Goal: Task Accomplishment & Management: Manage account settings

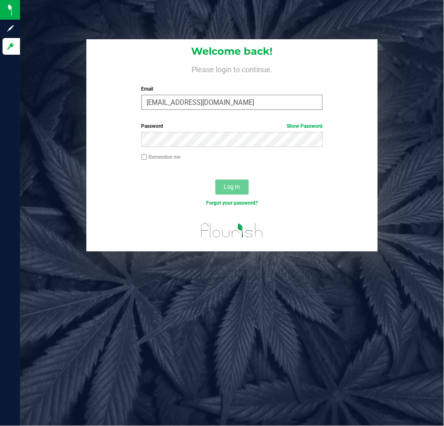
type input "[EMAIL_ADDRESS][DOMAIN_NAME]"
click at [216, 180] on button "Log In" at bounding box center [232, 187] width 33 height 15
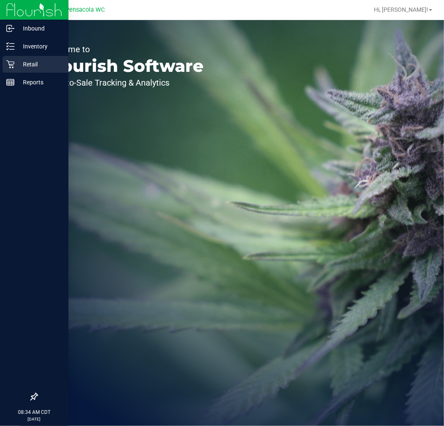
click at [11, 61] on icon at bounding box center [10, 64] width 8 height 8
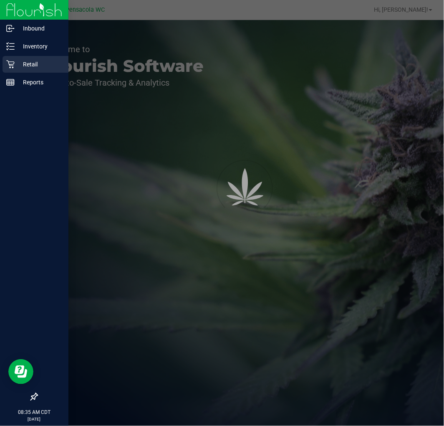
click at [29, 62] on p "Retail" at bounding box center [40, 64] width 50 height 10
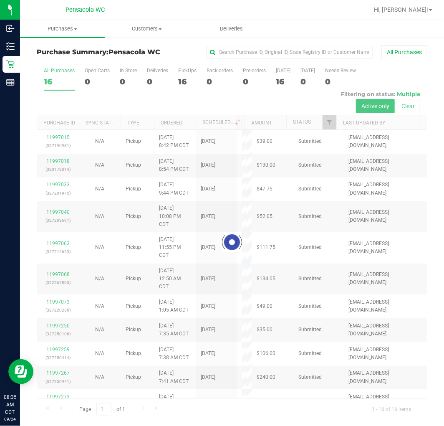
click at [323, 121] on div at bounding box center [232, 242] width 390 height 356
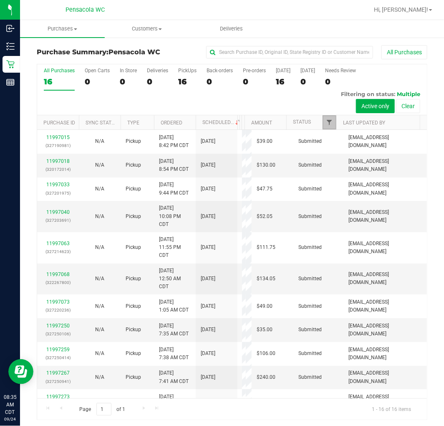
click at [326, 121] on span "Filter" at bounding box center [329, 122] width 7 height 7
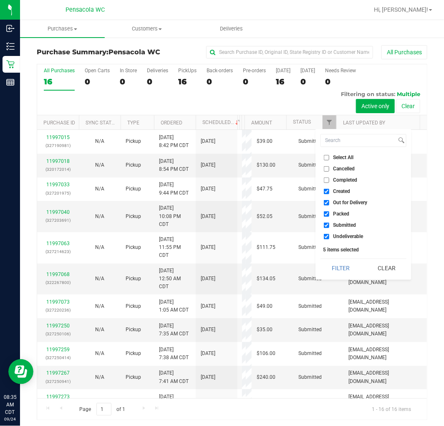
click at [327, 158] on input "Select All" at bounding box center [326, 157] width 5 height 5
checkbox input "true"
click at [327, 158] on input "Select All" at bounding box center [326, 157] width 5 height 5
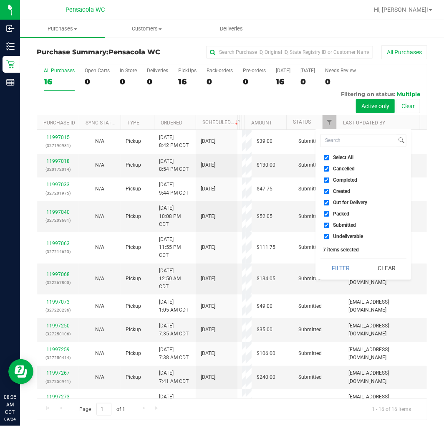
checkbox input "false"
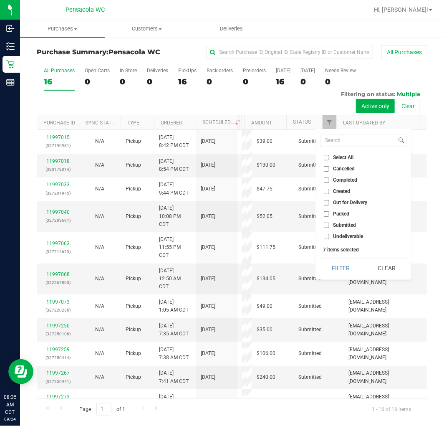
checkbox input "false"
click at [328, 224] on input "Submitted" at bounding box center [326, 225] width 5 height 5
checkbox input "true"
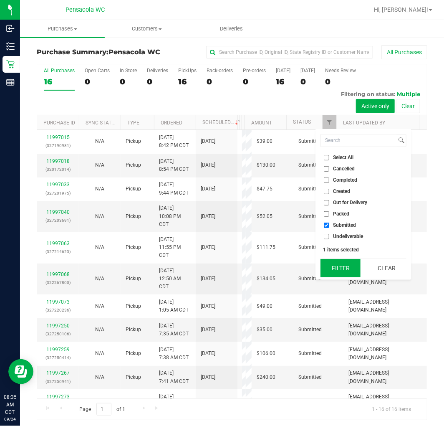
click at [339, 264] on button "Filter" at bounding box center [341, 268] width 40 height 18
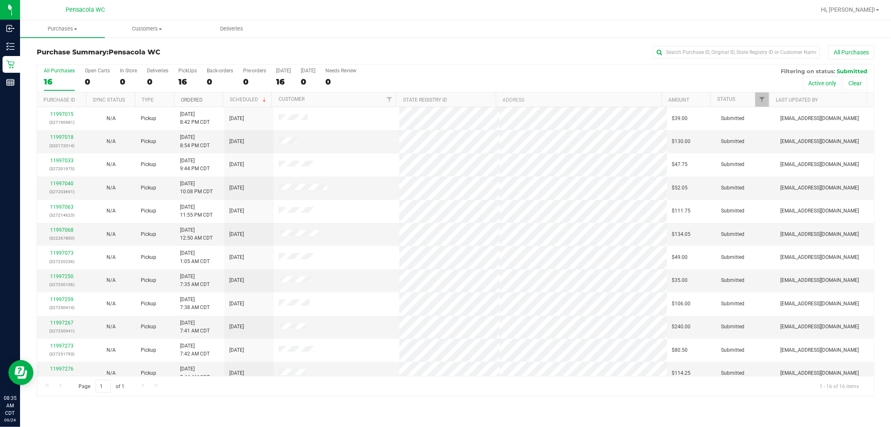
click at [197, 98] on link "Ordered" at bounding box center [192, 100] width 22 height 6
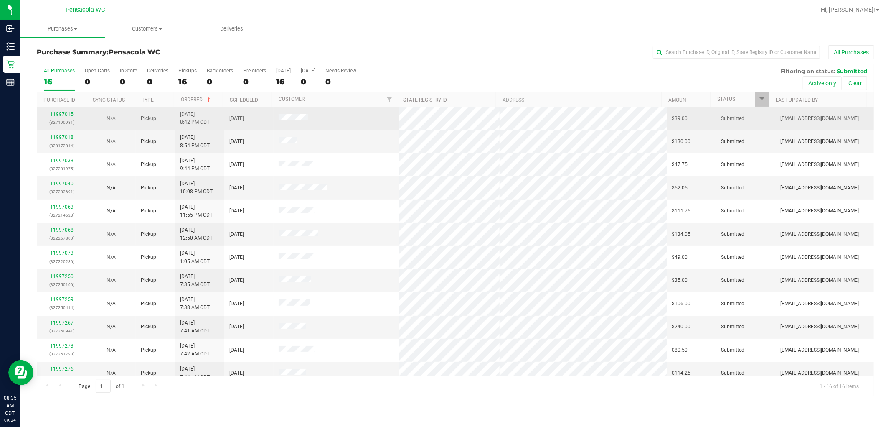
click at [57, 113] on link "11997015" at bounding box center [61, 114] width 23 height 6
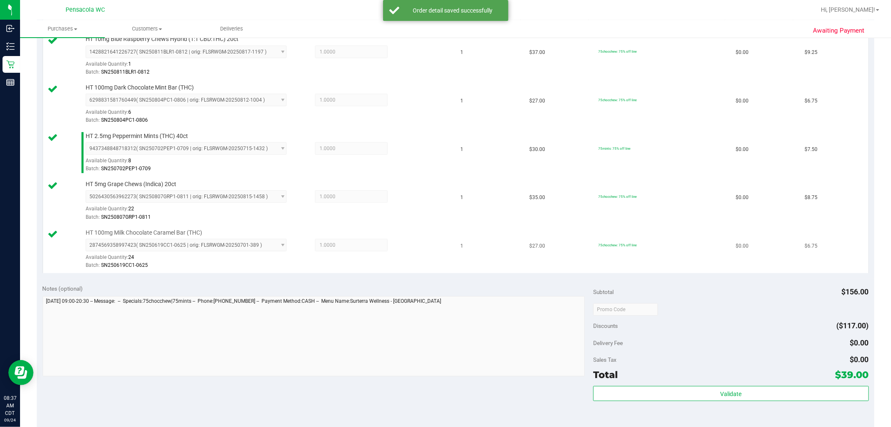
scroll to position [237, 0]
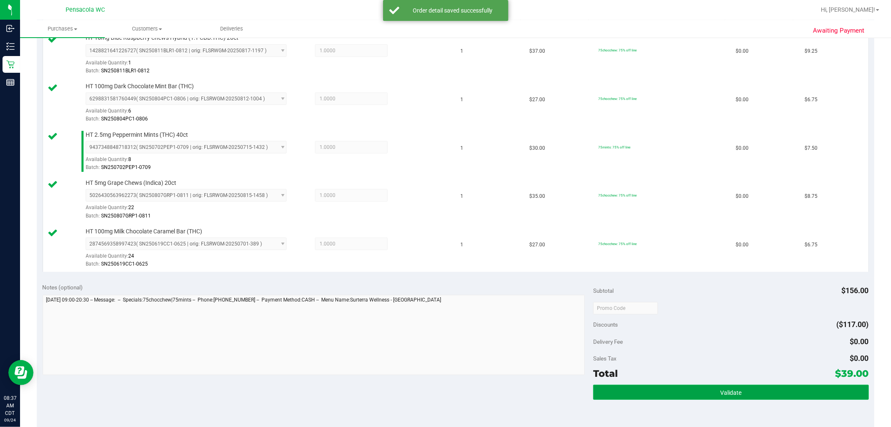
click at [444, 394] on button "Validate" at bounding box center [730, 391] width 275 height 15
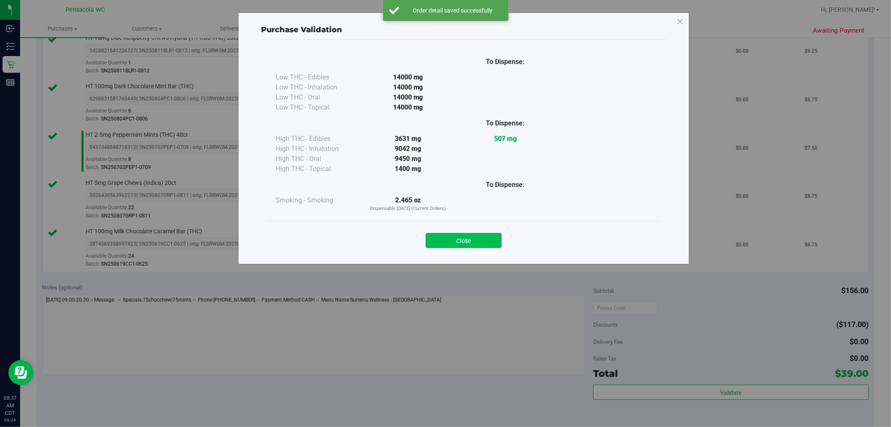
click at [444, 235] on button "Close" at bounding box center [464, 240] width 76 height 15
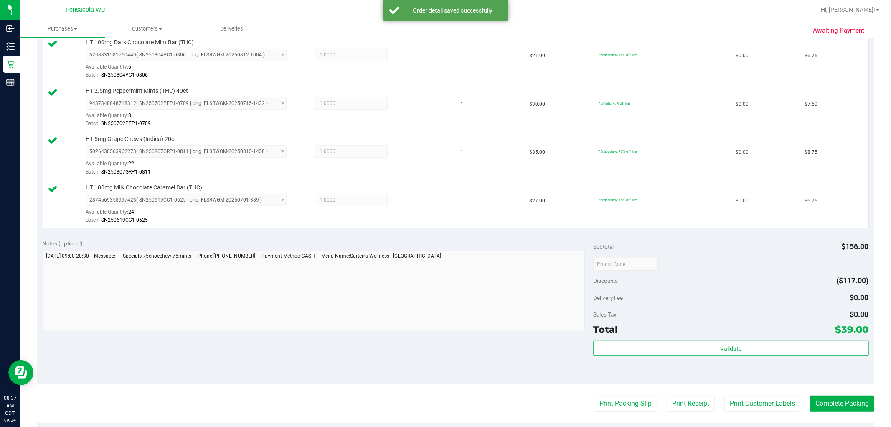
scroll to position [330, 0]
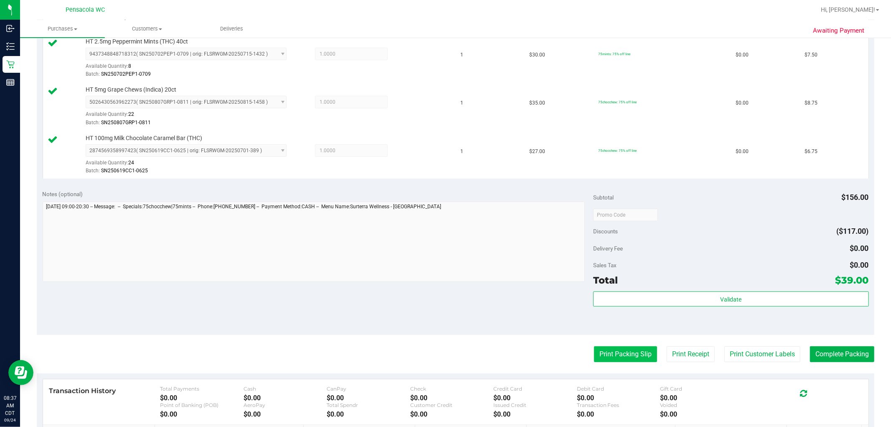
click at [444, 353] on button "Print Packing Slip" at bounding box center [625, 354] width 63 height 16
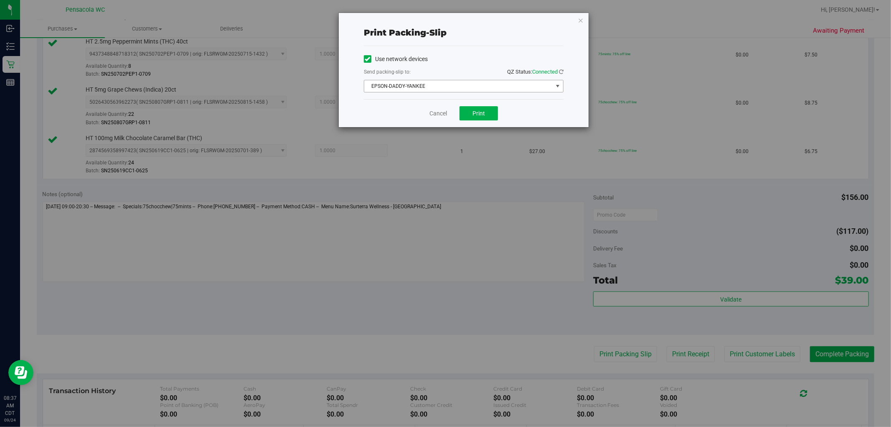
click at [438, 89] on span "EPSON-DADDY-YANKEE" at bounding box center [458, 86] width 188 height 12
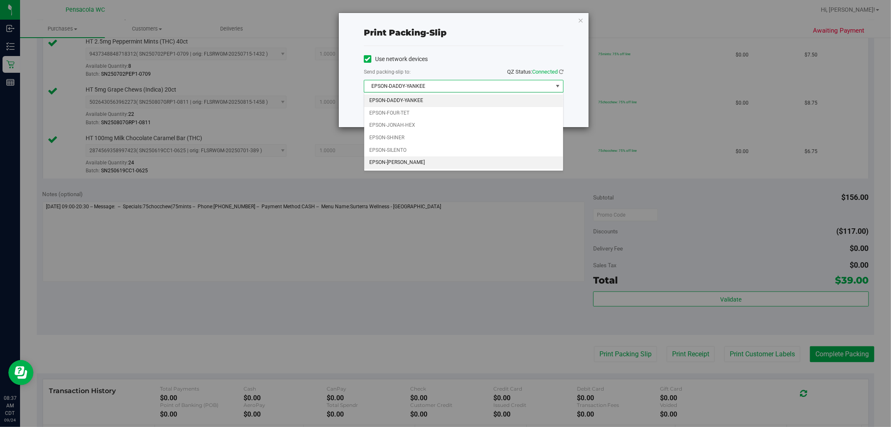
click at [428, 164] on li "EPSON-TERRY-MACALMON" at bounding box center [463, 162] width 199 height 13
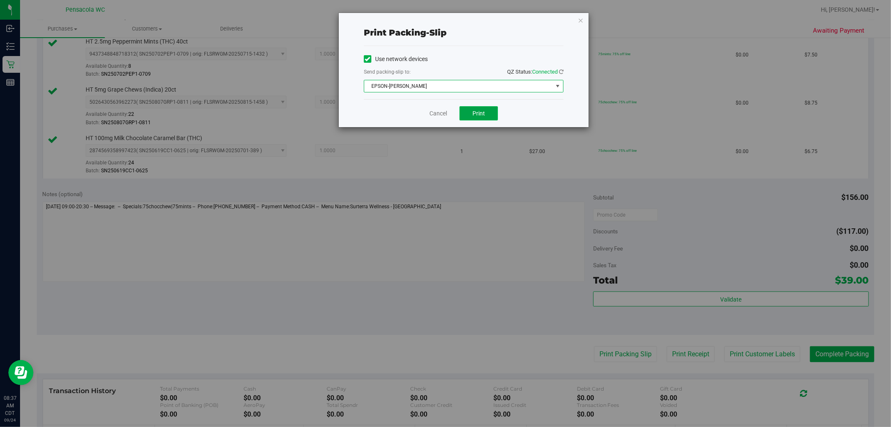
click at [444, 112] on span "Print" at bounding box center [478, 113] width 13 height 7
click at [444, 20] on icon "button" at bounding box center [581, 20] width 6 height 10
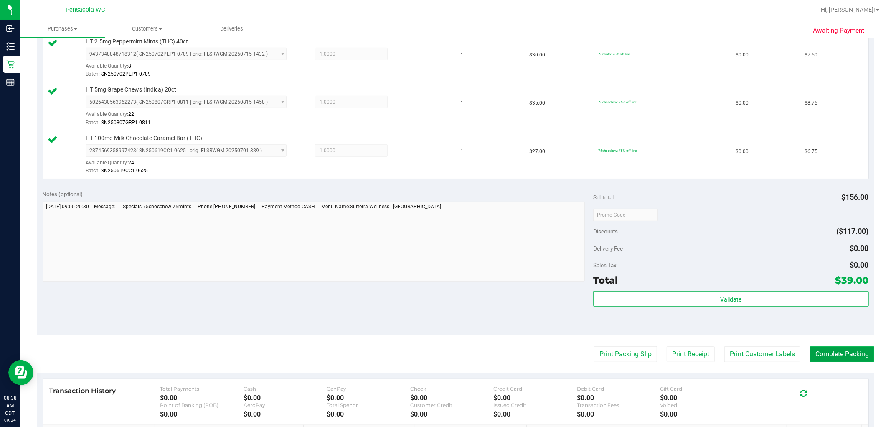
click at [444, 354] on button "Complete Packing" at bounding box center [842, 354] width 64 height 16
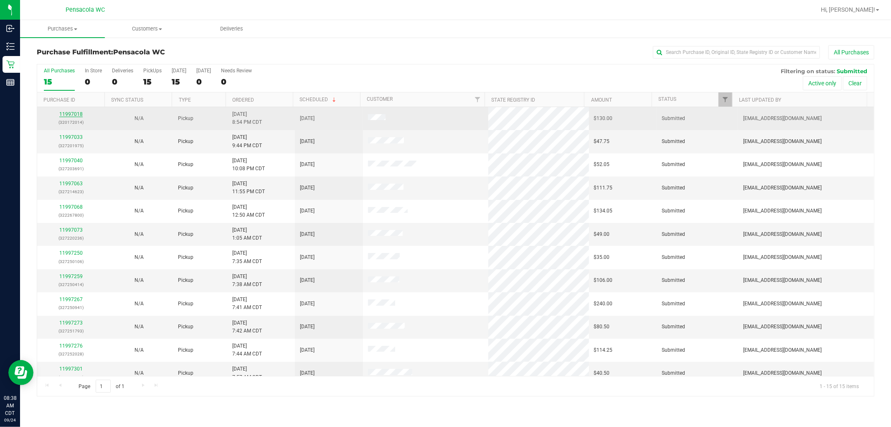
click at [69, 114] on link "11997018" at bounding box center [70, 114] width 23 height 6
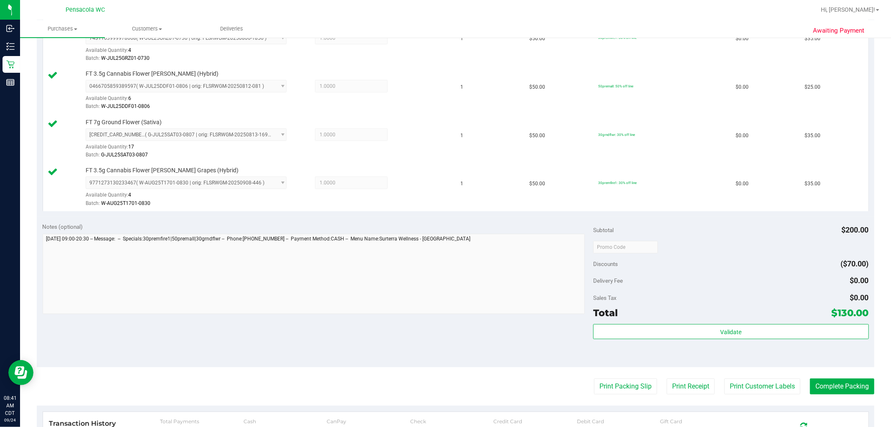
scroll to position [253, 0]
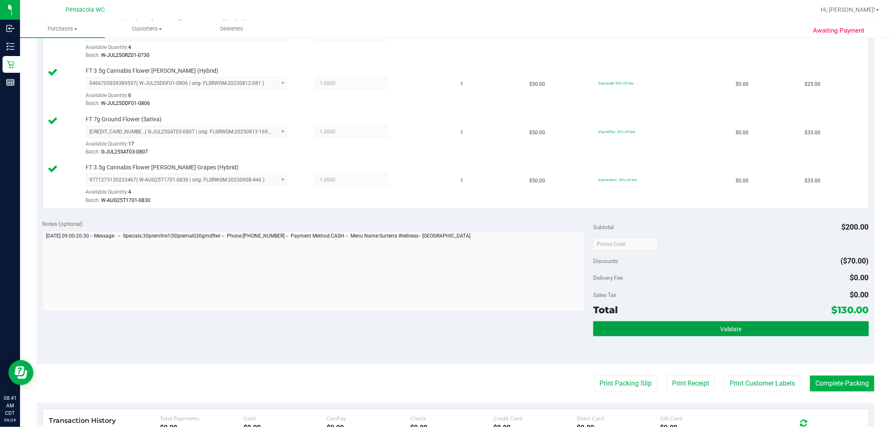
click at [444, 328] on button "Validate" at bounding box center [730, 328] width 275 height 15
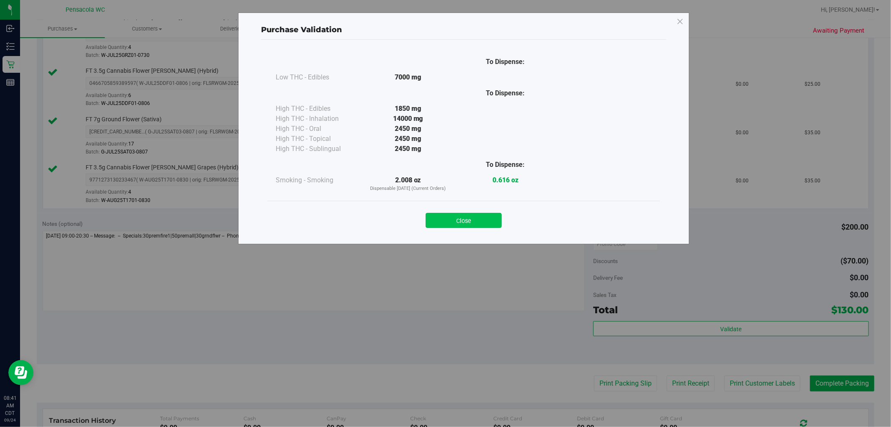
click at [444, 219] on button "Close" at bounding box center [464, 220] width 76 height 15
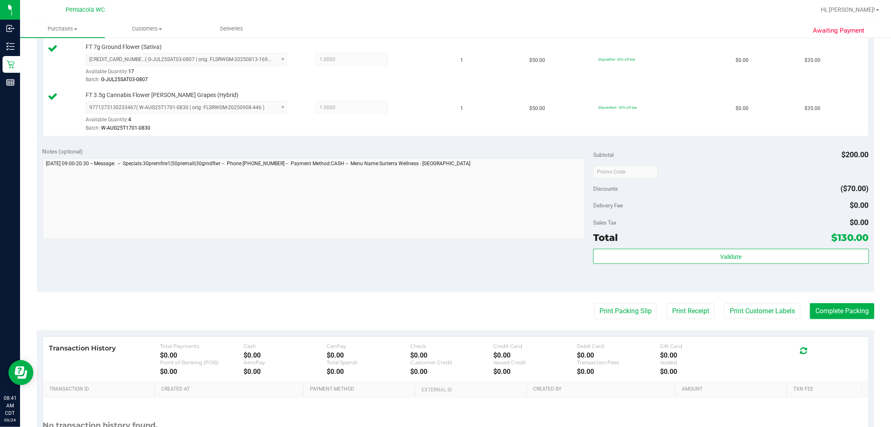
scroll to position [392, 0]
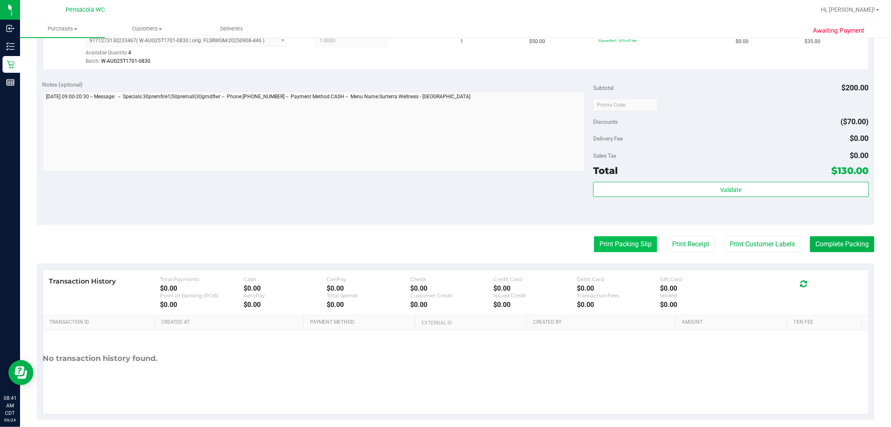
click at [444, 248] on button "Print Packing Slip" at bounding box center [625, 244] width 63 height 16
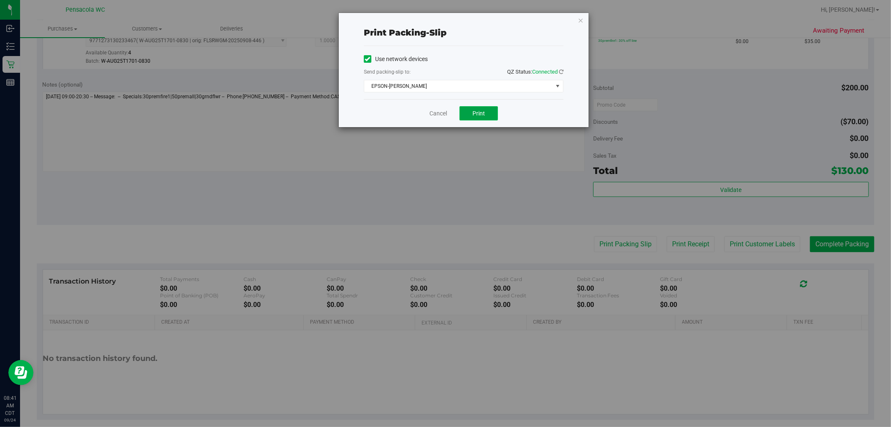
click at [444, 114] on button "Print" at bounding box center [479, 113] width 38 height 14
click at [444, 18] on icon "button" at bounding box center [581, 20] width 6 height 10
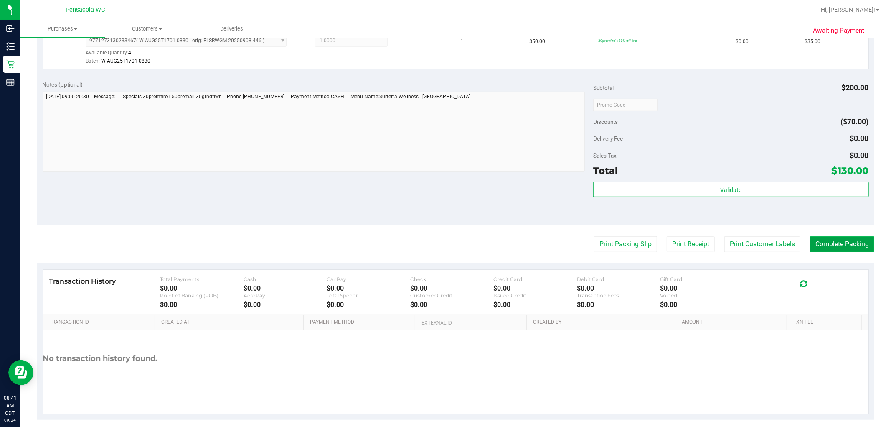
click at [444, 245] on button "Complete Packing" at bounding box center [842, 244] width 64 height 16
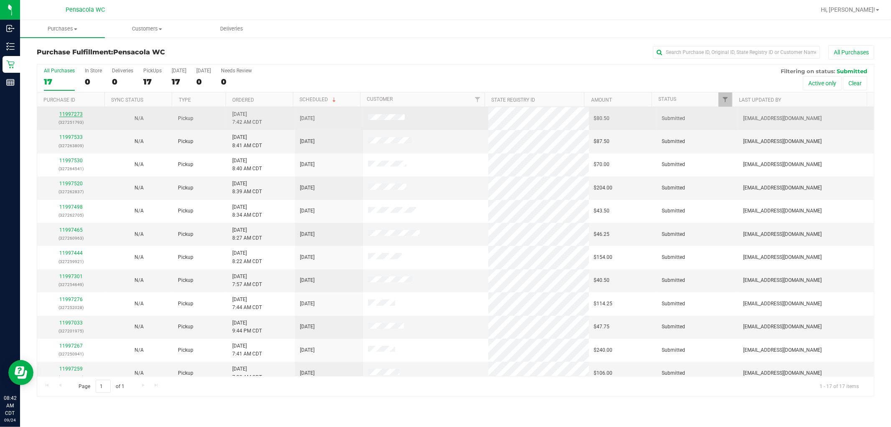
click at [72, 115] on link "11997273" at bounding box center [70, 114] width 23 height 6
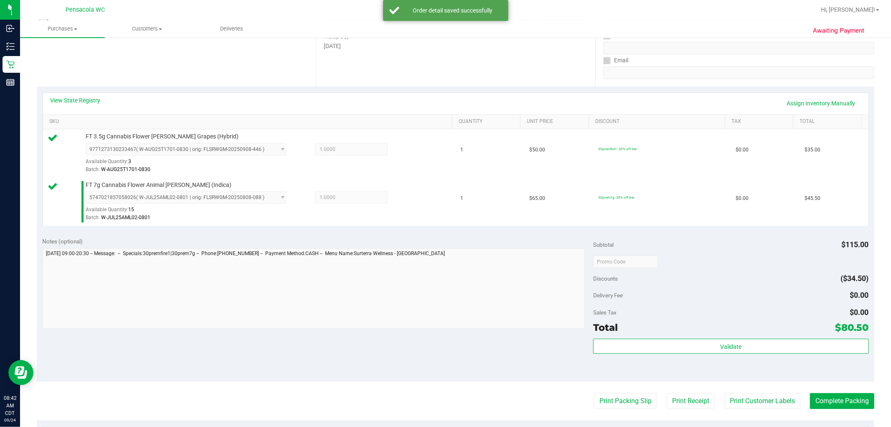
scroll to position [139, 0]
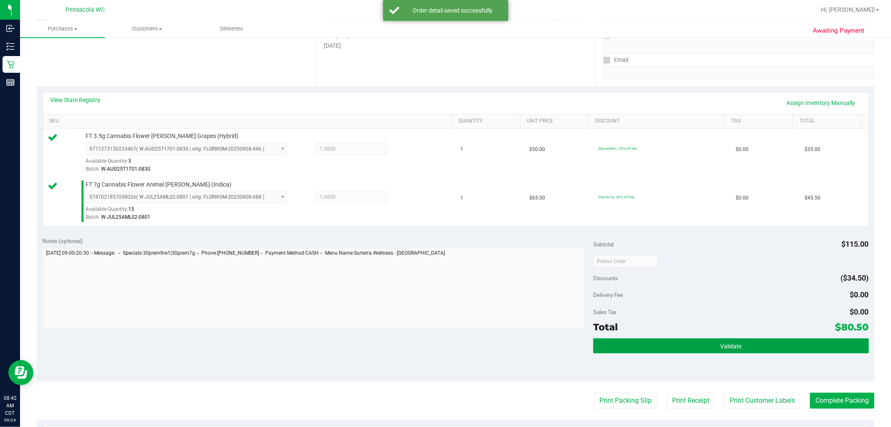
click at [444, 339] on button "Validate" at bounding box center [730, 345] width 275 height 15
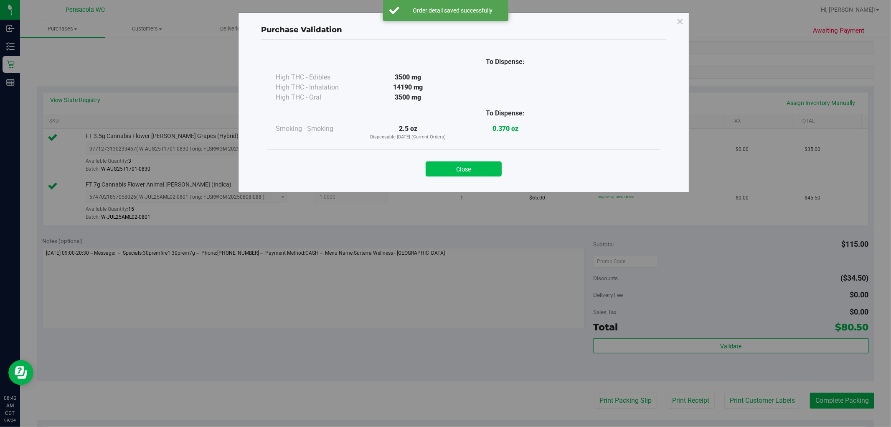
click at [426, 164] on button "Close" at bounding box center [464, 168] width 76 height 15
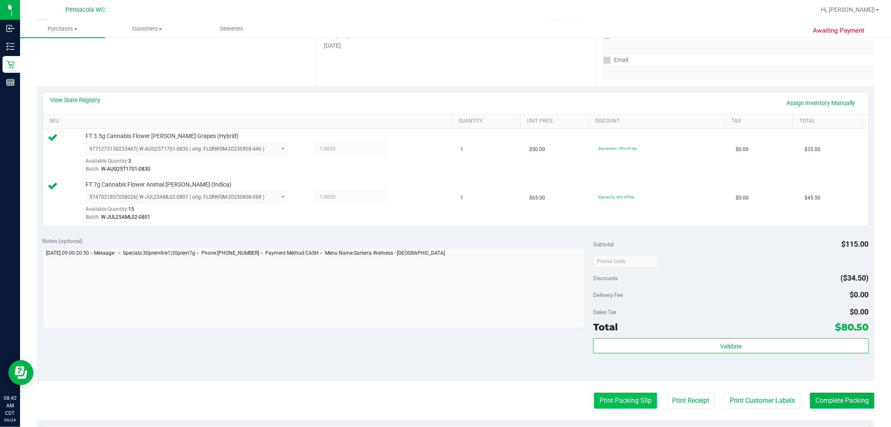
click at [444, 398] on button "Print Packing Slip" at bounding box center [625, 400] width 63 height 16
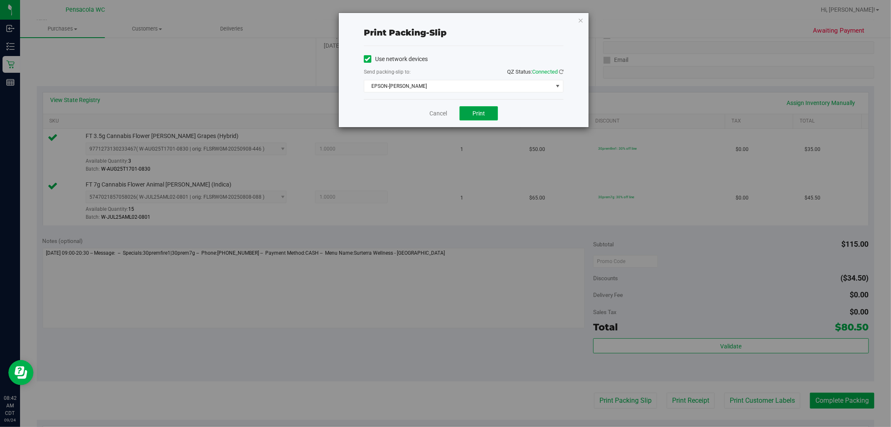
click at [444, 109] on button "Print" at bounding box center [479, 113] width 38 height 14
click at [444, 21] on icon "button" at bounding box center [581, 20] width 6 height 10
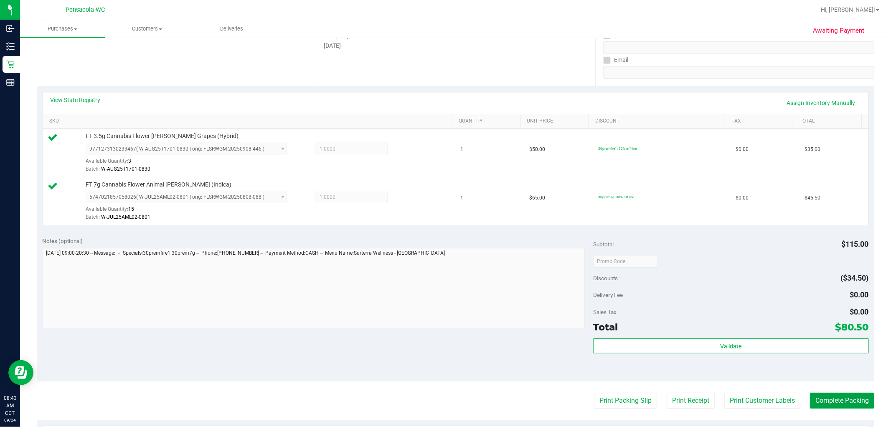
click at [444, 393] on button "Complete Packing" at bounding box center [842, 400] width 64 height 16
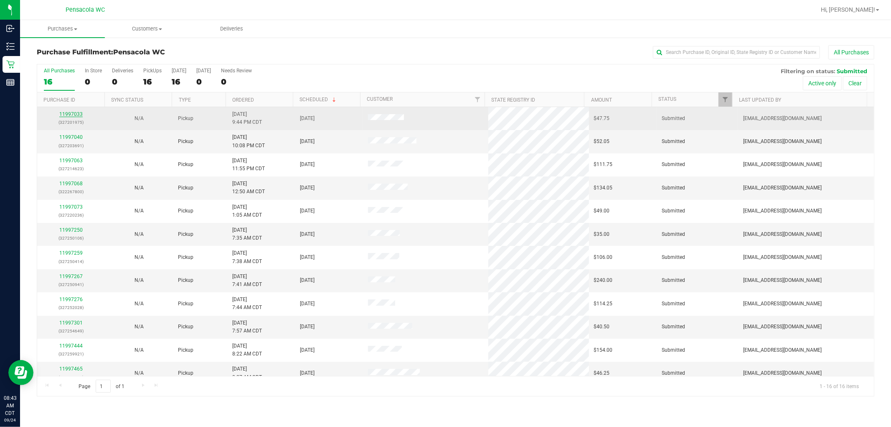
click at [74, 115] on link "11997033" at bounding box center [70, 114] width 23 height 6
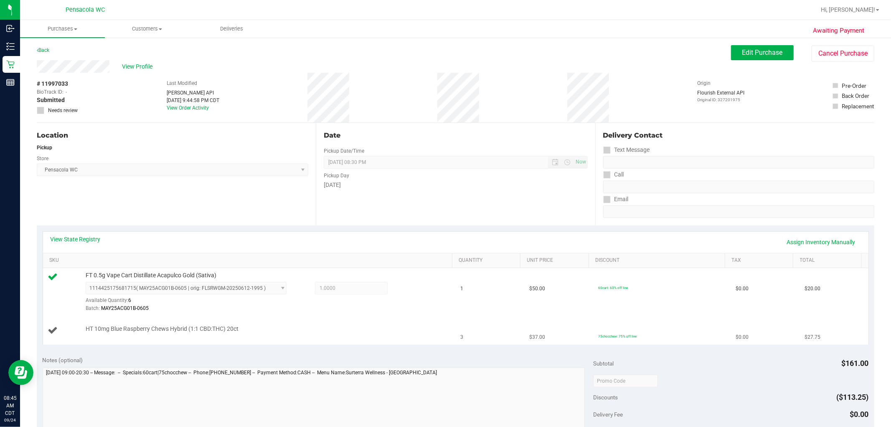
click at [257, 323] on td "HT 10mg Blue Raspberry Chews Hybrid (1:1 CBD:THC) 20ct" at bounding box center [249, 330] width 413 height 28
click at [310, 310] on div "Batch: MAY25ACG01B-0605" at bounding box center [267, 308] width 363 height 8
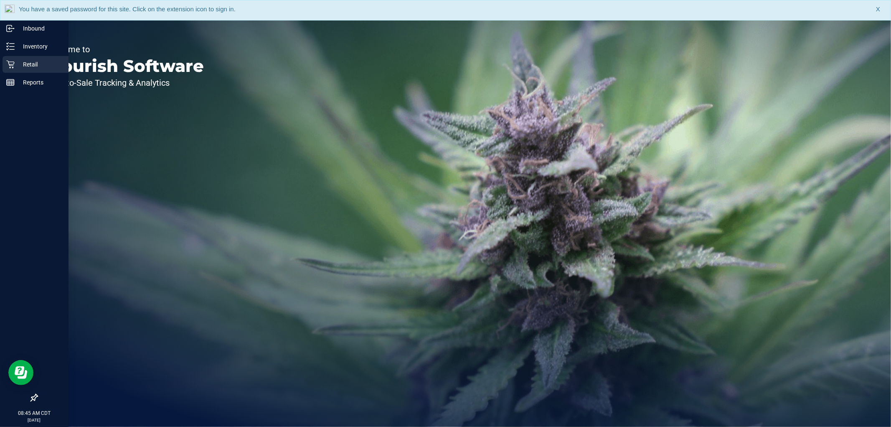
click at [30, 66] on p "Retail" at bounding box center [40, 64] width 50 height 10
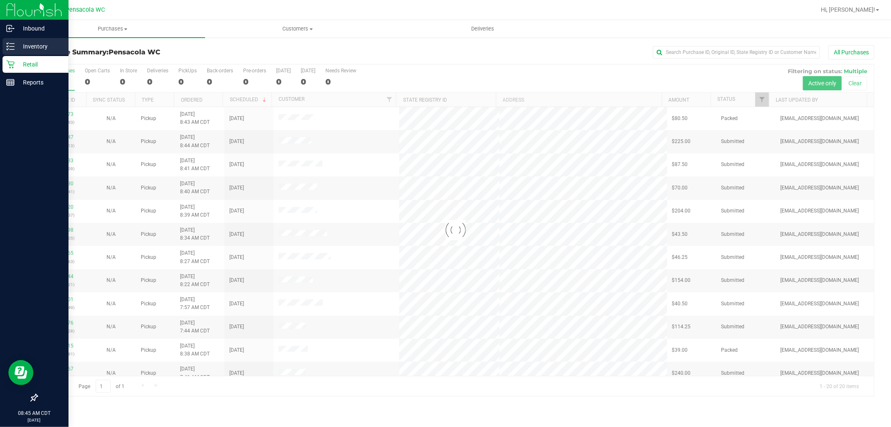
click at [38, 45] on p "Inventory" at bounding box center [40, 46] width 50 height 10
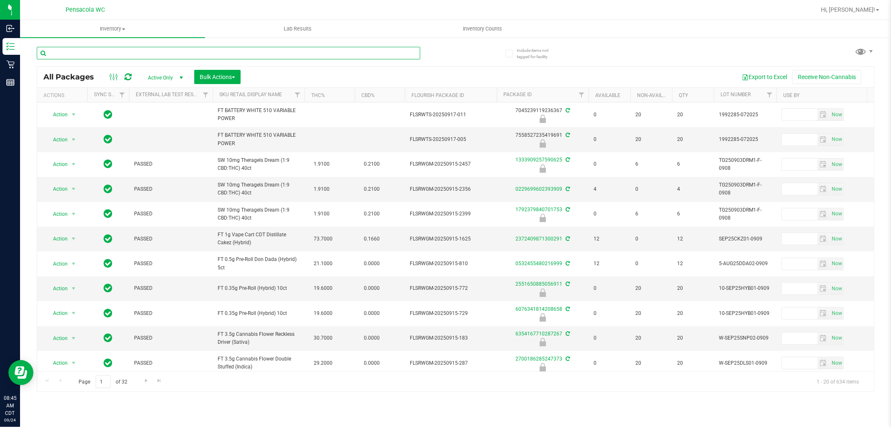
click at [122, 58] on input "text" at bounding box center [228, 53] width 383 height 13
type input "0372776503296575"
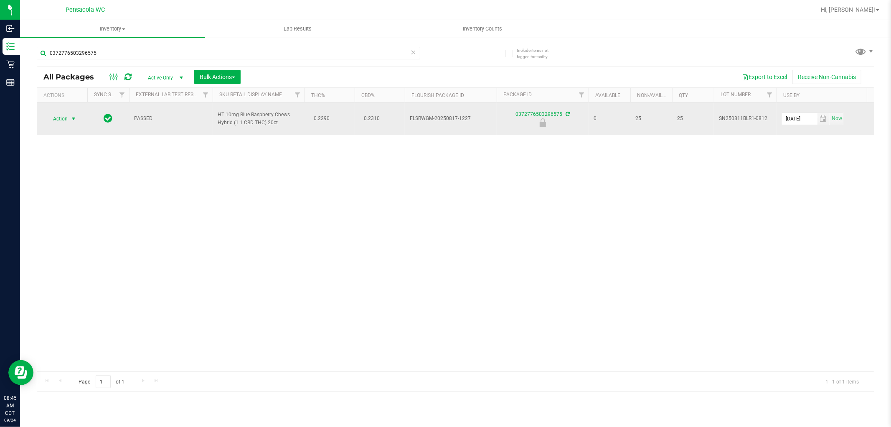
click at [58, 120] on span "Action" at bounding box center [57, 119] width 23 height 12
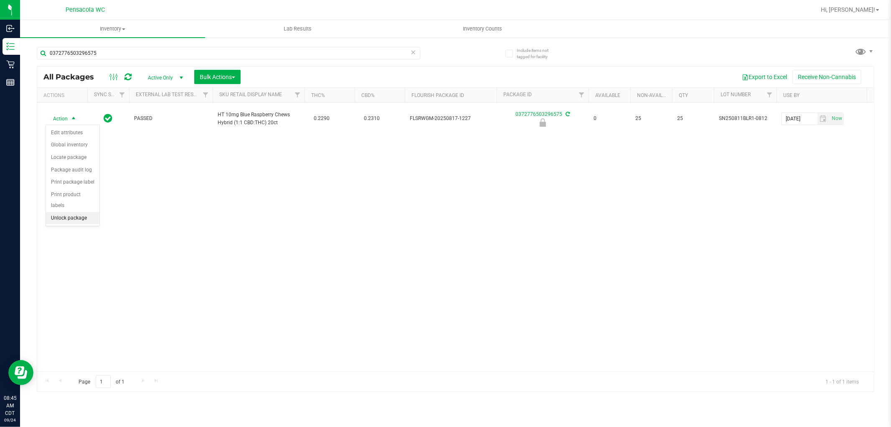
click at [74, 216] on li "Unlock package" at bounding box center [72, 218] width 53 height 13
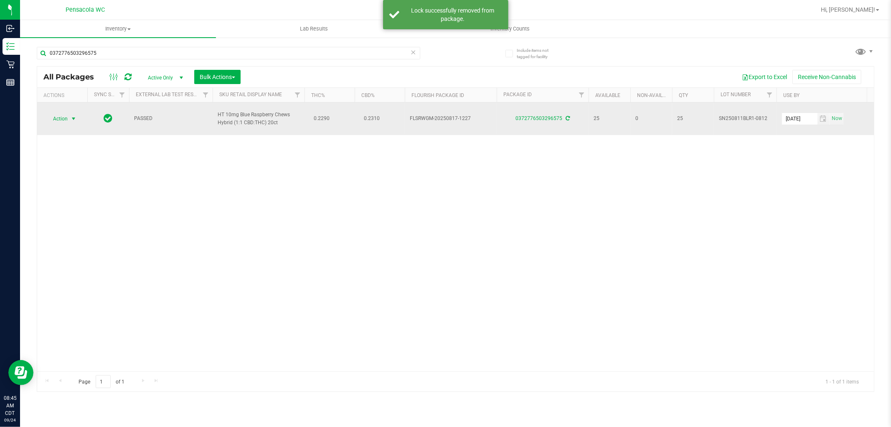
click at [63, 116] on span "Action" at bounding box center [57, 119] width 23 height 12
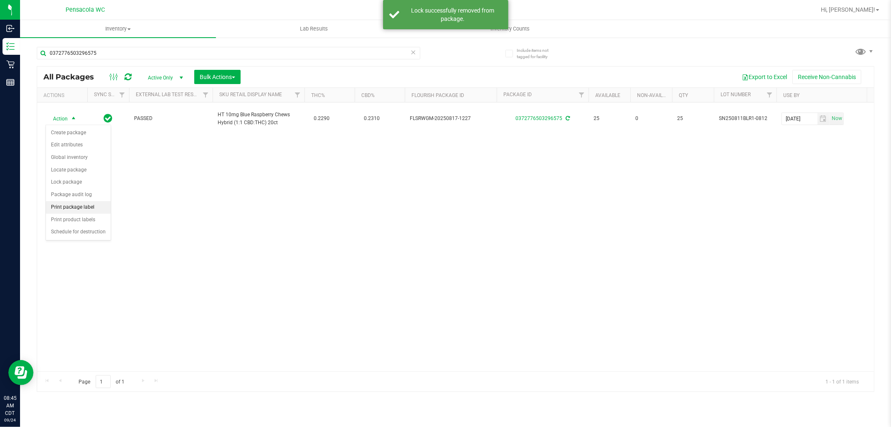
click at [85, 206] on li "Print package label" at bounding box center [78, 207] width 65 height 13
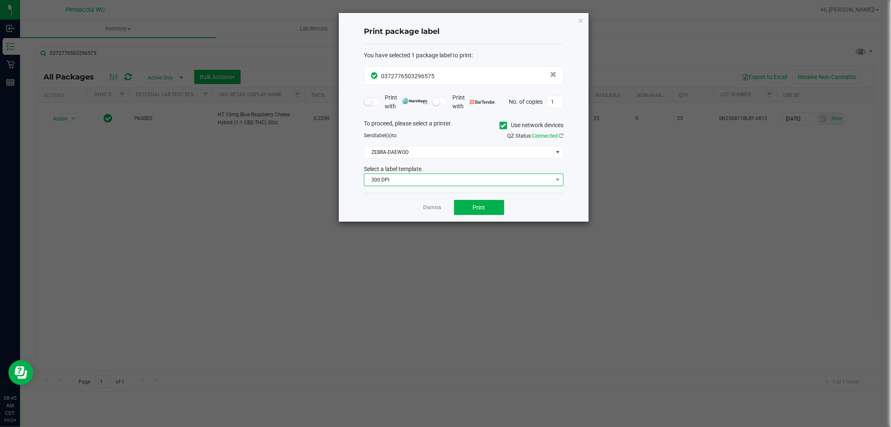
click at [487, 177] on span "300 DPI" at bounding box center [458, 180] width 188 height 12
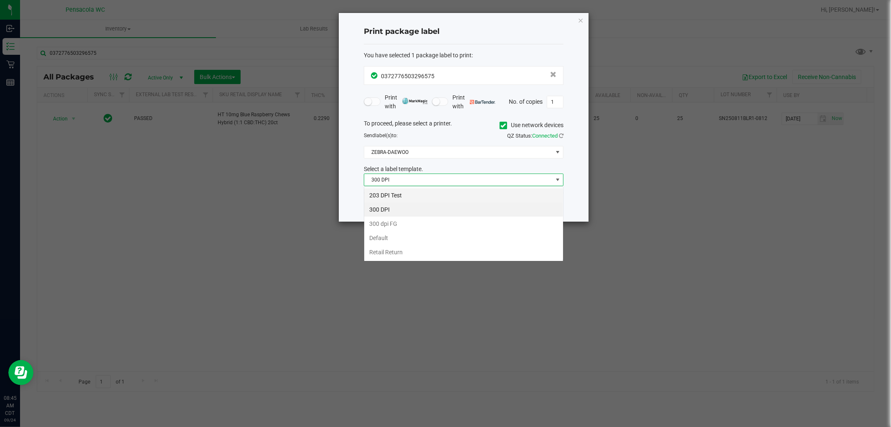
scroll to position [13, 199]
click at [404, 199] on li "203 DPI Test" at bounding box center [463, 195] width 199 height 14
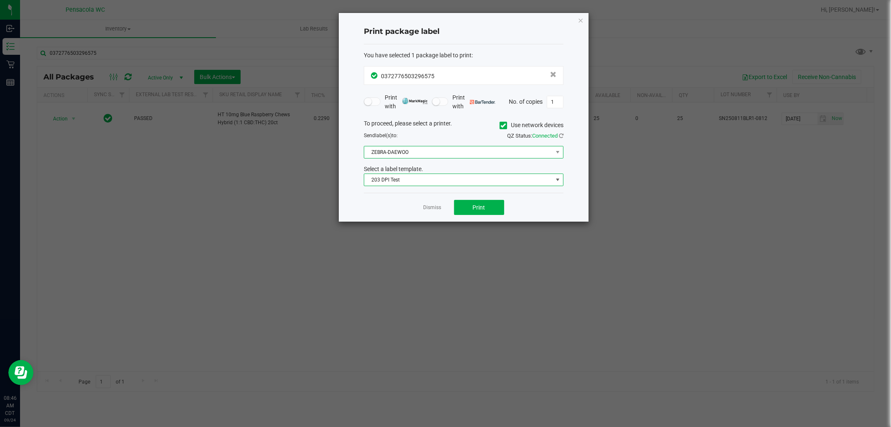
click at [460, 155] on span "ZEBRA-DAEWOO" at bounding box center [458, 152] width 188 height 12
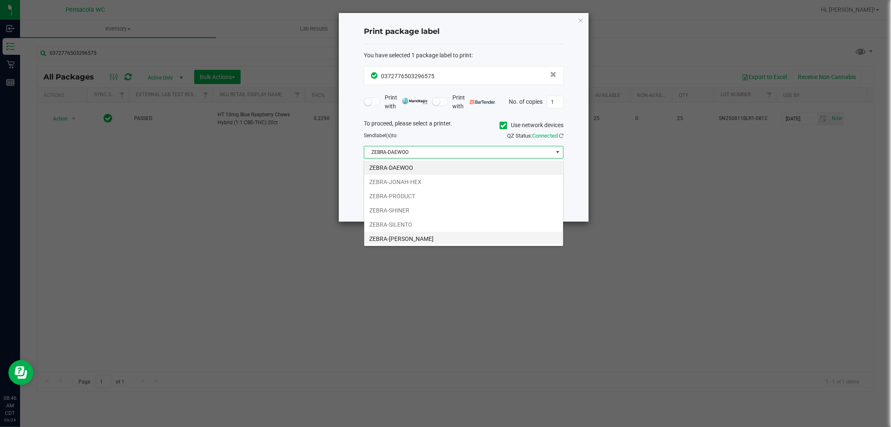
click at [453, 241] on li "ZEBRA-TERRY-MACALMON" at bounding box center [463, 238] width 199 height 14
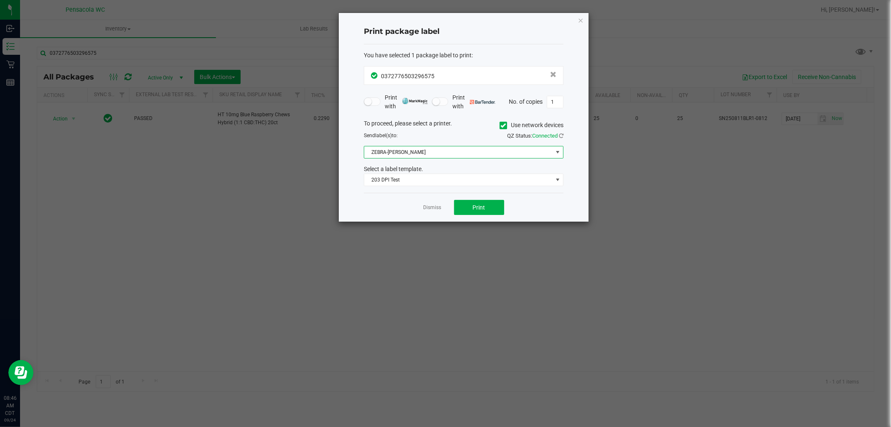
click at [490, 194] on div "Dismiss Print" at bounding box center [464, 207] width 200 height 29
click at [487, 207] on button "Print" at bounding box center [479, 207] width 50 height 15
click at [581, 19] on icon "button" at bounding box center [581, 20] width 6 height 10
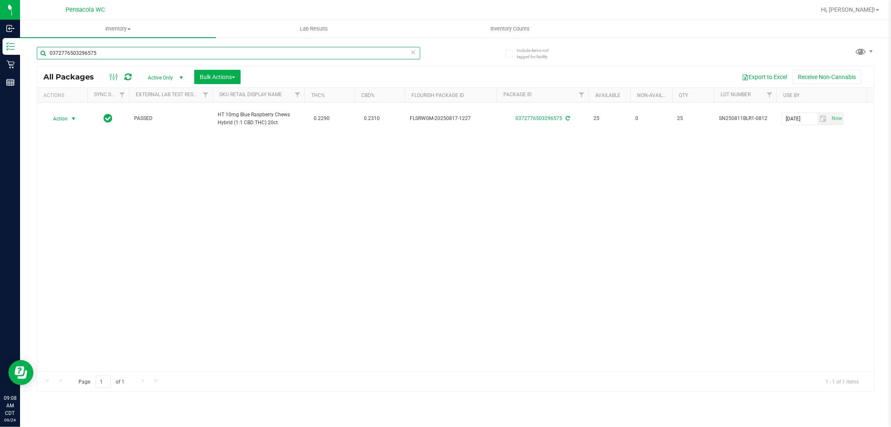
click at [169, 53] on input "0372776503296575" at bounding box center [228, 53] width 383 height 13
type input "0"
type input "1792379840701753"
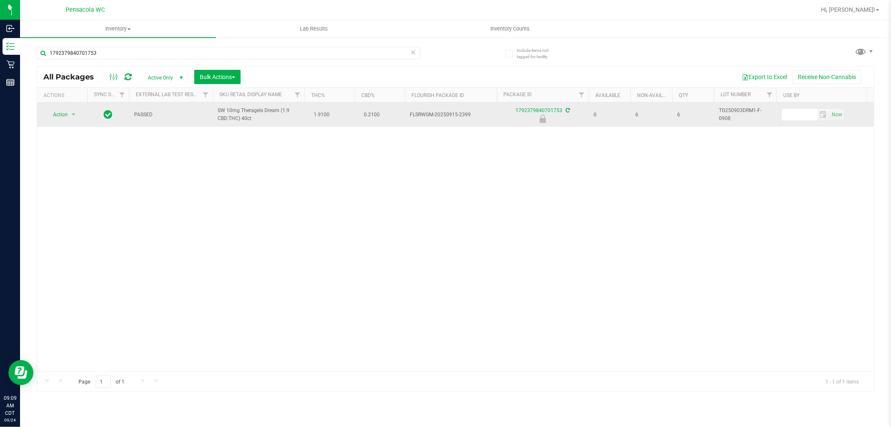
click at [54, 114] on span "Action" at bounding box center [57, 115] width 23 height 12
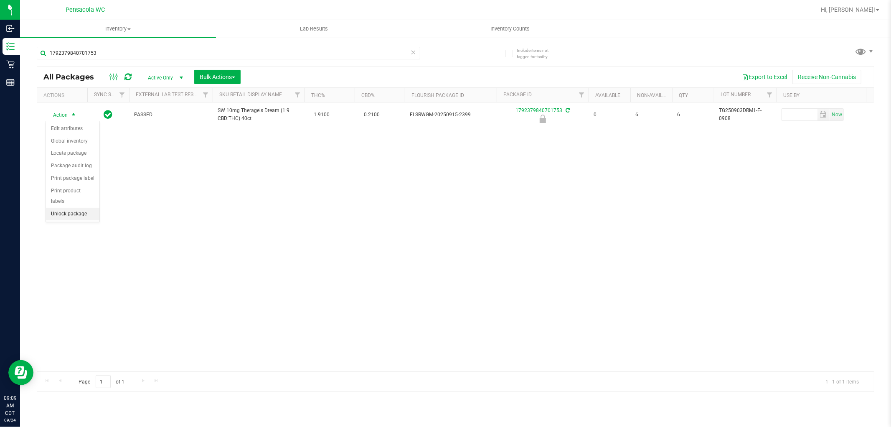
click at [84, 216] on li "Unlock package" at bounding box center [72, 214] width 53 height 13
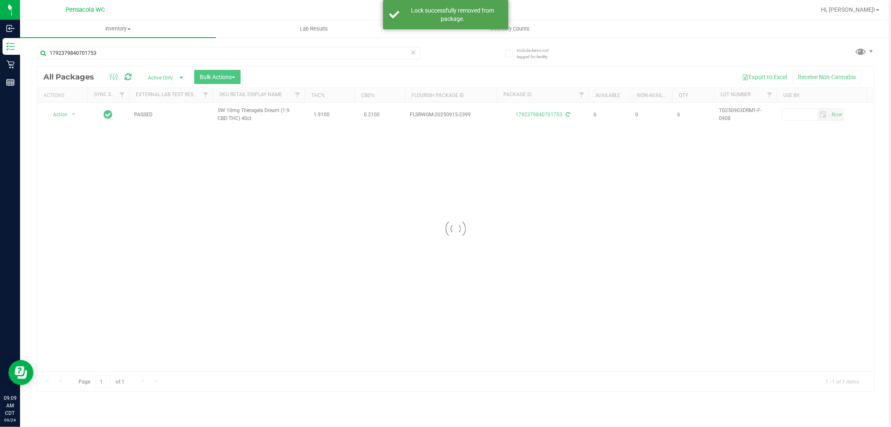
click at [64, 114] on div at bounding box center [455, 228] width 837 height 325
click at [64, 116] on div at bounding box center [455, 228] width 837 height 325
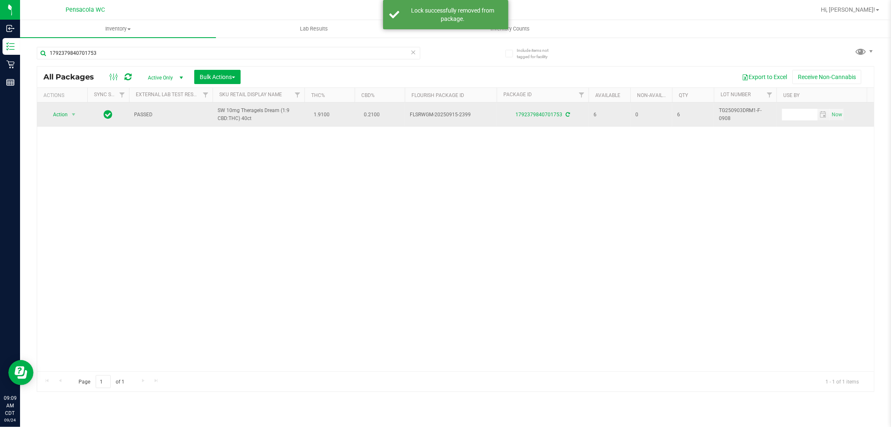
click at [61, 117] on span "Action" at bounding box center [57, 115] width 23 height 12
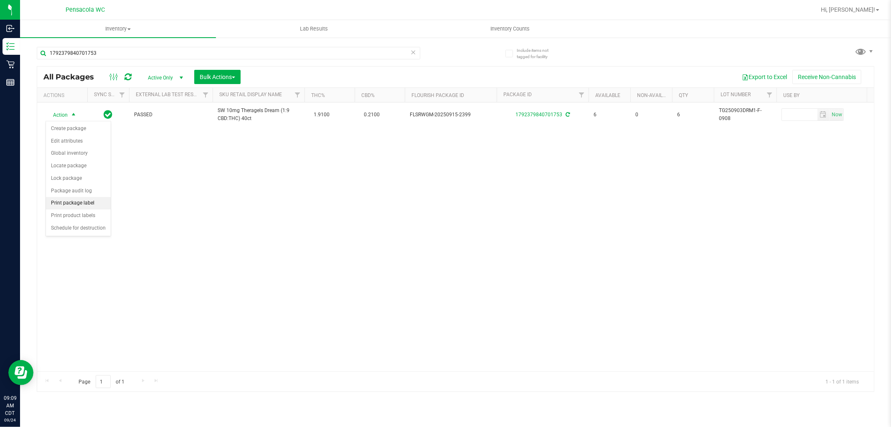
click at [97, 205] on li "Print package label" at bounding box center [78, 203] width 65 height 13
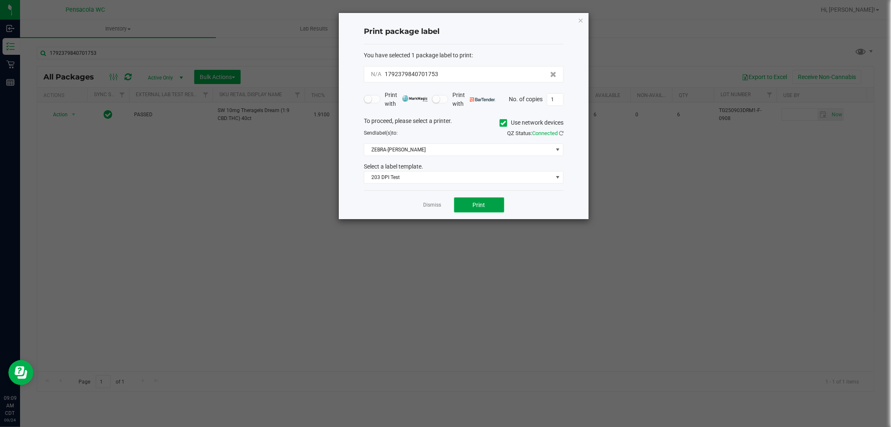
click at [479, 210] on button "Print" at bounding box center [479, 204] width 50 height 15
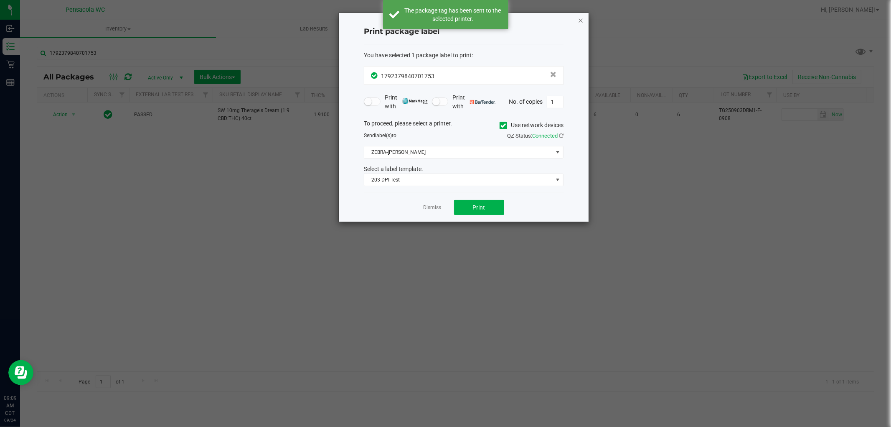
click at [581, 21] on icon "button" at bounding box center [581, 20] width 6 height 10
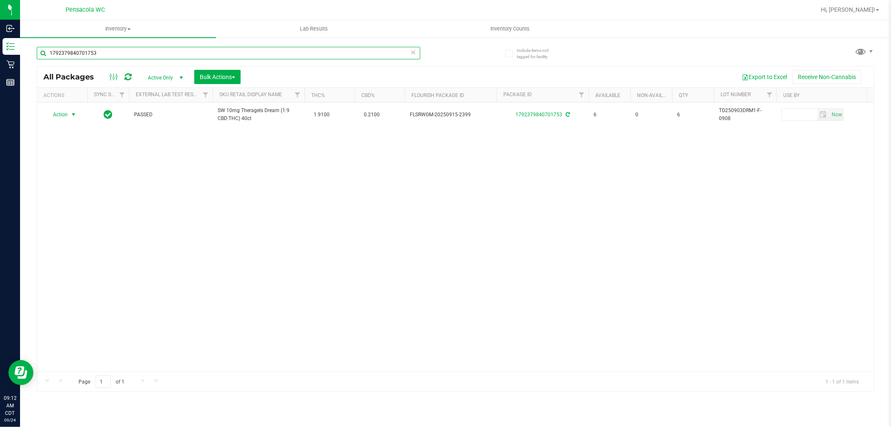
click at [146, 56] on input "1792379840701753" at bounding box center [228, 53] width 383 height 13
click at [147, 56] on input "1792379840701753" at bounding box center [228, 53] width 383 height 13
type input "9150618952533760"
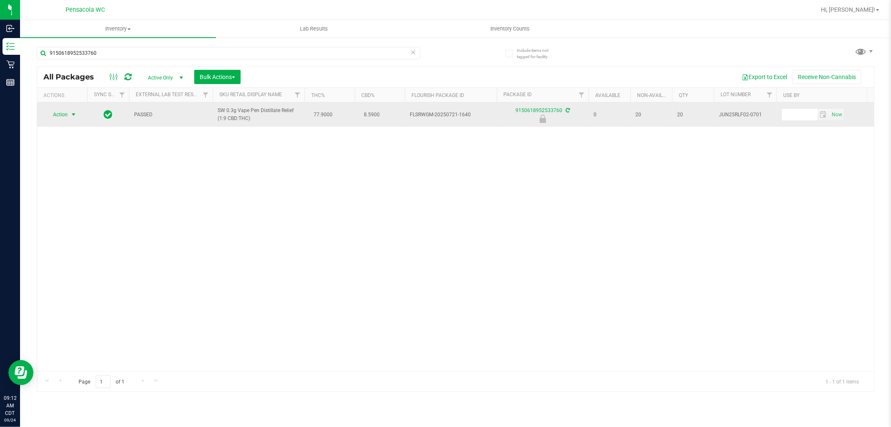
click at [71, 113] on span "select" at bounding box center [73, 114] width 7 height 7
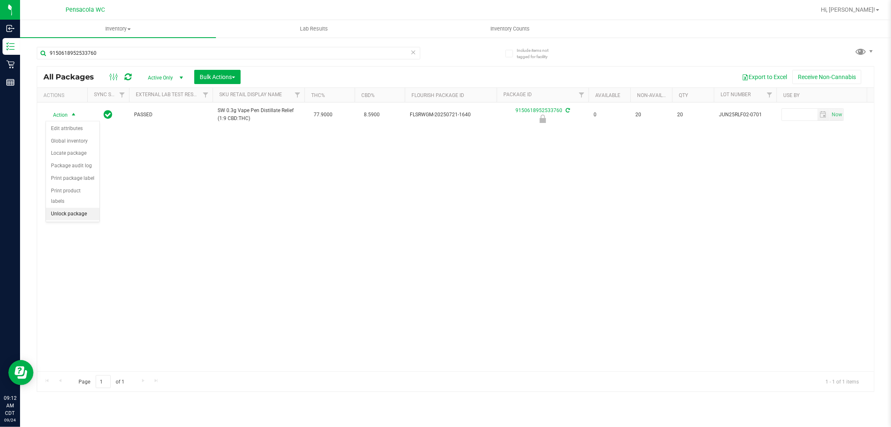
click at [72, 216] on li "Unlock package" at bounding box center [72, 214] width 53 height 13
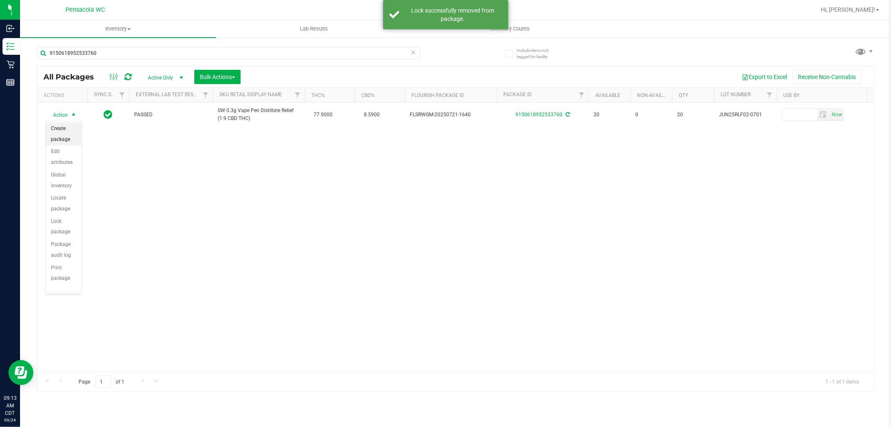
click at [61, 128] on li "Create package" at bounding box center [64, 133] width 36 height 23
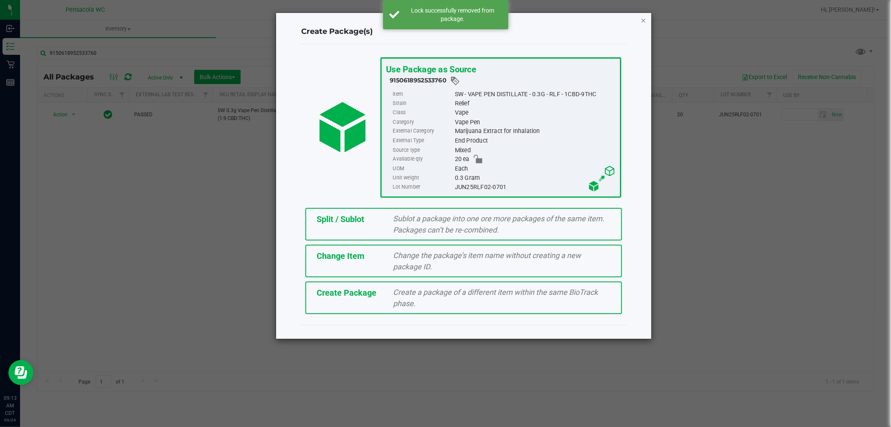
click at [642, 19] on icon "button" at bounding box center [643, 20] width 6 height 10
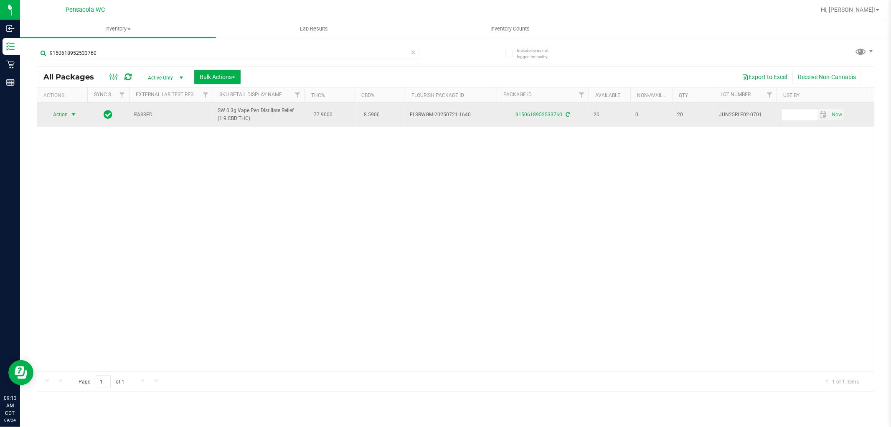
click at [61, 117] on span "Action" at bounding box center [57, 115] width 23 height 12
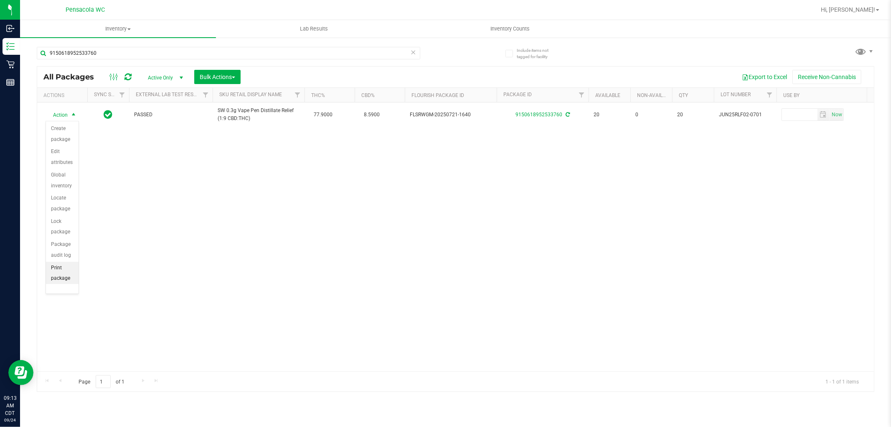
click at [56, 277] on li "Print package label" at bounding box center [62, 279] width 33 height 34
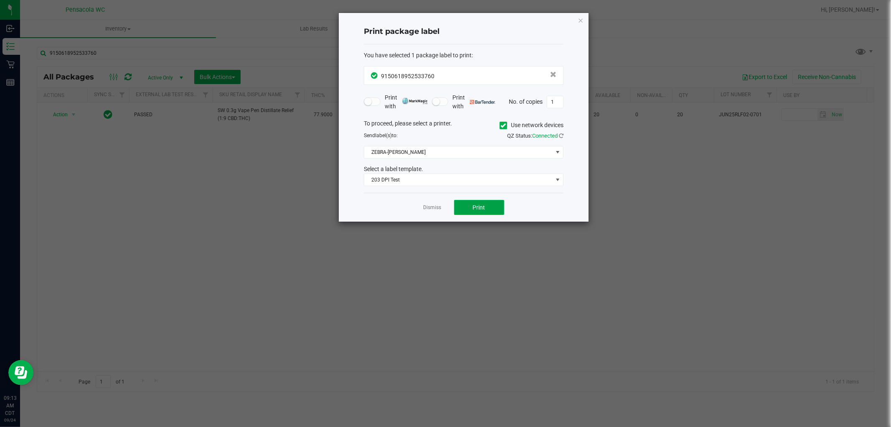
click at [480, 206] on span "Print" at bounding box center [479, 207] width 13 height 7
click at [581, 22] on icon "button" at bounding box center [581, 20] width 6 height 10
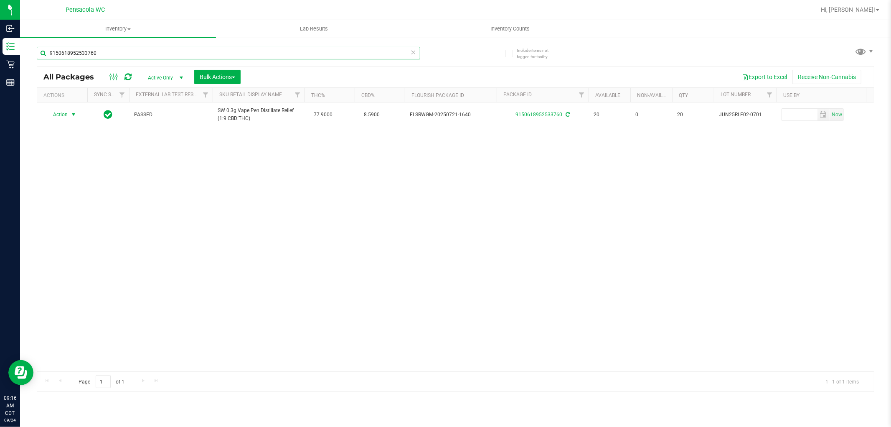
click at [132, 51] on input "9150618952533760" at bounding box center [228, 53] width 383 height 13
type input "t17"
click at [413, 53] on icon at bounding box center [414, 52] width 6 height 10
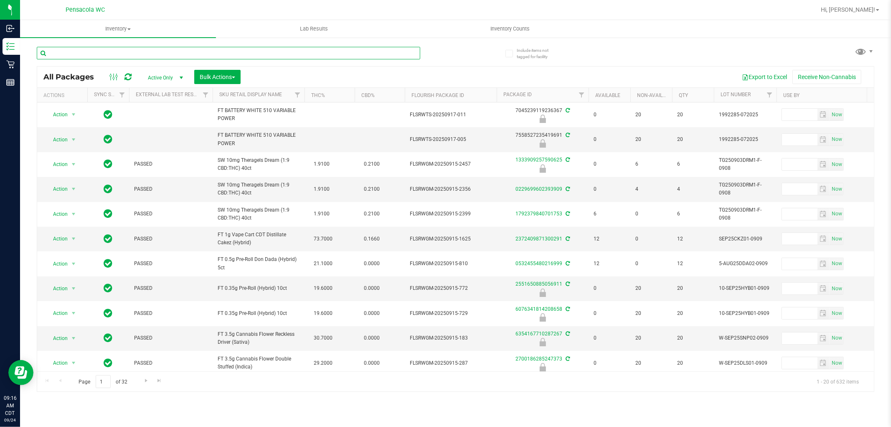
click at [163, 47] on input "text" at bounding box center [228, 53] width 383 height 13
type input "0652409376162550"
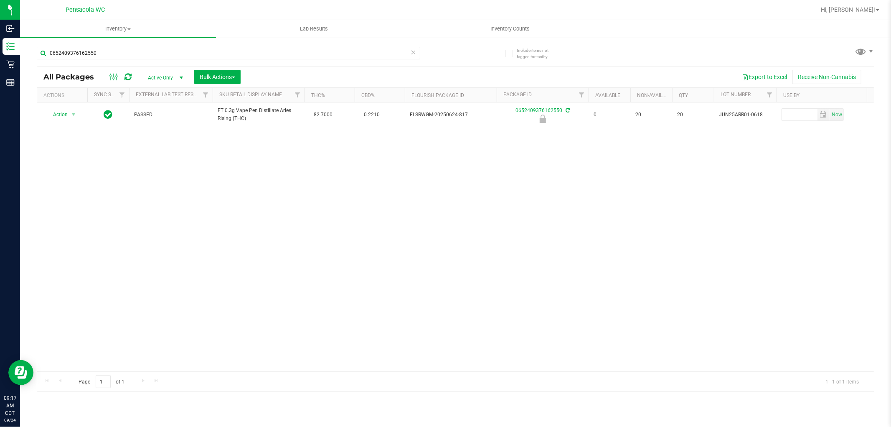
click at [56, 99] on th "Actions" at bounding box center [62, 95] width 50 height 15
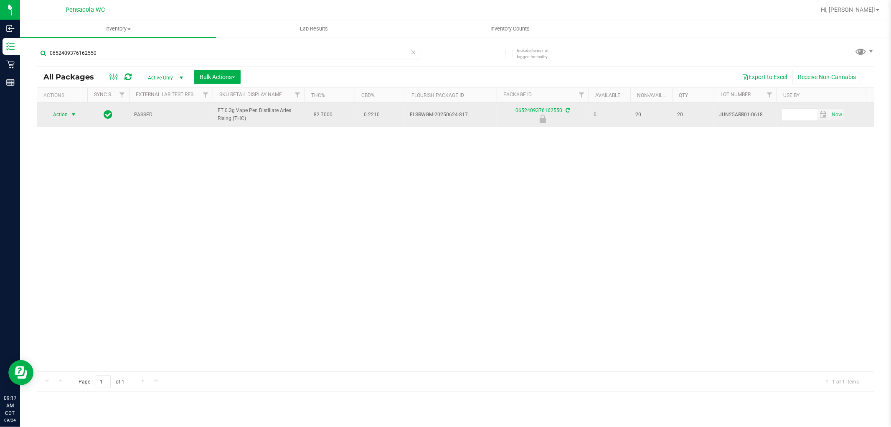
click at [71, 114] on span "select" at bounding box center [73, 114] width 7 height 7
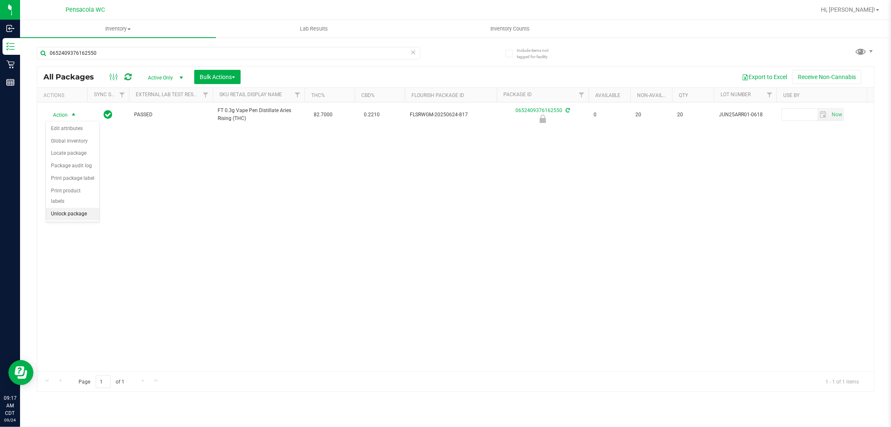
click at [74, 219] on li "Unlock package" at bounding box center [72, 214] width 53 height 13
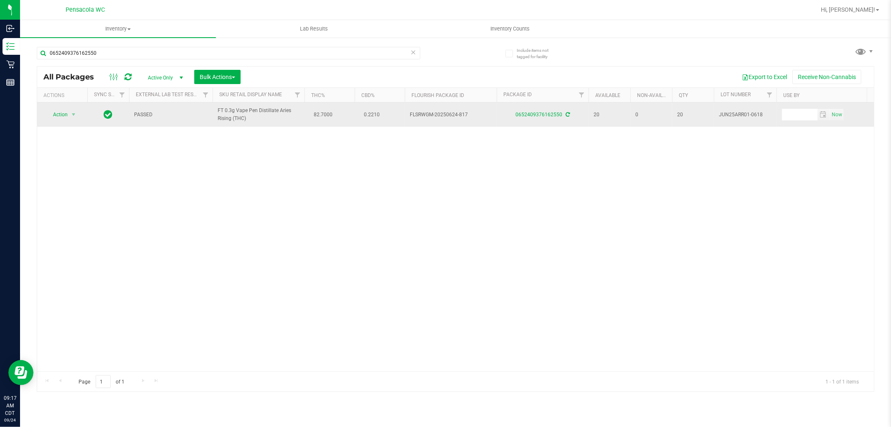
click at [50, 116] on span "Action" at bounding box center [57, 115] width 23 height 12
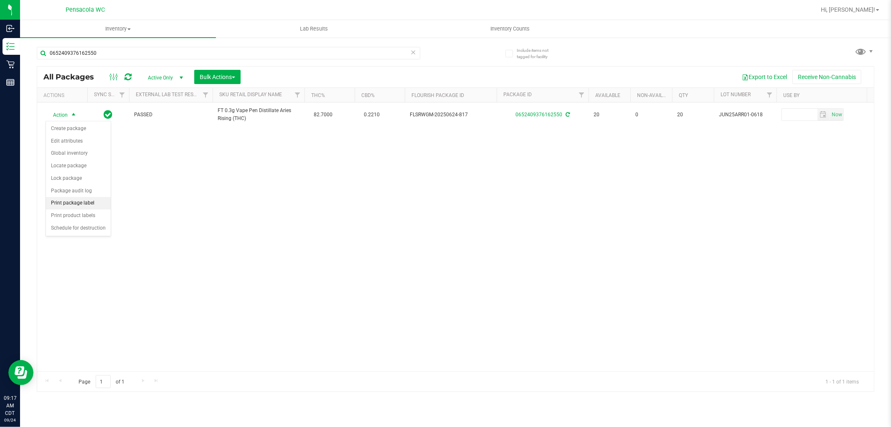
click at [97, 201] on li "Print package label" at bounding box center [78, 203] width 65 height 13
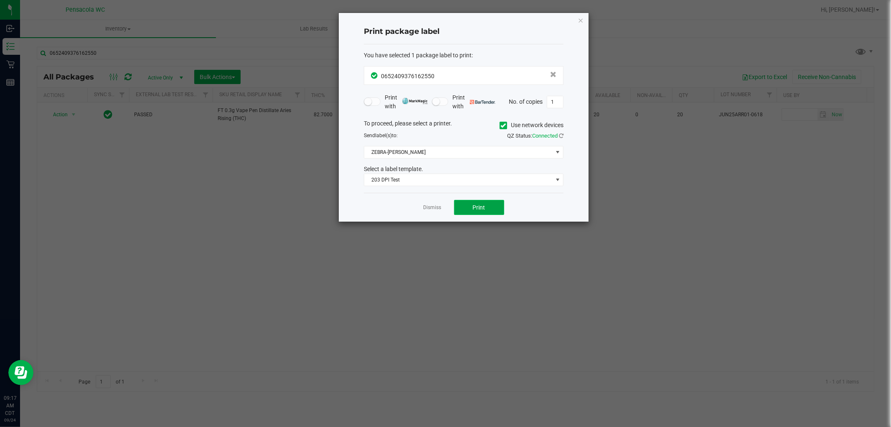
click at [479, 210] on span "Print" at bounding box center [479, 207] width 13 height 7
click at [579, 16] on icon "button" at bounding box center [581, 20] width 6 height 10
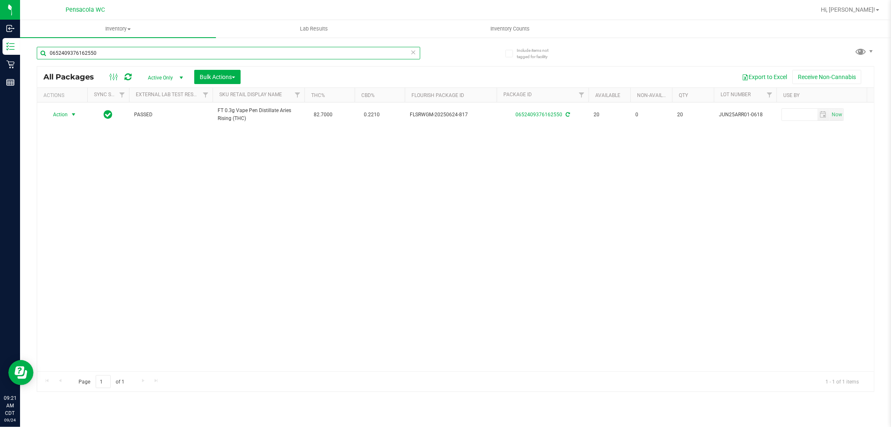
click at [139, 53] on input "0652409376162550" at bounding box center [228, 53] width 383 height 13
type input "0"
type input "1936940169208917"
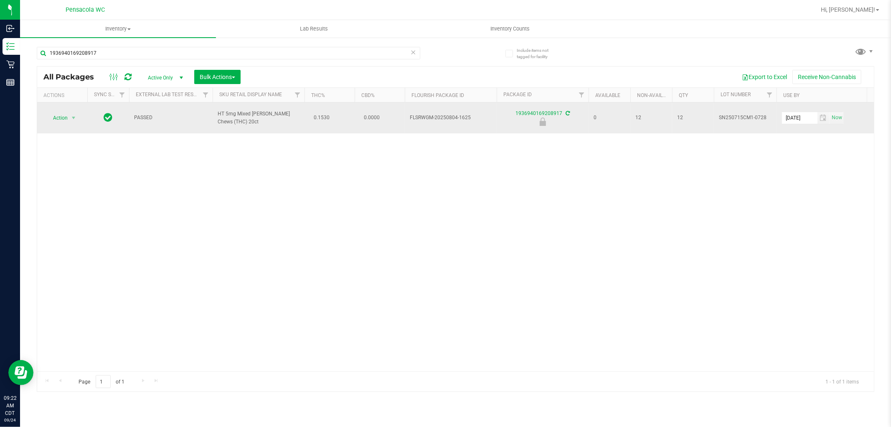
click at [61, 117] on span "Action" at bounding box center [57, 118] width 23 height 12
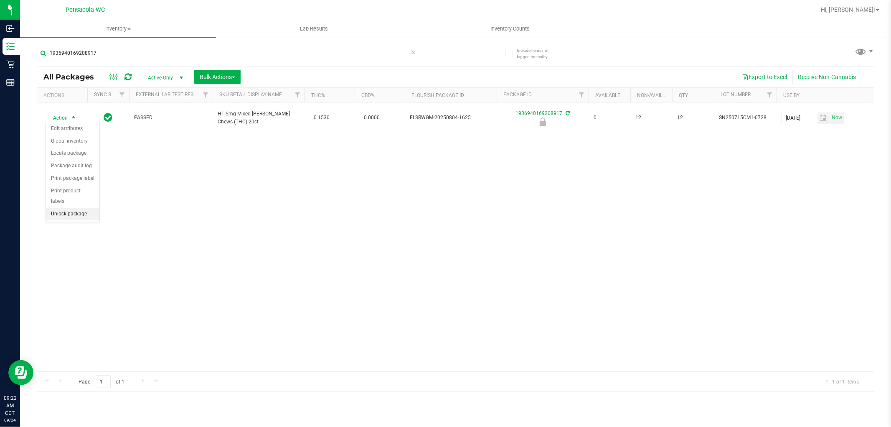
click at [68, 214] on li "Unlock package" at bounding box center [72, 214] width 53 height 13
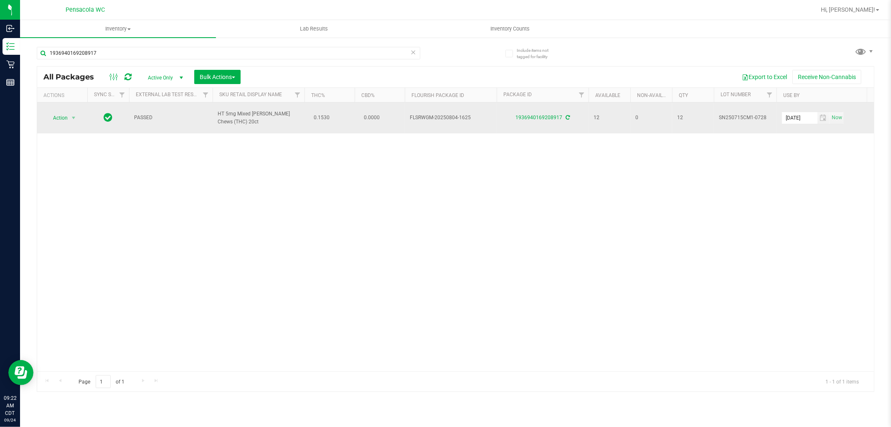
click at [39, 120] on td "Action Action Create package Edit attributes Global inventory Locate package Lo…" at bounding box center [62, 117] width 50 height 31
click at [76, 114] on span "select" at bounding box center [73, 117] width 7 height 7
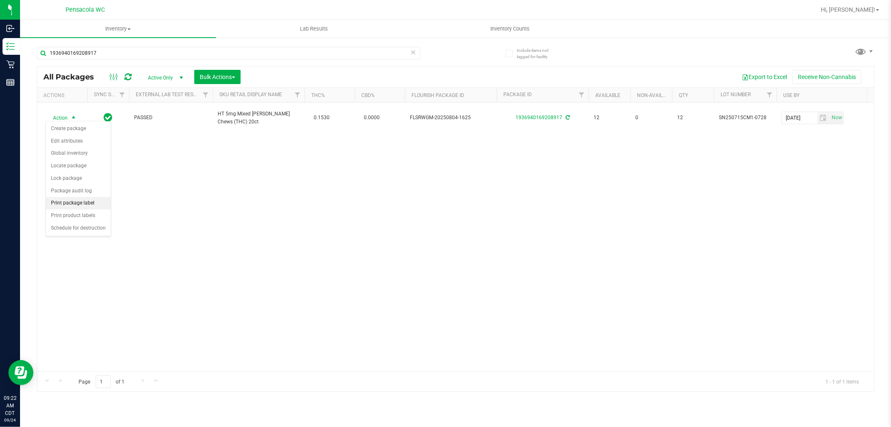
click at [89, 201] on li "Print package label" at bounding box center [78, 203] width 65 height 13
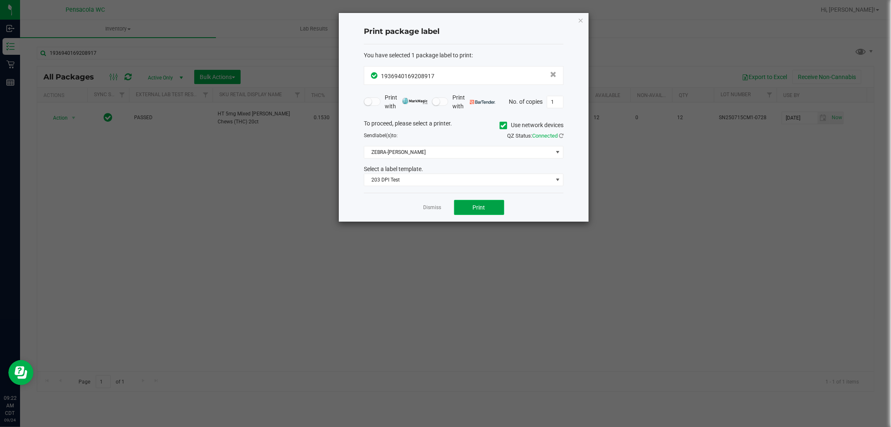
click at [495, 214] on button "Print" at bounding box center [479, 207] width 50 height 15
click at [582, 22] on div at bounding box center [464, 117] width 250 height 208
click at [424, 203] on app-cancel-button "Dismiss" at bounding box center [433, 207] width 18 height 9
click at [432, 216] on div "Dismiss Print" at bounding box center [464, 207] width 200 height 29
click at [432, 212] on div "Dismiss Print" at bounding box center [464, 207] width 200 height 29
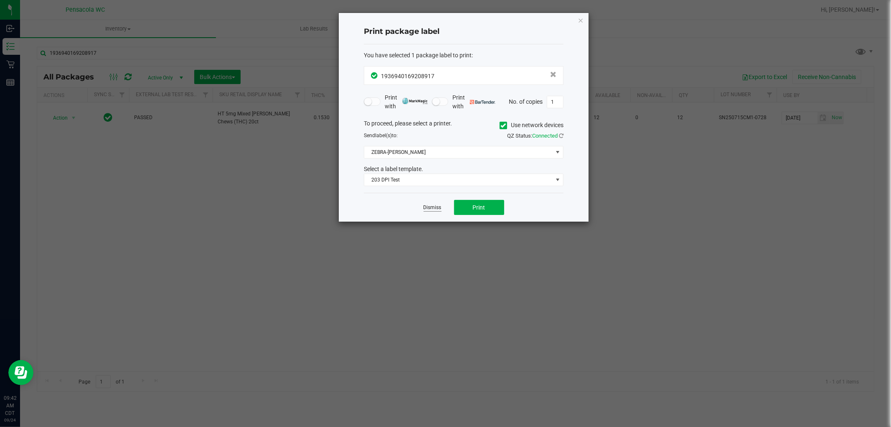
click at [429, 205] on link "Dismiss" at bounding box center [433, 207] width 18 height 7
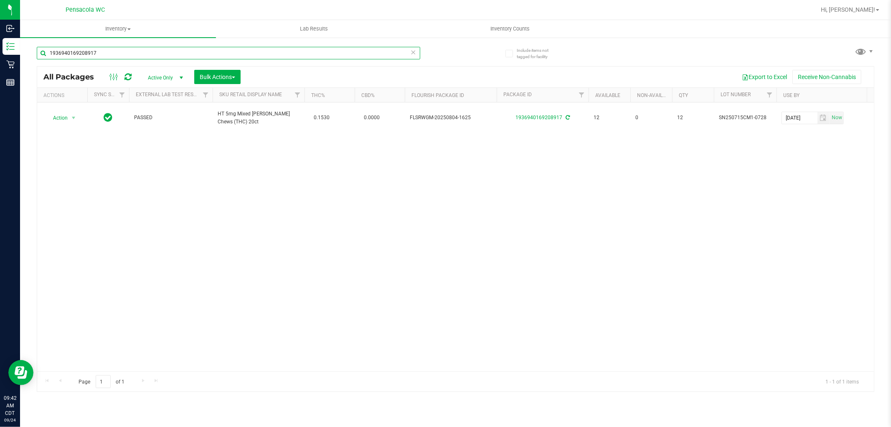
click at [194, 47] on input "1936940169208917" at bounding box center [228, 53] width 383 height 13
type input "2067107211863146"
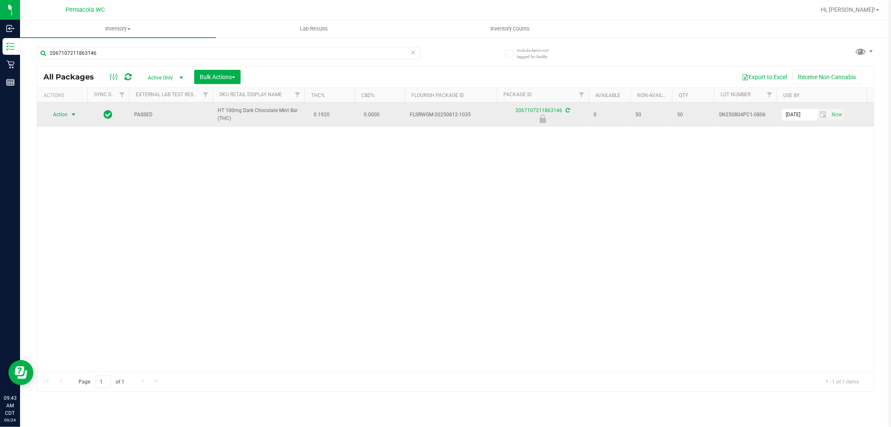
click at [72, 114] on span "select" at bounding box center [73, 114] width 7 height 7
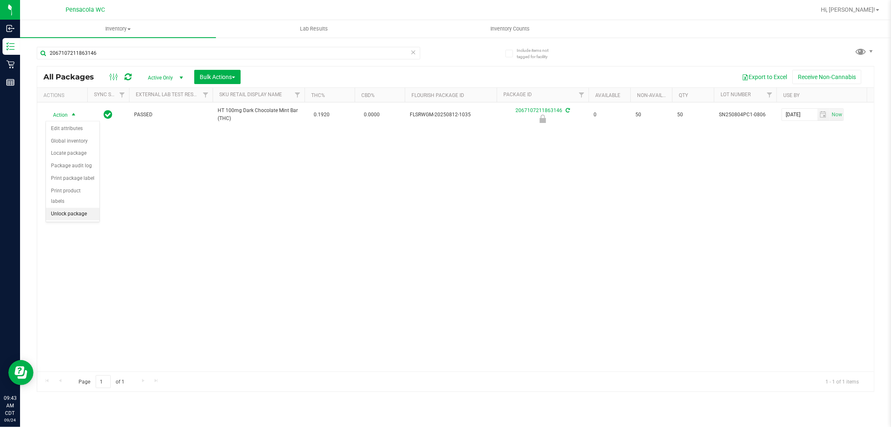
click at [76, 216] on li "Unlock package" at bounding box center [72, 214] width 53 height 13
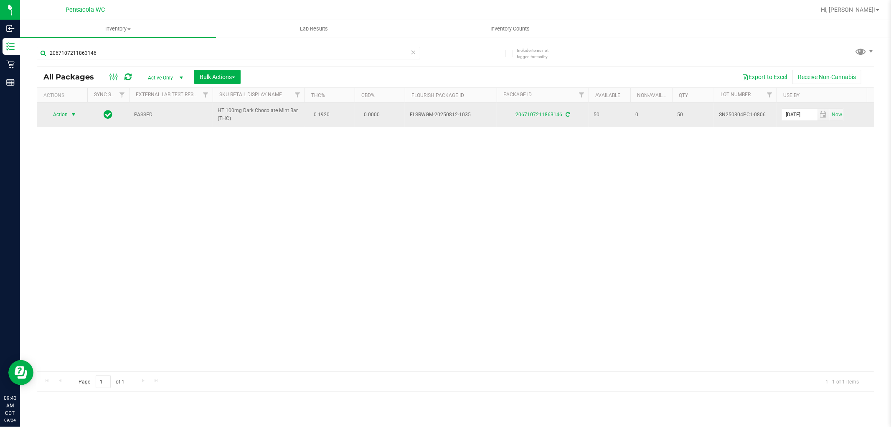
click at [70, 114] on span "select" at bounding box center [73, 114] width 7 height 7
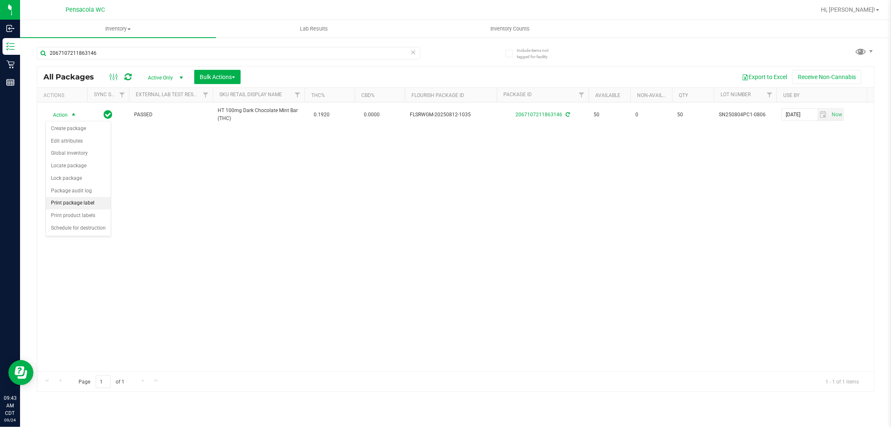
click at [91, 203] on li "Print package label" at bounding box center [78, 203] width 65 height 13
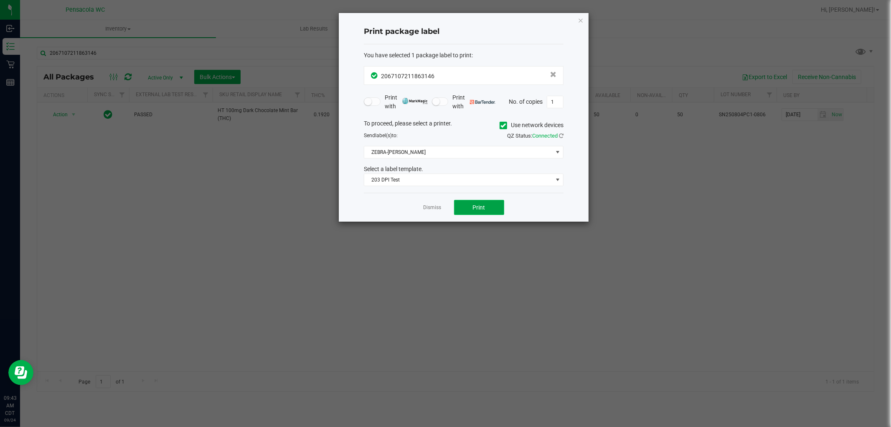
click at [495, 215] on button "Print" at bounding box center [479, 207] width 50 height 15
click at [479, 209] on span "Print" at bounding box center [479, 207] width 13 height 7
click at [598, 28] on ngb-modal-window "Print package label You have selected 1 package label to print : 20671072118631…" at bounding box center [448, 213] width 897 height 427
click at [581, 23] on icon "button" at bounding box center [581, 20] width 6 height 10
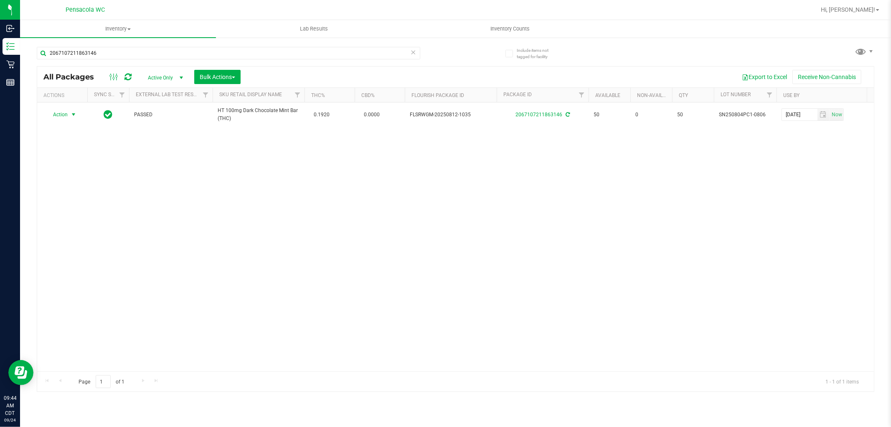
click at [131, 59] on div "2067107211863146" at bounding box center [228, 56] width 383 height 19
click at [128, 59] on div "2067107211863146" at bounding box center [228, 56] width 383 height 19
click at [125, 52] on div "2067107211863146" at bounding box center [246, 52] width 419 height 27
click at [125, 53] on input "2067107211863146" at bounding box center [228, 53] width 383 height 13
click at [125, 51] on input "2067107211863146" at bounding box center [228, 53] width 383 height 13
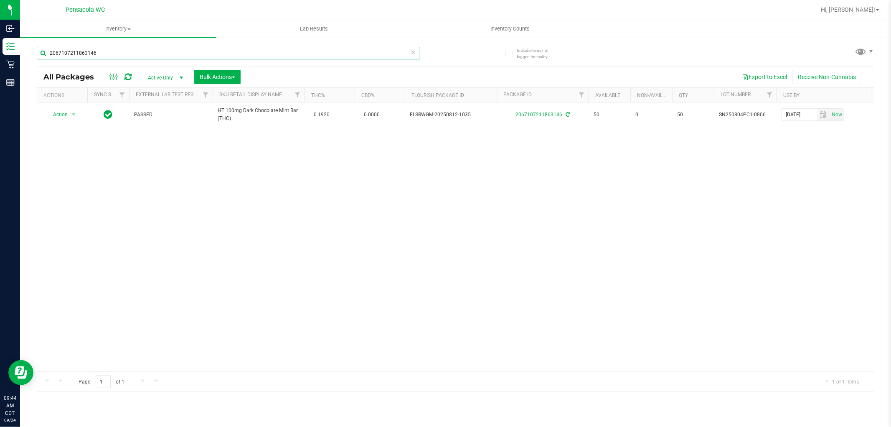
click at [101, 51] on input "2067107211863146" at bounding box center [228, 53] width 383 height 13
type input "0303670332054178"
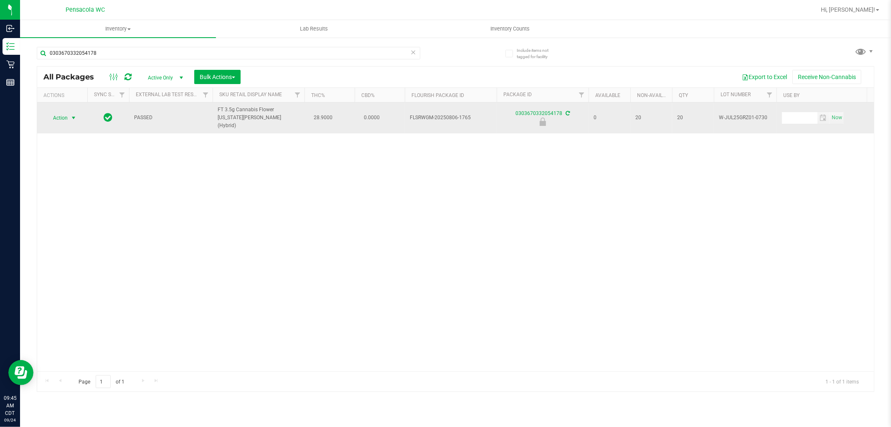
click at [71, 114] on span "select" at bounding box center [73, 117] width 7 height 7
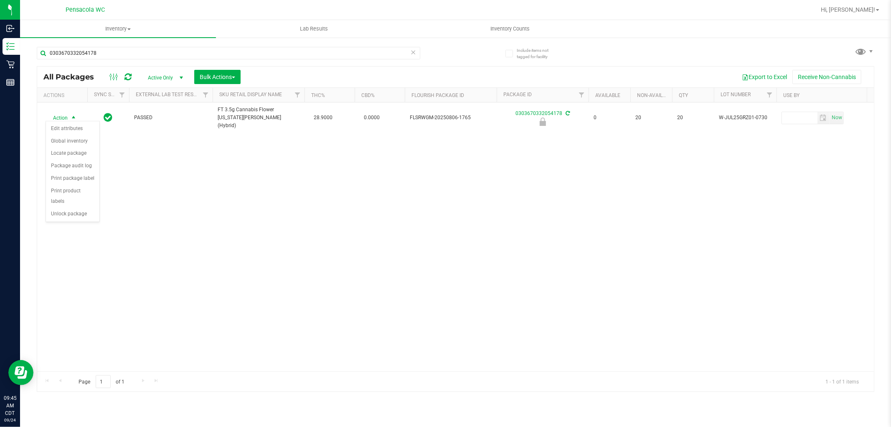
click at [76, 221] on div "Action Edit attributes Global inventory Locate package Package audit log Print …" at bounding box center [73, 172] width 54 height 102
click at [84, 218] on li "Unlock package" at bounding box center [72, 214] width 53 height 13
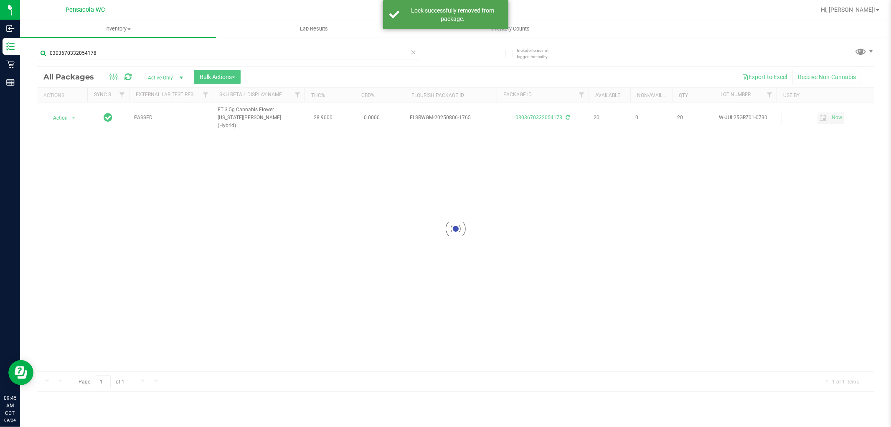
click at [69, 112] on div at bounding box center [455, 228] width 837 height 325
click at [72, 114] on div at bounding box center [455, 228] width 837 height 325
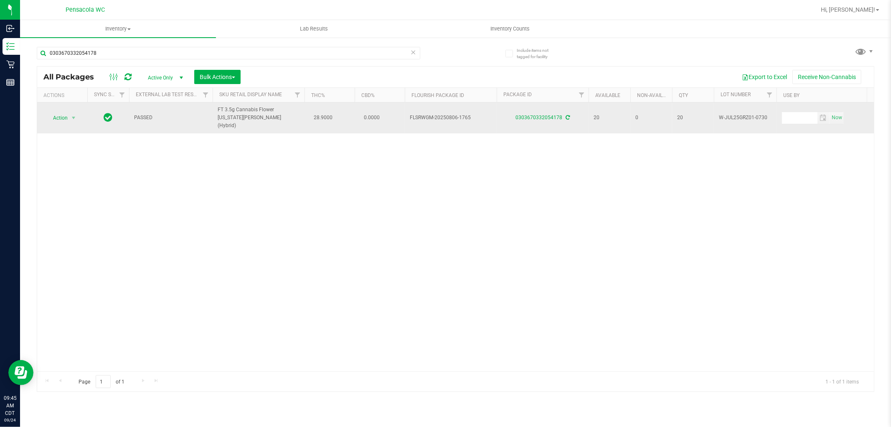
click at [63, 114] on span "Action" at bounding box center [57, 118] width 23 height 12
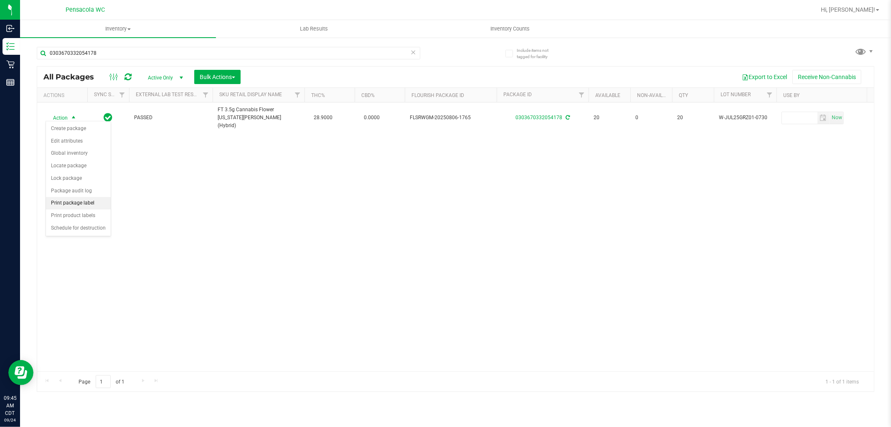
click at [94, 202] on li "Print package label" at bounding box center [78, 203] width 65 height 13
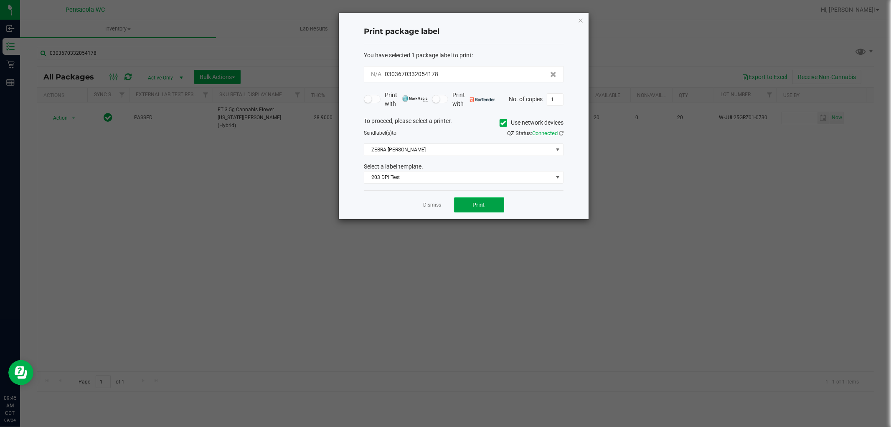
click at [490, 210] on button "Print" at bounding box center [479, 204] width 50 height 15
click at [429, 206] on link "Dismiss" at bounding box center [433, 207] width 18 height 7
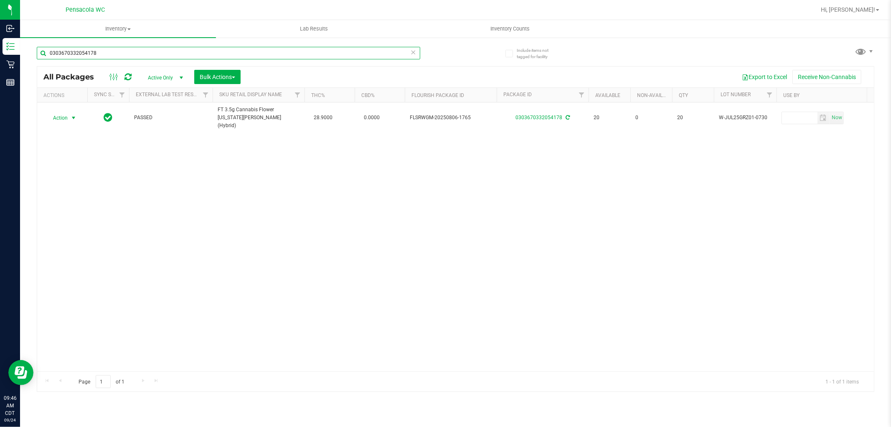
click at [149, 57] on input "0303670332054178" at bounding box center [228, 53] width 383 height 13
type input "0881623803958906"
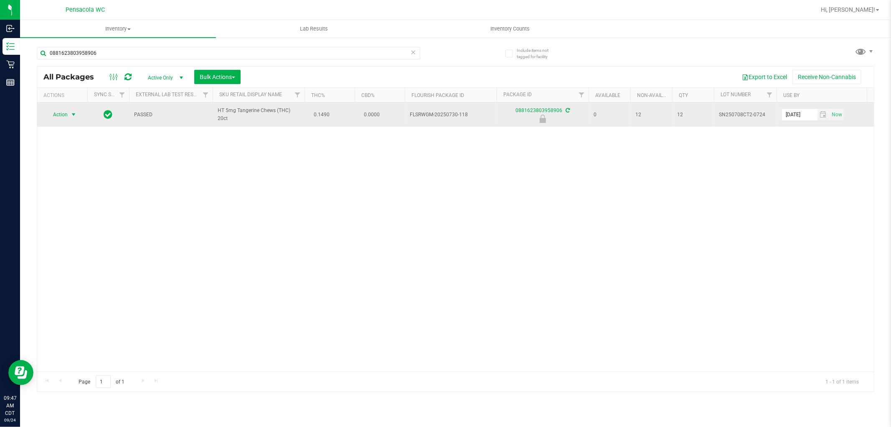
click at [73, 114] on span "select" at bounding box center [73, 114] width 7 height 7
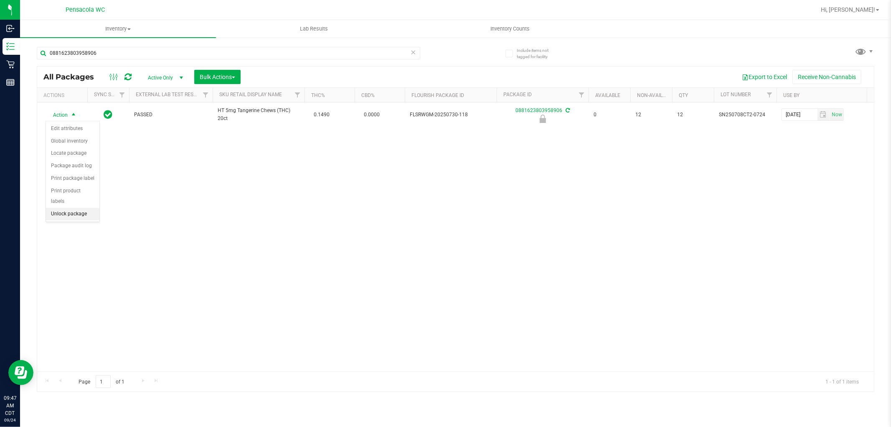
click at [65, 215] on li "Unlock package" at bounding box center [72, 214] width 53 height 13
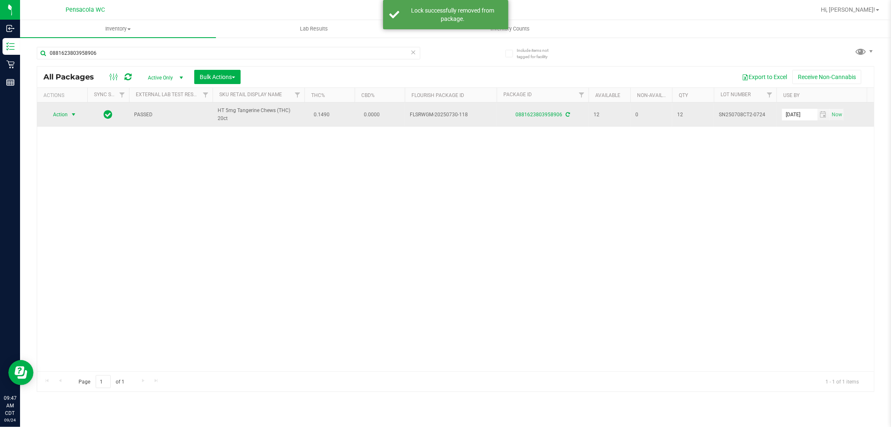
click at [71, 114] on span "select" at bounding box center [73, 114] width 7 height 7
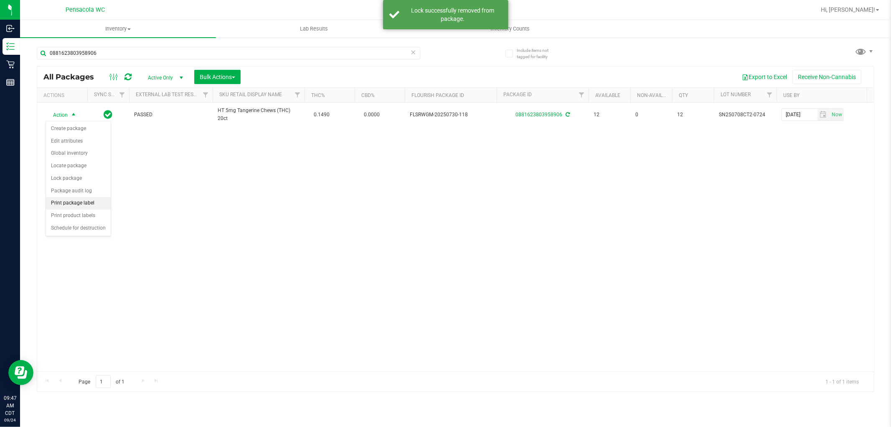
click at [95, 202] on li "Print package label" at bounding box center [78, 203] width 65 height 13
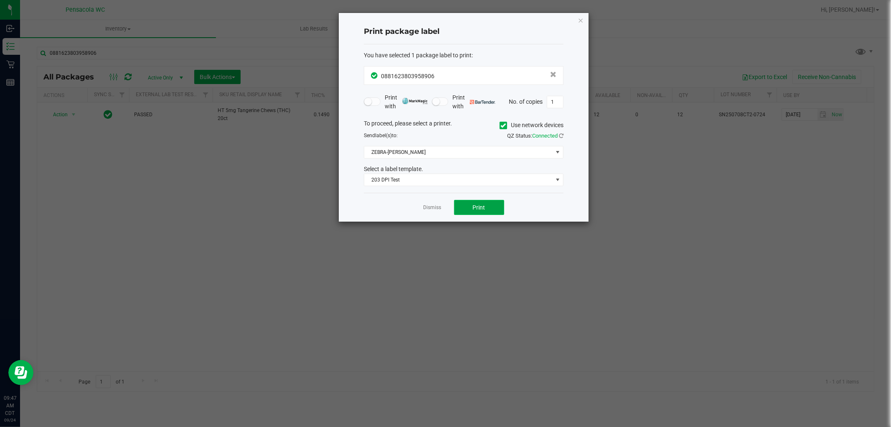
click at [481, 209] on span "Print" at bounding box center [479, 207] width 13 height 7
click at [582, 19] on icon "button" at bounding box center [581, 20] width 6 height 10
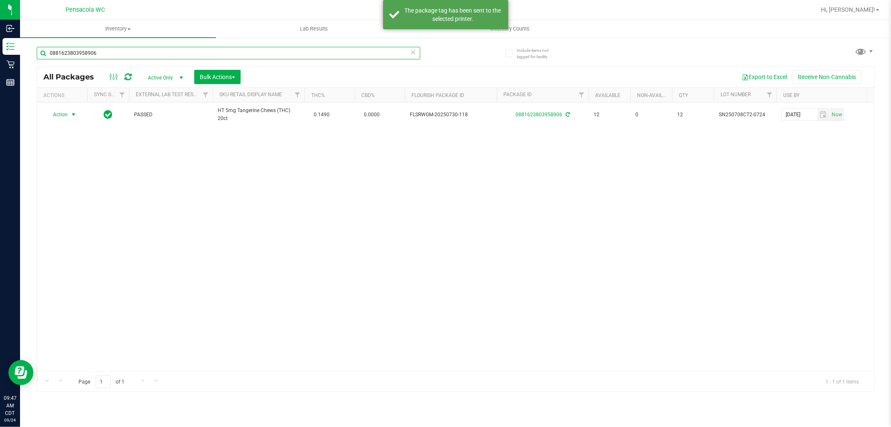
click at [284, 50] on input "0881623803958906" at bounding box center [228, 53] width 383 height 13
type input "0"
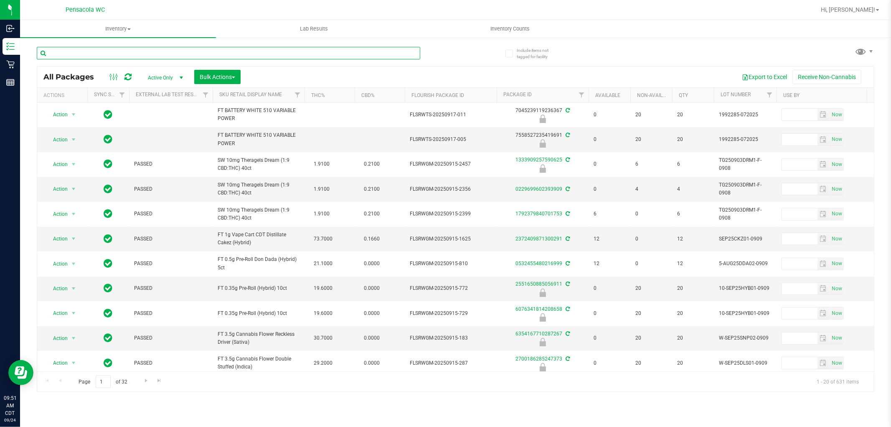
click at [136, 48] on input "text" at bounding box center [228, 53] width 383 height 13
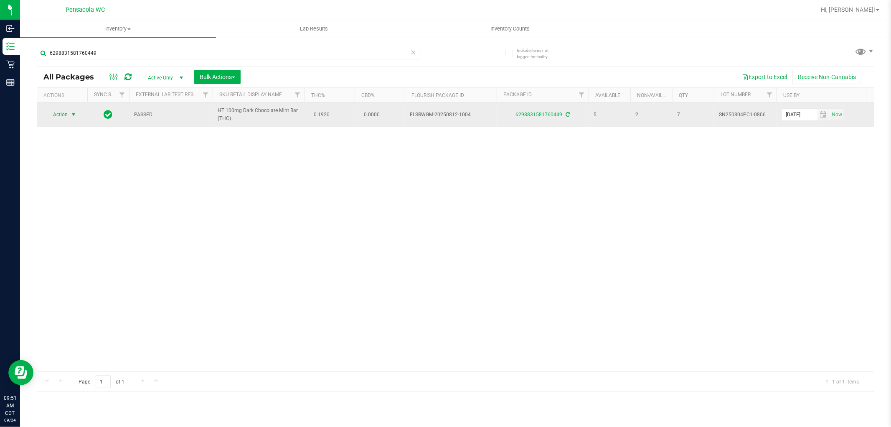
click at [72, 114] on span "select" at bounding box center [73, 114] width 7 height 7
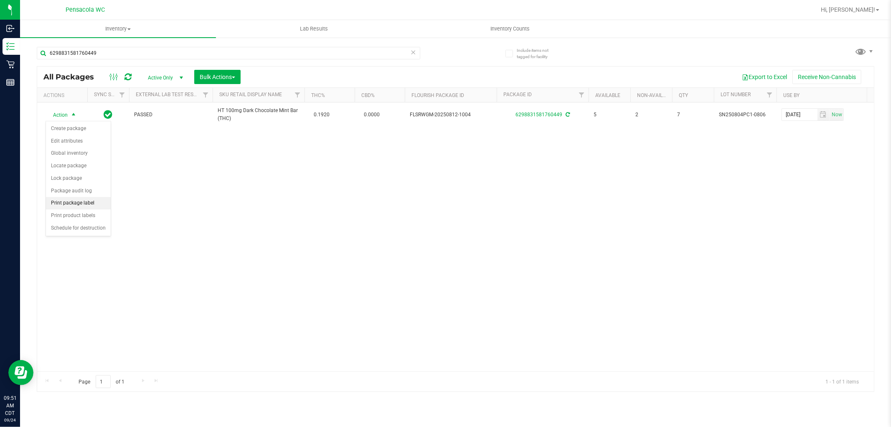
click at [91, 207] on li "Print package label" at bounding box center [78, 203] width 65 height 13
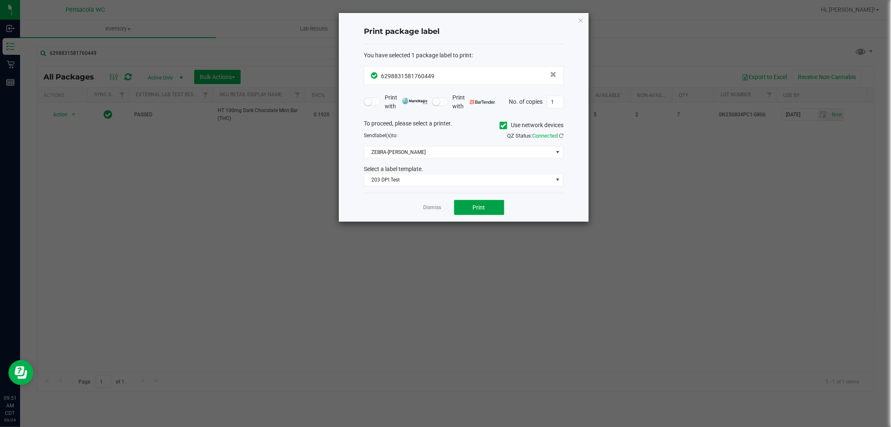
click at [486, 212] on button "Print" at bounding box center [479, 207] width 50 height 15
click at [490, 211] on button "Print" at bounding box center [479, 207] width 50 height 15
click at [434, 206] on link "Dismiss" at bounding box center [433, 207] width 18 height 7
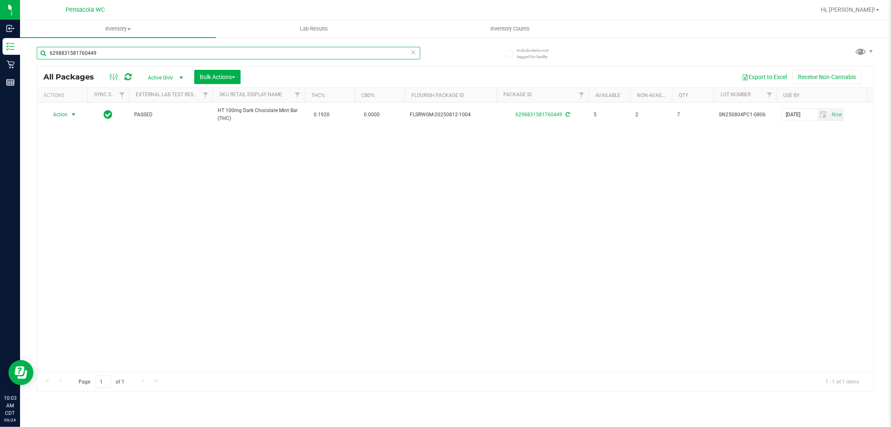
click at [263, 51] on input "6298831581760449" at bounding box center [228, 53] width 383 height 13
type input "5395814127314798"
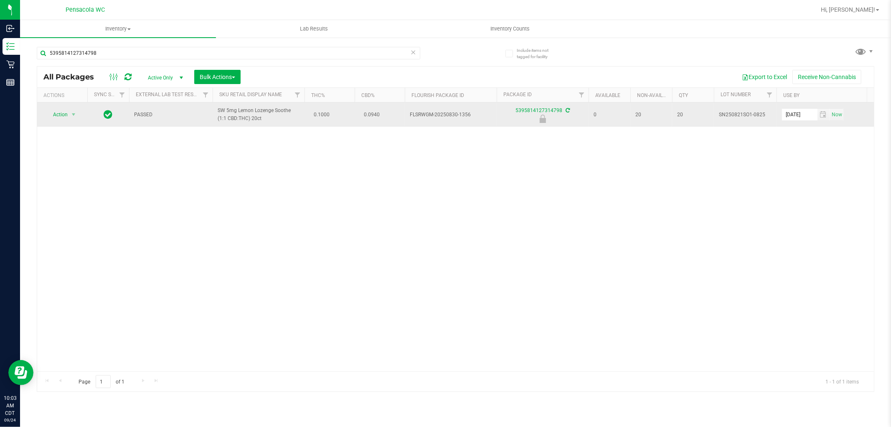
click at [55, 113] on span "Action" at bounding box center [57, 115] width 23 height 12
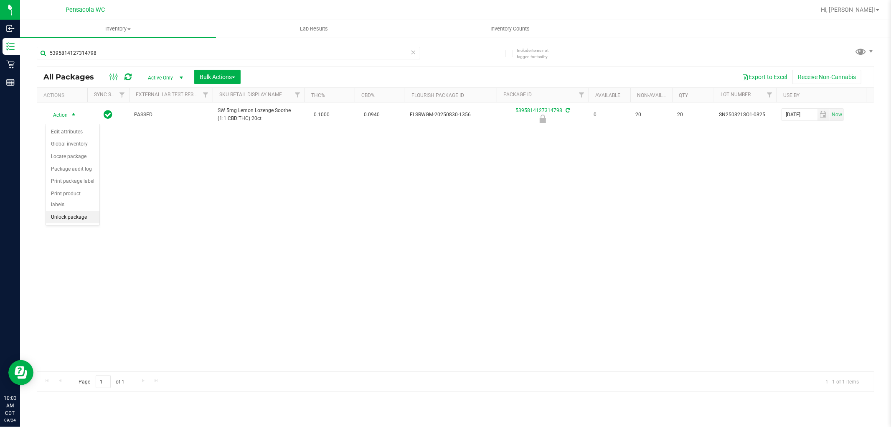
click at [82, 219] on li "Unlock package" at bounding box center [72, 217] width 53 height 13
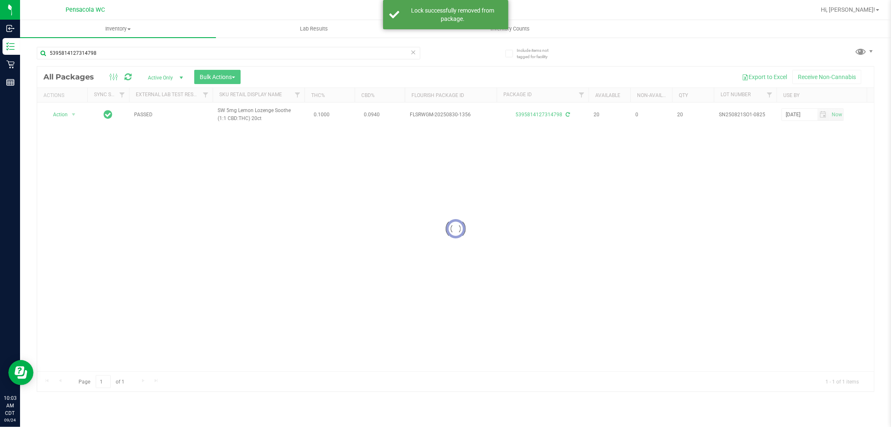
click at [60, 117] on div at bounding box center [455, 228] width 837 height 325
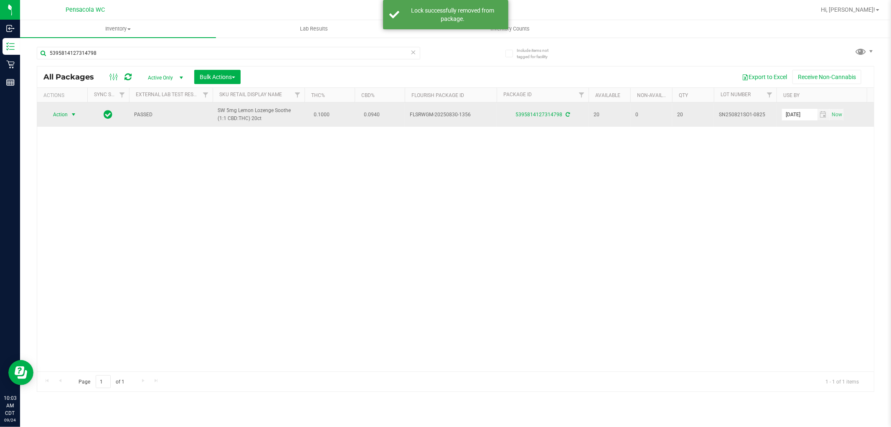
click at [70, 116] on span "select" at bounding box center [73, 114] width 7 height 7
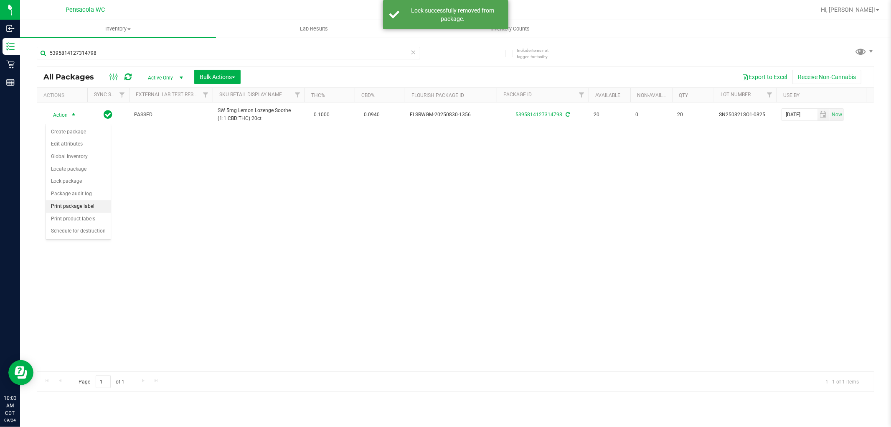
click at [97, 204] on li "Print package label" at bounding box center [78, 206] width 65 height 13
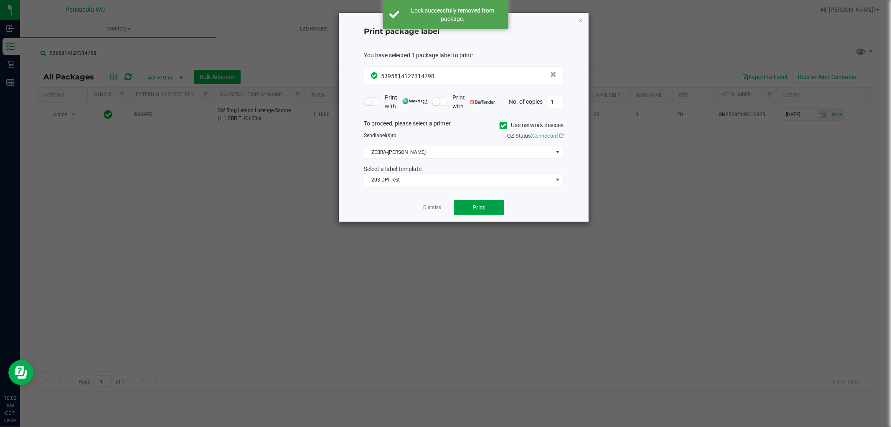
click at [484, 213] on button "Print" at bounding box center [479, 207] width 50 height 15
click at [578, 19] on icon "button" at bounding box center [581, 20] width 6 height 10
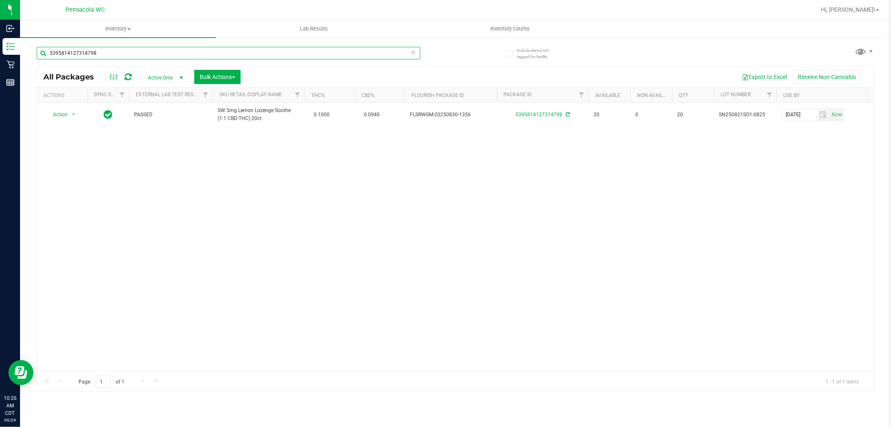
click at [140, 56] on input "5395814127314798" at bounding box center [228, 53] width 383 height 13
type input "3947185770020785"
click at [56, 99] on th "Actions" at bounding box center [62, 95] width 50 height 15
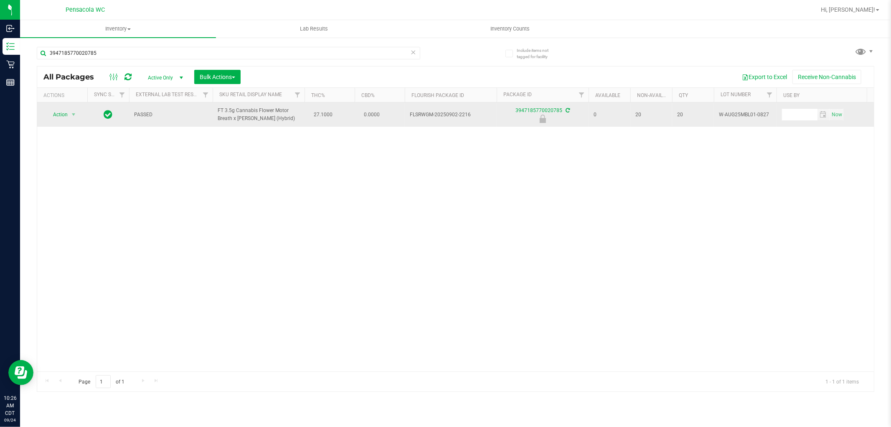
click at [61, 114] on span "Action" at bounding box center [57, 115] width 23 height 12
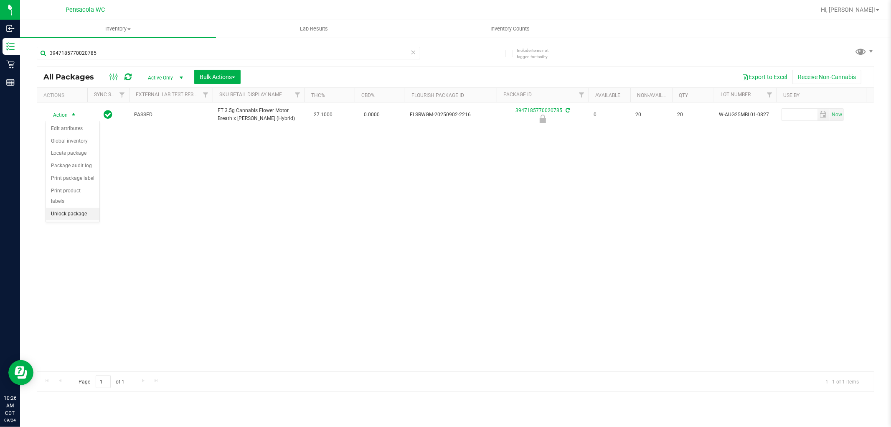
click at [67, 220] on li "Unlock package" at bounding box center [72, 214] width 53 height 13
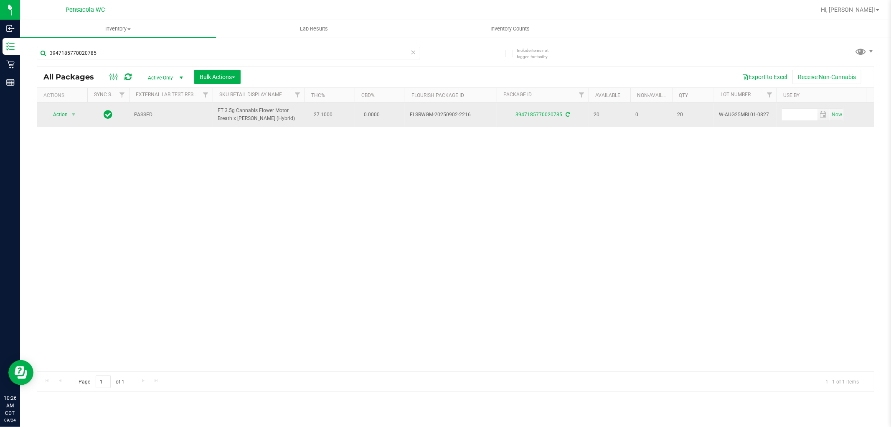
click at [49, 114] on span "Action" at bounding box center [57, 115] width 23 height 12
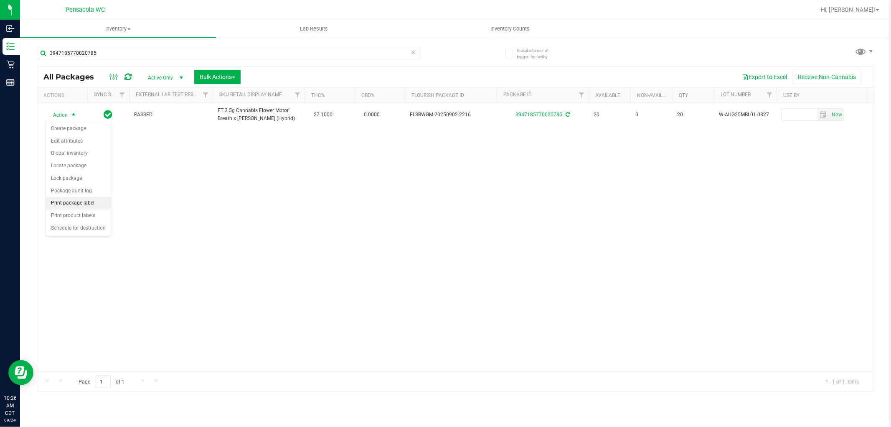
click at [99, 201] on li "Print package label" at bounding box center [78, 203] width 65 height 13
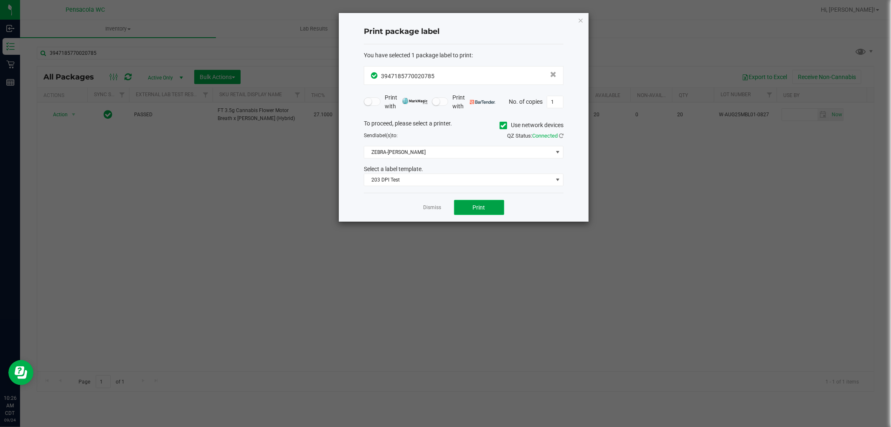
click at [490, 214] on button "Print" at bounding box center [479, 207] width 50 height 15
click at [569, 33] on div "Print package label You have selected 1 package label to print : 39471857700207…" at bounding box center [464, 117] width 250 height 208
click at [435, 206] on link "Dismiss" at bounding box center [433, 207] width 18 height 7
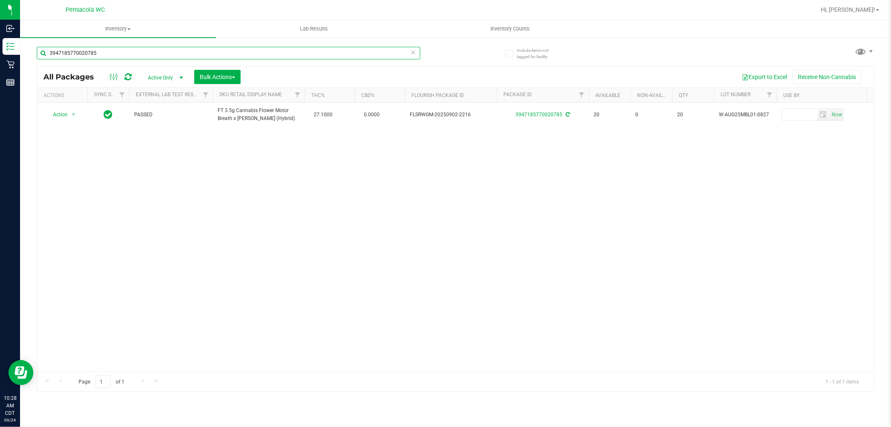
click at [343, 55] on input "3947185770020785" at bounding box center [228, 53] width 383 height 13
type input "0374010851474371"
click at [65, 100] on th "Actions" at bounding box center [62, 95] width 50 height 15
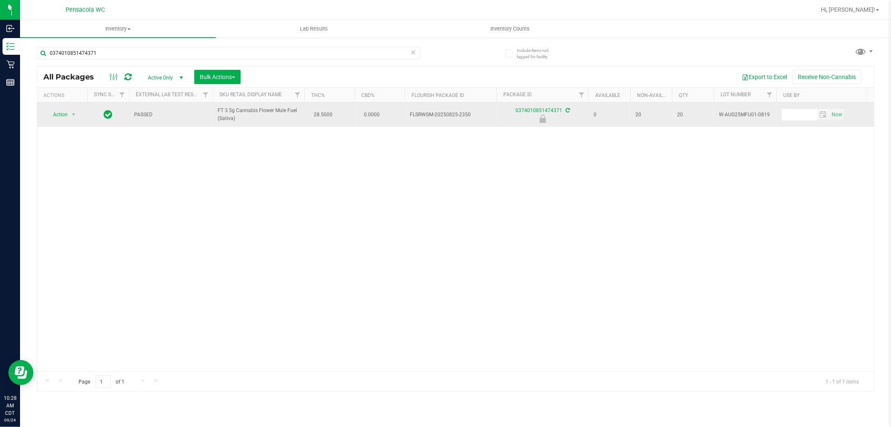
click at [58, 113] on span "Action" at bounding box center [57, 115] width 23 height 12
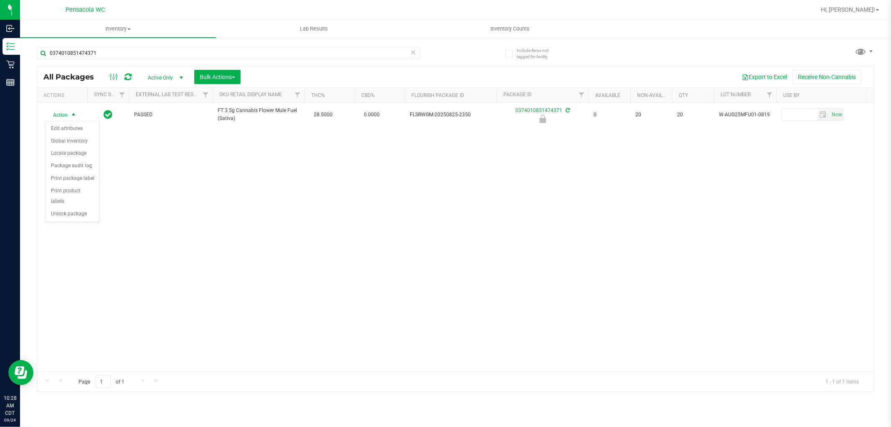
click at [74, 221] on div "Action Edit attributes Global inventory Locate package Package audit log Print …" at bounding box center [73, 172] width 54 height 102
click at [87, 215] on li "Unlock package" at bounding box center [72, 214] width 53 height 13
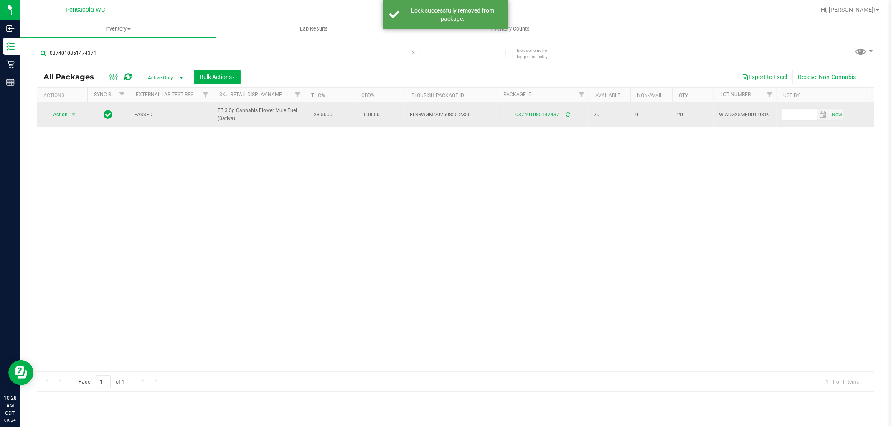
click at [56, 117] on span "Action" at bounding box center [57, 115] width 23 height 12
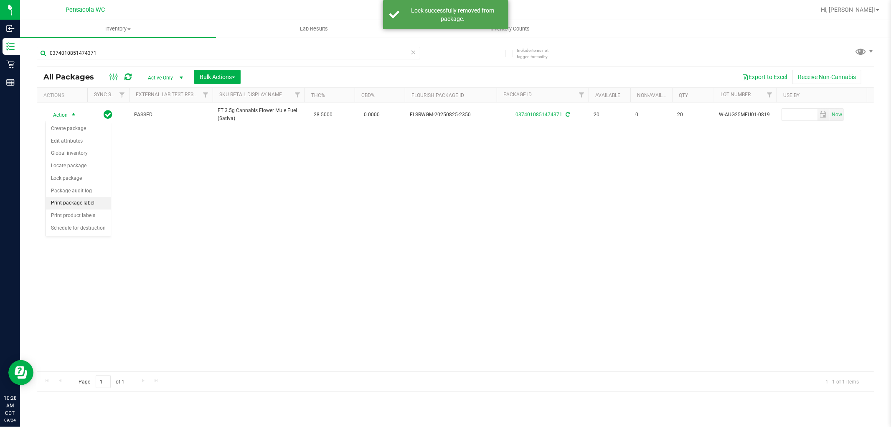
click at [95, 202] on li "Print package label" at bounding box center [78, 203] width 65 height 13
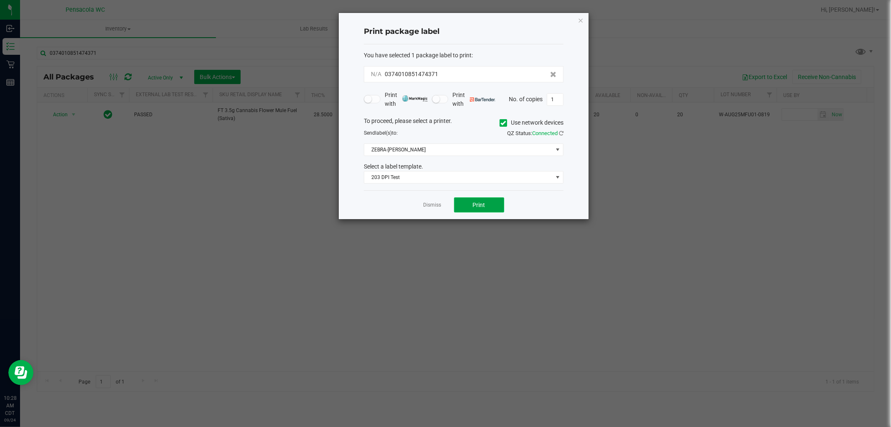
click at [495, 211] on button "Print" at bounding box center [479, 204] width 50 height 15
click at [433, 206] on link "Dismiss" at bounding box center [433, 207] width 18 height 7
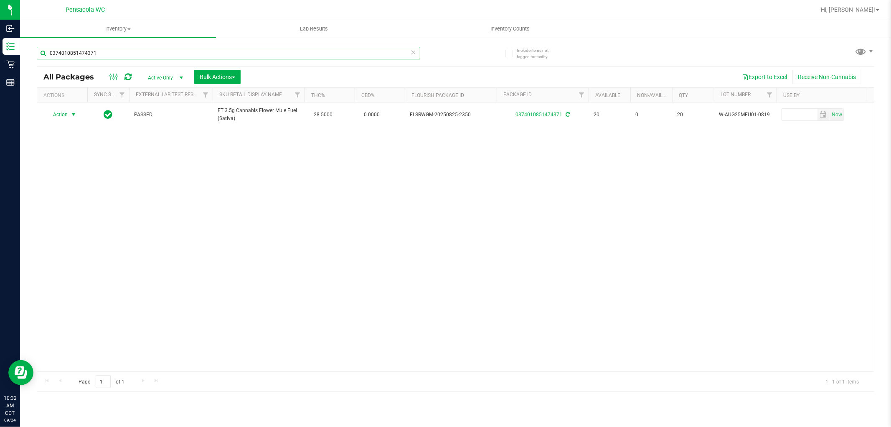
click at [173, 51] on input "0374010851474371" at bounding box center [228, 53] width 383 height 13
click at [149, 51] on input "0374010851474371" at bounding box center [228, 53] width 383 height 13
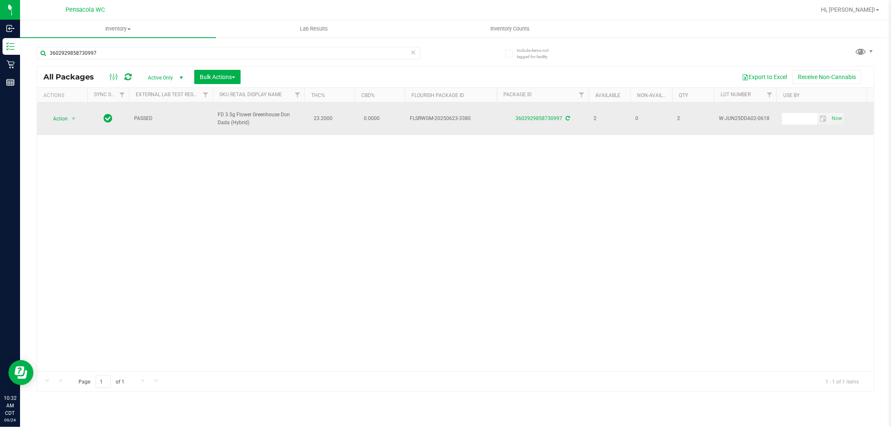
click at [61, 118] on span "Action" at bounding box center [57, 119] width 23 height 12
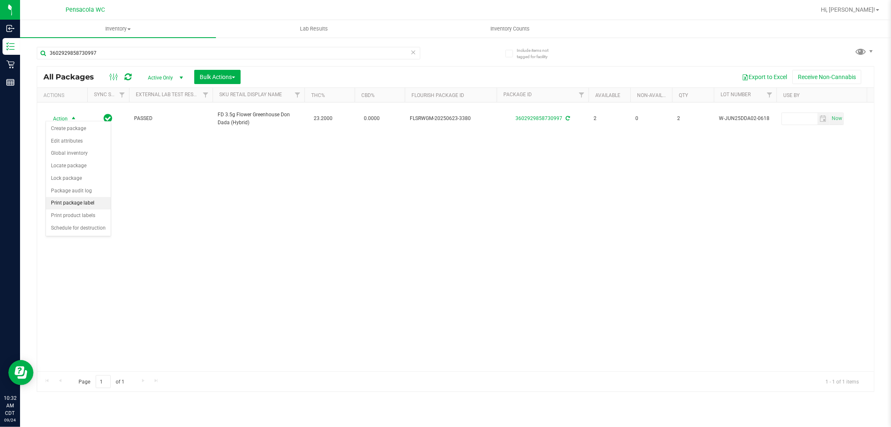
click at [95, 206] on li "Print package label" at bounding box center [78, 203] width 65 height 13
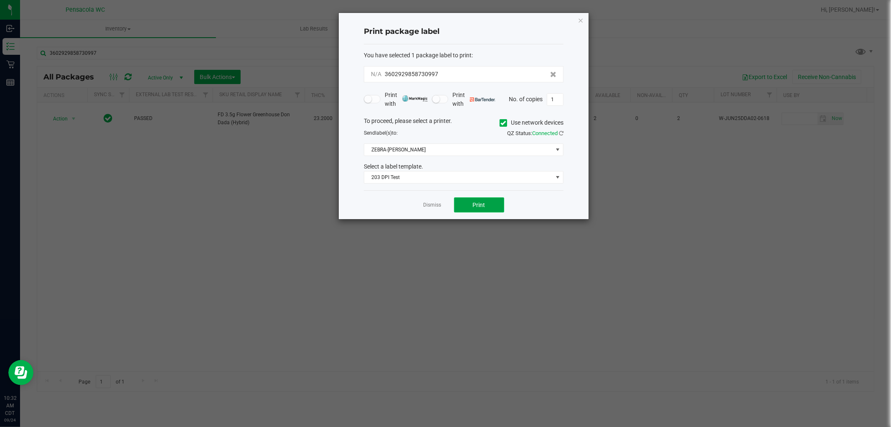
click at [487, 203] on button "Print" at bounding box center [479, 204] width 50 height 15
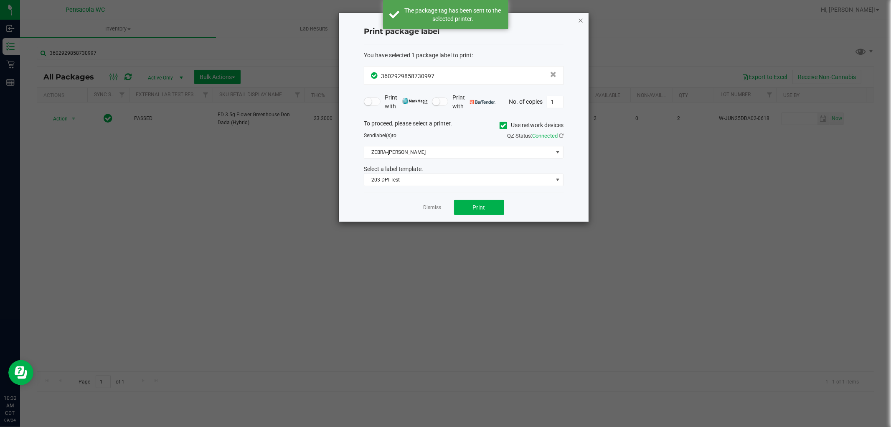
click at [579, 15] on icon "button" at bounding box center [581, 20] width 6 height 10
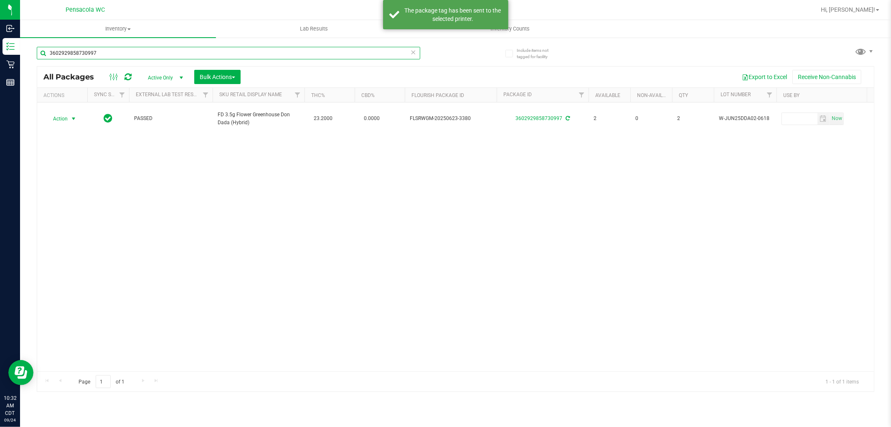
click at [137, 55] on input "3602929858730997" at bounding box center [228, 53] width 383 height 13
click at [140, 54] on input "3602929858730997" at bounding box center [228, 53] width 383 height 13
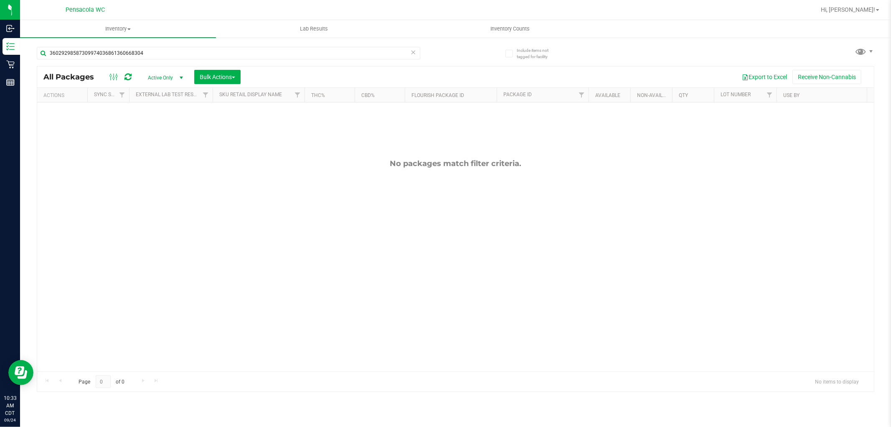
drag, startPoint x: 92, startPoint y: 48, endPoint x: 268, endPoint y: 59, distance: 176.3
click at [268, 59] on div "36029298587309974036861360668304" at bounding box center [228, 56] width 383 height 19
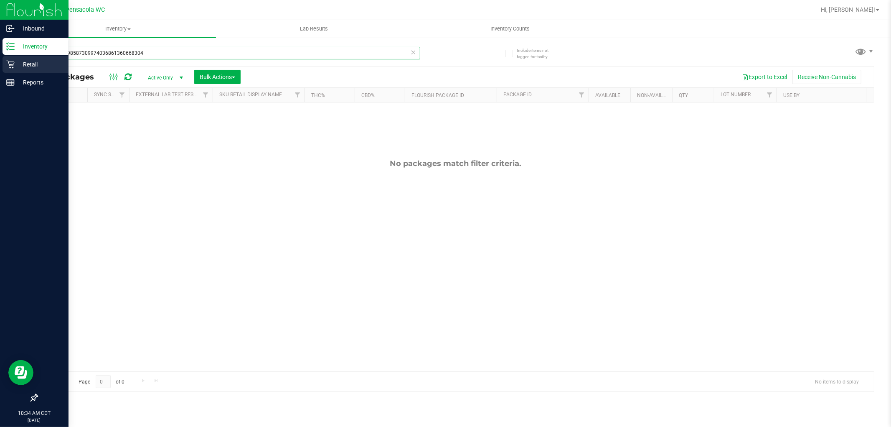
drag, startPoint x: 94, startPoint y: 53, endPoint x: 17, endPoint y: 59, distance: 77.1
click at [17, 59] on div "Inbound Inventory Retail Reports 10:34 AM CDT 09/24/2025 09/24 Pensacola WC Hi,…" at bounding box center [445, 213] width 891 height 427
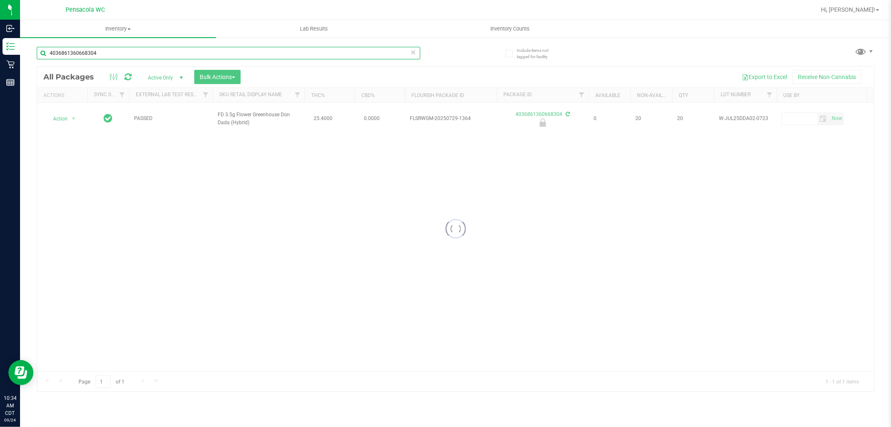
type input "4036861360668304"
click at [61, 116] on div at bounding box center [455, 228] width 837 height 325
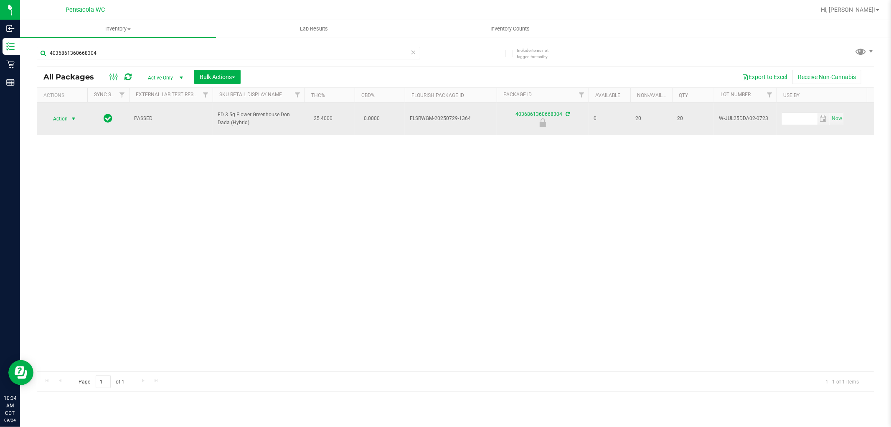
click at [74, 117] on span "select" at bounding box center [73, 118] width 7 height 7
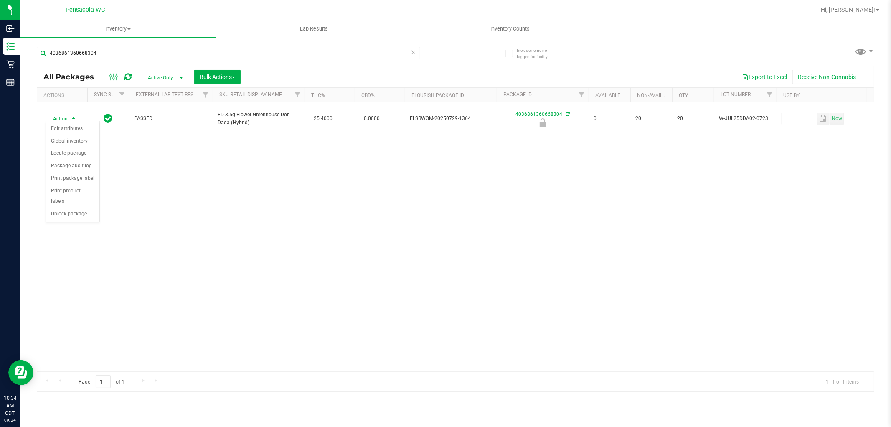
click at [80, 221] on div "Action Edit attributes Global inventory Locate package Package audit log Print …" at bounding box center [73, 172] width 54 height 102
click at [81, 214] on li "Unlock package" at bounding box center [72, 214] width 53 height 13
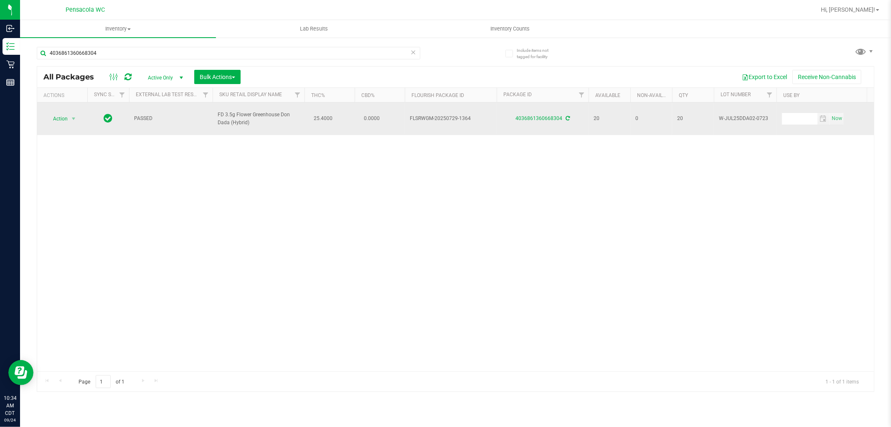
click at [56, 114] on span "Action" at bounding box center [57, 119] width 23 height 12
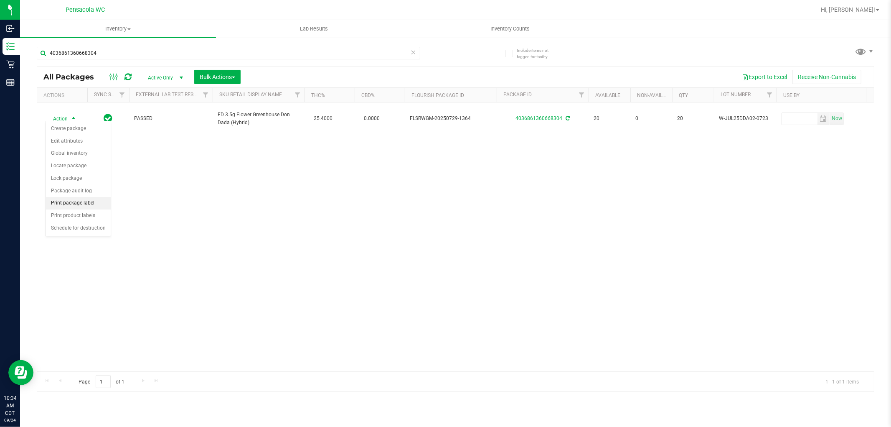
click at [89, 204] on li "Print package label" at bounding box center [78, 203] width 65 height 13
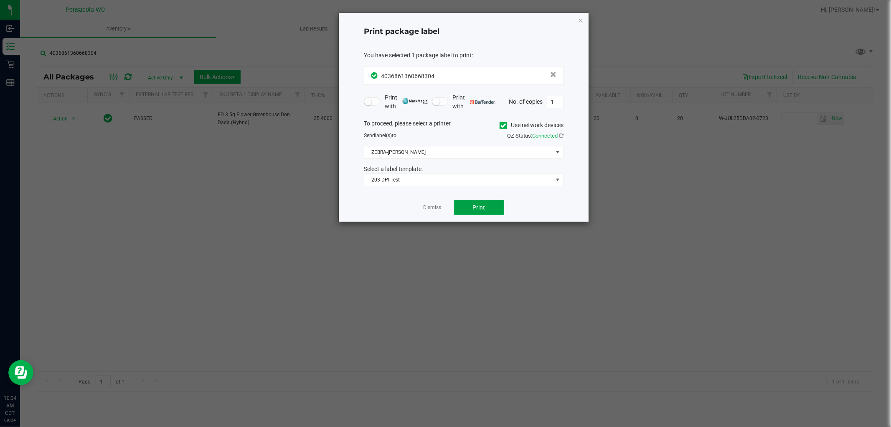
click at [484, 202] on button "Print" at bounding box center [479, 207] width 50 height 15
click at [428, 207] on link "Dismiss" at bounding box center [433, 207] width 18 height 7
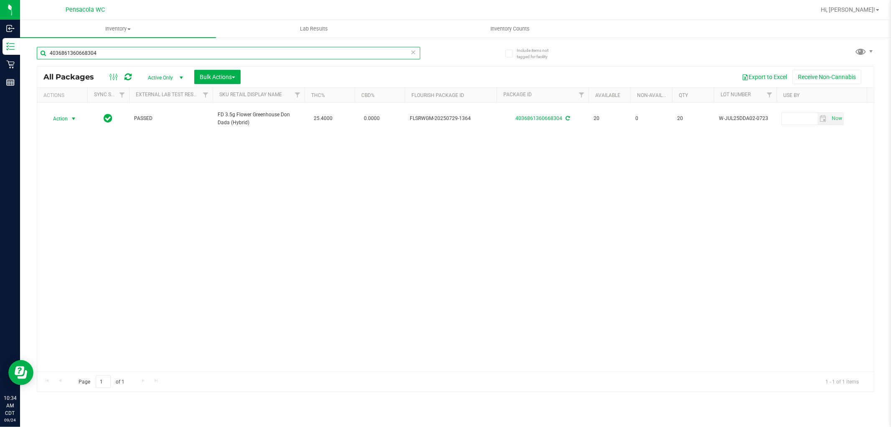
click at [258, 51] on input "4036861360668304" at bounding box center [228, 53] width 383 height 13
type input "5590641577686780"
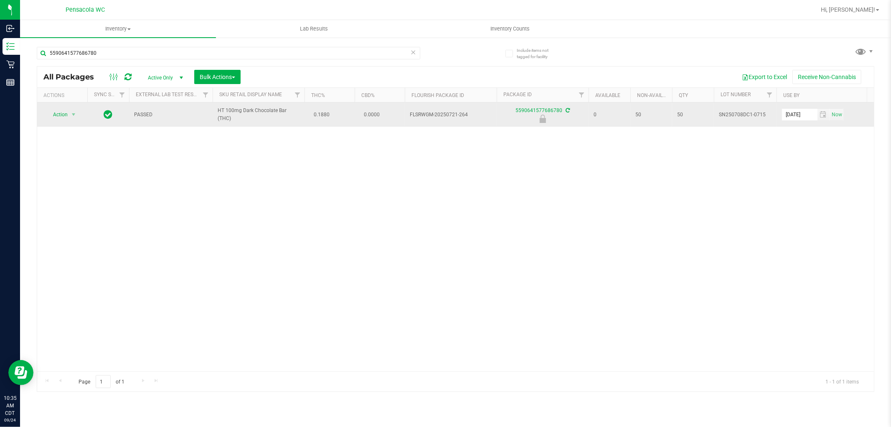
click at [59, 114] on span "Action" at bounding box center [57, 115] width 23 height 12
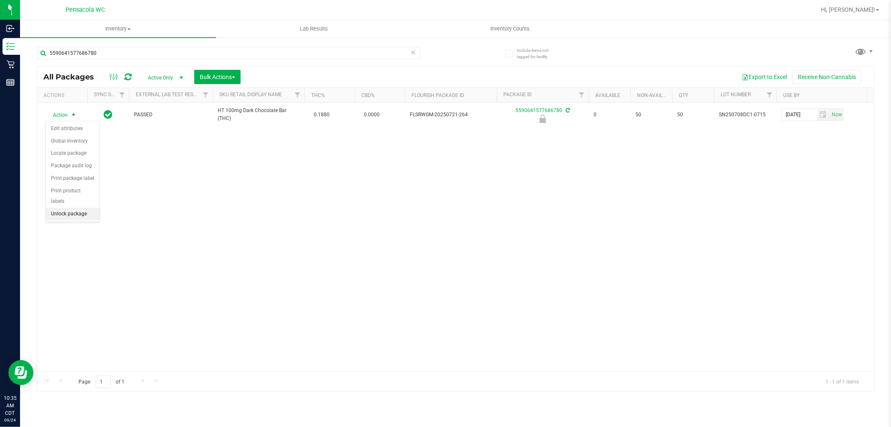
click at [53, 218] on li "Unlock package" at bounding box center [72, 214] width 53 height 13
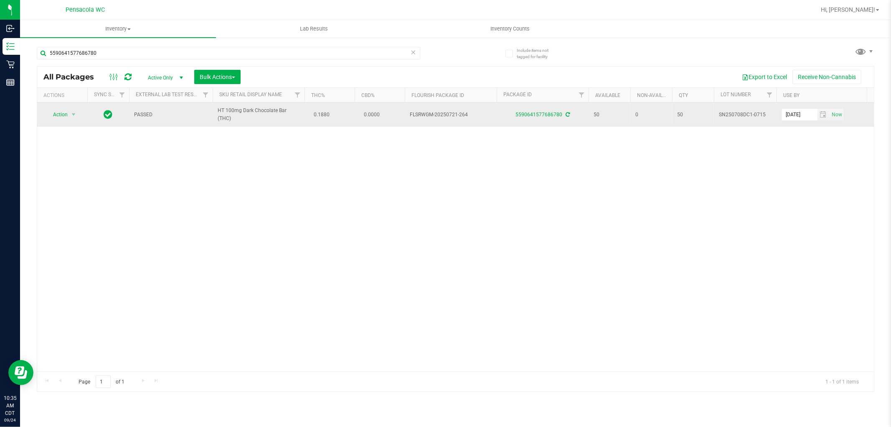
click at [61, 112] on span "Action" at bounding box center [57, 115] width 23 height 12
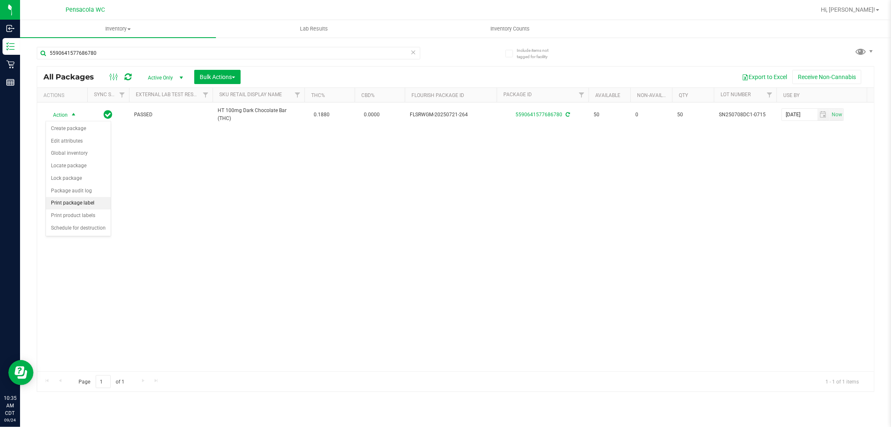
click at [93, 199] on li "Print package label" at bounding box center [78, 203] width 65 height 13
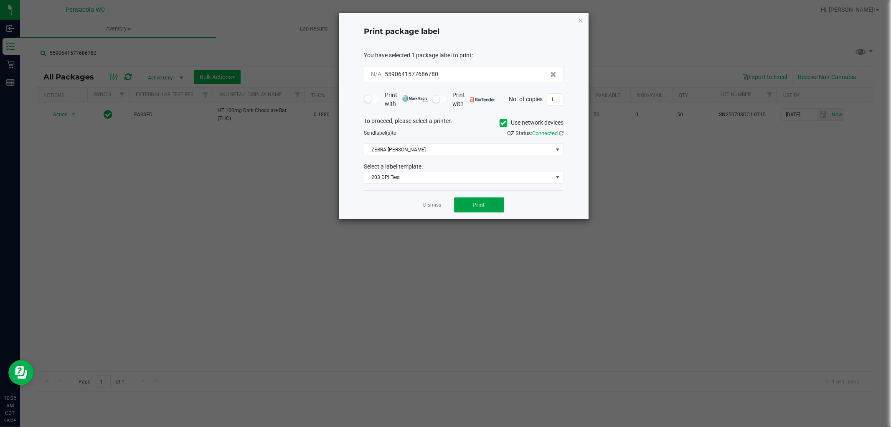
click at [482, 207] on span "Print" at bounding box center [479, 204] width 13 height 7
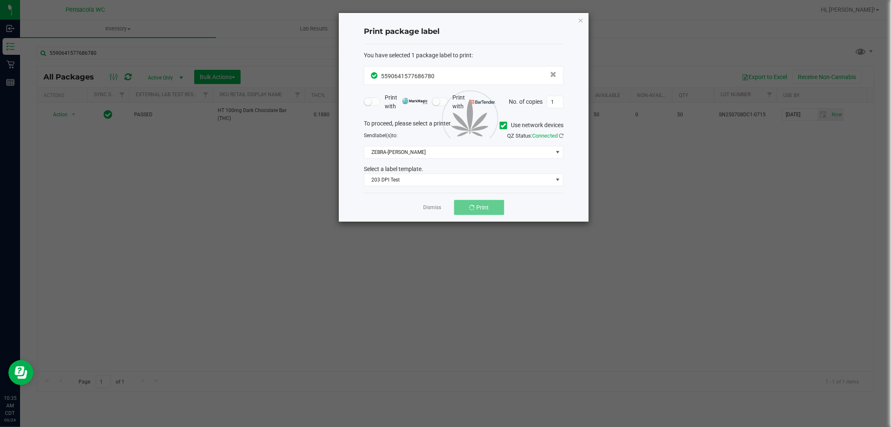
click at [489, 211] on button "Print" at bounding box center [479, 207] width 50 height 15
click at [431, 213] on div "Dismiss Print" at bounding box center [464, 207] width 200 height 29
click at [431, 210] on link "Dismiss" at bounding box center [433, 207] width 18 height 7
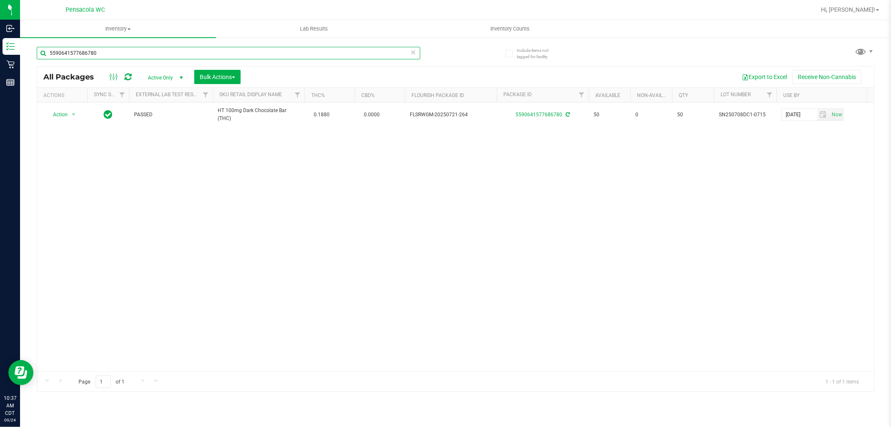
click at [237, 50] on input "5590641577686780" at bounding box center [228, 53] width 383 height 13
type input "2072342174088866"
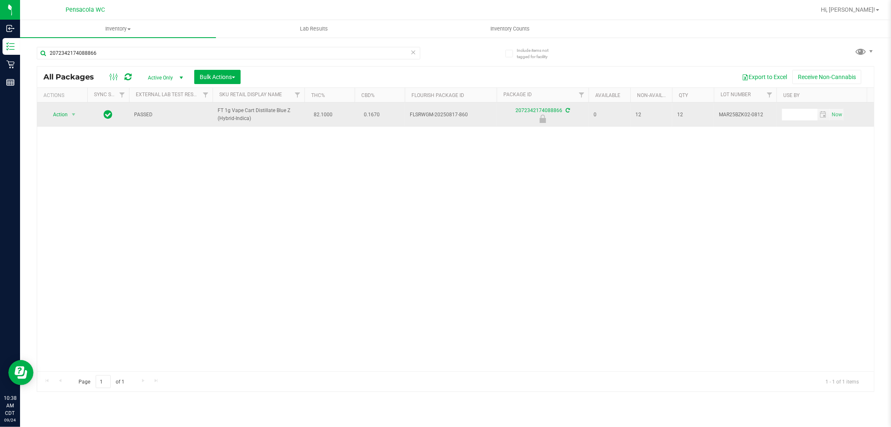
click at [61, 111] on span "Action" at bounding box center [57, 115] width 23 height 12
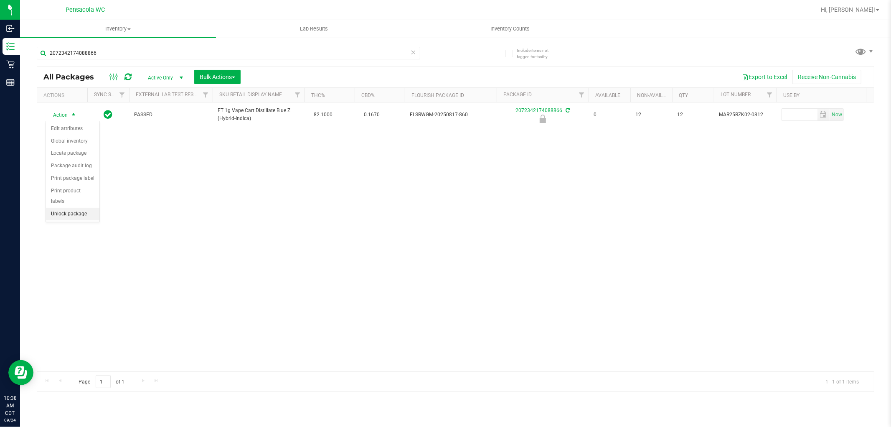
click at [81, 215] on li "Unlock package" at bounding box center [72, 214] width 53 height 13
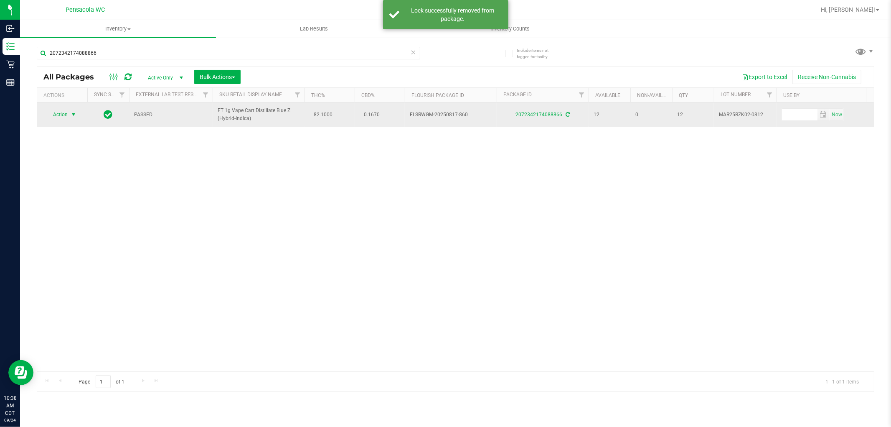
click at [72, 114] on span "select" at bounding box center [73, 114] width 7 height 7
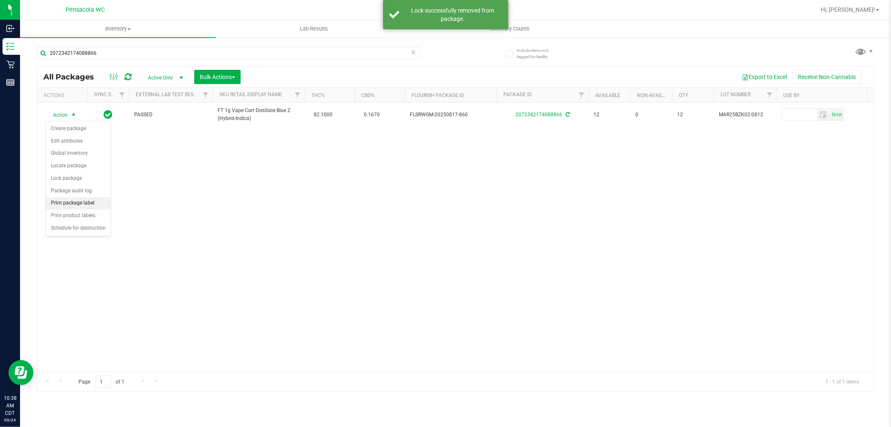
click at [99, 203] on li "Print package label" at bounding box center [78, 203] width 65 height 13
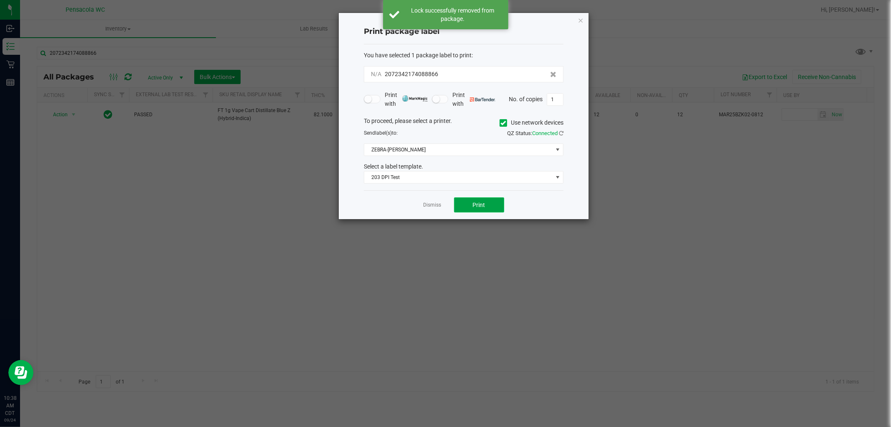
click at [490, 203] on button "Print" at bounding box center [479, 204] width 50 height 15
click at [581, 22] on icon "button" at bounding box center [581, 20] width 6 height 10
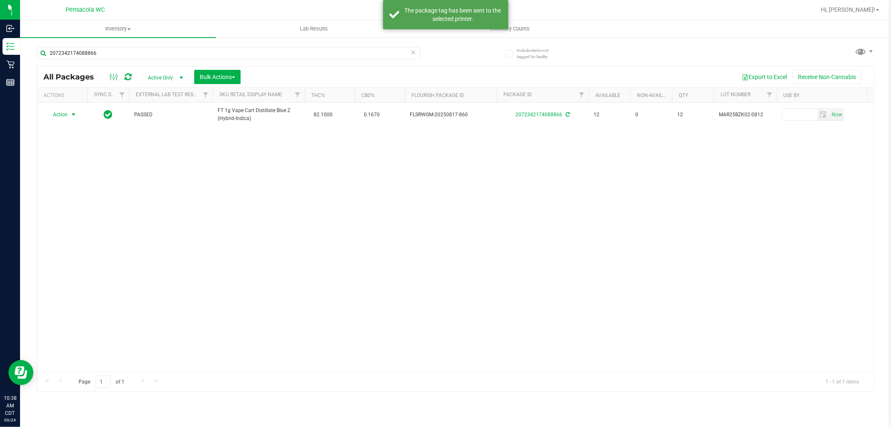
click at [157, 44] on div "2072342174088866" at bounding box center [246, 52] width 419 height 27
click at [160, 49] on input "2072342174088866" at bounding box center [228, 53] width 383 height 13
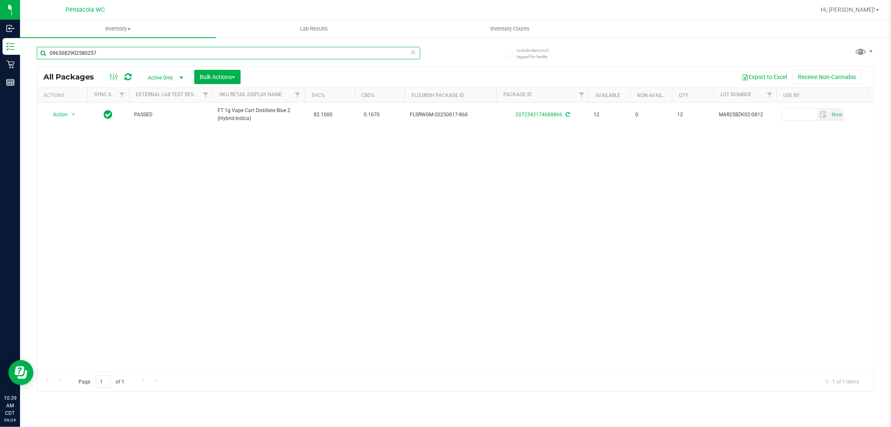
type input "0963082902580257"
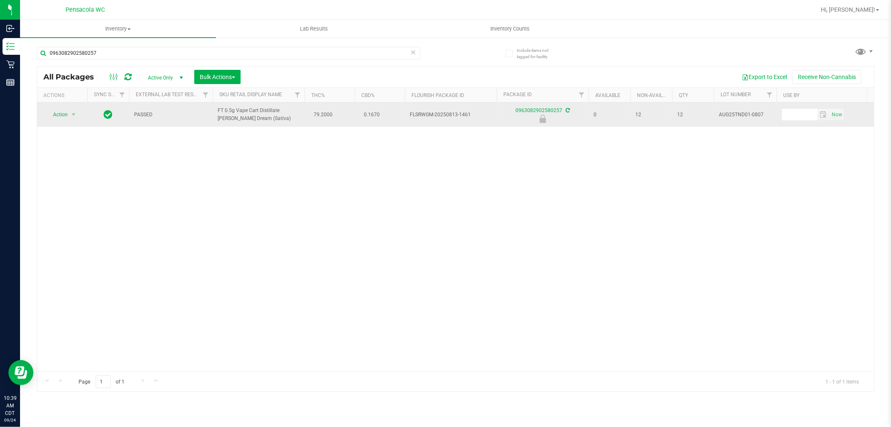
click at [57, 118] on span "Action" at bounding box center [57, 115] width 23 height 12
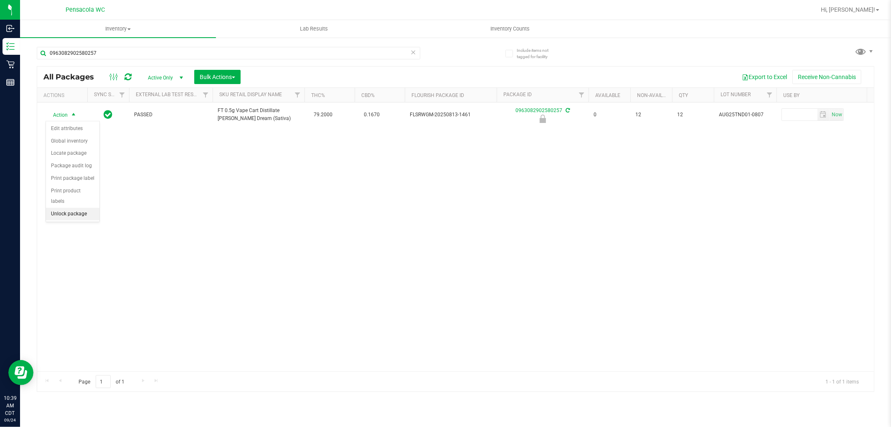
click at [84, 212] on li "Unlock package" at bounding box center [72, 214] width 53 height 13
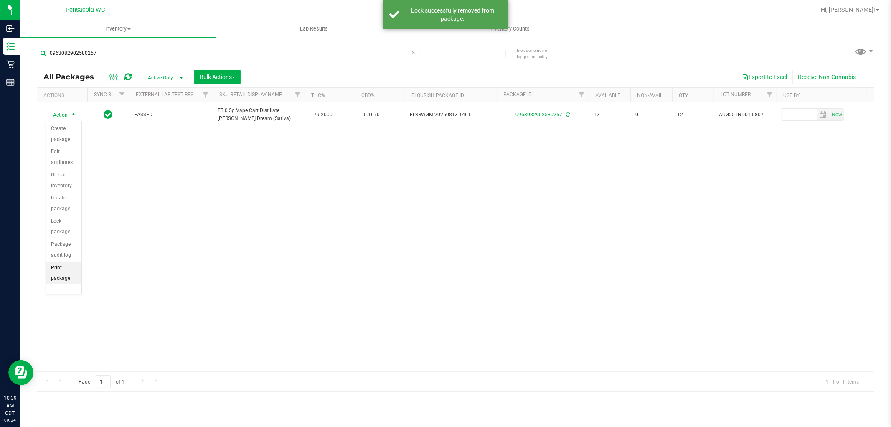
click at [65, 270] on li "Print package label" at bounding box center [64, 279] width 36 height 34
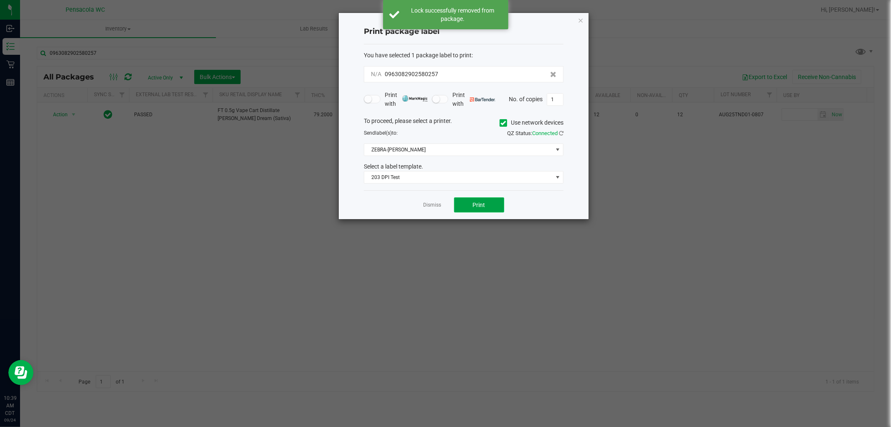
click at [488, 212] on button "Print" at bounding box center [479, 204] width 50 height 15
click at [568, 15] on div "Print package label You have selected 1 package label to print : 09630829025802…" at bounding box center [464, 117] width 250 height 208
click at [579, 19] on icon "button" at bounding box center [581, 20] width 6 height 10
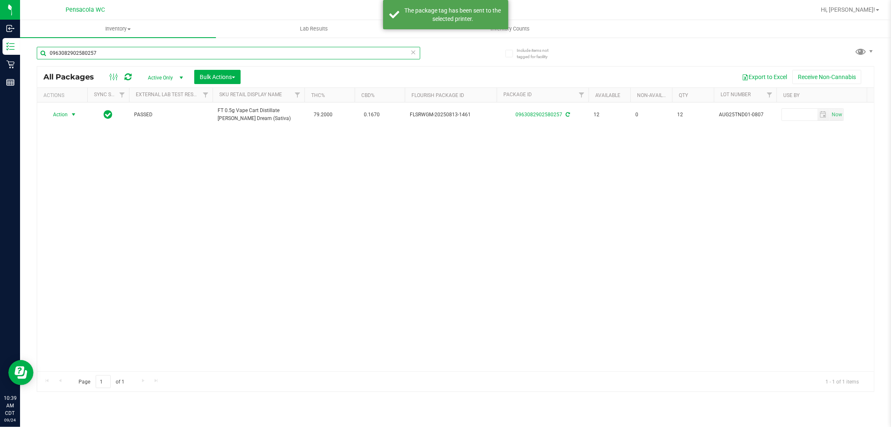
click at [319, 53] on input "0963082902580257" at bounding box center [228, 53] width 383 height 13
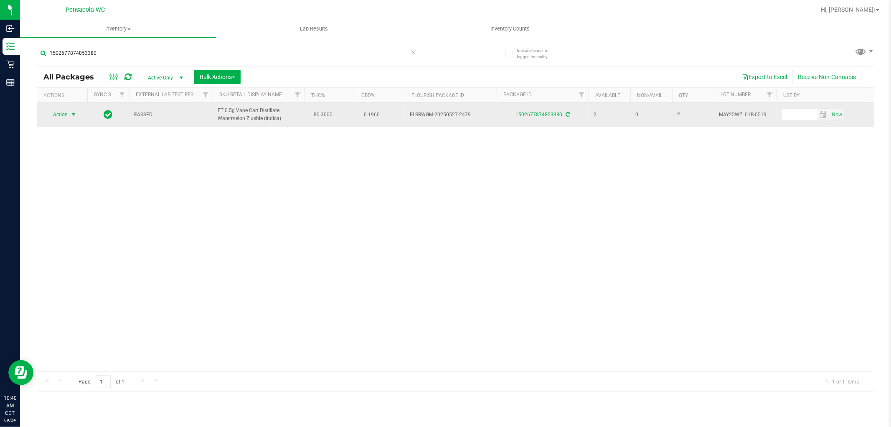
click at [64, 112] on span "Action" at bounding box center [57, 115] width 23 height 12
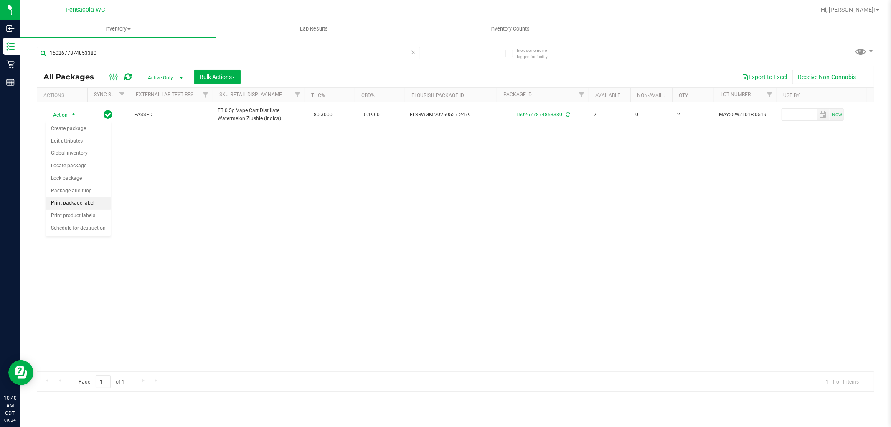
click at [91, 203] on li "Print package label" at bounding box center [78, 203] width 65 height 13
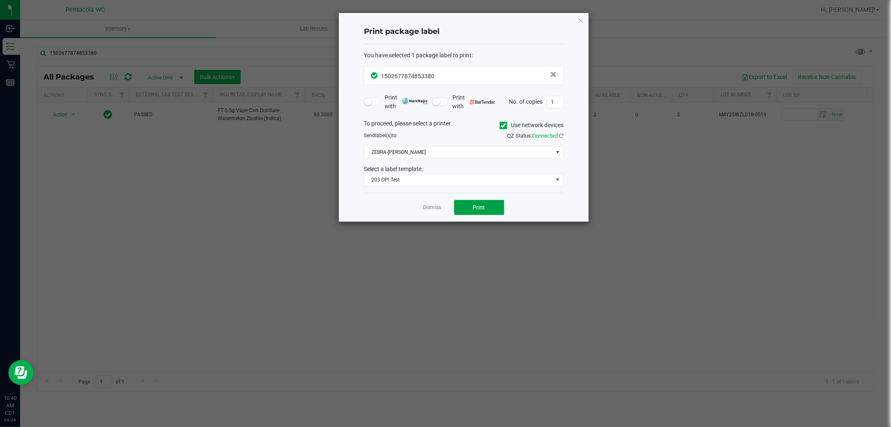
click at [487, 209] on button "Print" at bounding box center [479, 207] width 50 height 15
click at [584, 19] on div "Print package label You have selected 1 package label to print : 15026778748533…" at bounding box center [464, 117] width 250 height 208
click at [580, 20] on icon "button" at bounding box center [581, 20] width 6 height 10
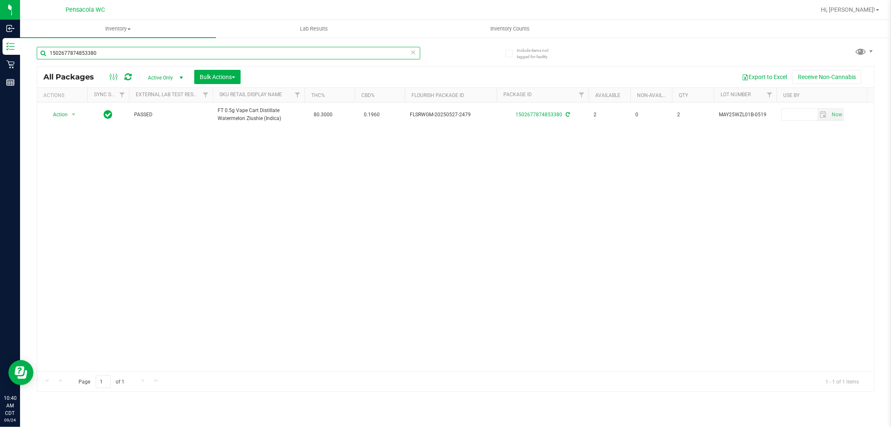
click at [327, 53] on input "1502677874853380" at bounding box center [228, 53] width 383 height 13
type input "5468649945828099"
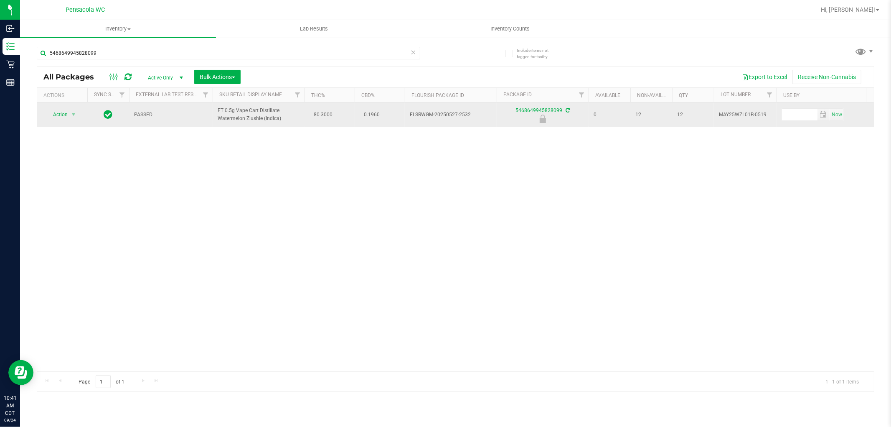
click at [59, 117] on span "Action" at bounding box center [57, 115] width 23 height 12
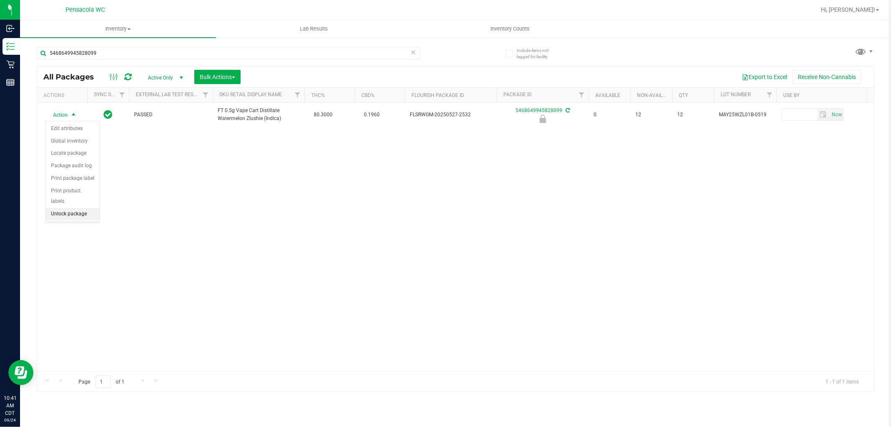
click at [74, 214] on li "Unlock package" at bounding box center [72, 214] width 53 height 13
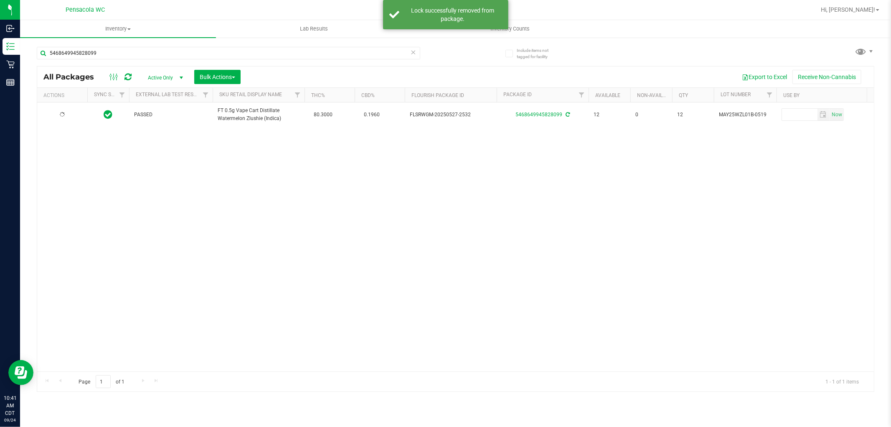
click at [69, 95] on div "Actions" at bounding box center [63, 95] width 41 height 6
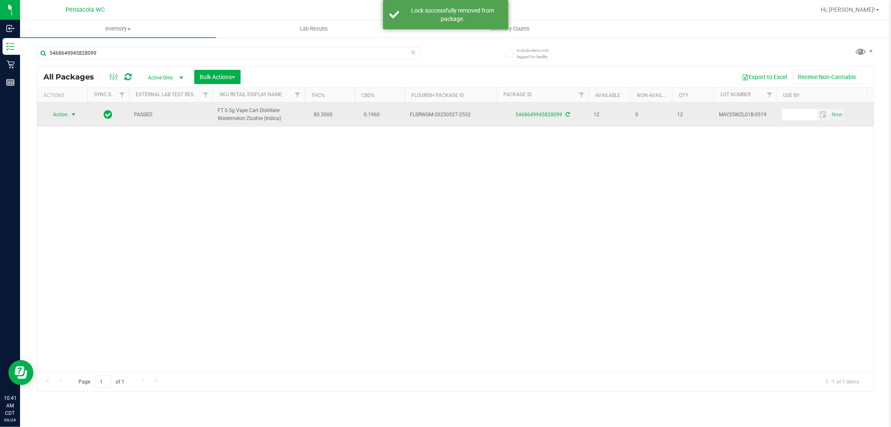
click at [74, 114] on span "select" at bounding box center [73, 114] width 7 height 7
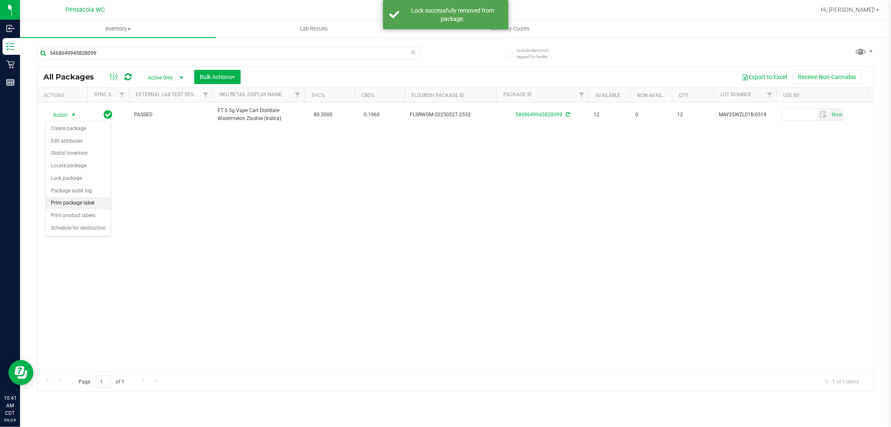
click at [99, 200] on li "Print package label" at bounding box center [78, 203] width 65 height 13
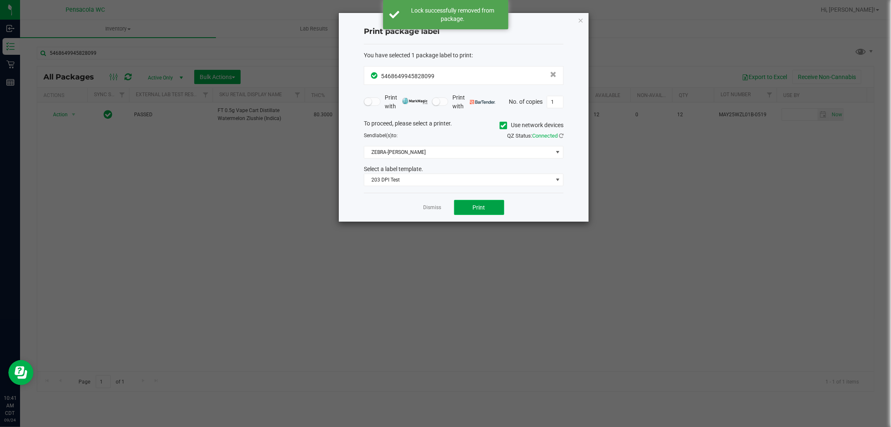
click at [496, 210] on button "Print" at bounding box center [479, 207] width 50 height 15
click at [583, 21] on icon "button" at bounding box center [581, 20] width 6 height 10
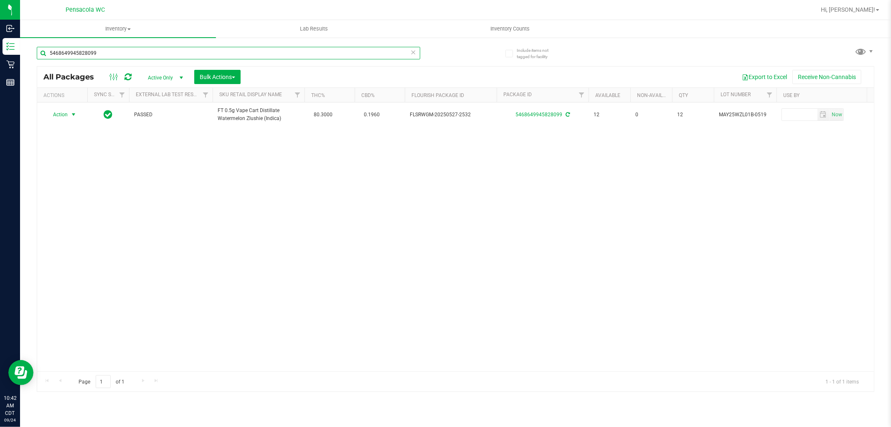
click at [384, 49] on input "5468649945828099" at bounding box center [228, 53] width 383 height 13
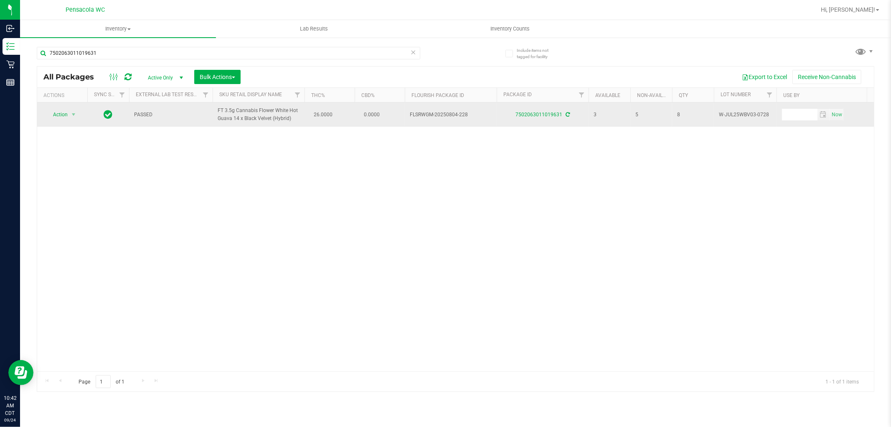
click at [60, 115] on span "Action" at bounding box center [57, 115] width 23 height 12
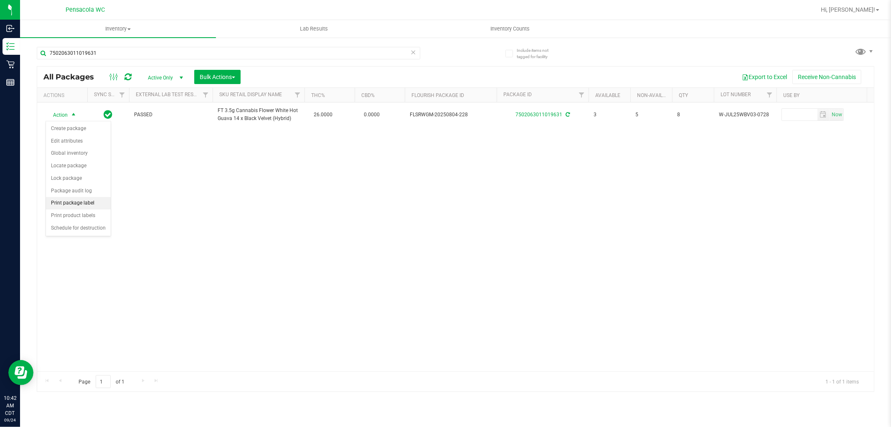
click at [99, 204] on li "Print package label" at bounding box center [78, 203] width 65 height 13
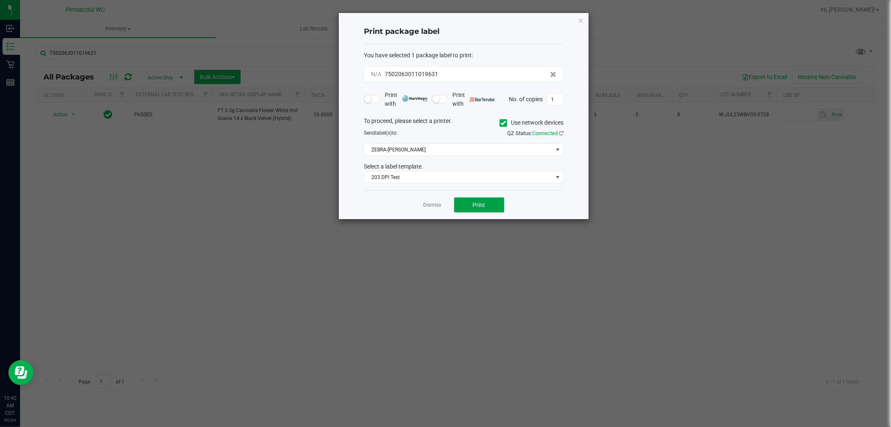
click at [485, 206] on span "Print" at bounding box center [479, 204] width 13 height 7
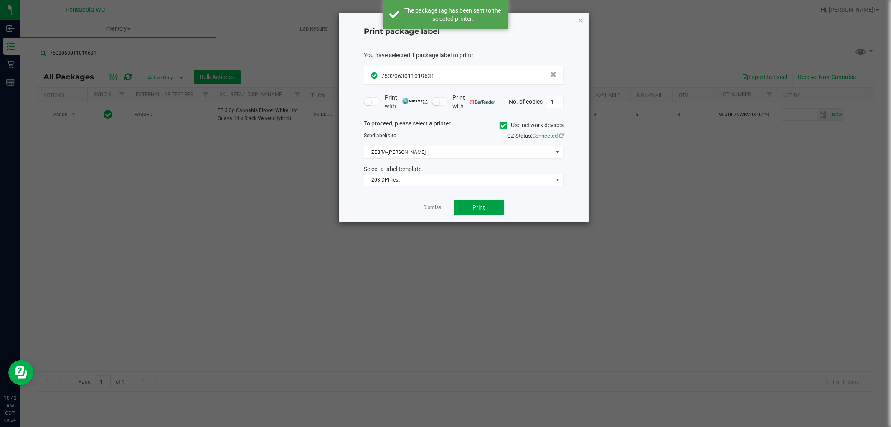
click at [487, 211] on button "Print" at bounding box center [479, 207] width 50 height 15
click at [582, 21] on icon "button" at bounding box center [581, 20] width 6 height 10
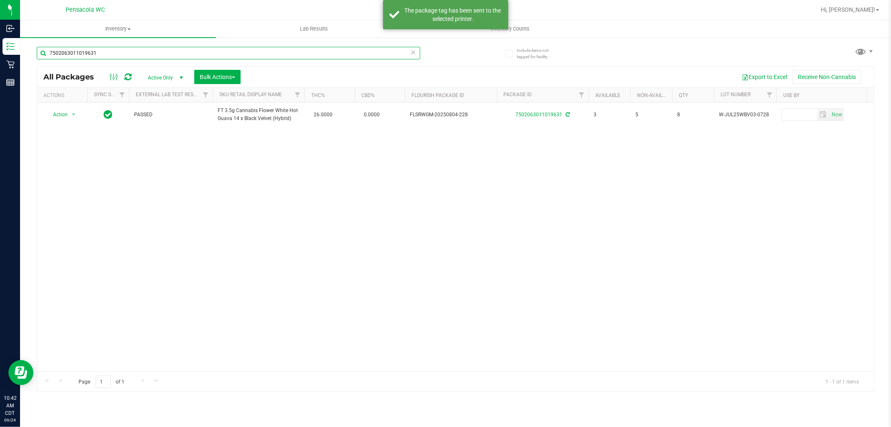
click at [145, 53] on input "7502063011019631" at bounding box center [228, 53] width 383 height 13
type input "9341787079524554"
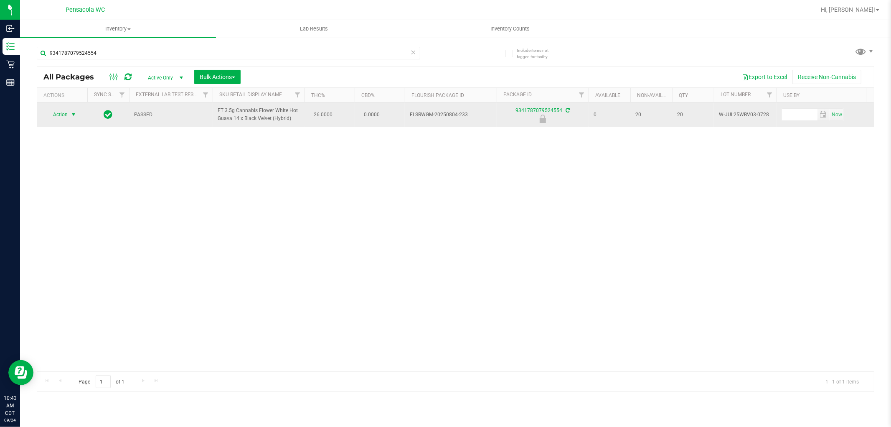
click at [70, 114] on span "select" at bounding box center [73, 114] width 7 height 7
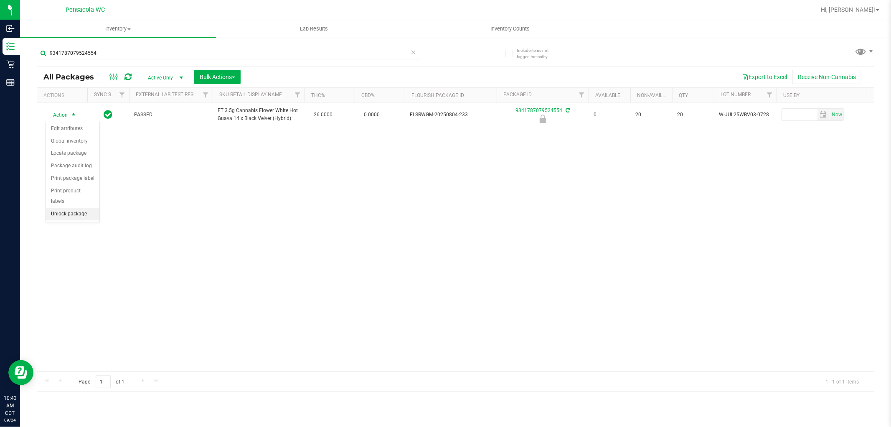
click at [86, 209] on li "Unlock package" at bounding box center [72, 214] width 53 height 13
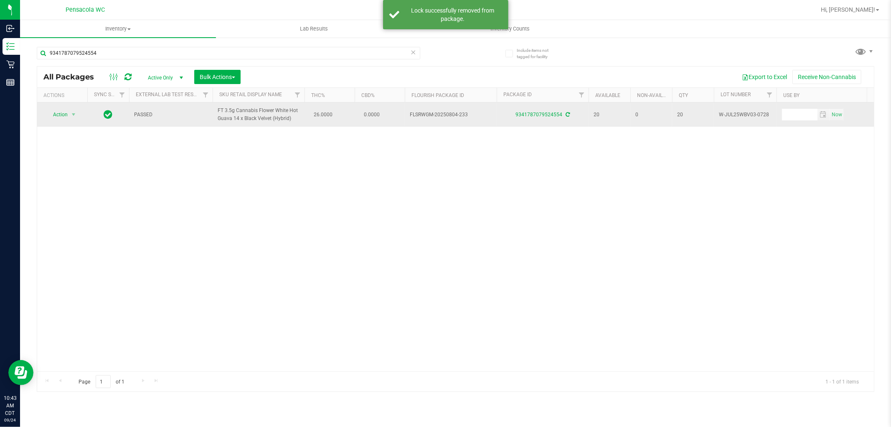
click at [59, 117] on span "Action" at bounding box center [57, 115] width 23 height 12
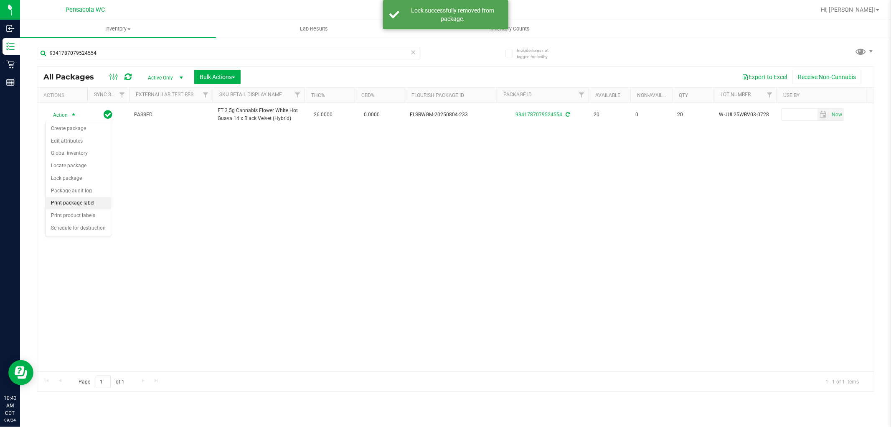
click at [89, 201] on li "Print package label" at bounding box center [78, 203] width 65 height 13
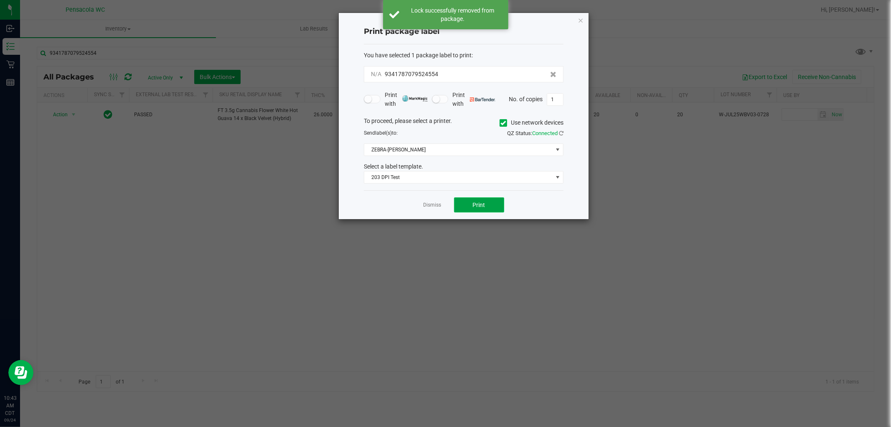
click at [486, 209] on button "Print" at bounding box center [479, 204] width 50 height 15
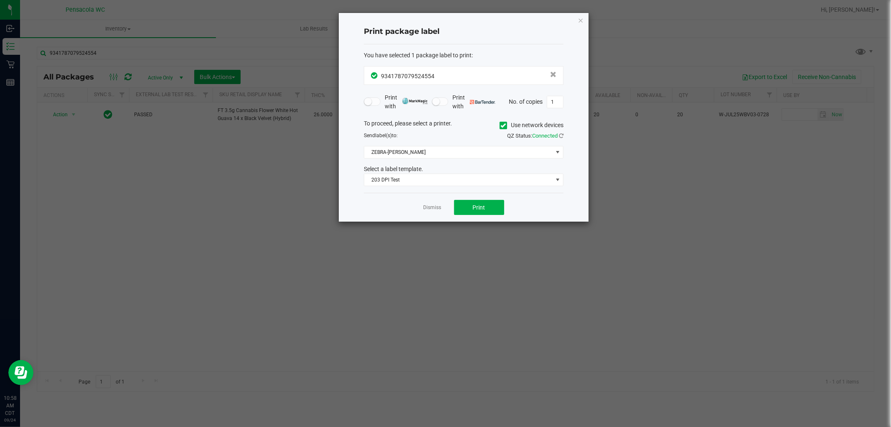
drag, startPoint x: 437, startPoint y: 209, endPoint x: 392, endPoint y: 155, distance: 70.6
click at [437, 209] on link "Dismiss" at bounding box center [433, 207] width 18 height 7
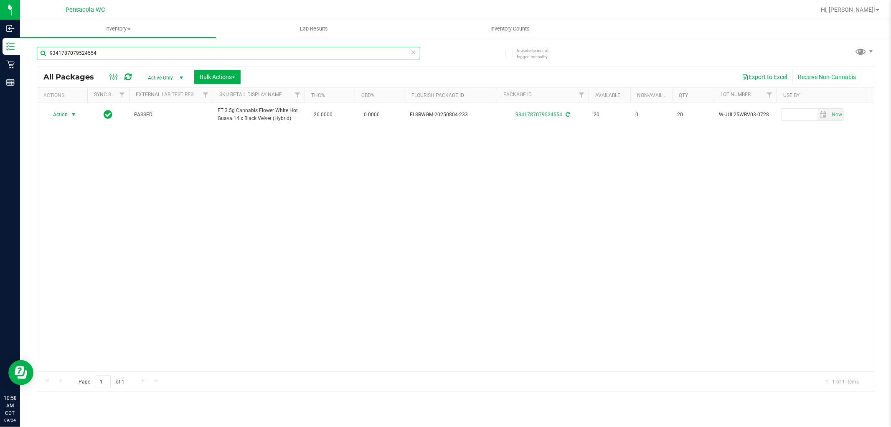
click at [294, 55] on input "9341787079524554" at bounding box center [228, 53] width 383 height 13
type input "2578916141220185"
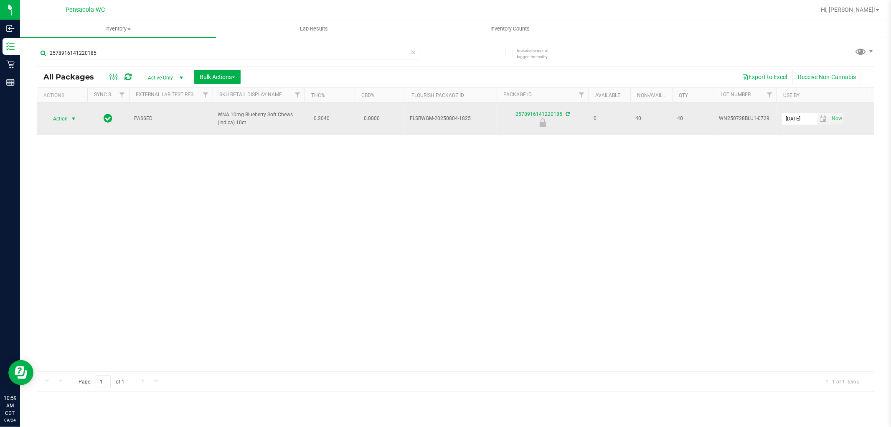
click at [72, 118] on span "select" at bounding box center [73, 118] width 7 height 7
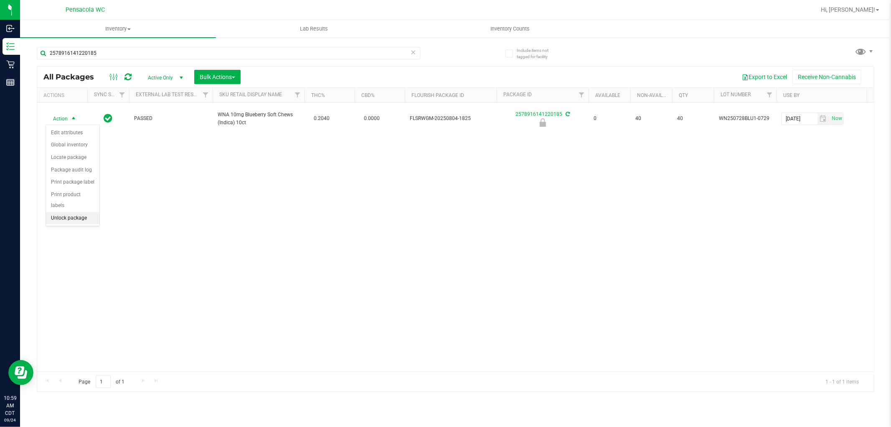
click at [62, 218] on li "Unlock package" at bounding box center [72, 218] width 53 height 13
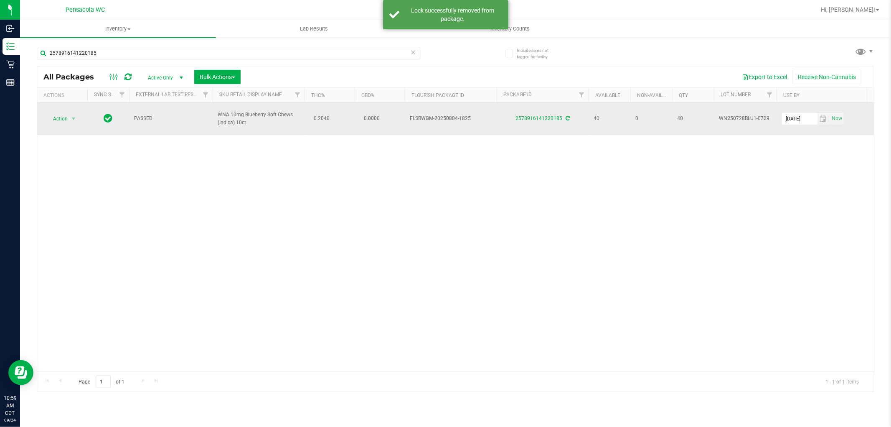
click at [57, 122] on span "Action" at bounding box center [57, 119] width 23 height 12
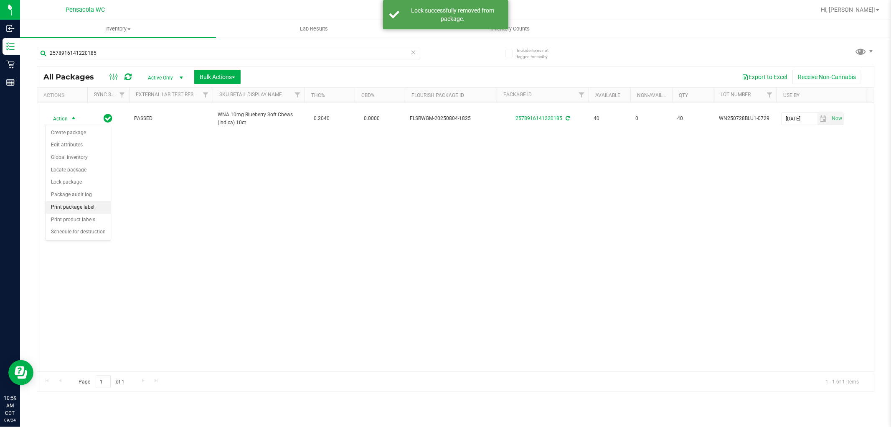
click at [89, 210] on li "Print package label" at bounding box center [78, 207] width 65 height 13
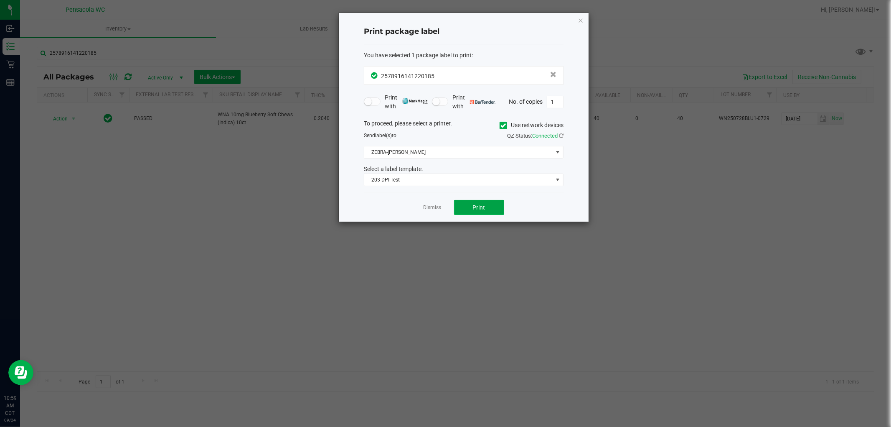
click at [487, 206] on button "Print" at bounding box center [479, 207] width 50 height 15
click at [487, 202] on button "Print" at bounding box center [479, 207] width 50 height 15
click at [432, 211] on link "Dismiss" at bounding box center [433, 207] width 18 height 7
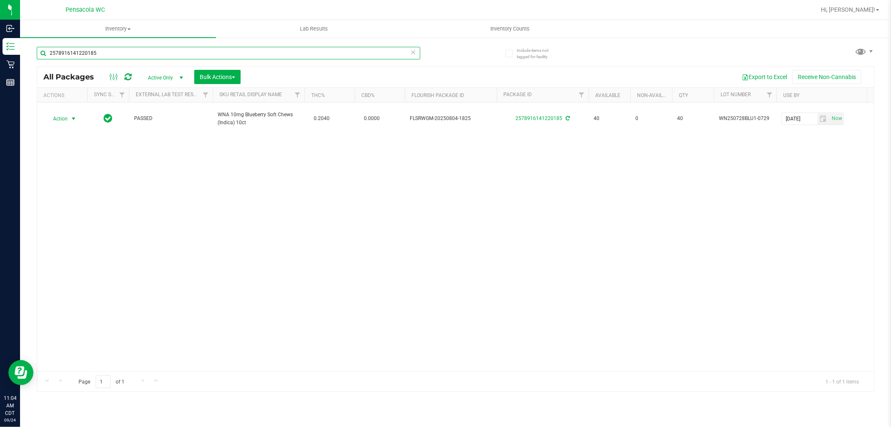
click at [256, 55] on input "2578916141220185" at bounding box center [228, 53] width 383 height 13
type input "2178528137120934"
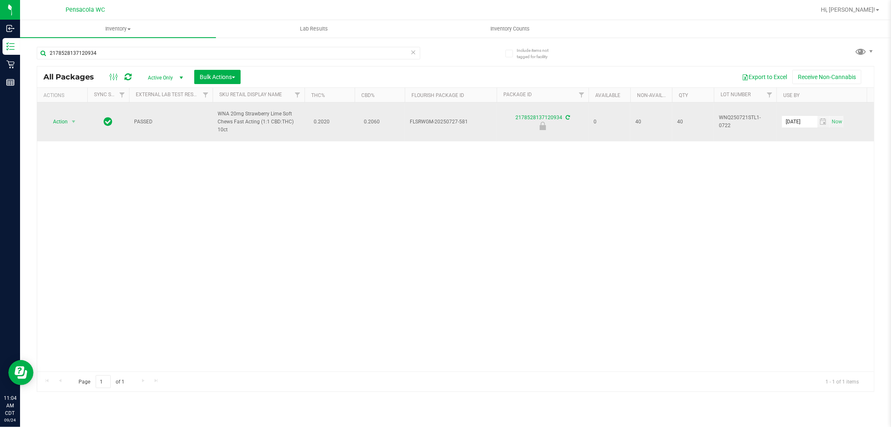
click at [55, 119] on span "Action" at bounding box center [57, 122] width 23 height 12
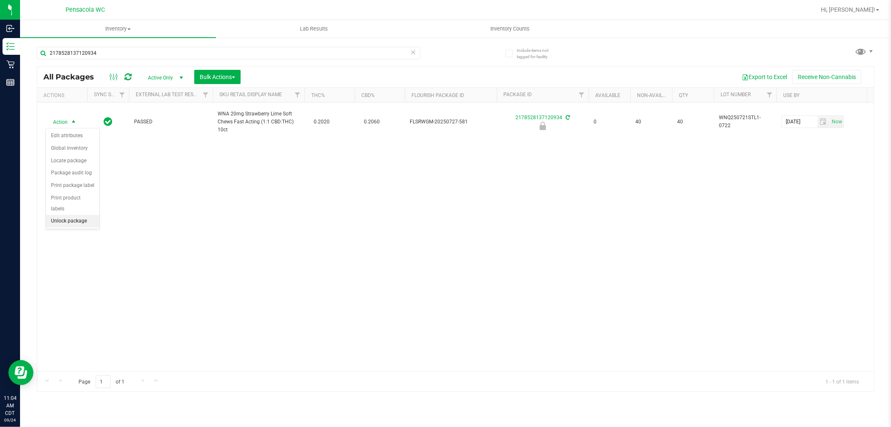
click at [82, 219] on li "Unlock package" at bounding box center [72, 221] width 53 height 13
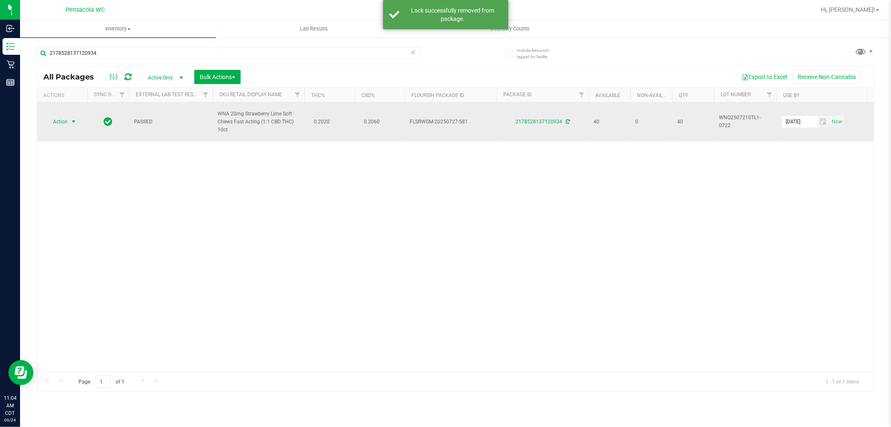
click at [72, 122] on span "select" at bounding box center [73, 121] width 7 height 7
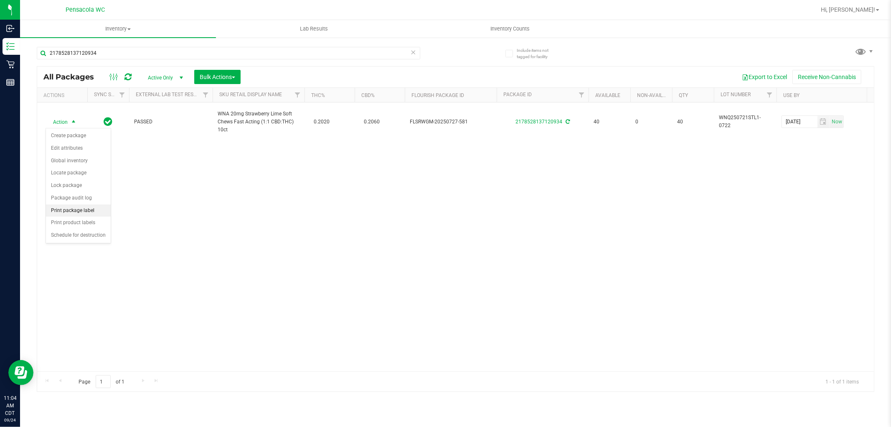
click at [96, 211] on li "Print package label" at bounding box center [78, 210] width 65 height 13
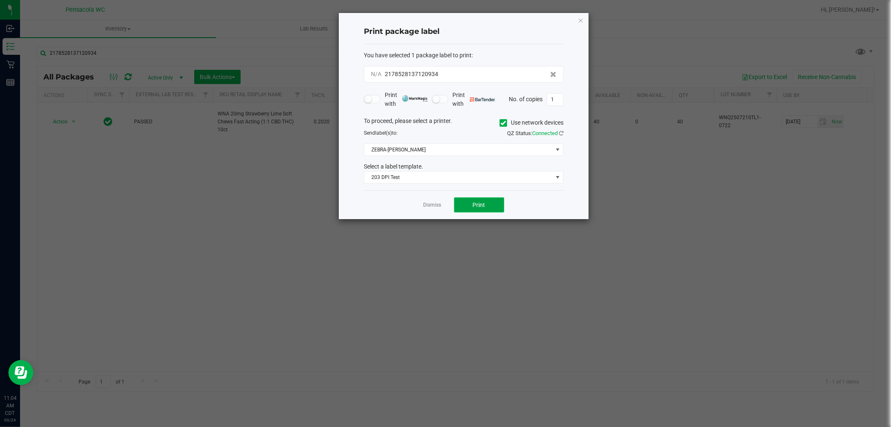
click at [490, 206] on button "Print" at bounding box center [479, 204] width 50 height 15
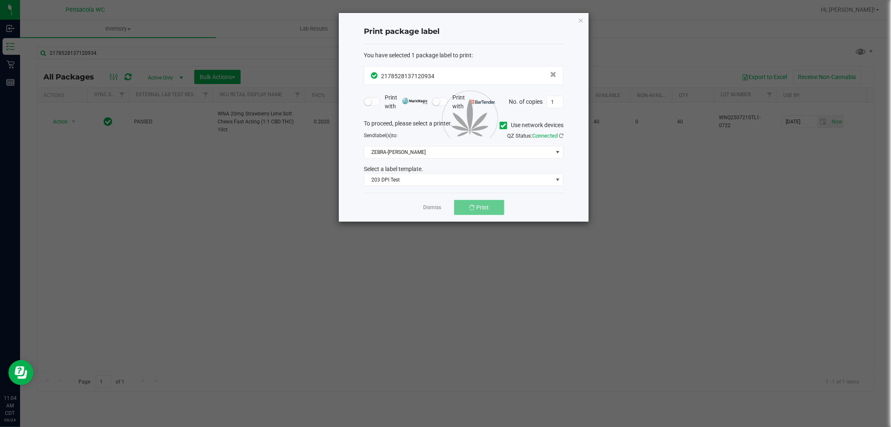
click at [490, 205] on button "Print" at bounding box center [479, 207] width 50 height 15
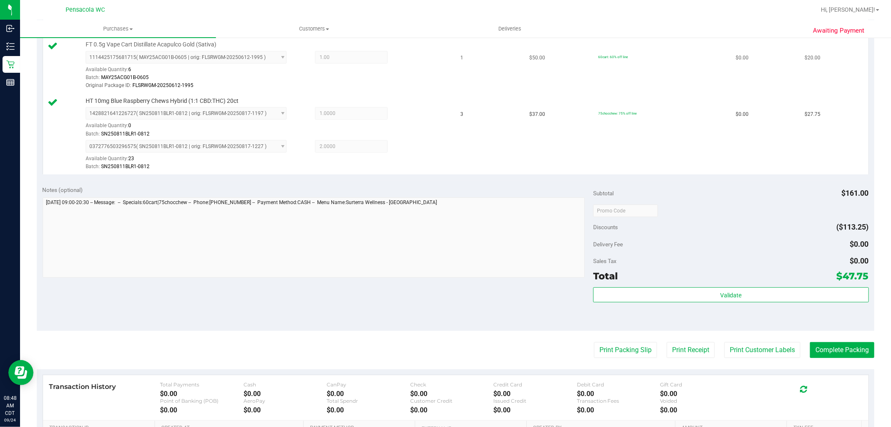
scroll to position [232, 0]
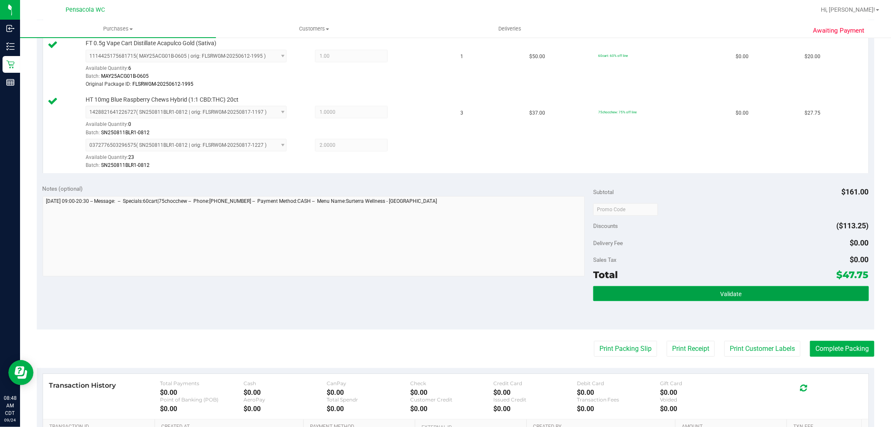
click at [759, 296] on button "Validate" at bounding box center [730, 293] width 275 height 15
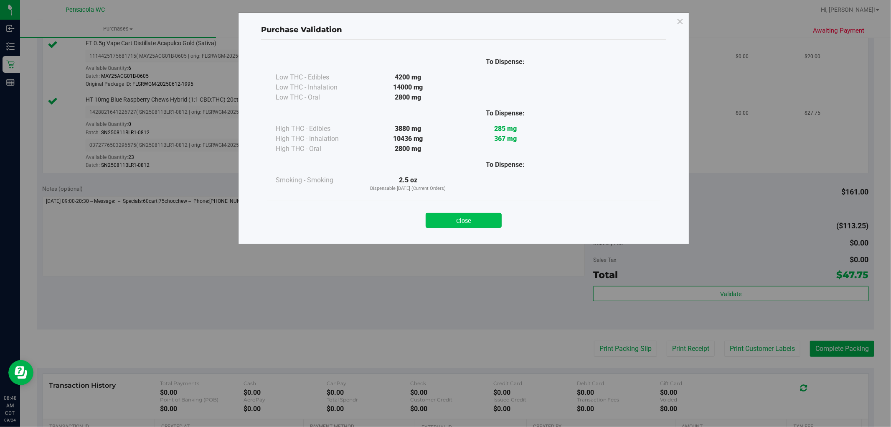
click at [437, 225] on button "Close" at bounding box center [464, 220] width 76 height 15
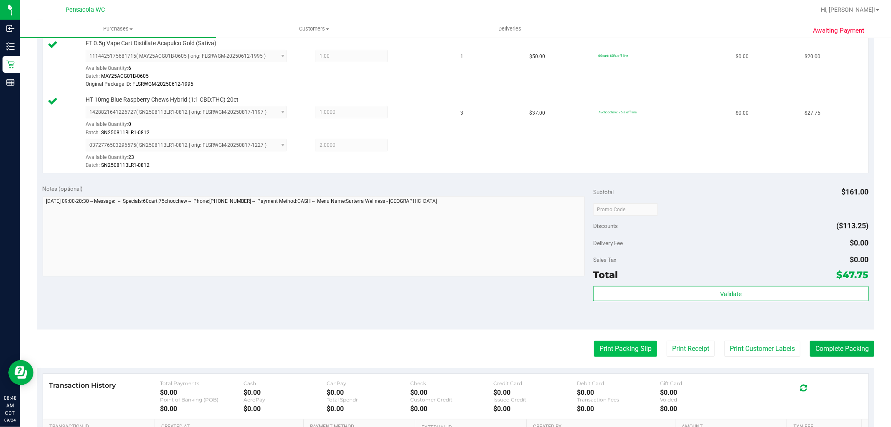
click at [606, 349] on button "Print Packing Slip" at bounding box center [625, 348] width 63 height 16
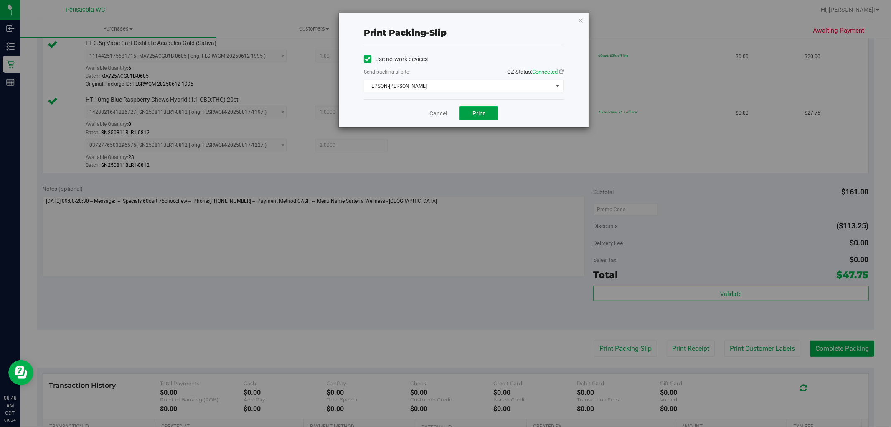
click at [479, 112] on span "Print" at bounding box center [478, 113] width 13 height 7
click at [581, 19] on icon "button" at bounding box center [581, 20] width 6 height 10
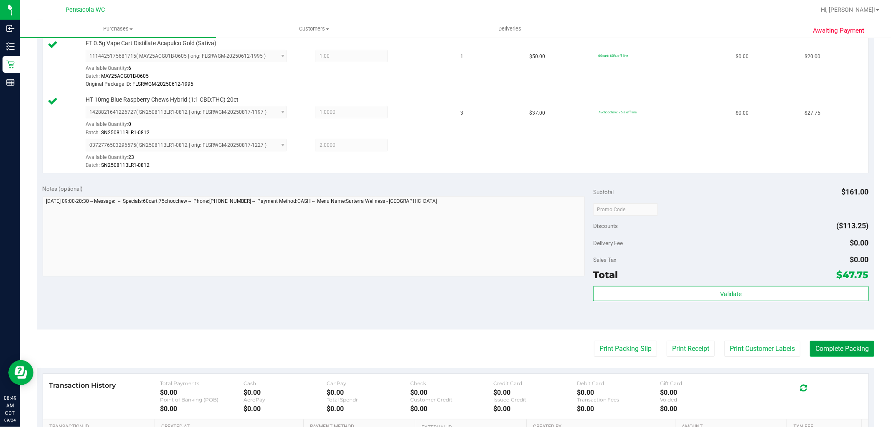
click at [812, 352] on button "Complete Packing" at bounding box center [842, 348] width 64 height 16
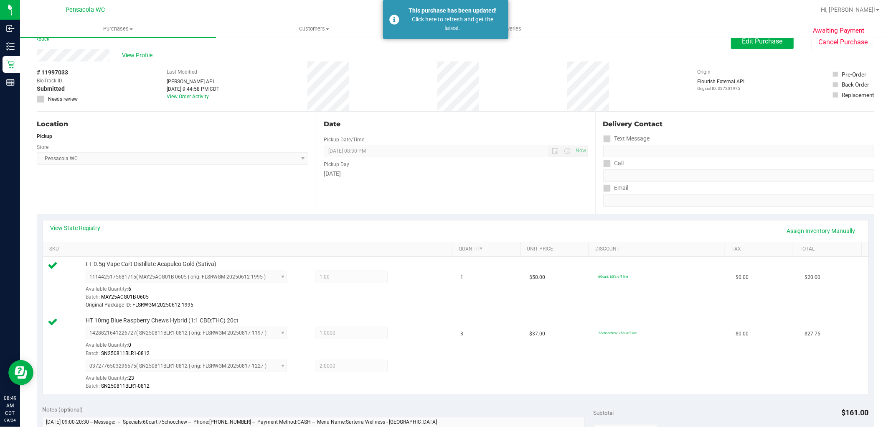
scroll to position [0, 0]
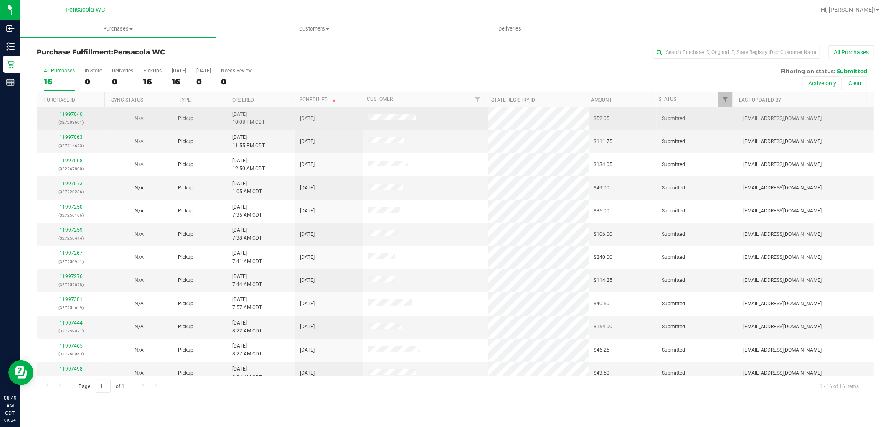
click at [72, 111] on link "11997040" at bounding box center [70, 114] width 23 height 6
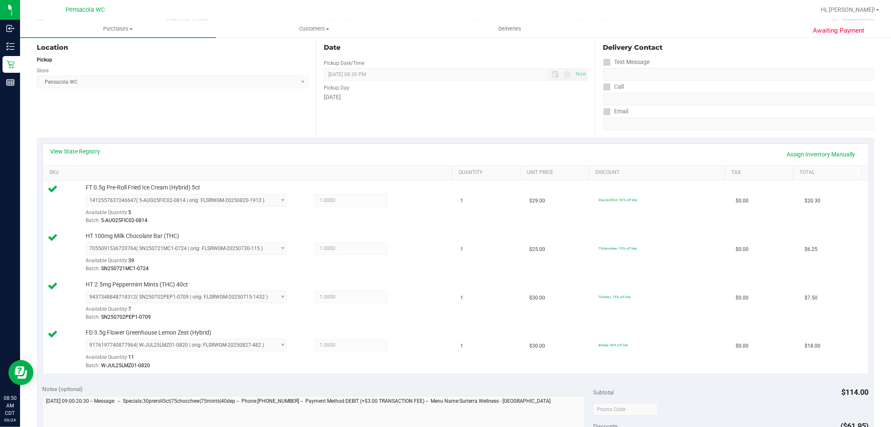
scroll to position [180, 0]
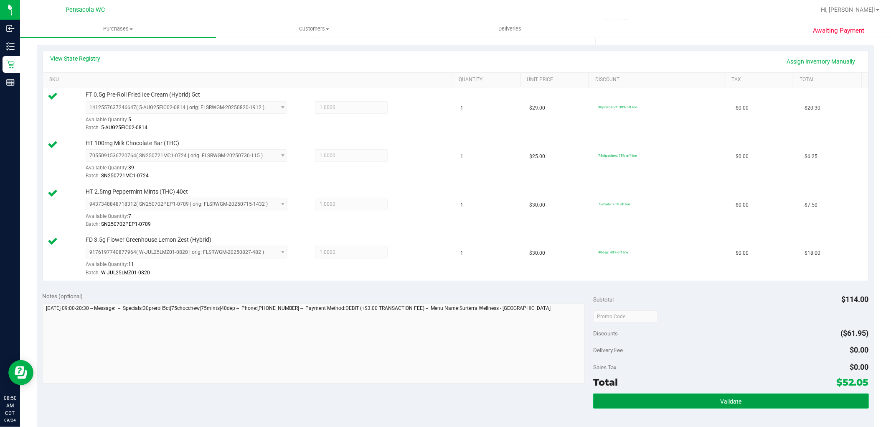
click at [683, 401] on button "Validate" at bounding box center [730, 400] width 275 height 15
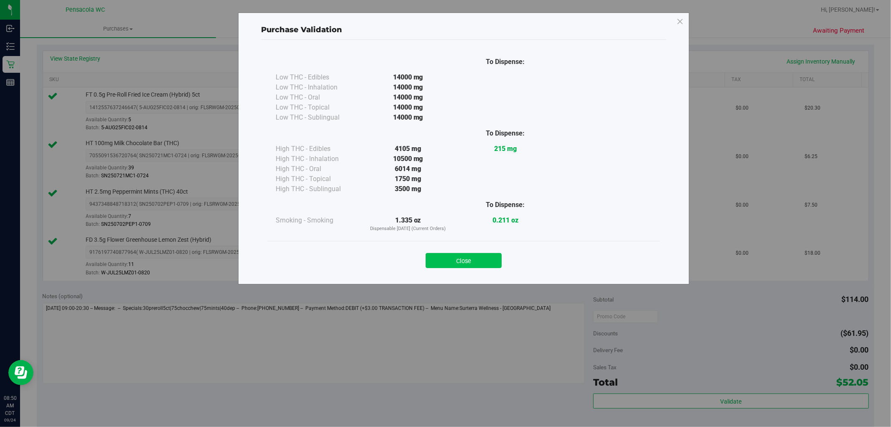
click at [445, 260] on button "Close" at bounding box center [464, 260] width 76 height 15
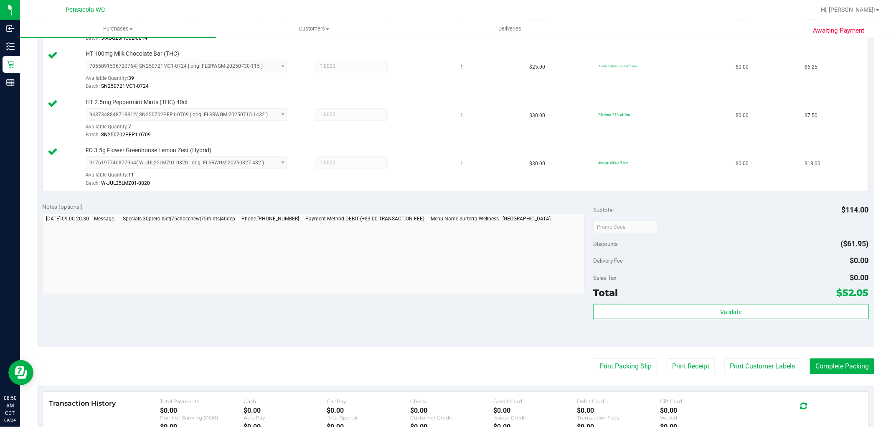
scroll to position [273, 0]
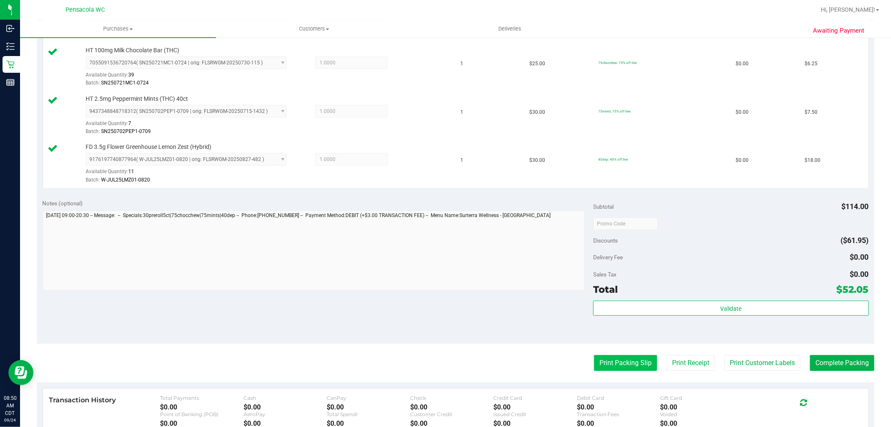
click at [609, 364] on button "Print Packing Slip" at bounding box center [625, 363] width 63 height 16
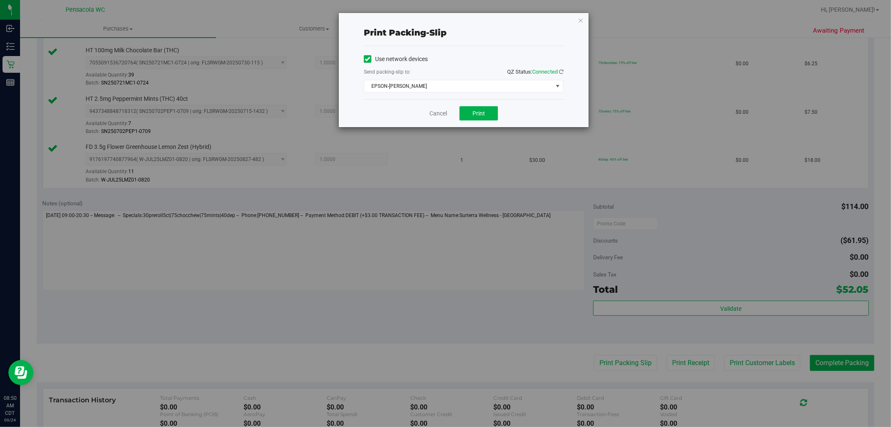
click at [486, 121] on div "Cancel Print" at bounding box center [464, 113] width 200 height 28
click at [489, 115] on button "Print" at bounding box center [479, 113] width 38 height 14
click at [580, 22] on icon "button" at bounding box center [581, 20] width 6 height 10
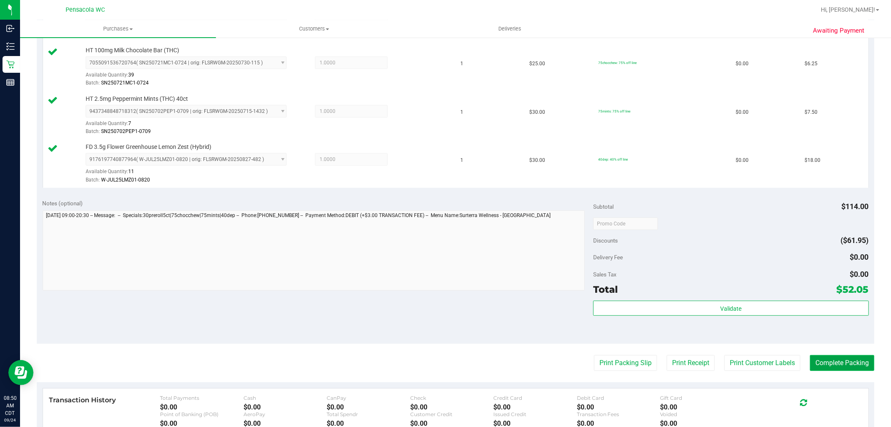
click at [847, 360] on button "Complete Packing" at bounding box center [842, 363] width 64 height 16
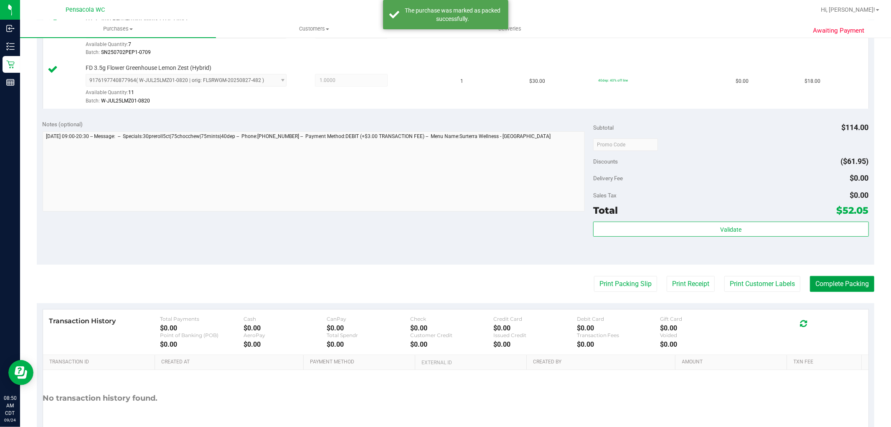
scroll to position [356, 0]
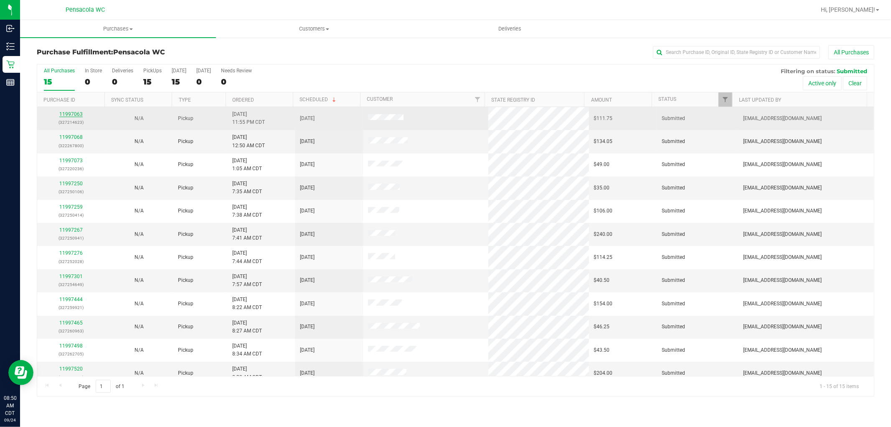
click at [69, 112] on link "11997063" at bounding box center [70, 114] width 23 height 6
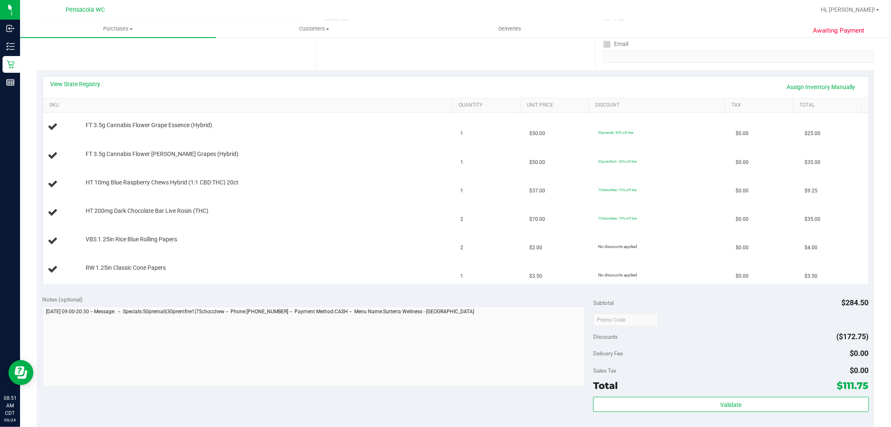
scroll to position [185, 0]
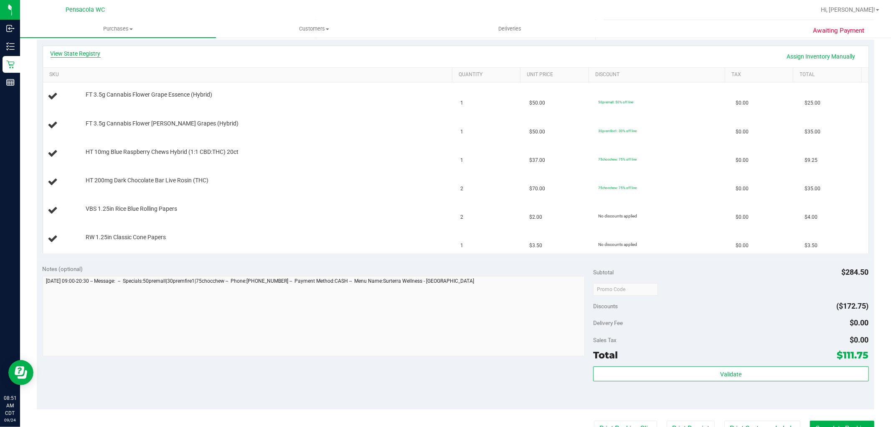
click at [92, 55] on link "View State Registry" at bounding box center [76, 53] width 50 height 8
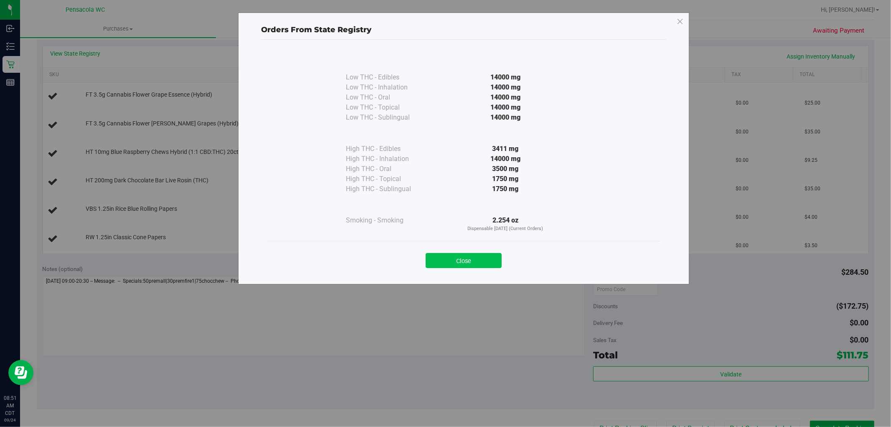
click at [459, 261] on button "Close" at bounding box center [464, 260] width 76 height 15
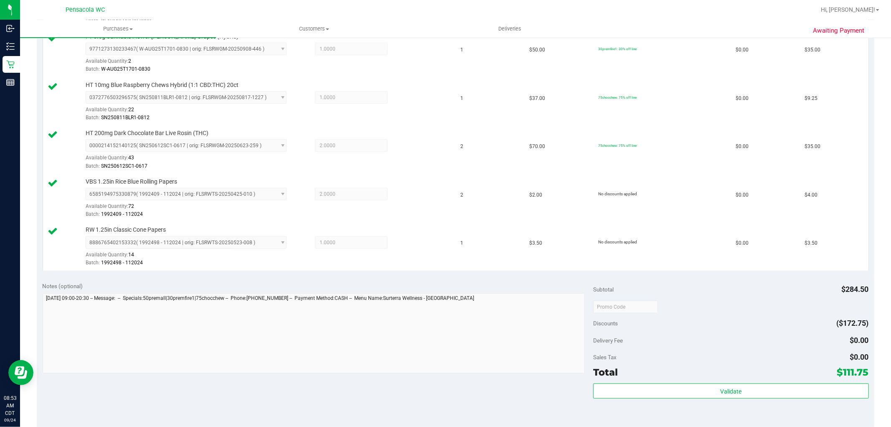
scroll to position [325, 0]
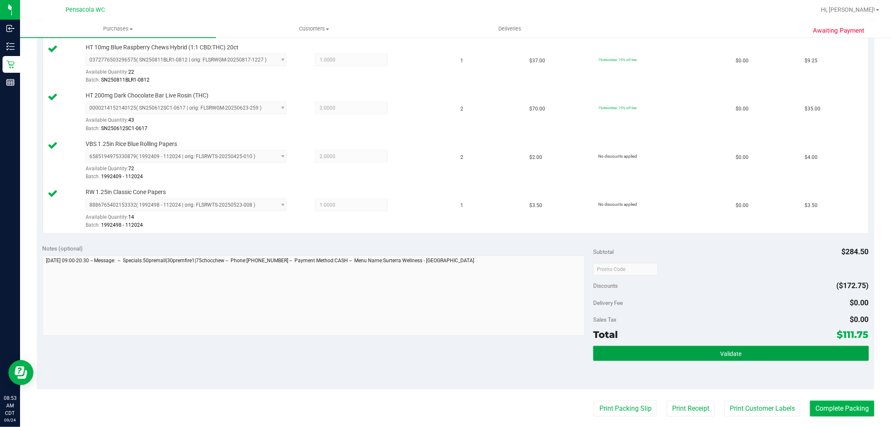
click at [657, 350] on button "Validate" at bounding box center [730, 352] width 275 height 15
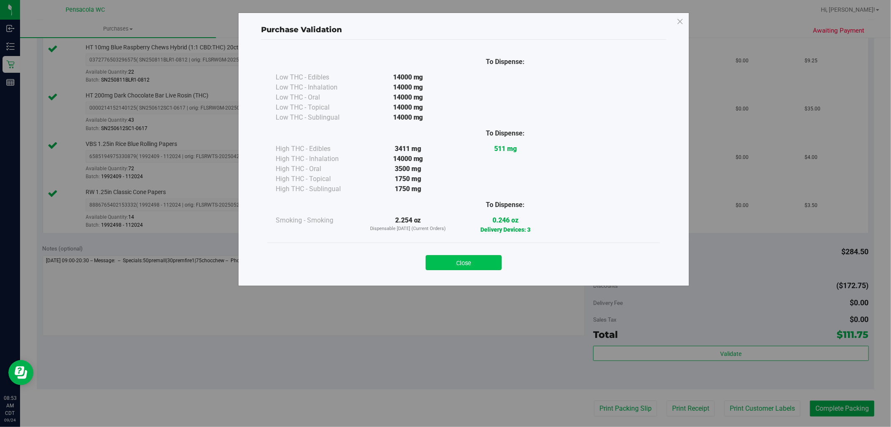
click at [457, 262] on button "Close" at bounding box center [464, 262] width 76 height 15
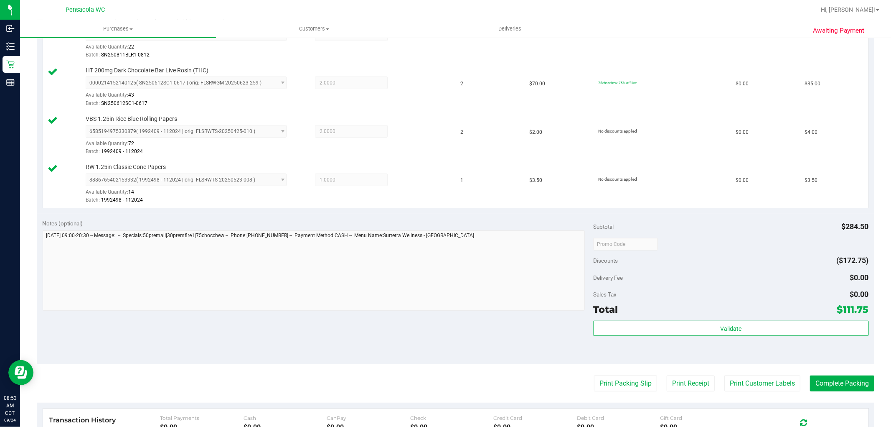
scroll to position [418, 0]
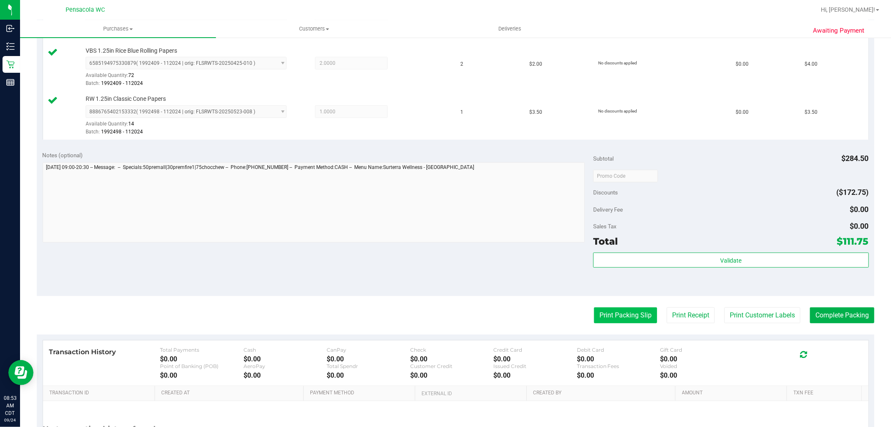
click at [623, 315] on button "Print Packing Slip" at bounding box center [625, 315] width 63 height 16
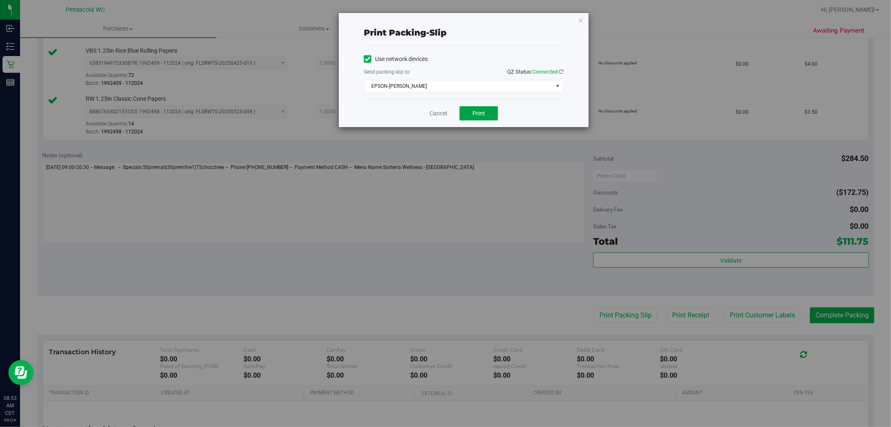
click at [470, 115] on button "Print" at bounding box center [479, 113] width 38 height 14
click at [579, 19] on icon "button" at bounding box center [581, 20] width 6 height 10
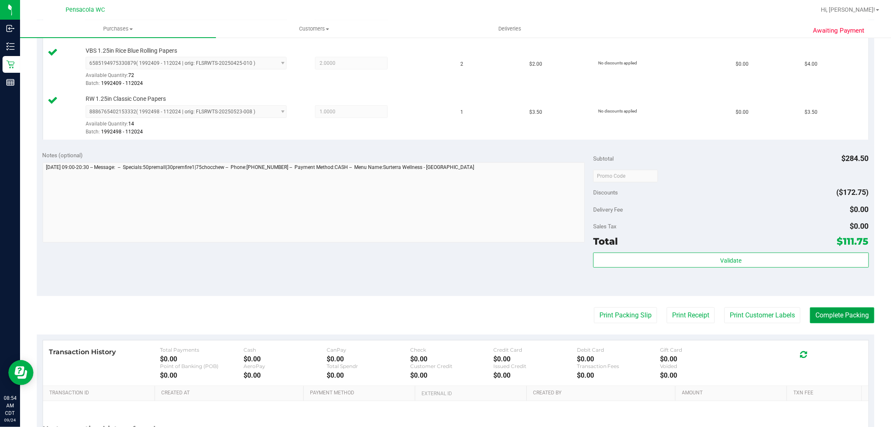
click at [847, 317] on button "Complete Packing" at bounding box center [842, 315] width 64 height 16
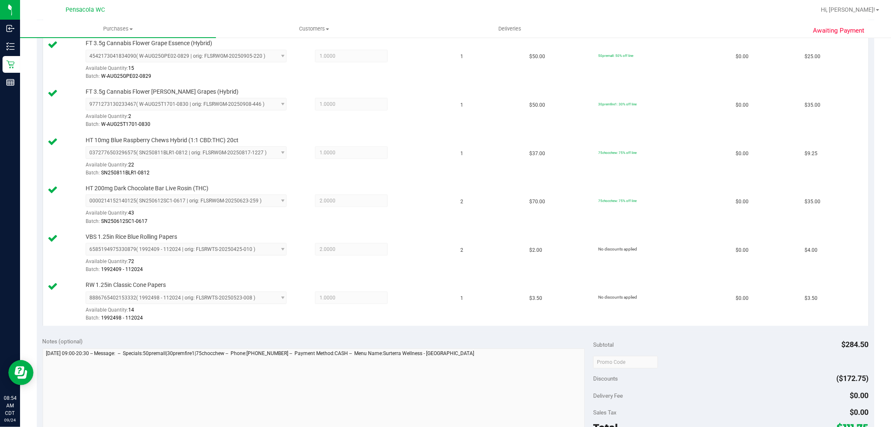
scroll to position [0, 0]
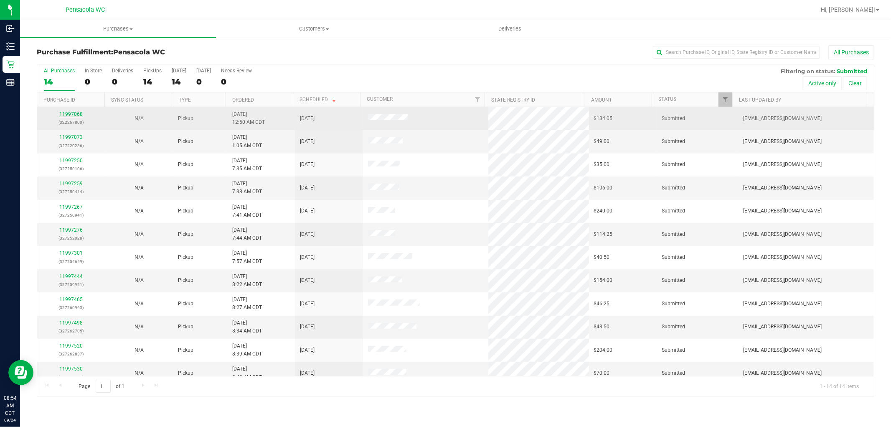
click at [60, 112] on link "11997068" at bounding box center [70, 114] width 23 height 6
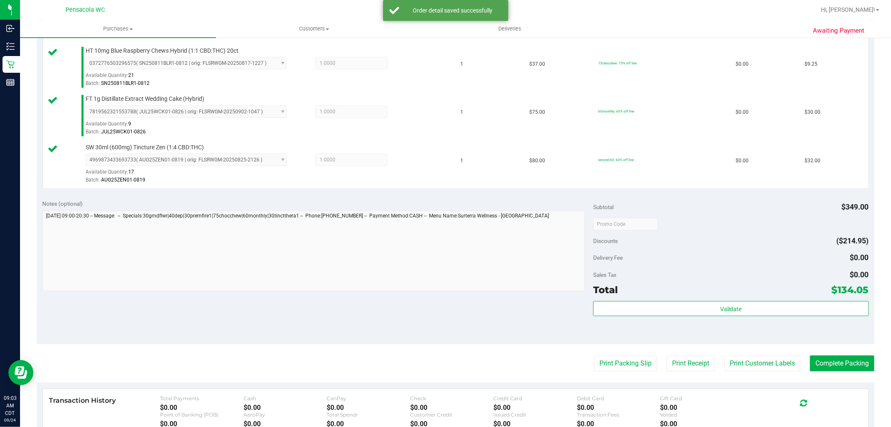
scroll to position [469, 0]
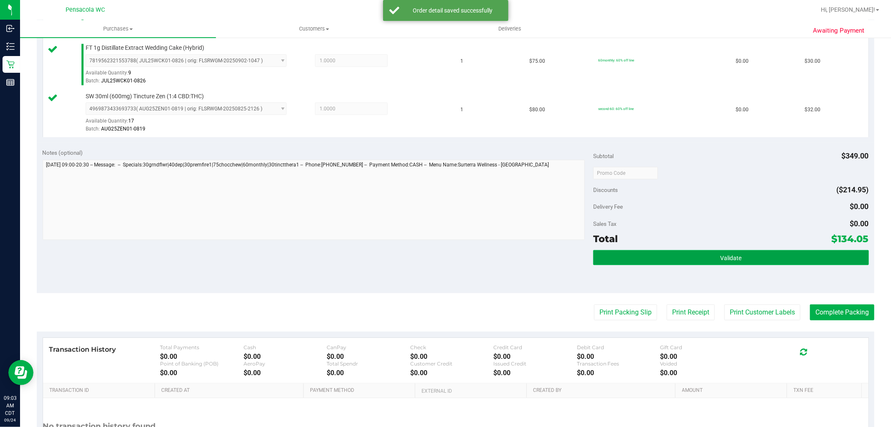
click at [709, 252] on button "Validate" at bounding box center [730, 257] width 275 height 15
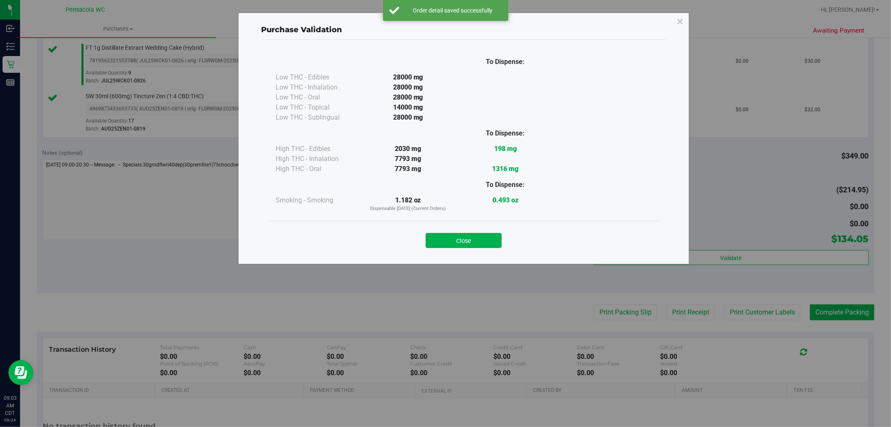
click at [487, 258] on div "Purchase Validation To Dispense: Low THC - Edibles 28000 mg" at bounding box center [463, 138] width 451 height 251
click at [491, 248] on button "Close" at bounding box center [464, 240] width 76 height 15
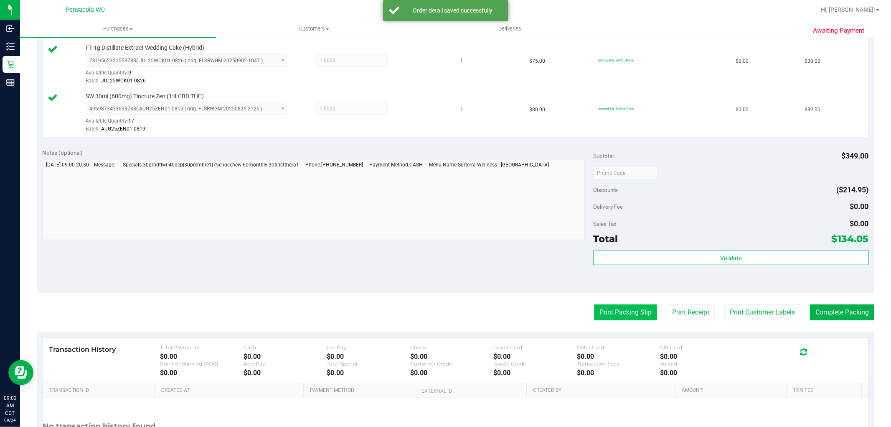
click at [610, 312] on button "Print Packing Slip" at bounding box center [625, 312] width 63 height 16
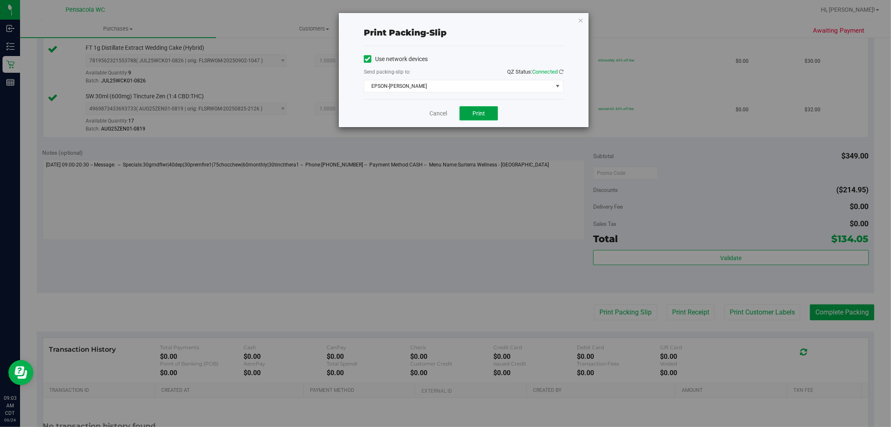
click at [478, 114] on span "Print" at bounding box center [478, 113] width 13 height 7
click at [580, 19] on icon "button" at bounding box center [581, 20] width 6 height 10
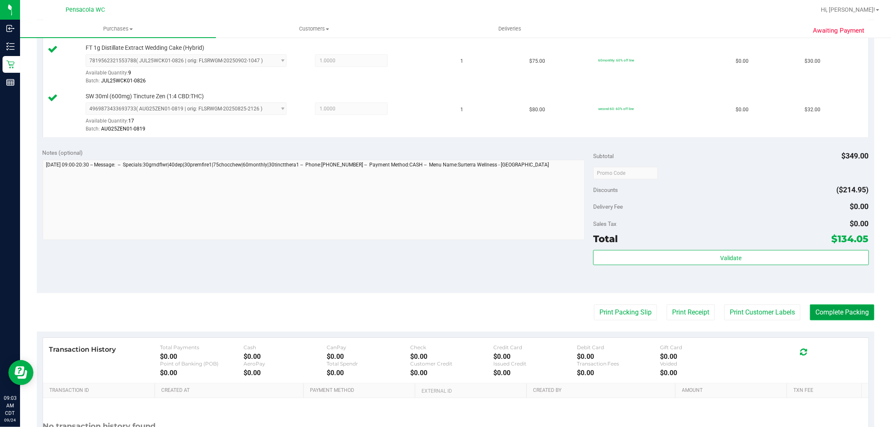
click at [835, 306] on button "Complete Packing" at bounding box center [842, 312] width 64 height 16
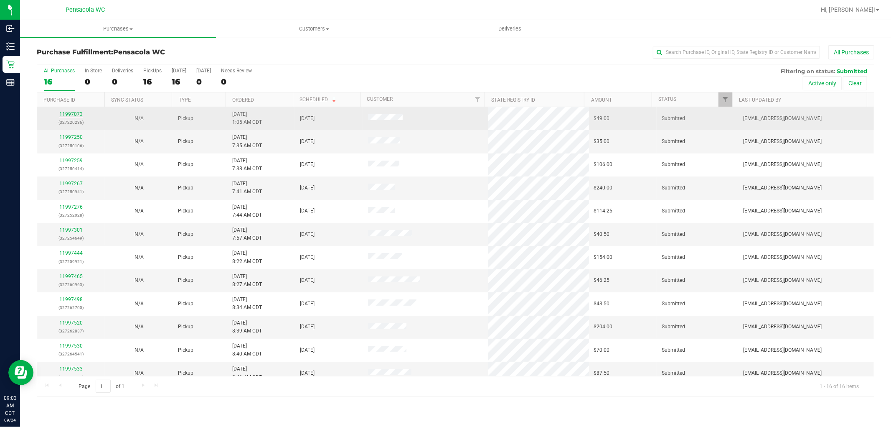
click at [81, 116] on link "11997073" at bounding box center [70, 114] width 23 height 6
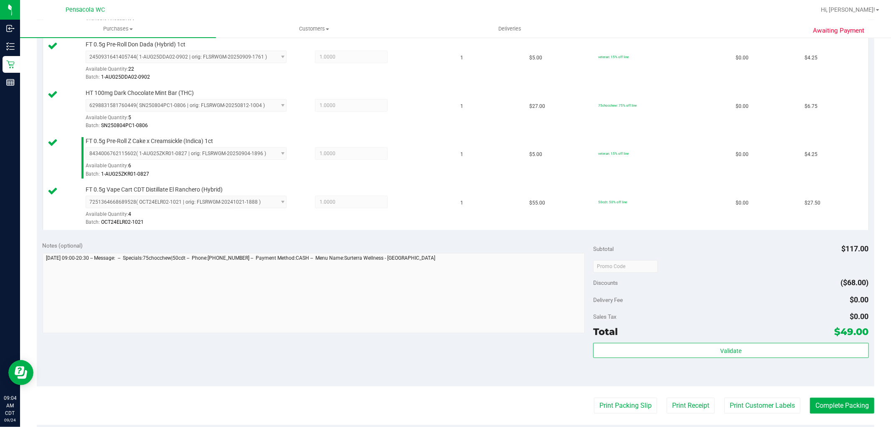
scroll to position [292, 0]
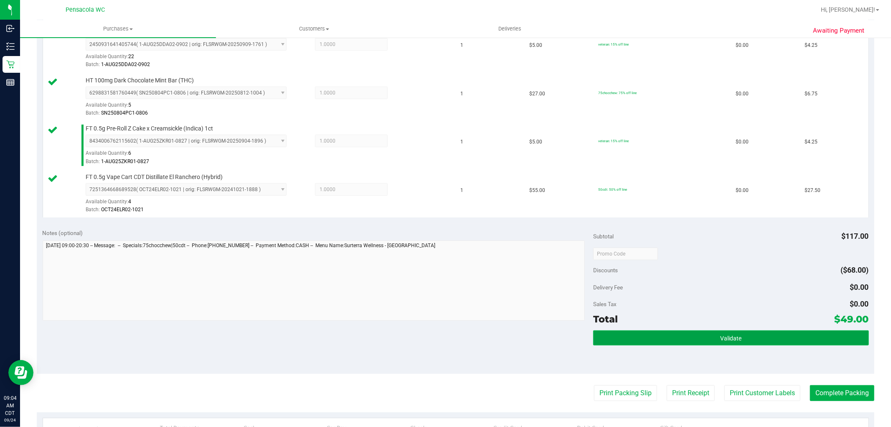
click at [741, 334] on button "Validate" at bounding box center [730, 337] width 275 height 15
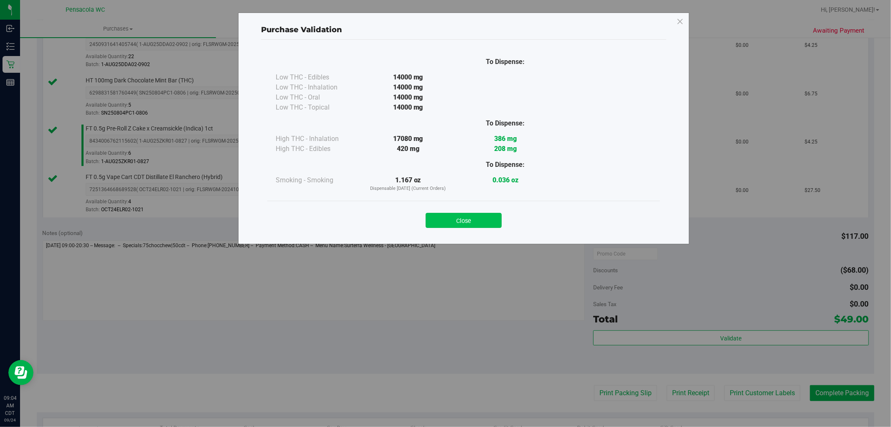
click at [486, 215] on button "Close" at bounding box center [464, 220] width 76 height 15
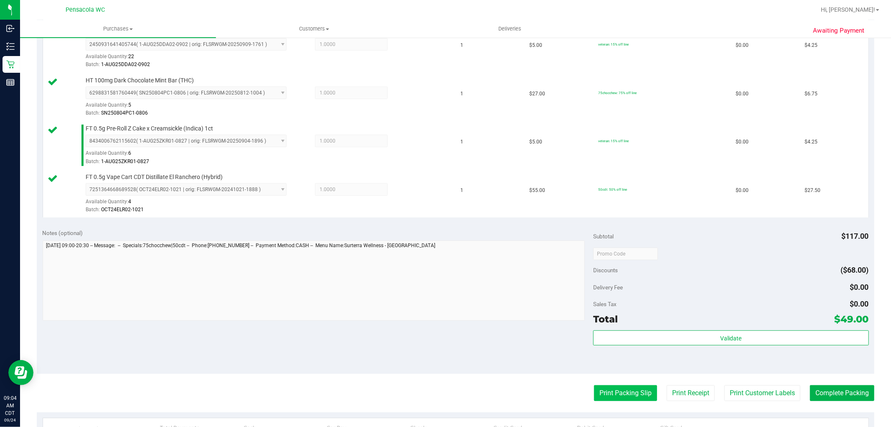
click at [627, 391] on button "Print Packing Slip" at bounding box center [625, 393] width 63 height 16
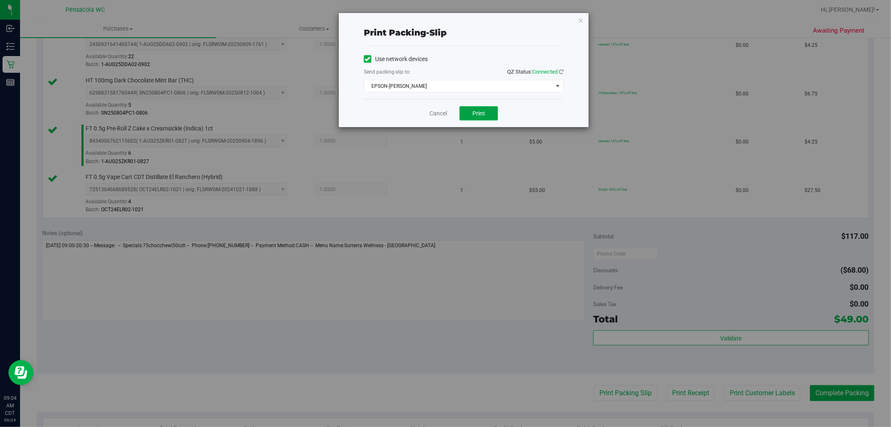
click at [482, 119] on button "Print" at bounding box center [479, 113] width 38 height 14
click at [582, 20] on icon "button" at bounding box center [581, 20] width 6 height 10
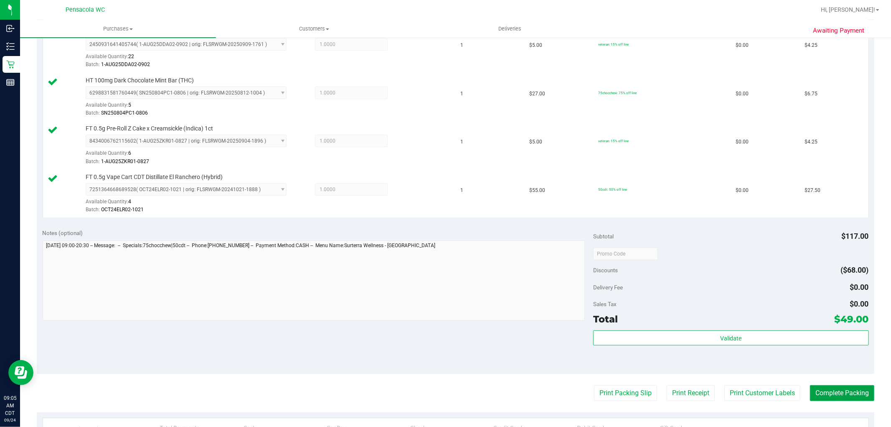
click at [851, 397] on button "Complete Packing" at bounding box center [842, 393] width 64 height 16
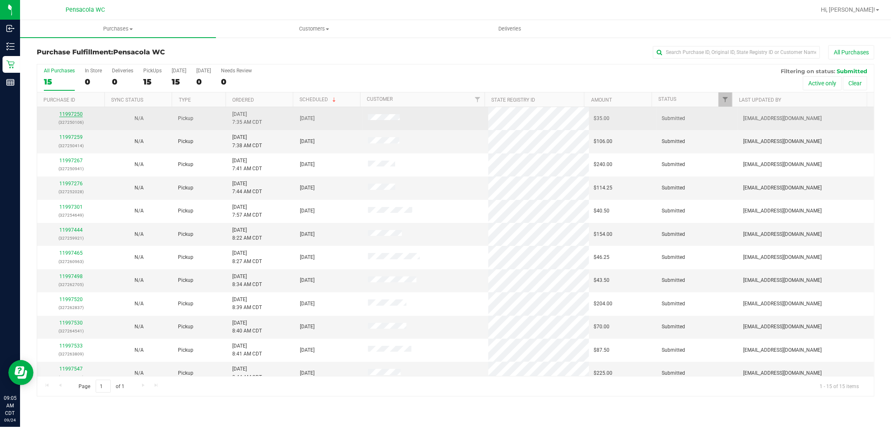
click at [76, 114] on link "11997250" at bounding box center [70, 114] width 23 height 6
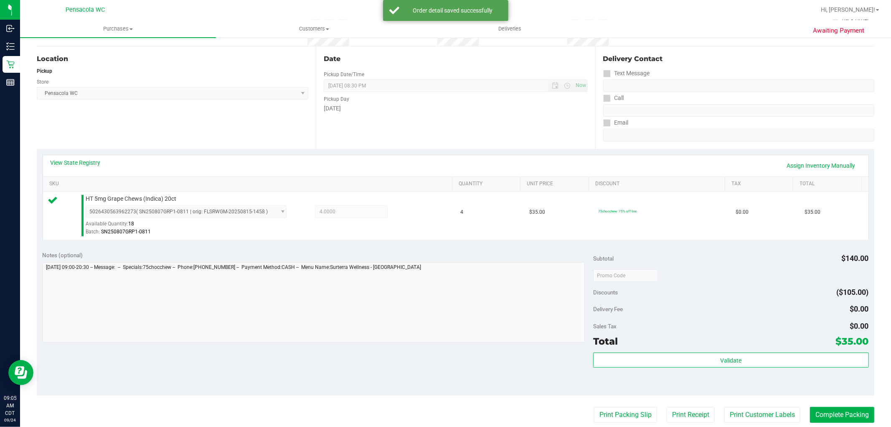
scroll to position [128, 0]
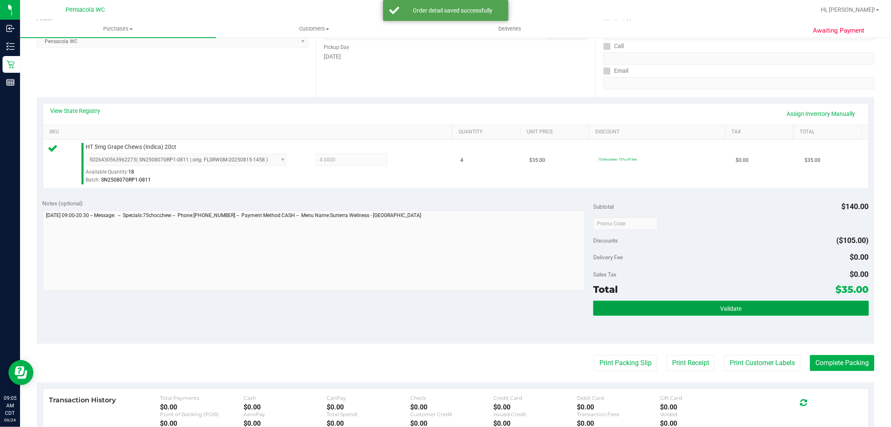
click at [703, 301] on button "Validate" at bounding box center [730, 307] width 275 height 15
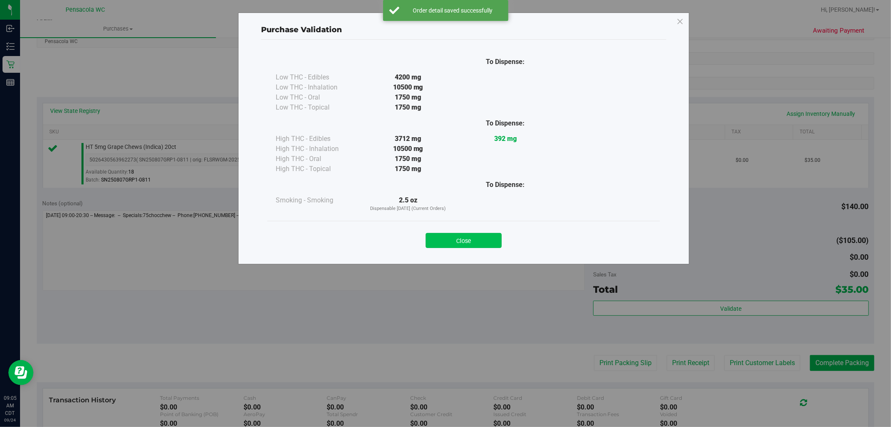
click at [470, 245] on button "Close" at bounding box center [464, 240] width 76 height 15
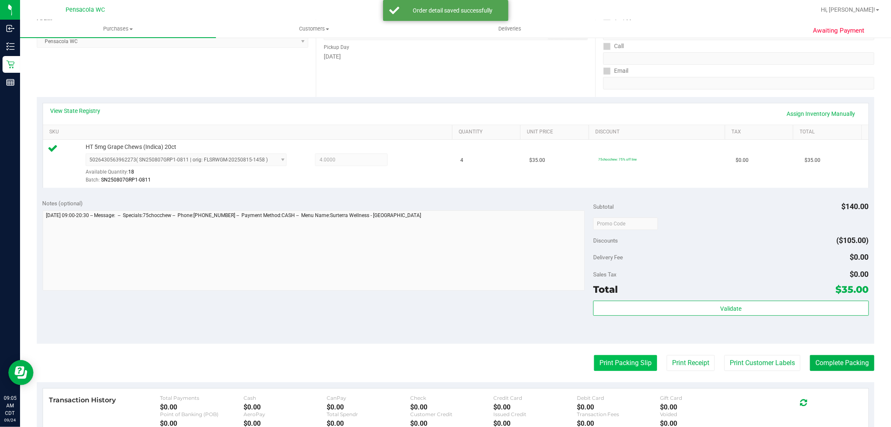
click at [627, 370] on button "Print Packing Slip" at bounding box center [625, 363] width 63 height 16
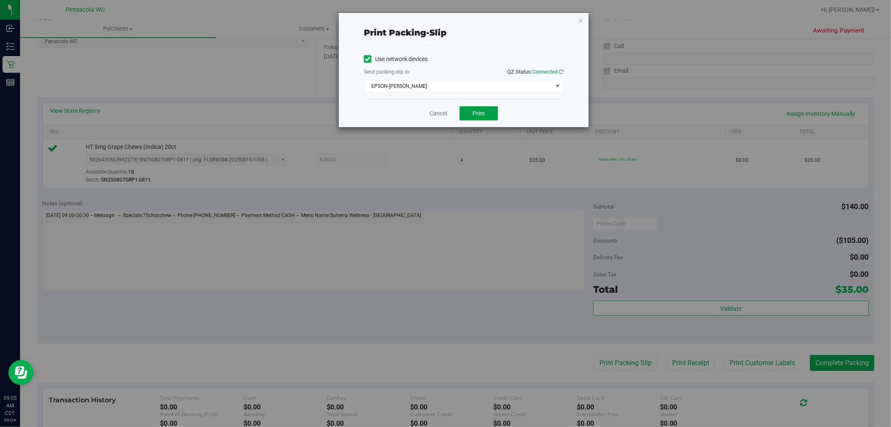
click at [495, 107] on button "Print" at bounding box center [479, 113] width 38 height 14
click at [579, 23] on icon "button" at bounding box center [581, 20] width 6 height 10
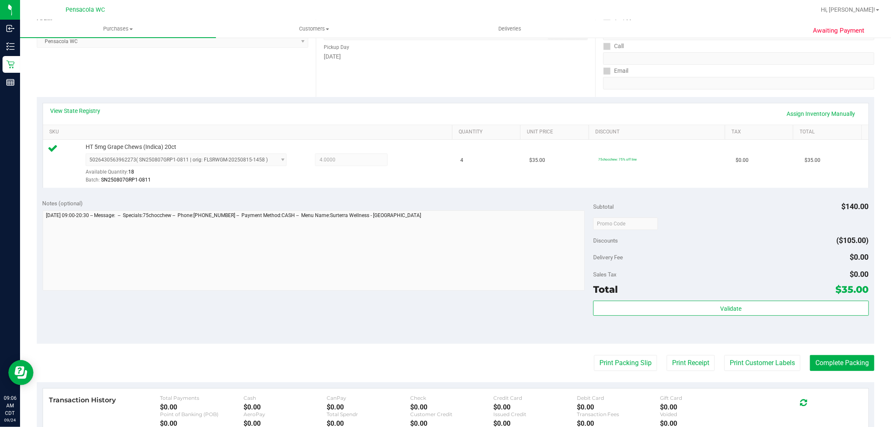
click at [848, 378] on purchase-details "Back Edit Purchase Cancel Purchase View Profile # 11997250 BioTrack ID: - Submi…" at bounding box center [456, 227] width 838 height 621
click at [838, 369] on button "Complete Packing" at bounding box center [842, 363] width 64 height 16
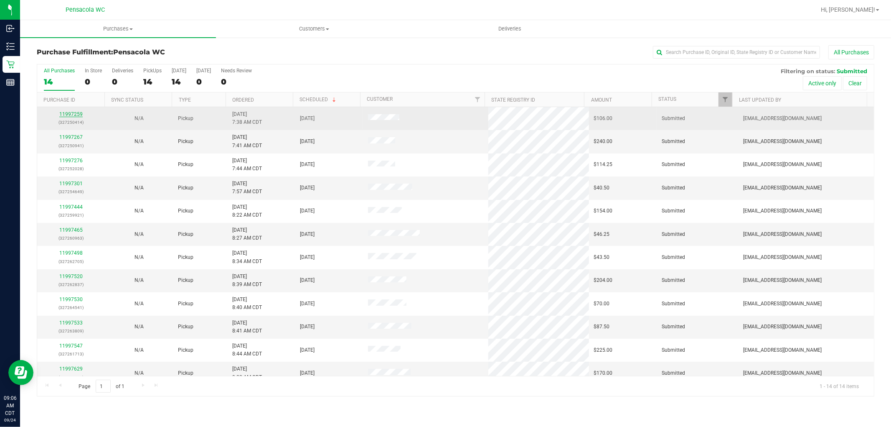
click at [64, 115] on link "11997259" at bounding box center [70, 114] width 23 height 6
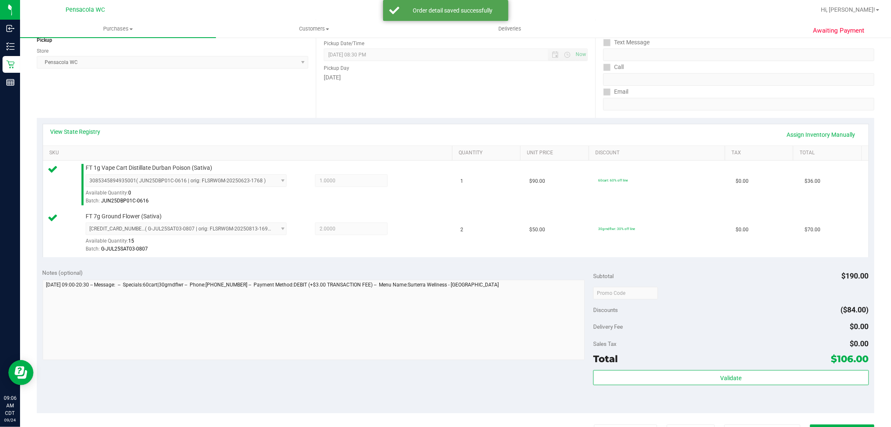
scroll to position [144, 0]
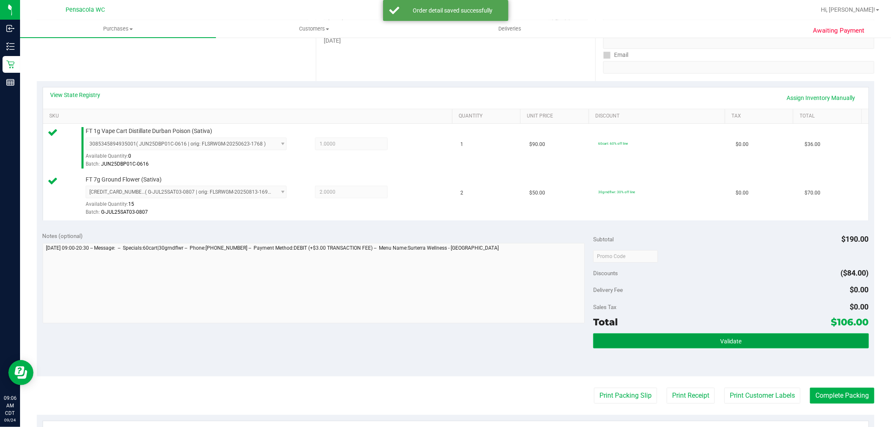
click at [726, 335] on button "Validate" at bounding box center [730, 340] width 275 height 15
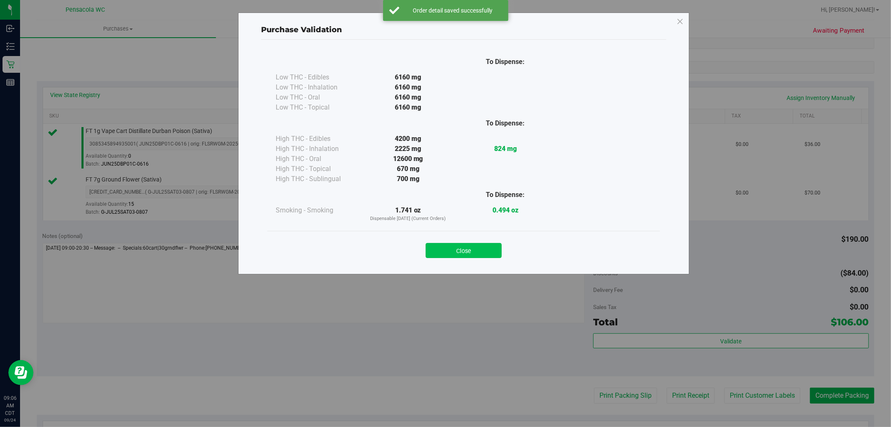
click at [477, 250] on button "Close" at bounding box center [464, 250] width 76 height 15
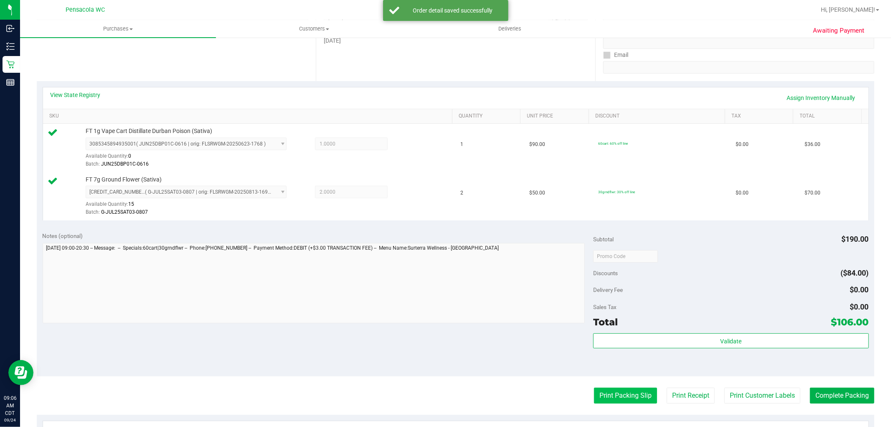
click at [620, 390] on button "Print Packing Slip" at bounding box center [625, 395] width 63 height 16
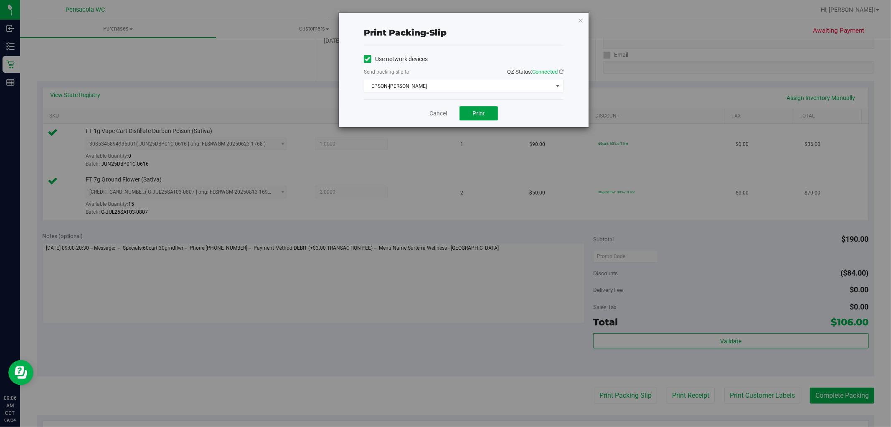
click at [480, 114] on span "Print" at bounding box center [478, 113] width 13 height 7
click at [581, 19] on icon "button" at bounding box center [581, 20] width 6 height 10
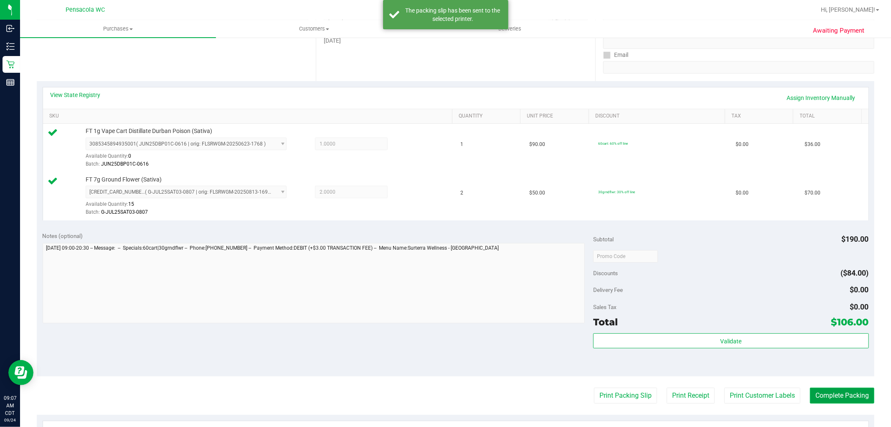
click at [846, 400] on button "Complete Packing" at bounding box center [842, 395] width 64 height 16
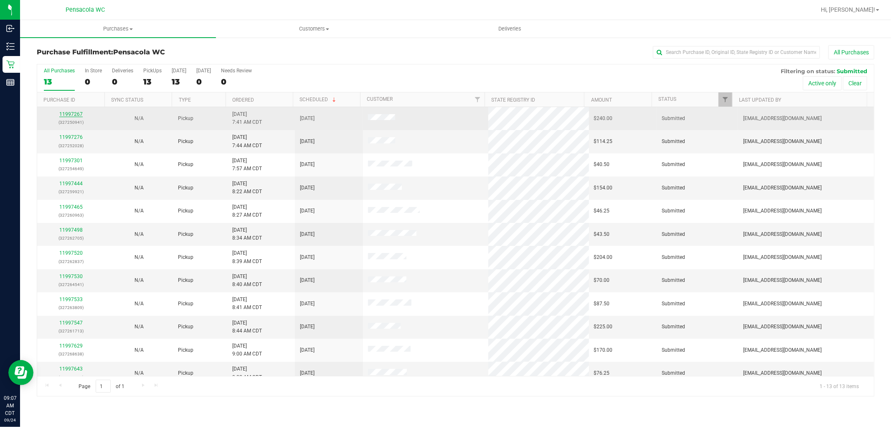
click at [65, 113] on link "11997267" at bounding box center [70, 114] width 23 height 6
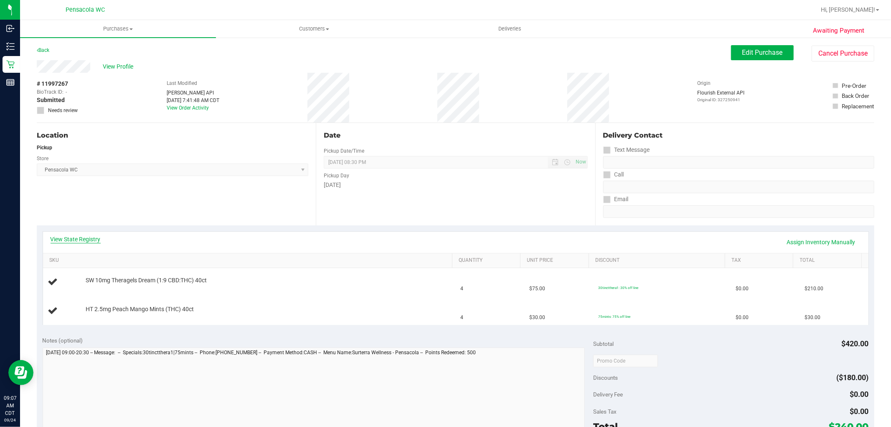
click at [88, 236] on link "View State Registry" at bounding box center [76, 239] width 50 height 8
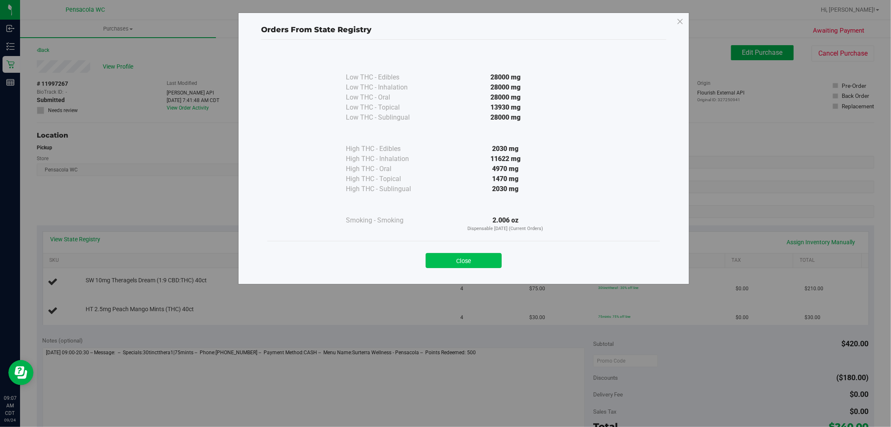
click at [479, 268] on button "Close" at bounding box center [464, 260] width 76 height 15
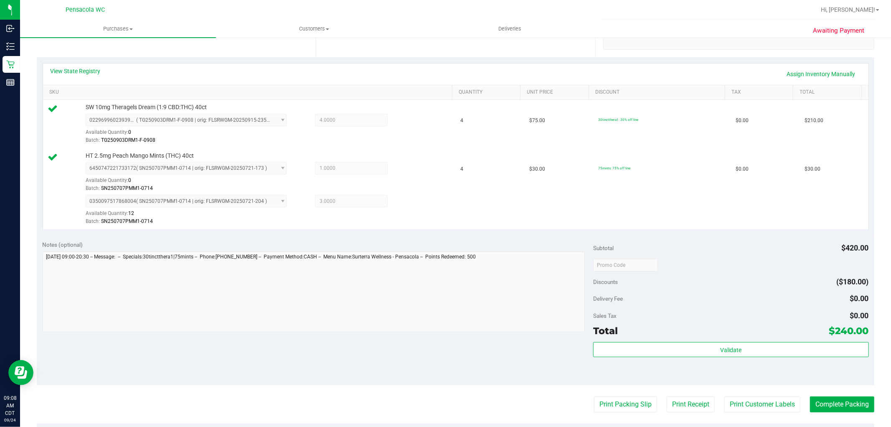
scroll to position [175, 0]
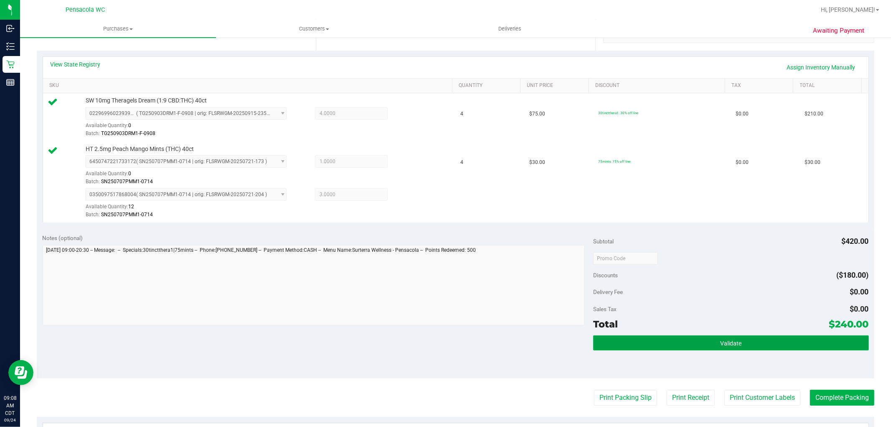
click at [725, 347] on button "Validate" at bounding box center [730, 342] width 275 height 15
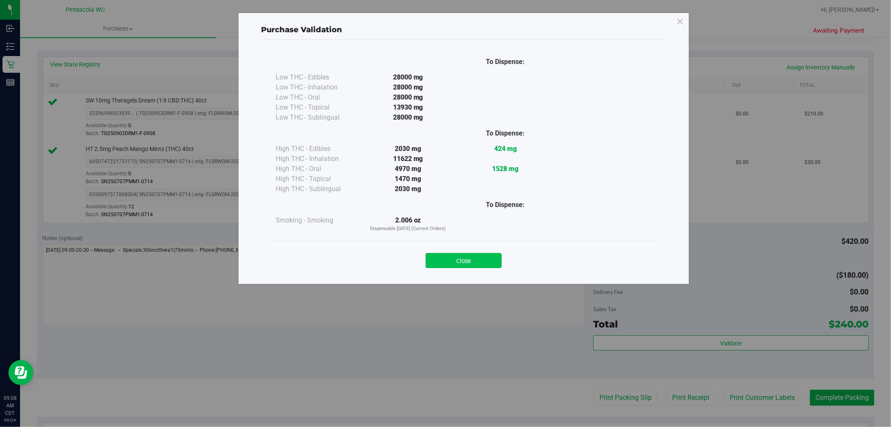
click at [475, 256] on button "Close" at bounding box center [464, 260] width 76 height 15
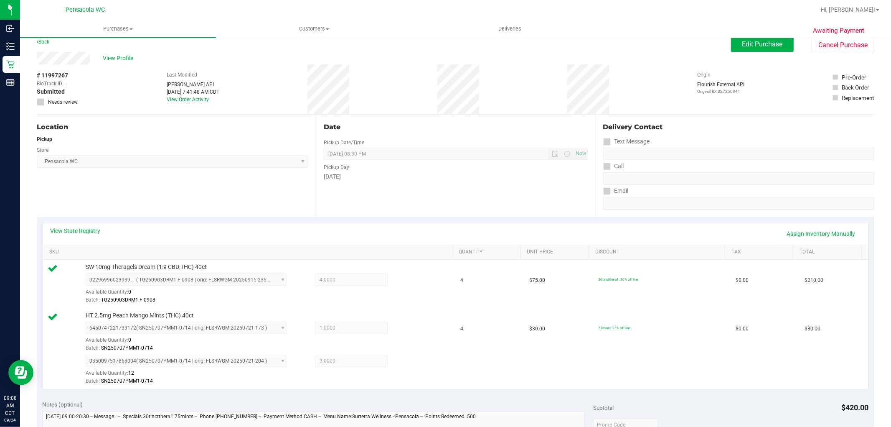
scroll to position [0, 0]
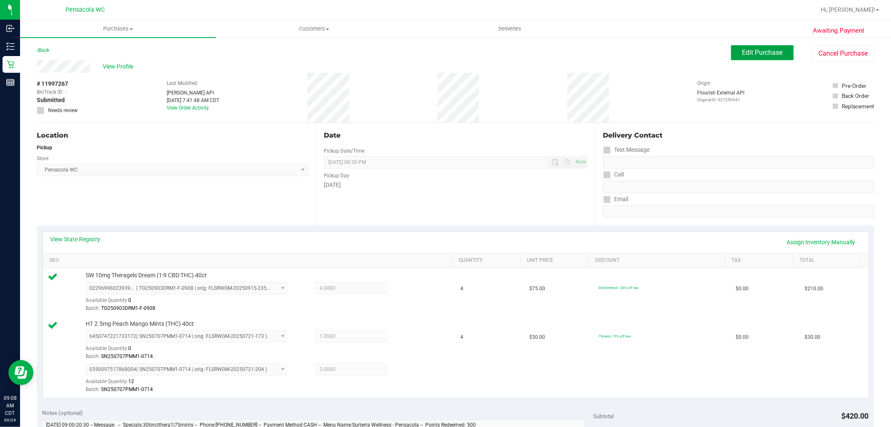
click at [754, 55] on span "Edit Purchase" at bounding box center [762, 52] width 41 height 8
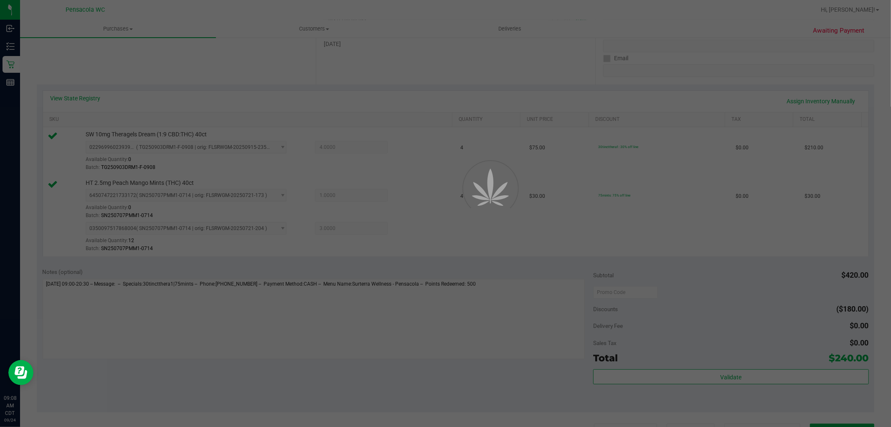
scroll to position [157, 0]
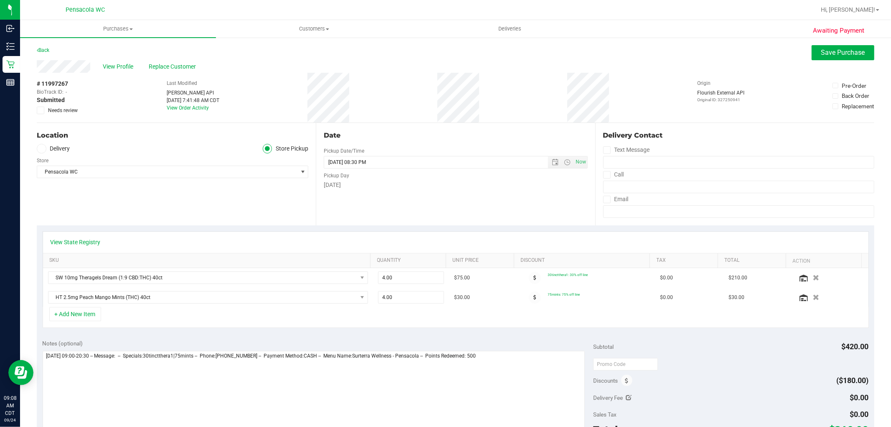
click at [626, 395] on icon at bounding box center [629, 397] width 6 height 6
type input "$0.00"
click at [625, 381] on icon at bounding box center [626, 381] width 3 height 6
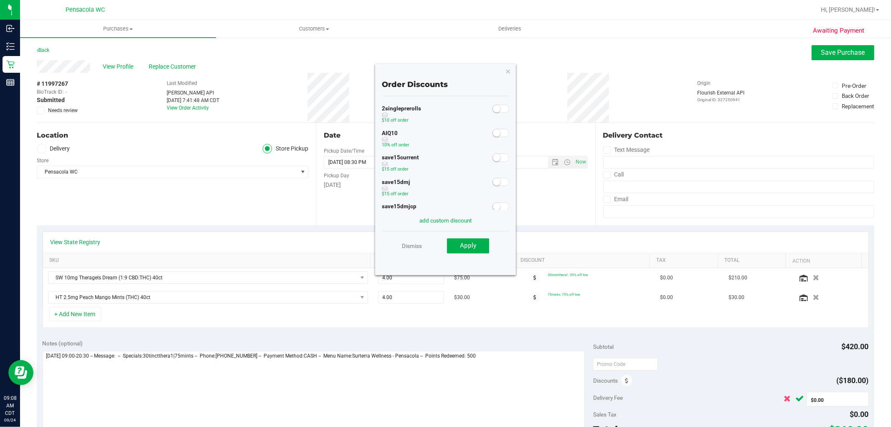
click at [784, 399] on icon "Cancel button" at bounding box center [787, 398] width 7 height 6
click at [625, 383] on icon at bounding box center [626, 381] width 3 height 6
click at [498, 132] on span at bounding box center [501, 133] width 17 height 8
click at [485, 244] on button "Apply" at bounding box center [468, 245] width 42 height 15
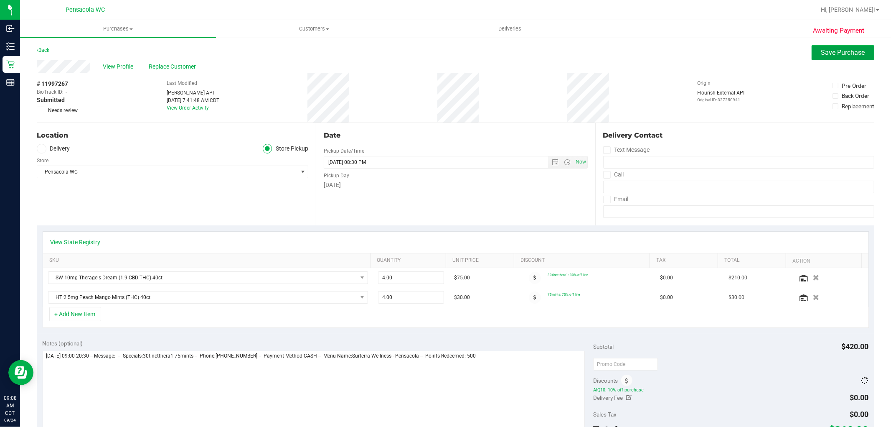
click at [837, 59] on button "Save Purchase" at bounding box center [843, 52] width 63 height 15
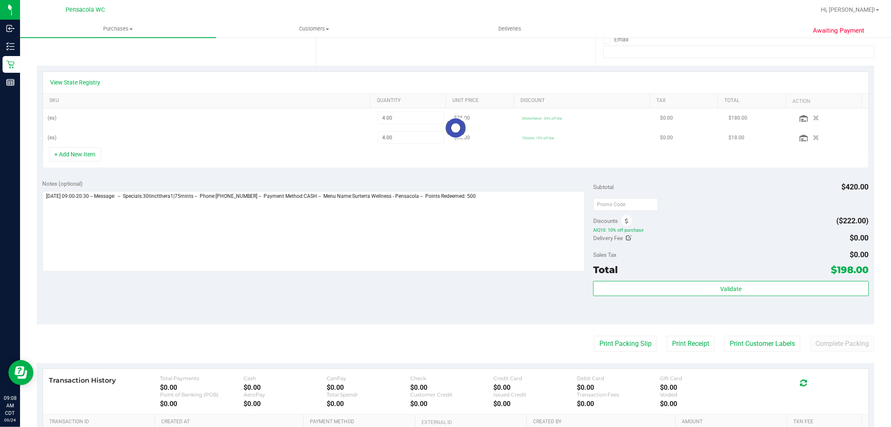
scroll to position [159, 0]
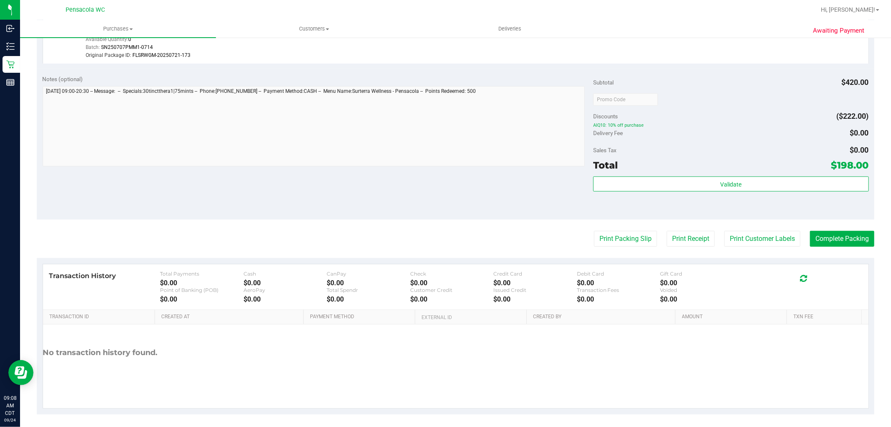
scroll to position [362, 0]
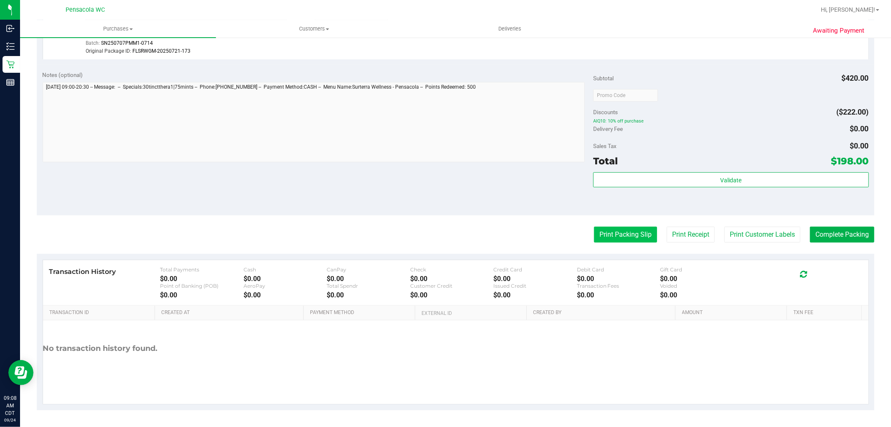
click at [617, 234] on button "Print Packing Slip" at bounding box center [625, 234] width 63 height 16
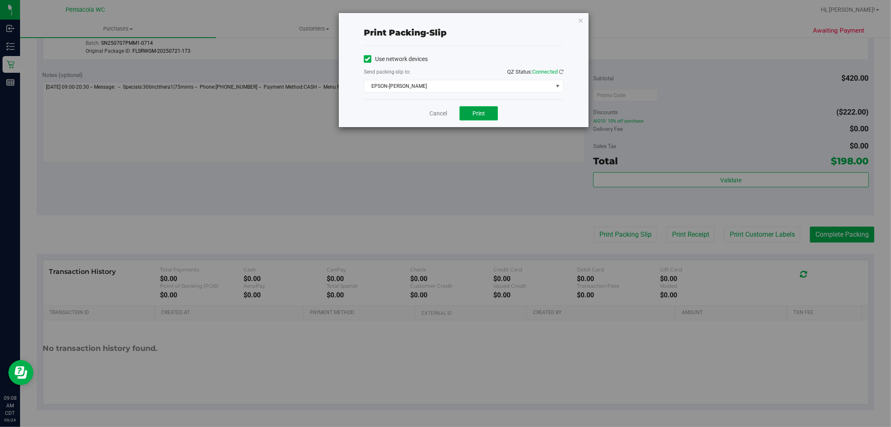
click at [480, 109] on button "Print" at bounding box center [479, 113] width 38 height 14
click at [583, 20] on icon "button" at bounding box center [581, 20] width 6 height 10
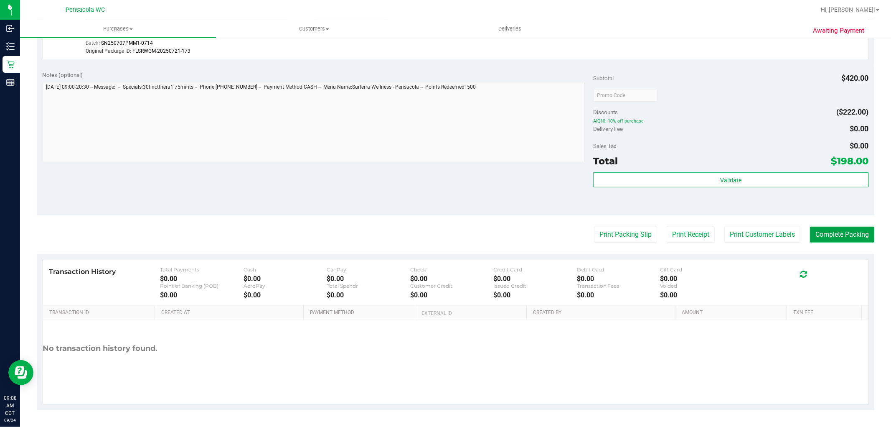
click at [832, 231] on button "Complete Packing" at bounding box center [842, 234] width 64 height 16
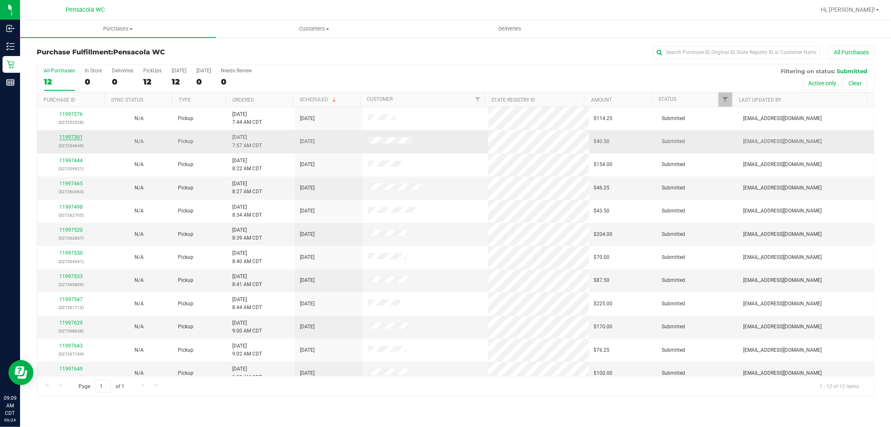
click at [74, 139] on link "11997301" at bounding box center [70, 137] width 23 height 6
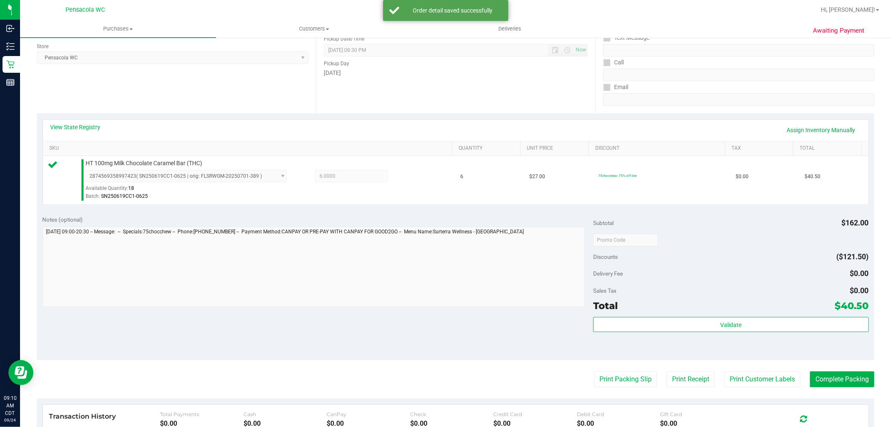
scroll to position [154, 0]
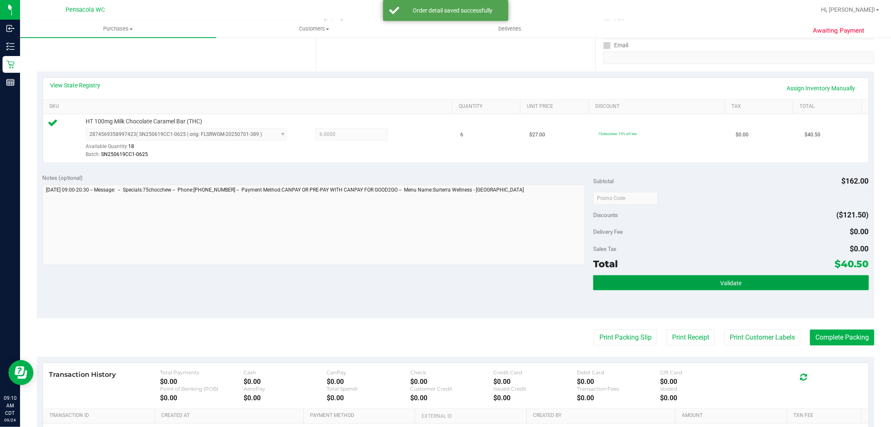
click at [734, 282] on span "Validate" at bounding box center [730, 282] width 21 height 7
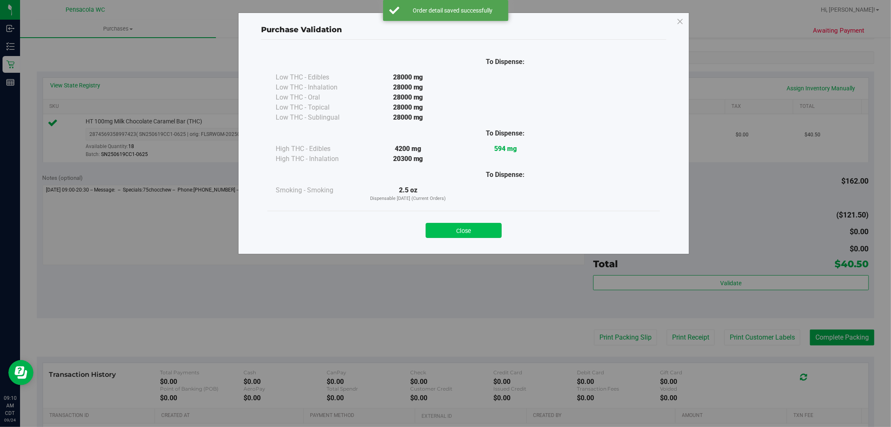
click at [462, 231] on button "Close" at bounding box center [464, 230] width 76 height 15
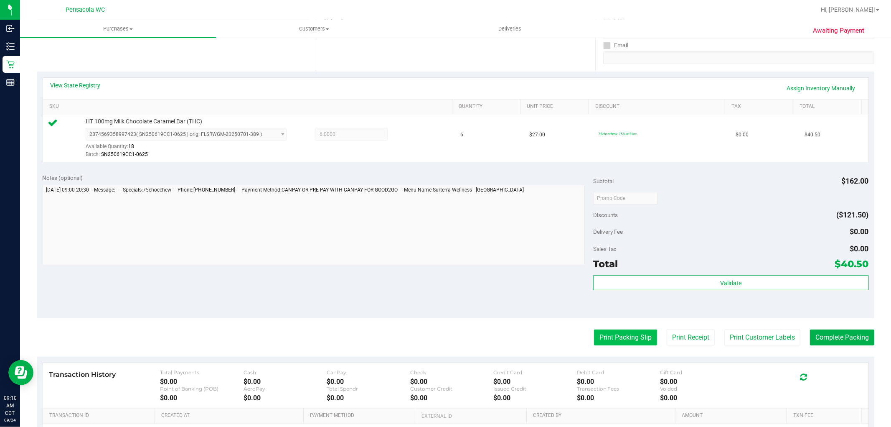
click at [620, 337] on button "Print Packing Slip" at bounding box center [625, 337] width 63 height 16
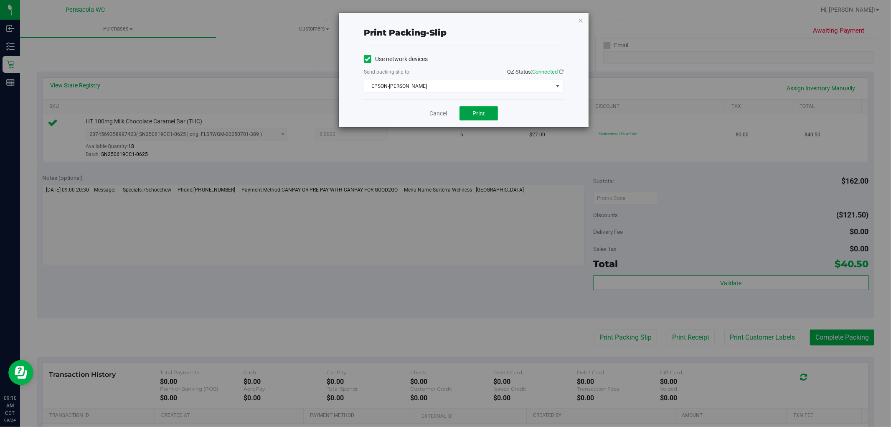
click at [495, 119] on button "Print" at bounding box center [479, 113] width 38 height 14
click at [581, 22] on icon "button" at bounding box center [581, 20] width 6 height 10
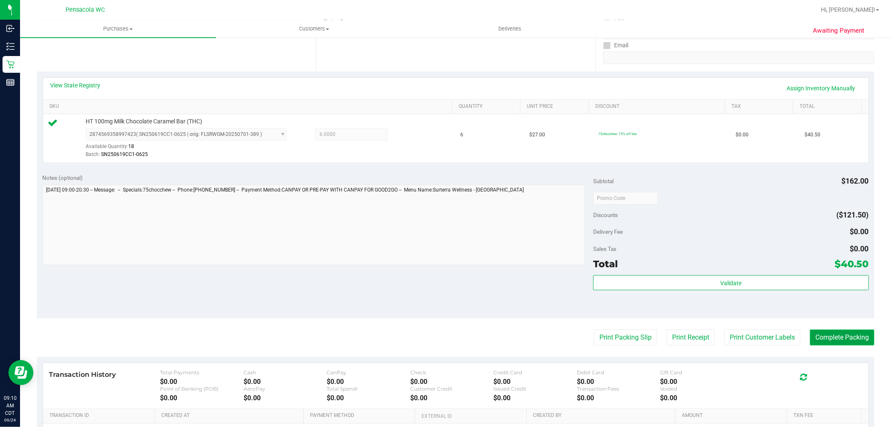
click at [831, 335] on button "Complete Packing" at bounding box center [842, 337] width 64 height 16
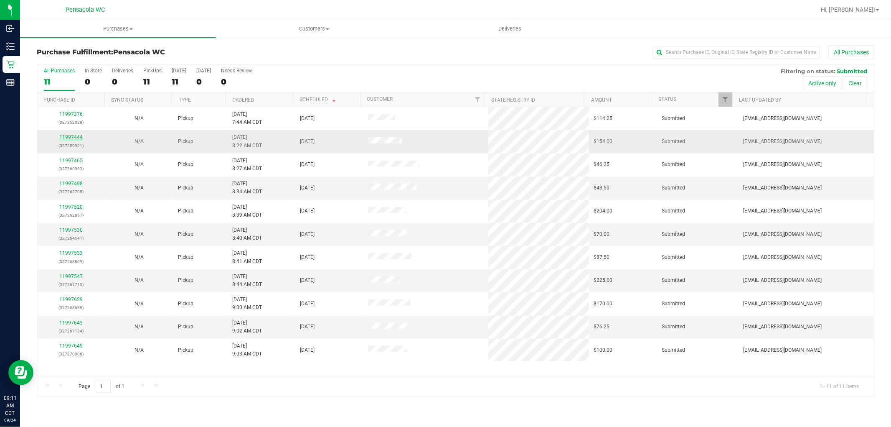
click at [78, 136] on link "11997444" at bounding box center [70, 137] width 23 height 6
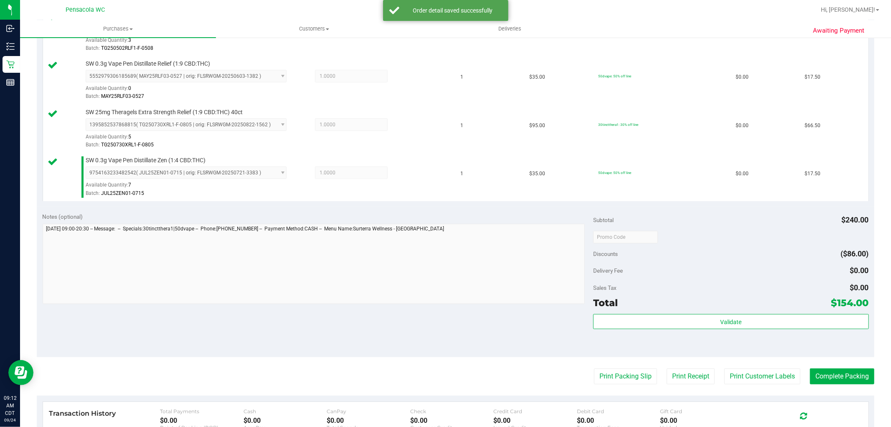
scroll to position [308, 0]
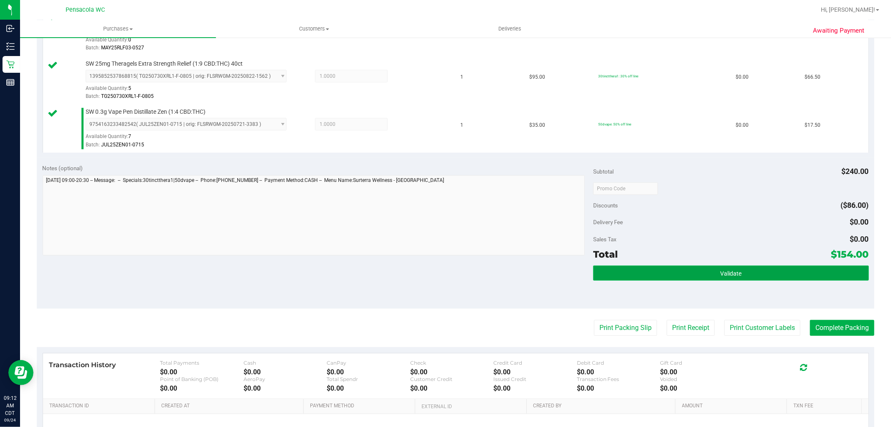
click at [705, 278] on button "Validate" at bounding box center [730, 272] width 275 height 15
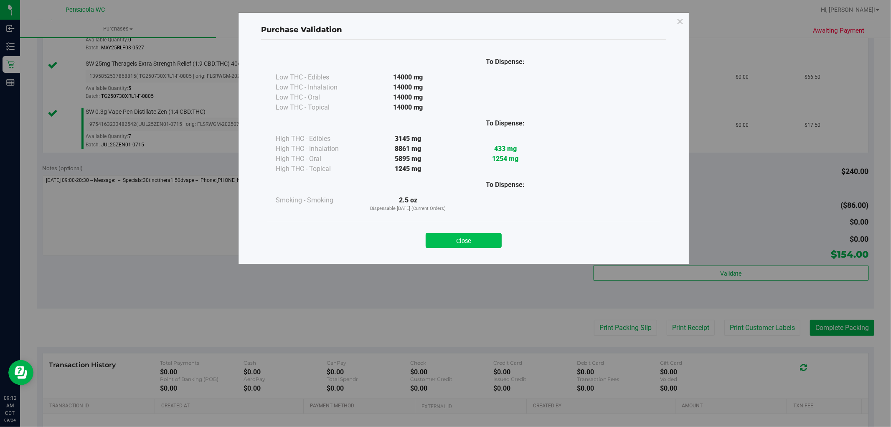
click at [468, 236] on button "Close" at bounding box center [464, 240] width 76 height 15
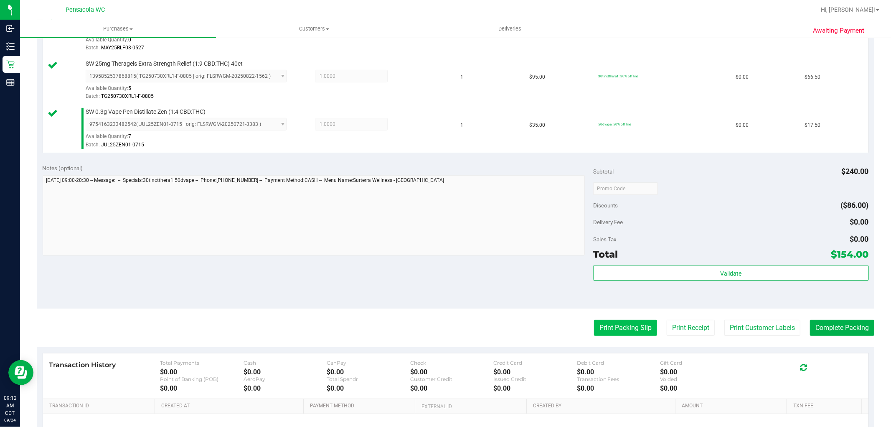
click at [635, 333] on button "Print Packing Slip" at bounding box center [625, 328] width 63 height 16
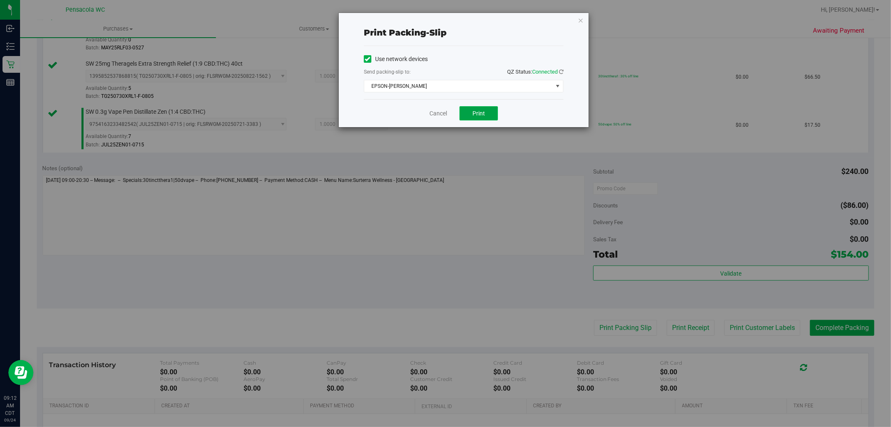
click at [494, 114] on button "Print" at bounding box center [479, 113] width 38 height 14
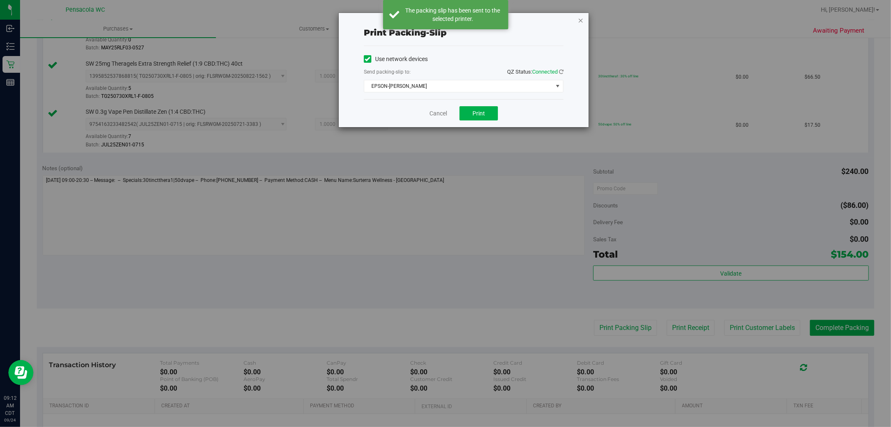
click at [581, 21] on icon "button" at bounding box center [581, 20] width 6 height 10
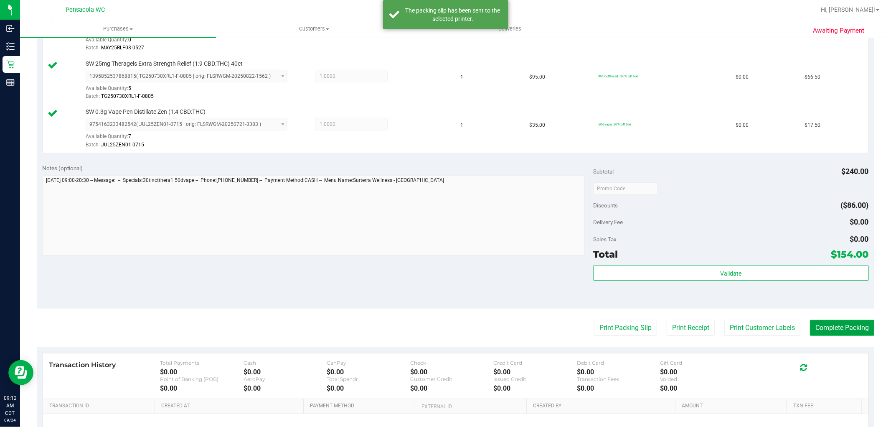
click at [850, 335] on button "Complete Packing" at bounding box center [842, 328] width 64 height 16
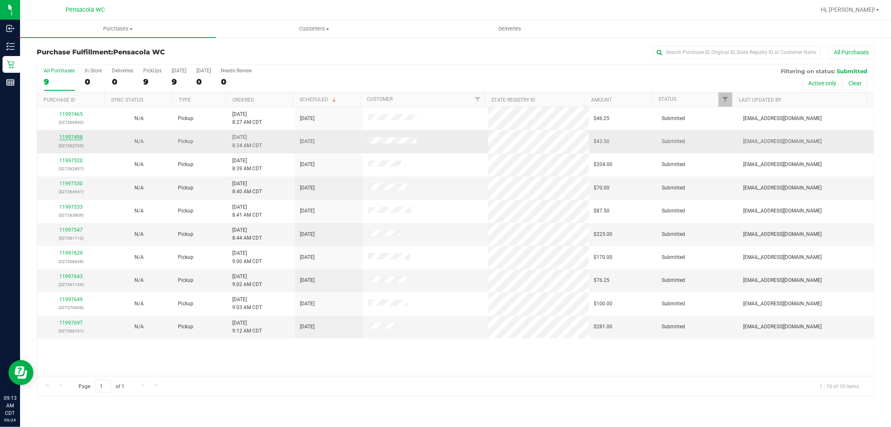
click at [66, 138] on link "11997498" at bounding box center [70, 137] width 23 height 6
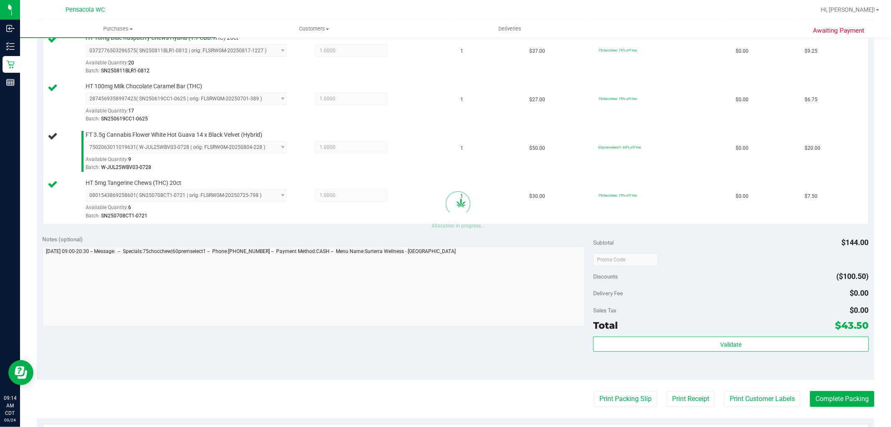
scroll to position [236, 0]
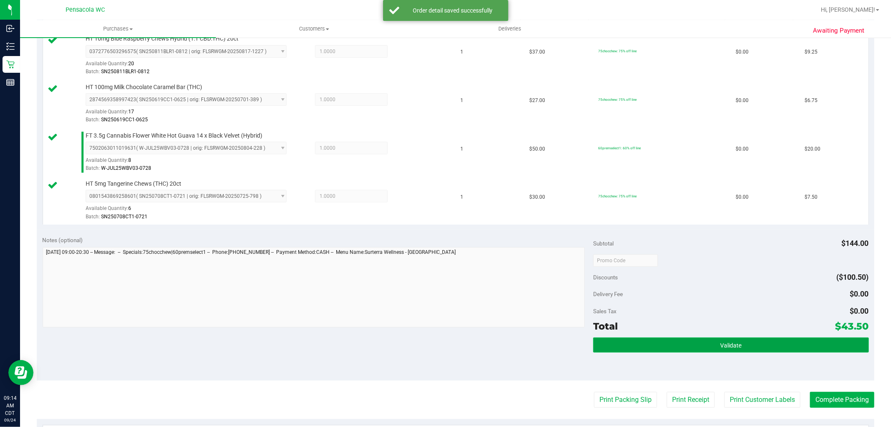
click at [660, 351] on button "Validate" at bounding box center [730, 344] width 275 height 15
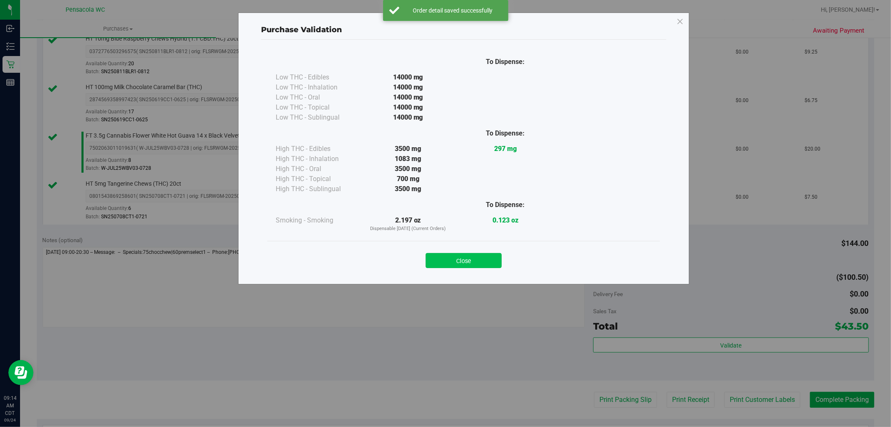
click at [470, 260] on button "Close" at bounding box center [464, 260] width 76 height 15
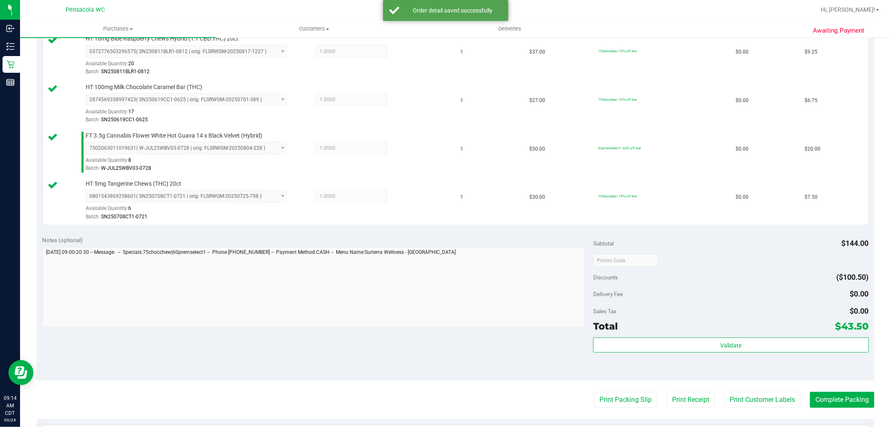
click at [612, 416] on purchase-details "Back Edit Purchase Cancel Purchase View Profile # 11997498 BioTrack ID: - Submi…" at bounding box center [456, 192] width 838 height 766
click at [613, 400] on button "Print Packing Slip" at bounding box center [625, 399] width 63 height 16
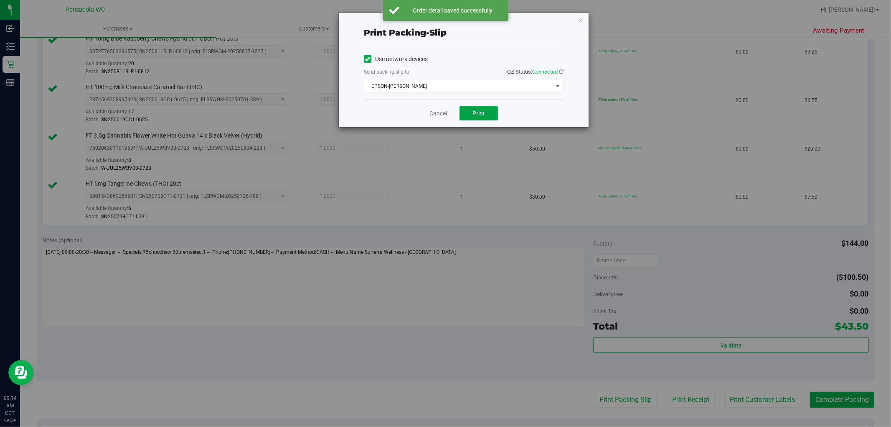
click at [495, 119] on button "Print" at bounding box center [479, 113] width 38 height 14
click at [582, 15] on icon "button" at bounding box center [581, 20] width 6 height 10
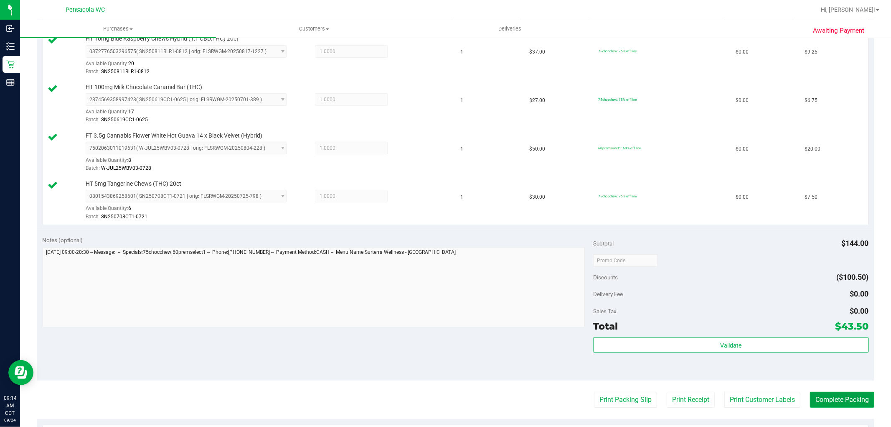
click at [847, 391] on button "Complete Packing" at bounding box center [842, 399] width 64 height 16
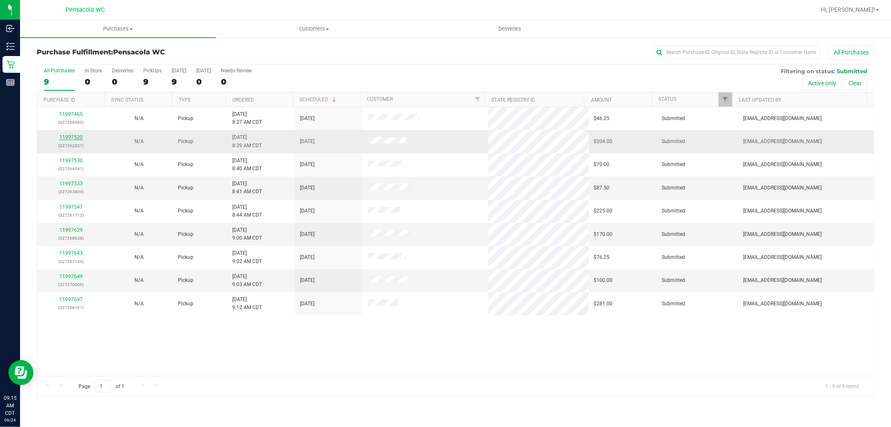
click at [78, 140] on link "11997520" at bounding box center [70, 137] width 23 height 6
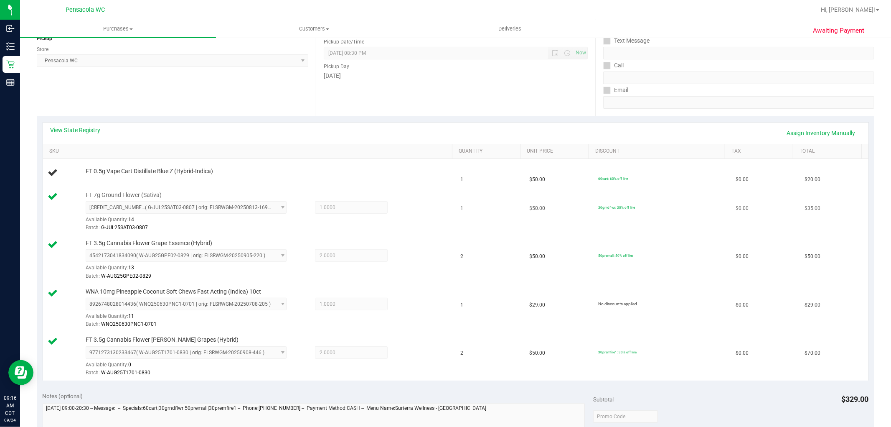
scroll to position [109, 0]
click at [373, 222] on div "6985306972027350 ( G-JUL25SAT03-0807 | orig: FLSRWGM-20250813-1692 ) 6985306972…" at bounding box center [267, 216] width 363 height 30
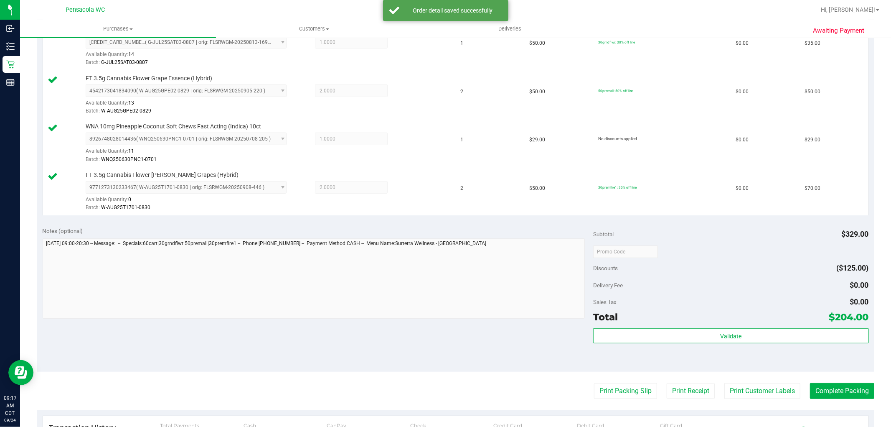
scroll to position [293, 0]
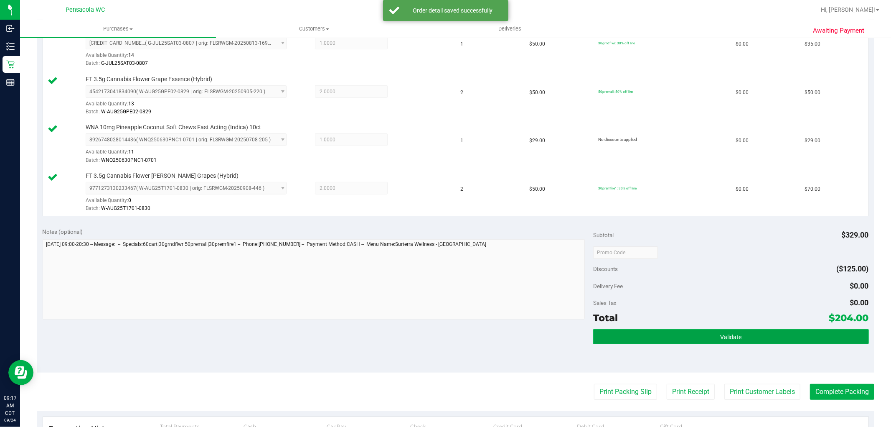
click at [729, 341] on button "Validate" at bounding box center [730, 336] width 275 height 15
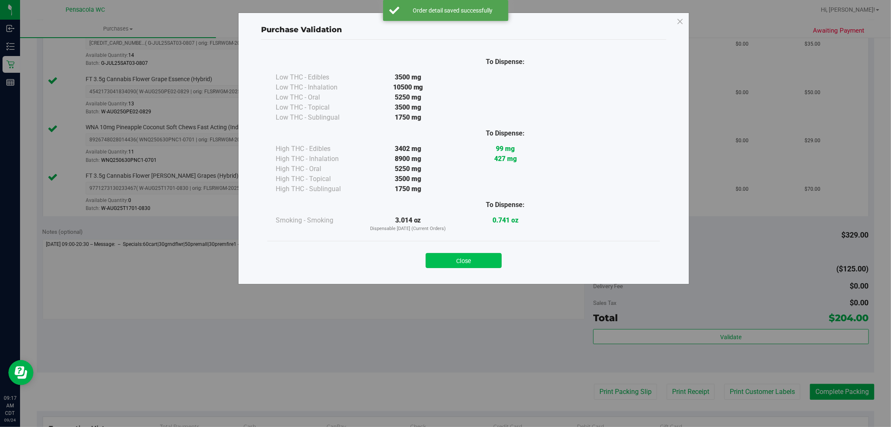
click at [442, 258] on button "Close" at bounding box center [464, 260] width 76 height 15
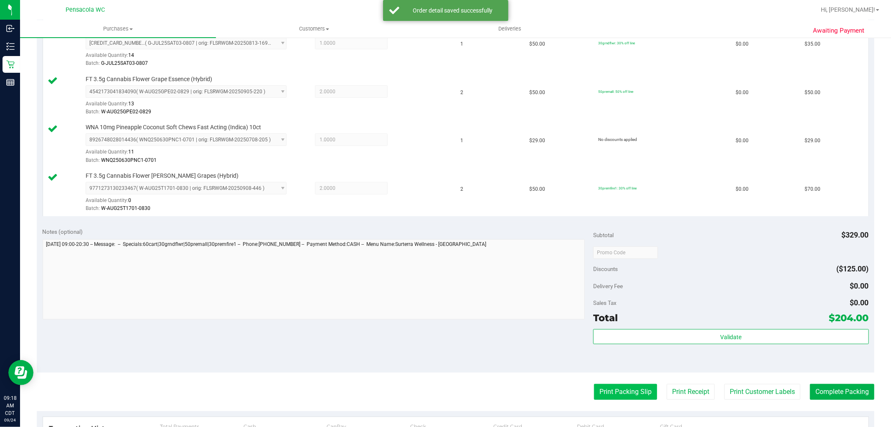
click at [632, 396] on button "Print Packing Slip" at bounding box center [625, 391] width 63 height 16
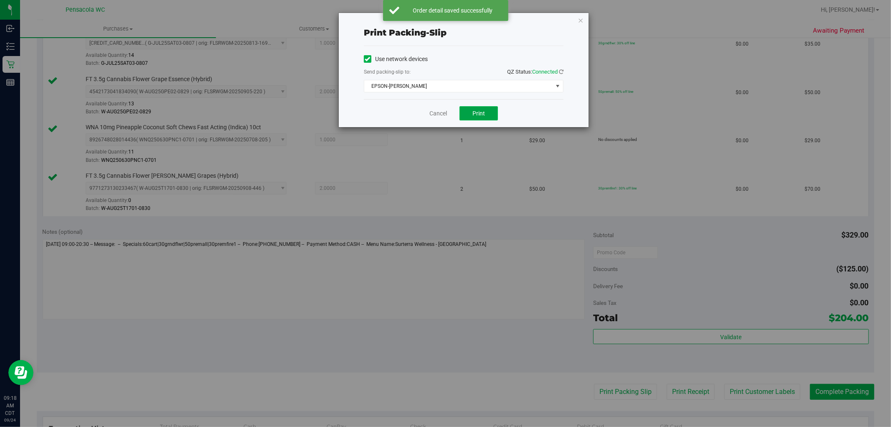
click at [480, 114] on span "Print" at bounding box center [478, 113] width 13 height 7
click at [580, 21] on icon "button" at bounding box center [581, 20] width 6 height 10
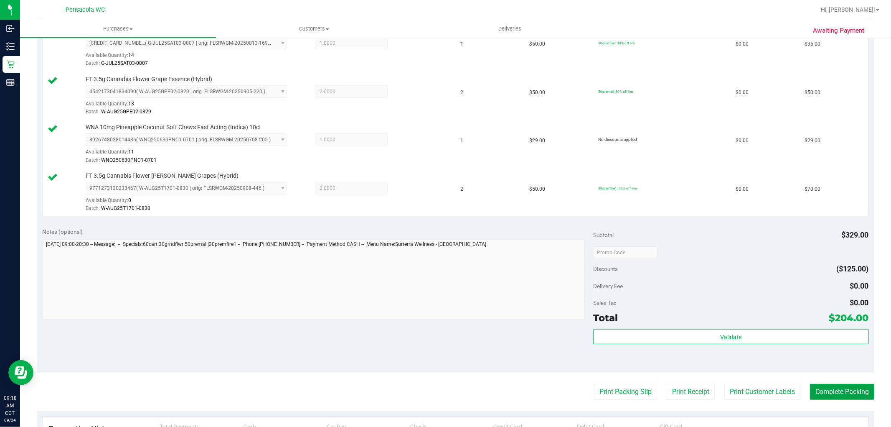
click at [835, 391] on button "Complete Packing" at bounding box center [842, 391] width 64 height 16
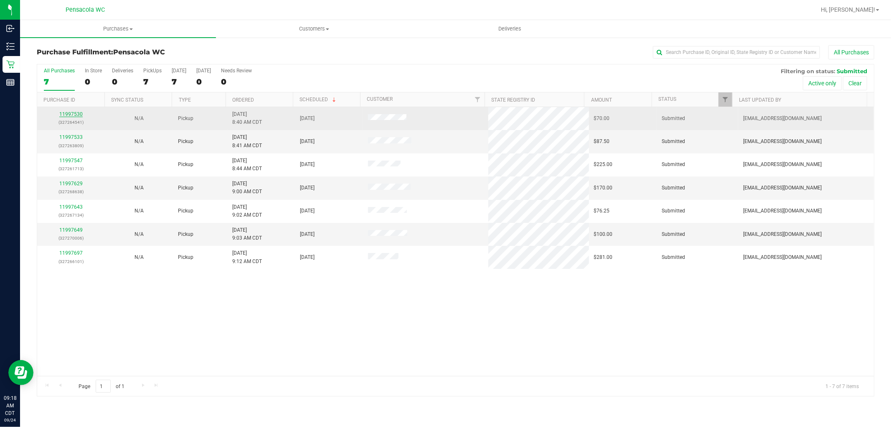
click at [69, 113] on link "11997530" at bounding box center [70, 114] width 23 height 6
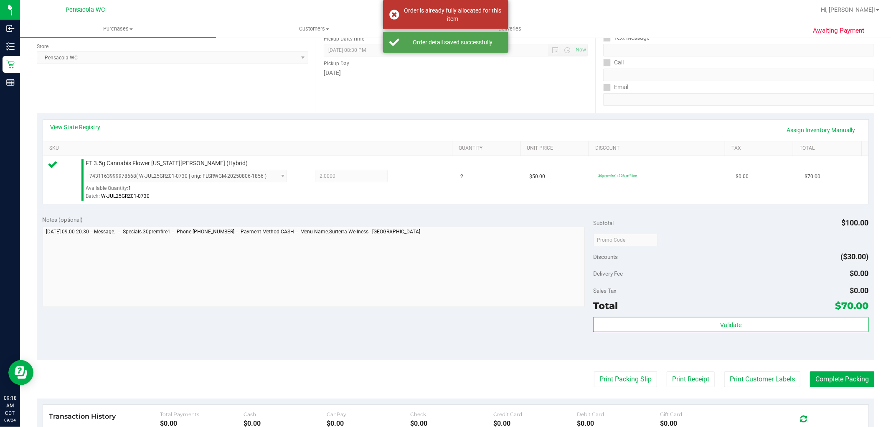
scroll to position [138, 0]
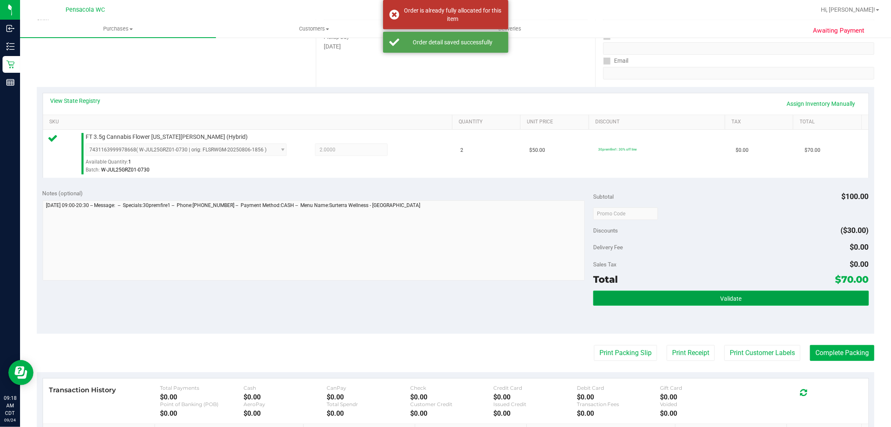
click at [707, 295] on button "Validate" at bounding box center [730, 297] width 275 height 15
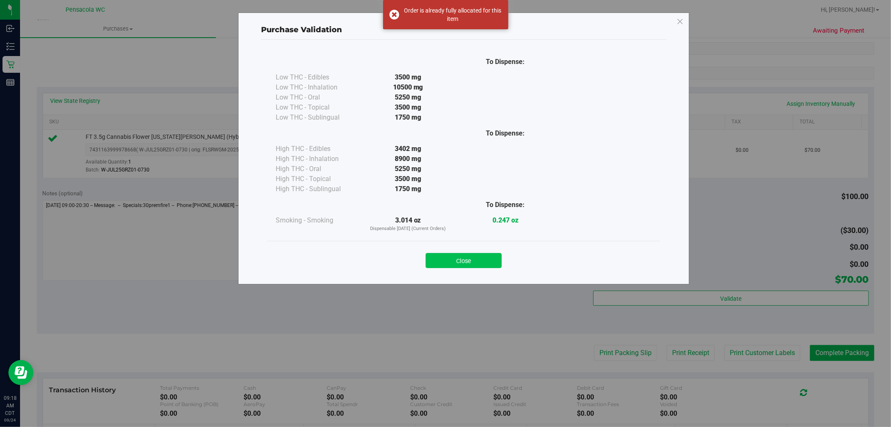
click at [480, 254] on button "Close" at bounding box center [464, 260] width 76 height 15
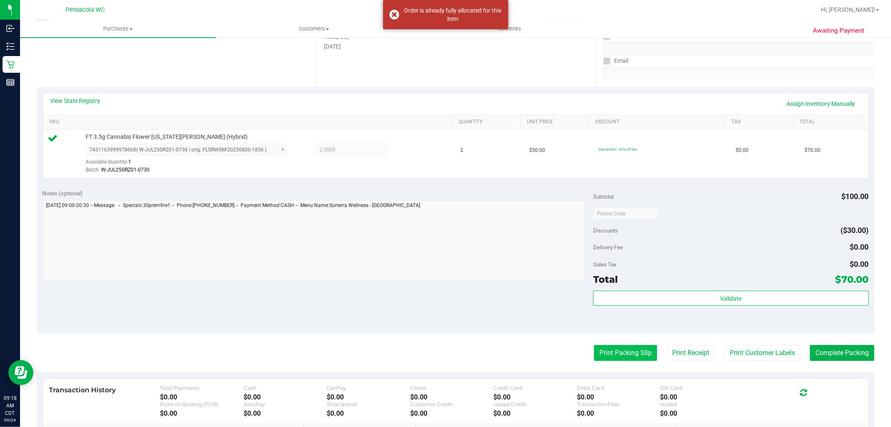
click at [642, 356] on button "Print Packing Slip" at bounding box center [625, 353] width 63 height 16
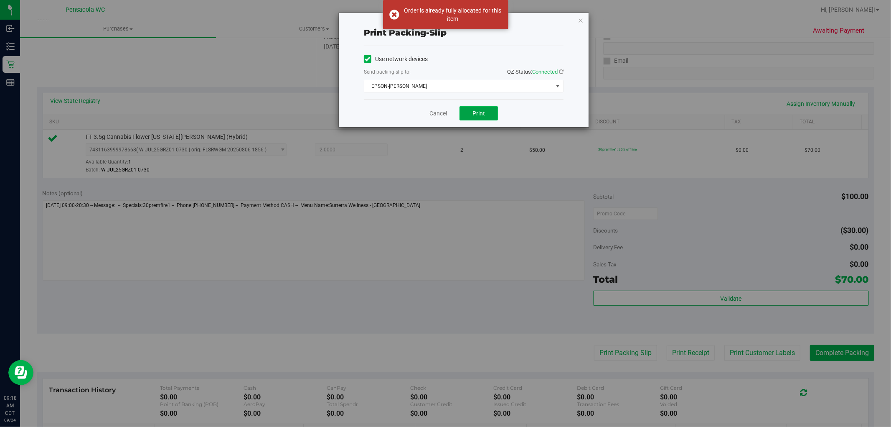
click at [492, 120] on button "Print" at bounding box center [479, 113] width 38 height 14
click at [579, 17] on icon "button" at bounding box center [581, 20] width 6 height 10
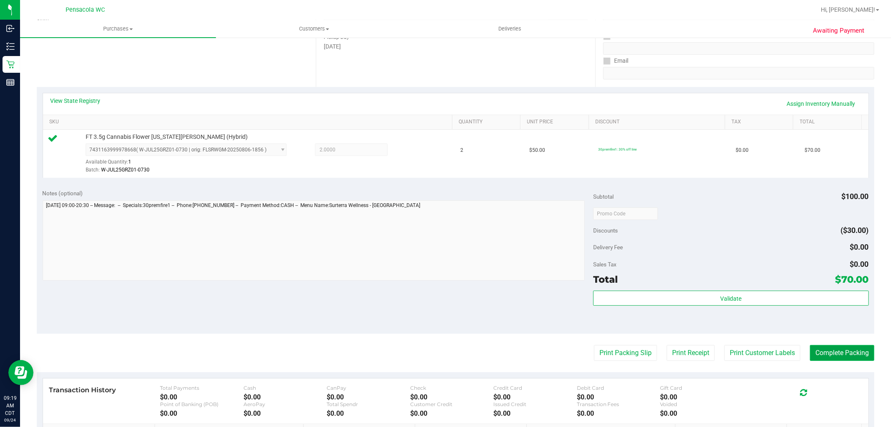
click at [859, 347] on button "Complete Packing" at bounding box center [842, 353] width 64 height 16
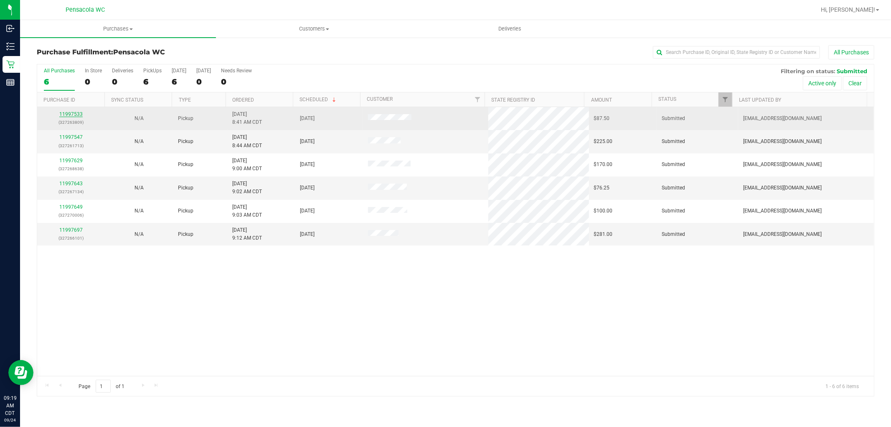
click at [70, 115] on link "11997533" at bounding box center [70, 114] width 23 height 6
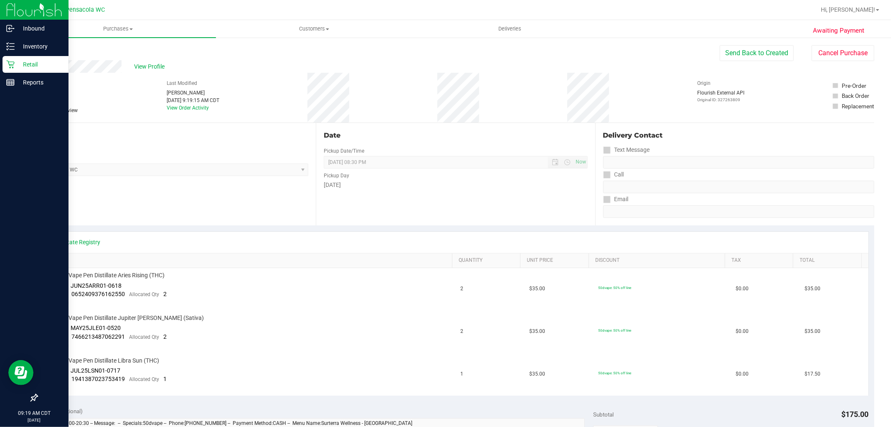
click at [8, 61] on icon at bounding box center [10, 65] width 8 height 8
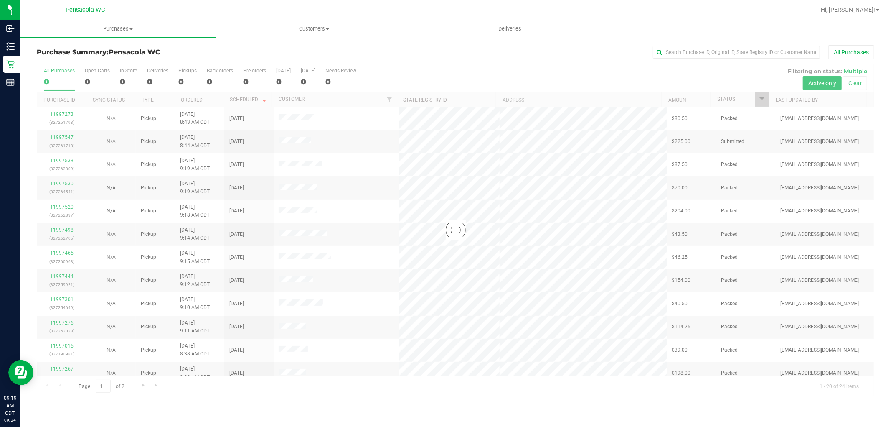
click at [768, 91] on div at bounding box center [455, 229] width 837 height 331
click at [766, 99] on div at bounding box center [455, 229] width 837 height 331
click at [758, 100] on div at bounding box center [455, 229] width 837 height 331
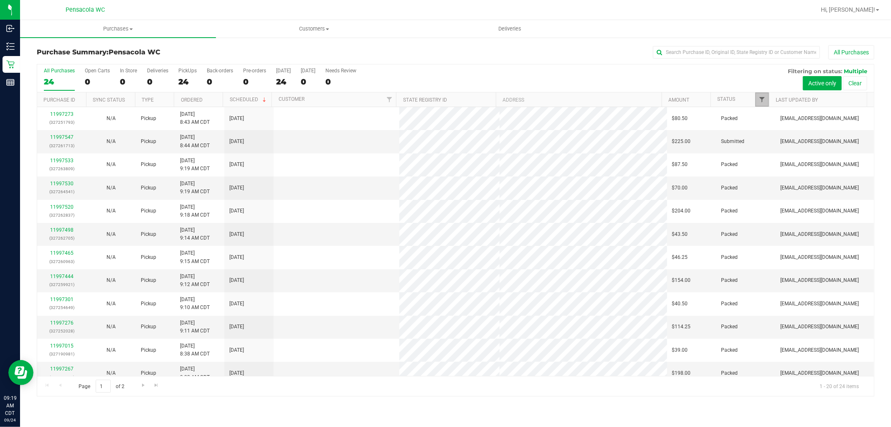
click at [763, 99] on span "Filter" at bounding box center [762, 99] width 7 height 7
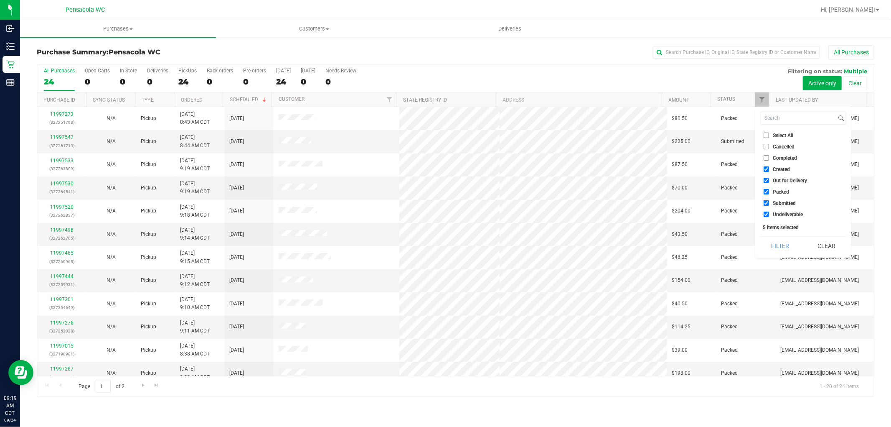
click at [782, 137] on span "Select All" at bounding box center [783, 135] width 20 height 5
click at [769, 137] on input "Select All" at bounding box center [766, 134] width 5 height 5
checkbox input "true"
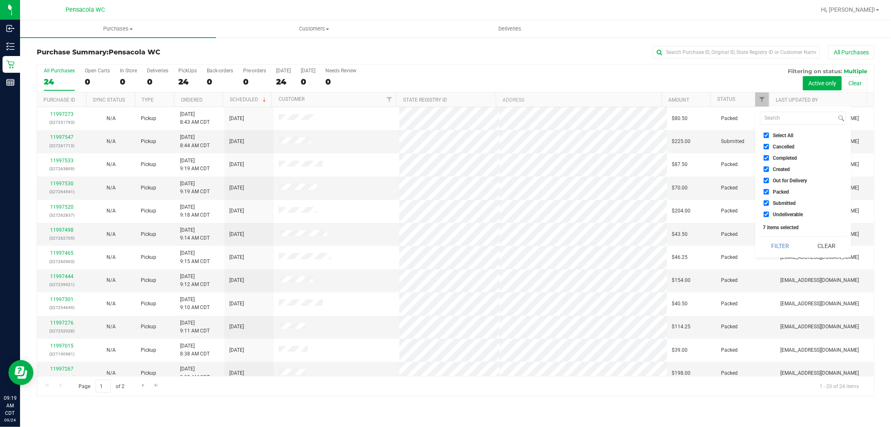
click at [782, 133] on span "Select All" at bounding box center [783, 135] width 20 height 5
click at [769, 132] on input "Select All" at bounding box center [766, 134] width 5 height 5
checkbox input "false"
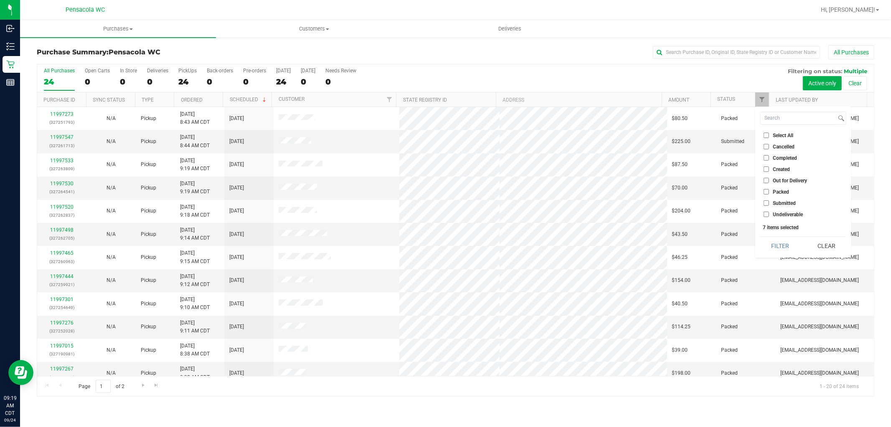
checkbox input "false"
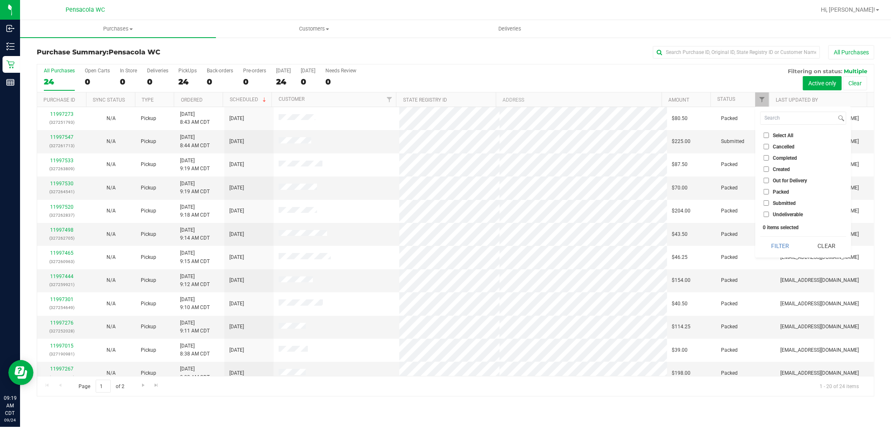
click at [787, 205] on span "Submitted" at bounding box center [784, 203] width 23 height 5
click at [769, 205] on input "Submitted" at bounding box center [766, 202] width 5 height 5
checkbox input "true"
click at [777, 247] on button "Filter" at bounding box center [780, 245] width 40 height 18
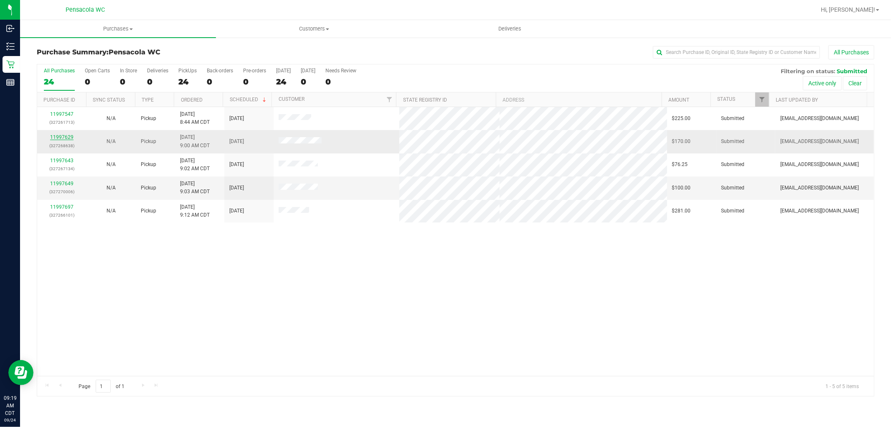
click at [58, 139] on link "11997629" at bounding box center [61, 137] width 23 height 6
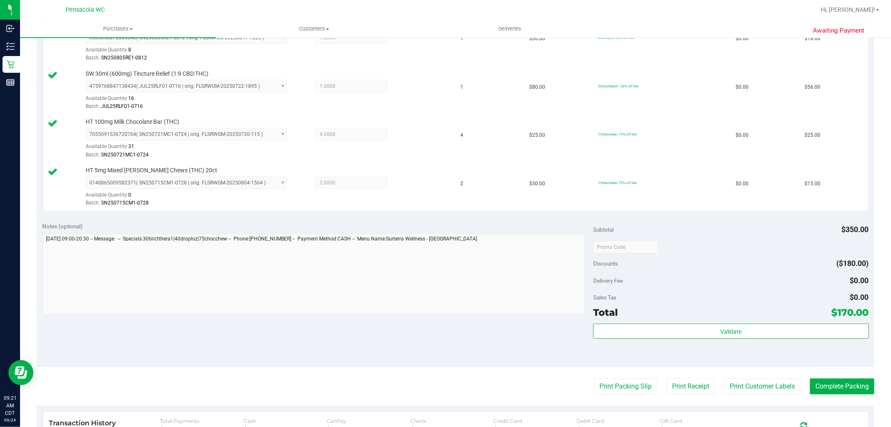
scroll to position [302, 0]
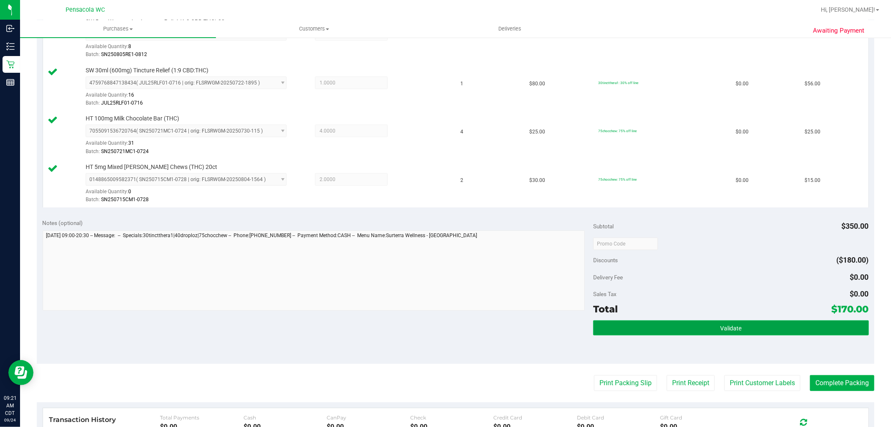
click at [716, 321] on button "Validate" at bounding box center [730, 327] width 275 height 15
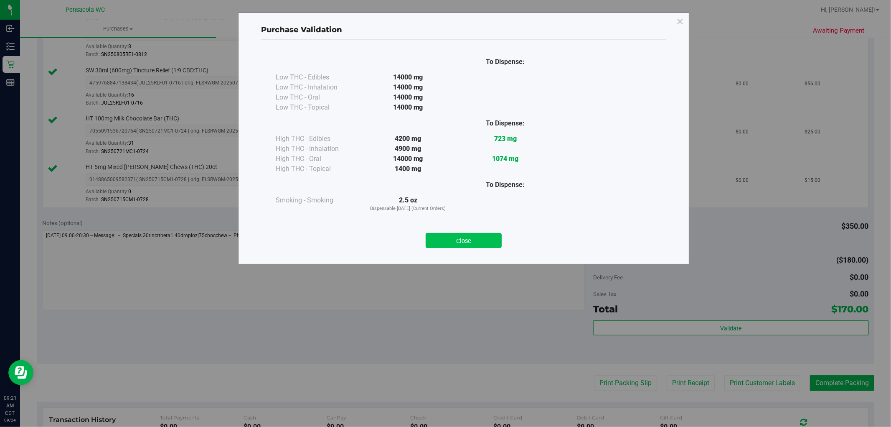
click at [462, 241] on button "Close" at bounding box center [464, 240] width 76 height 15
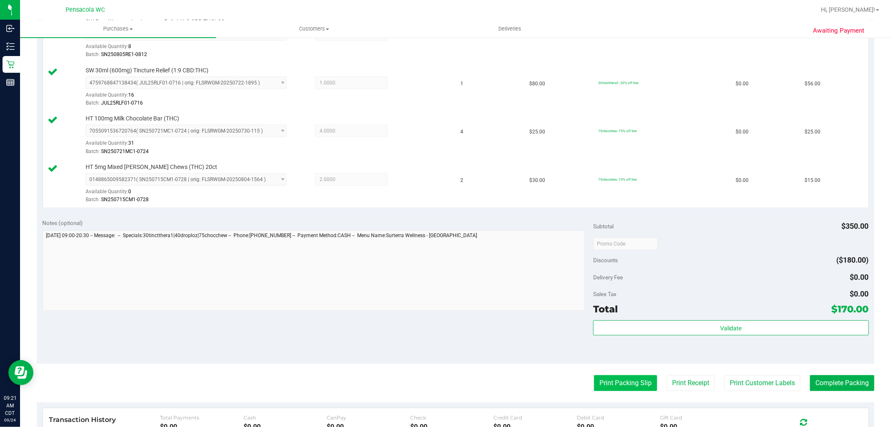
click at [611, 383] on button "Print Packing Slip" at bounding box center [625, 383] width 63 height 16
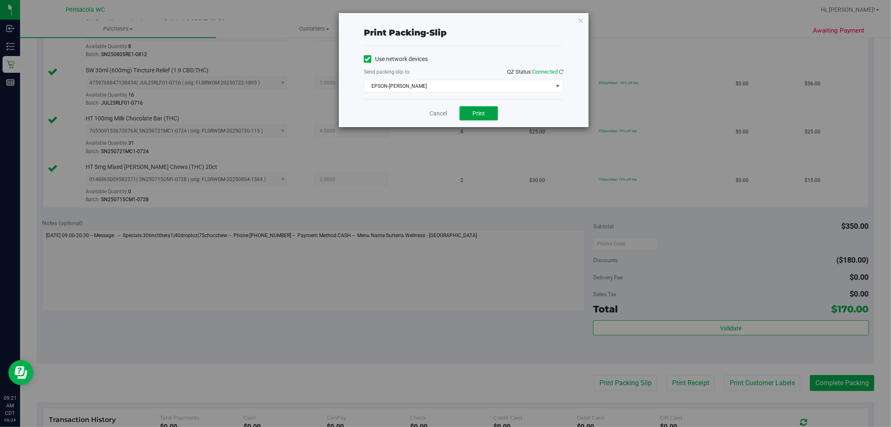
click at [483, 108] on button "Print" at bounding box center [479, 113] width 38 height 14
click at [578, 21] on icon "button" at bounding box center [581, 20] width 6 height 10
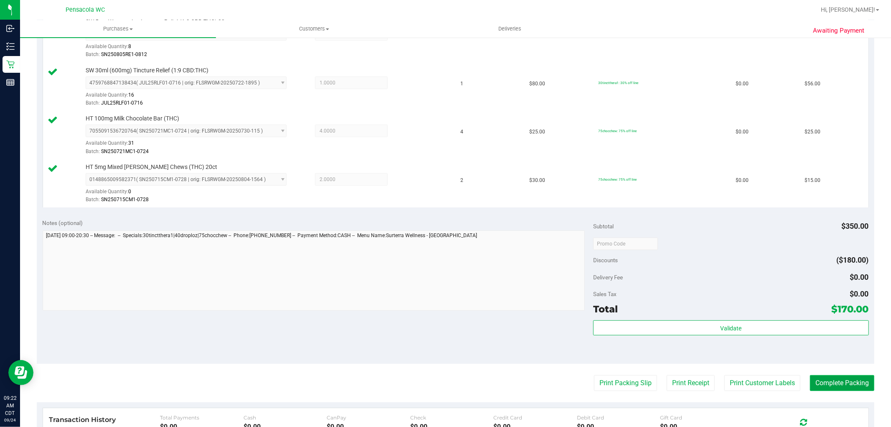
click at [857, 377] on button "Complete Packing" at bounding box center [842, 383] width 64 height 16
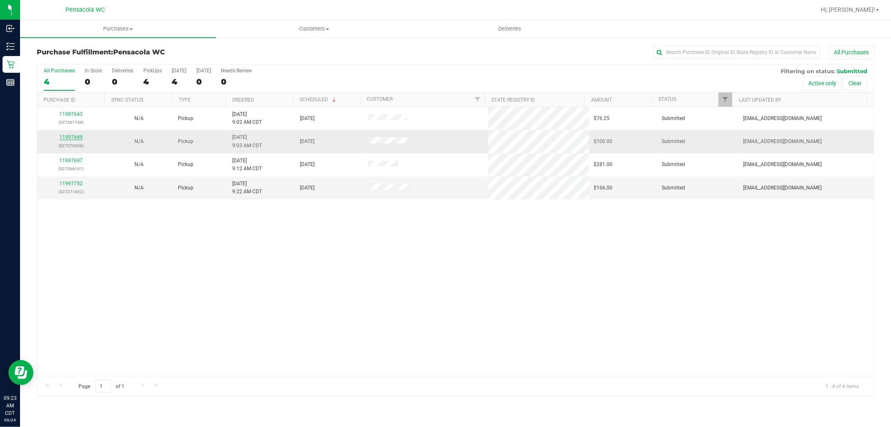
click at [64, 137] on link "11997649" at bounding box center [70, 137] width 23 height 6
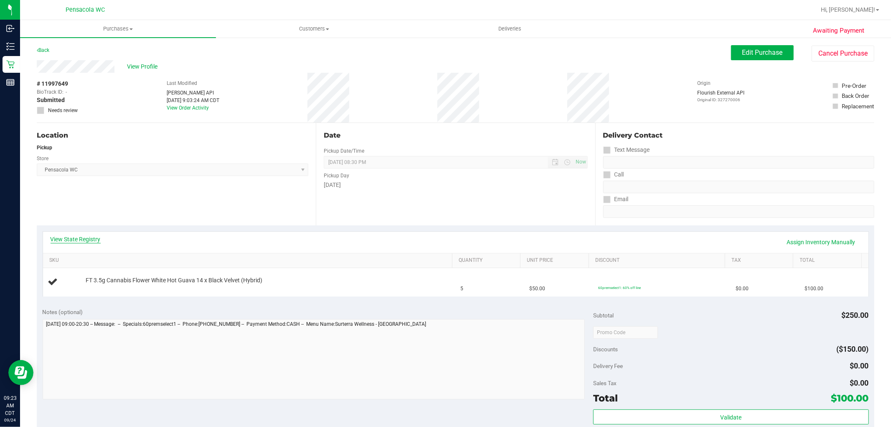
click at [87, 239] on link "View State Registry" at bounding box center [76, 239] width 50 height 8
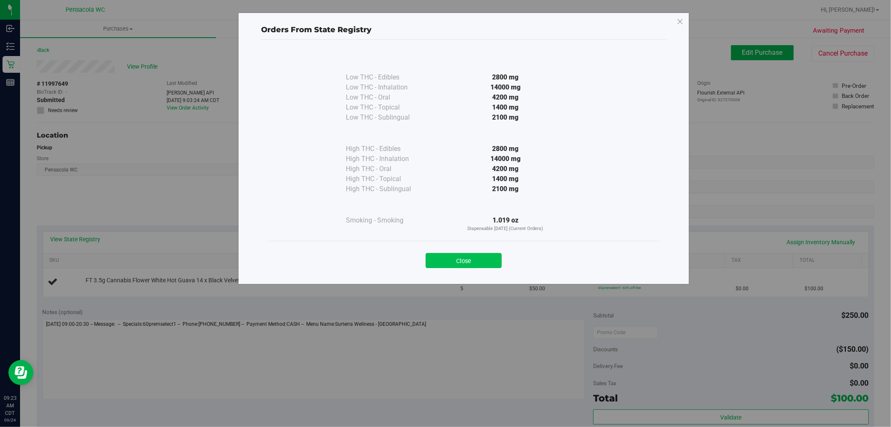
click at [483, 266] on button "Close" at bounding box center [464, 260] width 76 height 15
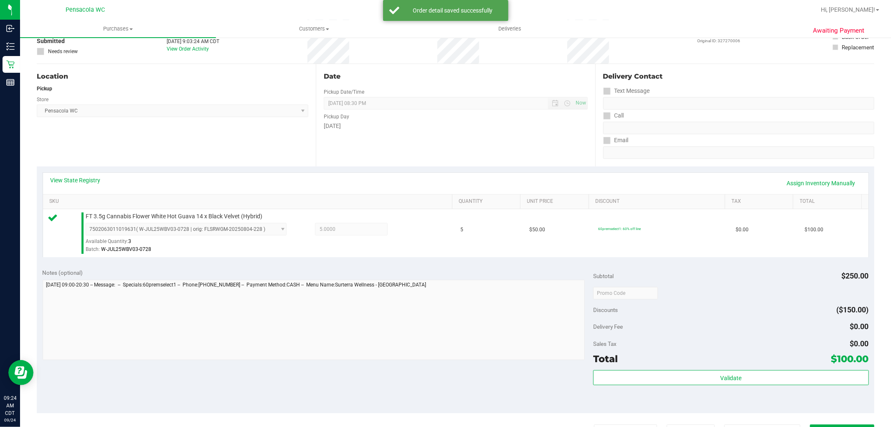
scroll to position [162, 0]
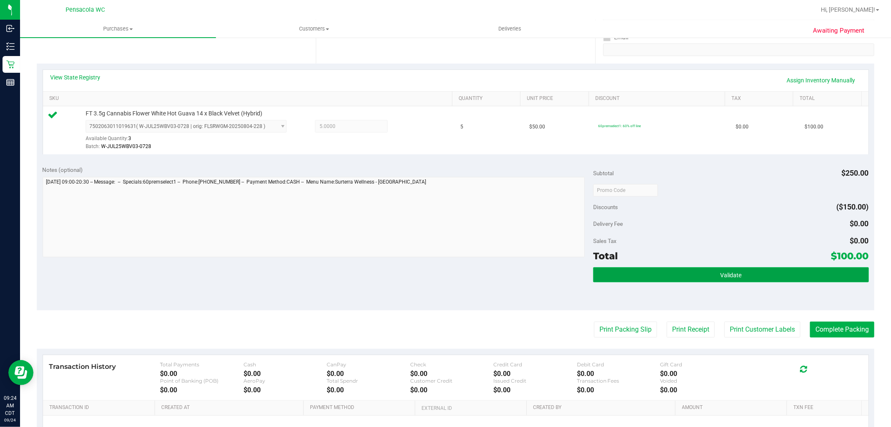
click at [724, 274] on span "Validate" at bounding box center [730, 275] width 21 height 7
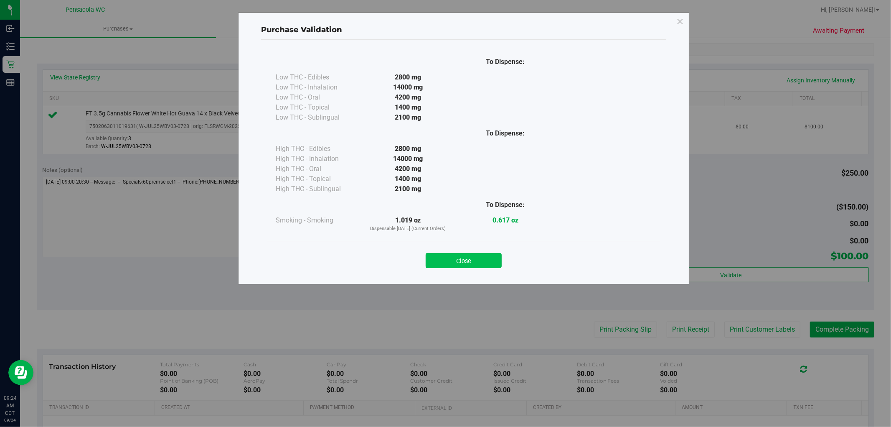
click at [475, 254] on button "Close" at bounding box center [464, 260] width 76 height 15
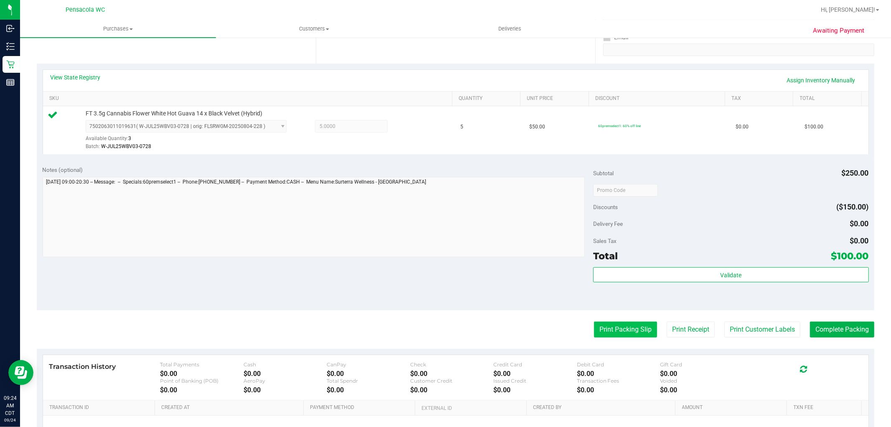
click at [620, 330] on button "Print Packing Slip" at bounding box center [625, 329] width 63 height 16
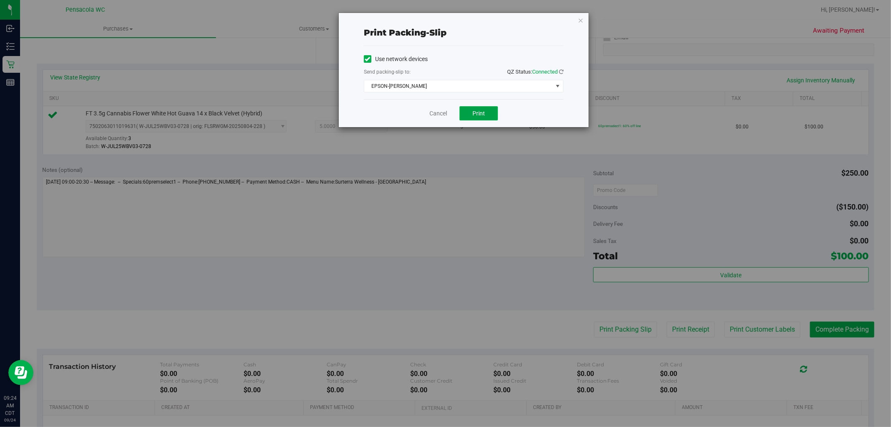
click at [477, 111] on span "Print" at bounding box center [478, 113] width 13 height 7
click at [581, 19] on icon "button" at bounding box center [581, 20] width 6 height 10
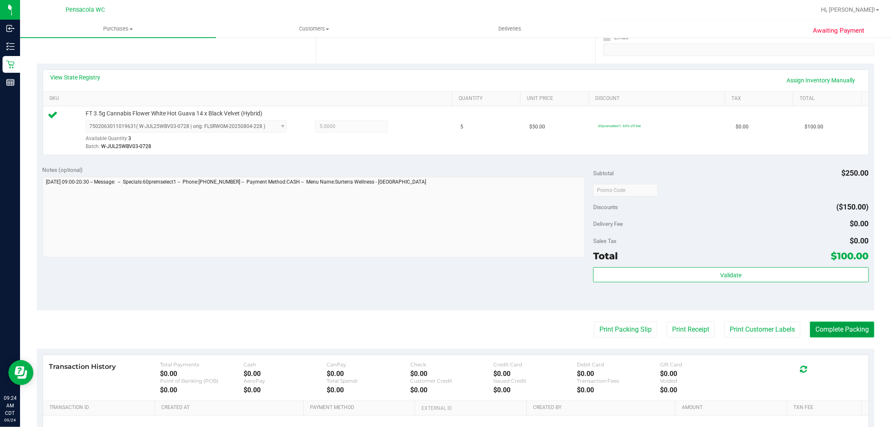
click at [844, 323] on button "Complete Packing" at bounding box center [842, 329] width 64 height 16
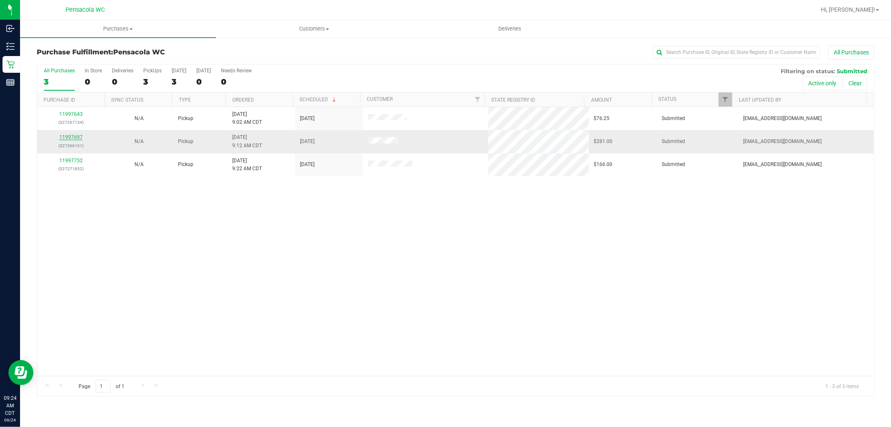
click at [68, 137] on link "11997697" at bounding box center [70, 137] width 23 height 6
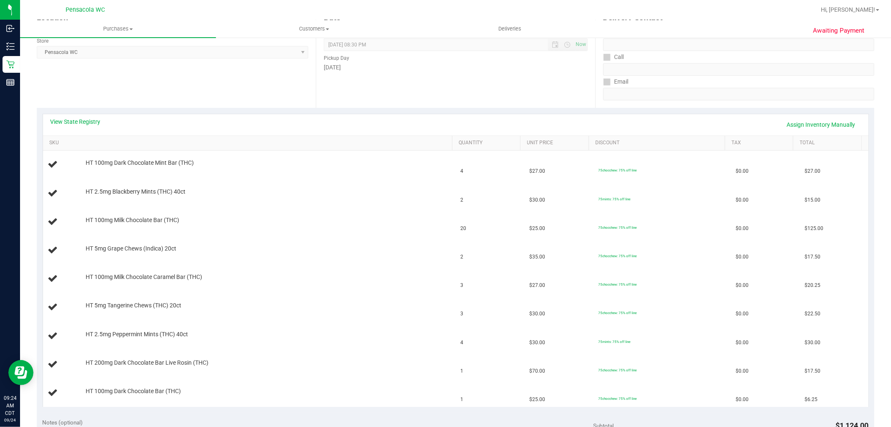
scroll to position [117, 0]
click at [230, 151] on td "HT 100mg Dark Chocolate Mint Bar (THC)" at bounding box center [249, 165] width 413 height 28
click at [268, 142] on link "SKU" at bounding box center [249, 143] width 400 height 7
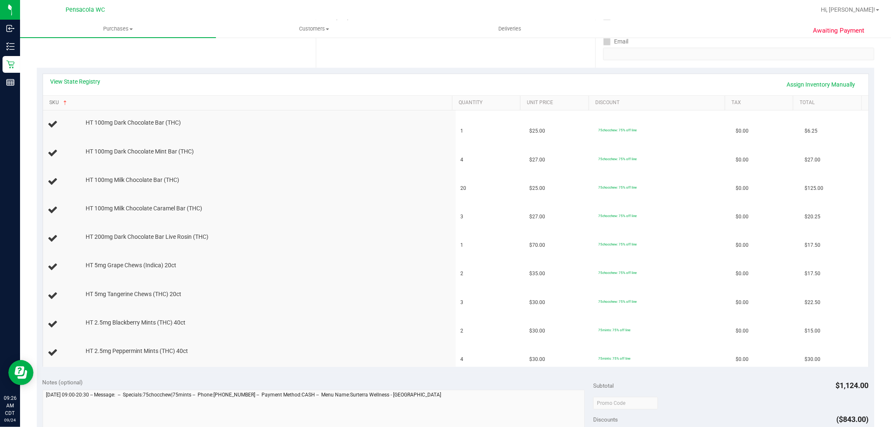
scroll to position [160, 0]
click at [49, 97] on link "SKU" at bounding box center [249, 100] width 400 height 7
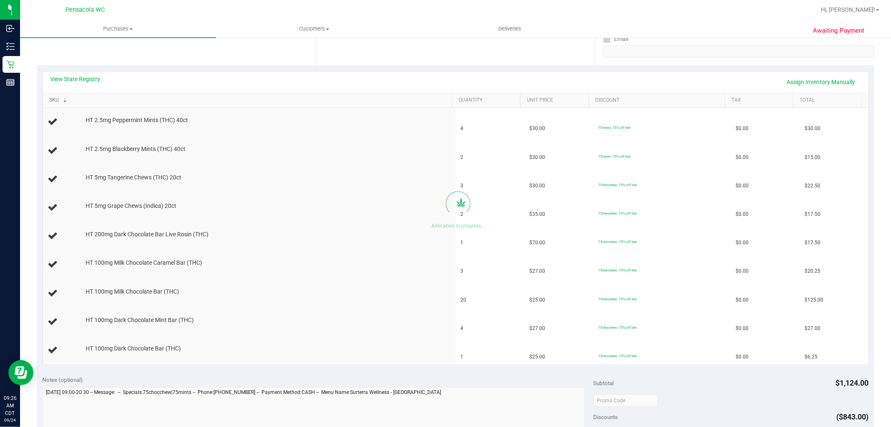
click at [49, 97] on link "SKU" at bounding box center [249, 100] width 400 height 7
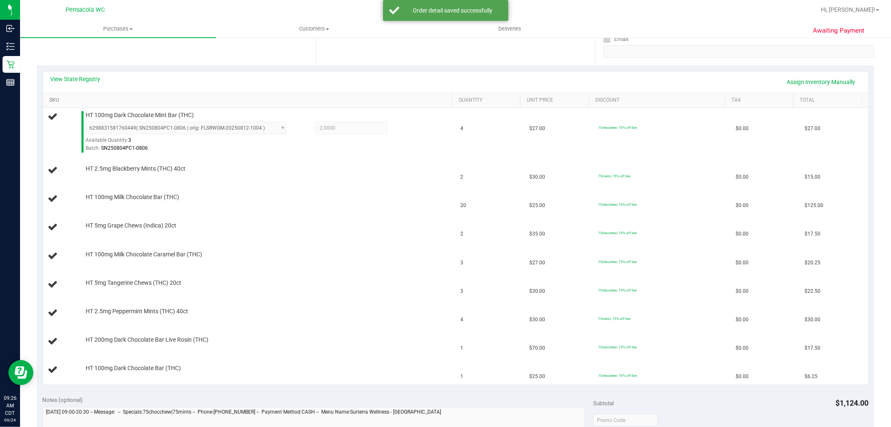
click at [49, 97] on link "SKU" at bounding box center [249, 100] width 400 height 7
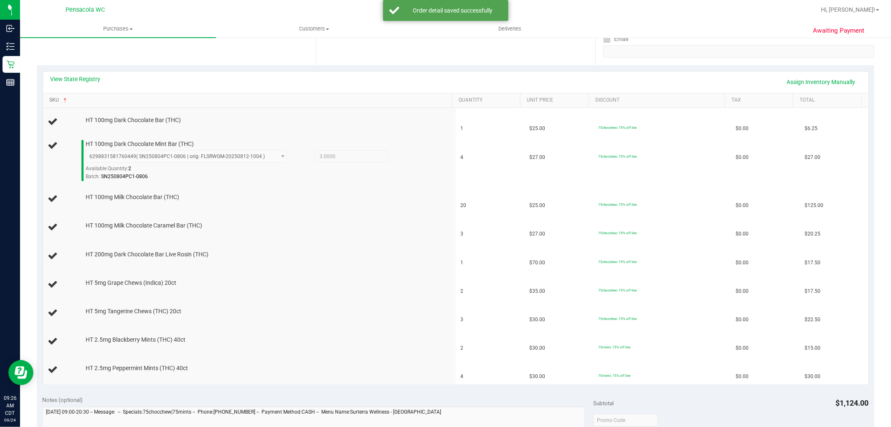
click at [49, 97] on link "SKU" at bounding box center [249, 100] width 400 height 7
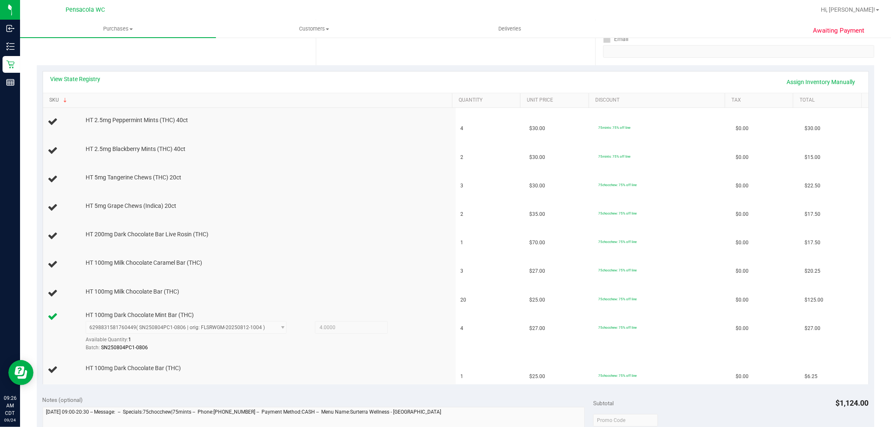
click at [49, 97] on link "SKU" at bounding box center [249, 100] width 400 height 7
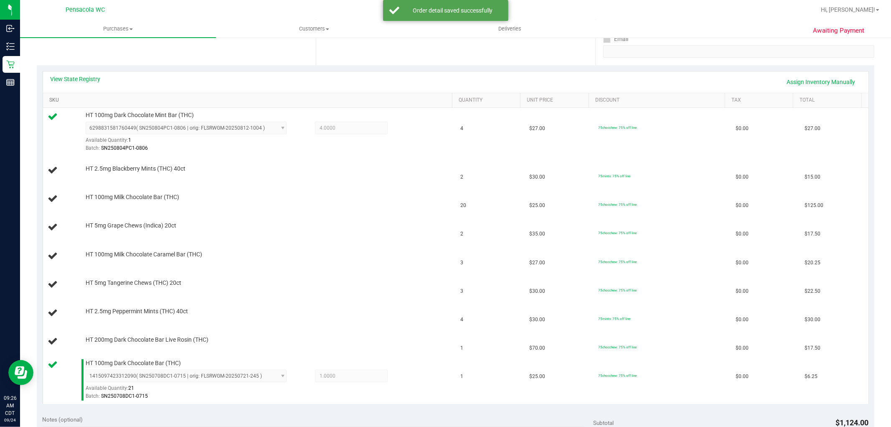
click at [49, 97] on link "SKU" at bounding box center [249, 100] width 400 height 7
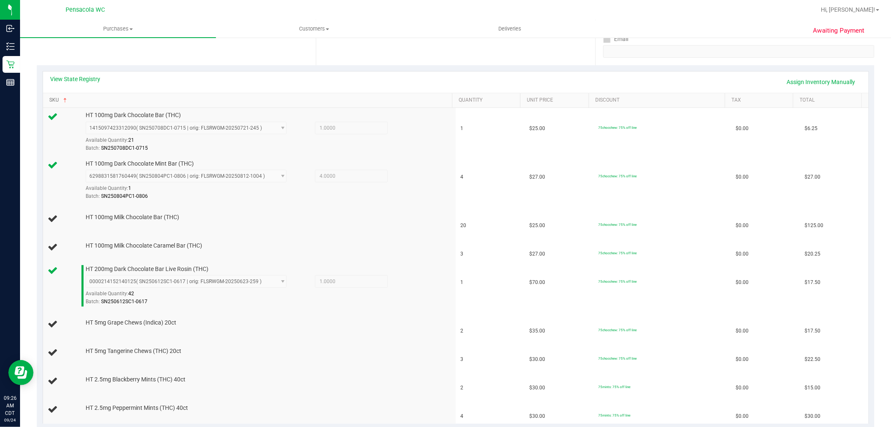
click at [49, 97] on link "SKU" at bounding box center [249, 100] width 400 height 7
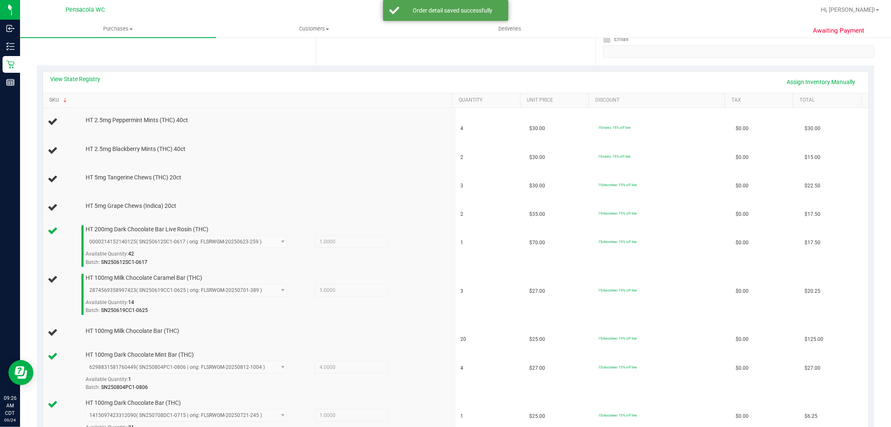
click at [49, 97] on link "SKU" at bounding box center [249, 100] width 400 height 7
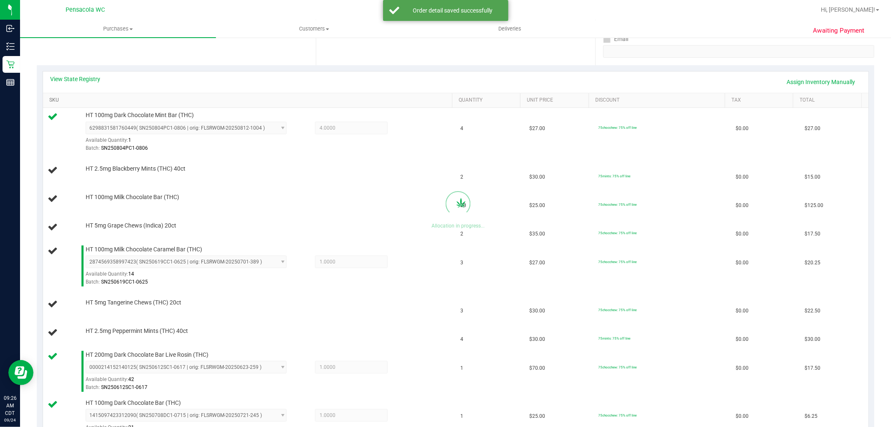
click at [49, 97] on link "SKU" at bounding box center [249, 100] width 400 height 7
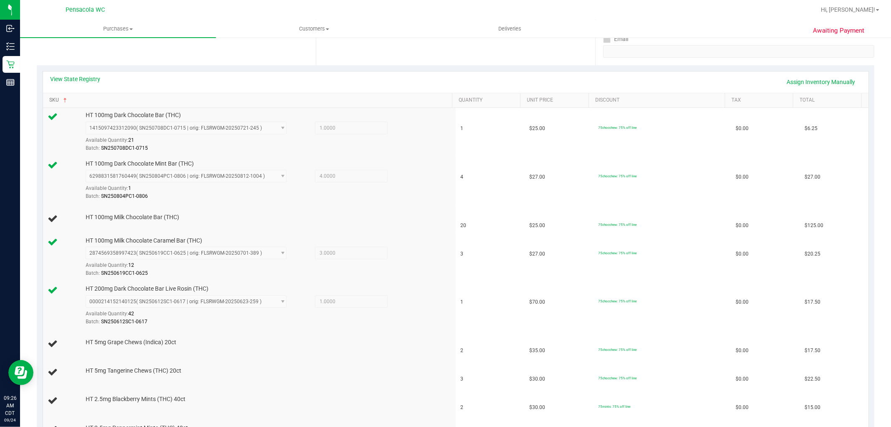
click at [49, 97] on link "SKU" at bounding box center [249, 100] width 400 height 7
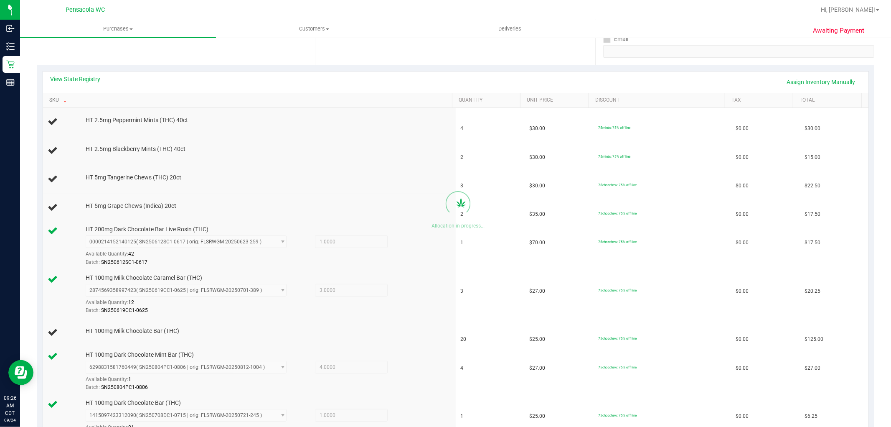
click at [49, 97] on link "SKU" at bounding box center [249, 100] width 400 height 7
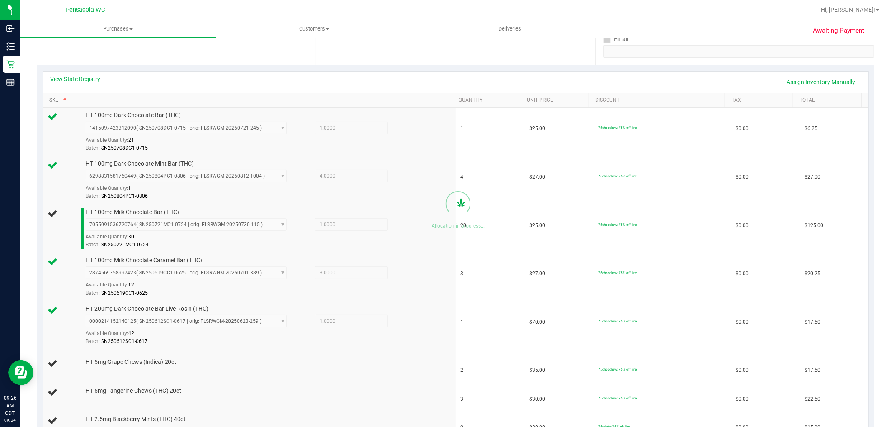
click at [49, 97] on link "SKU" at bounding box center [249, 100] width 400 height 7
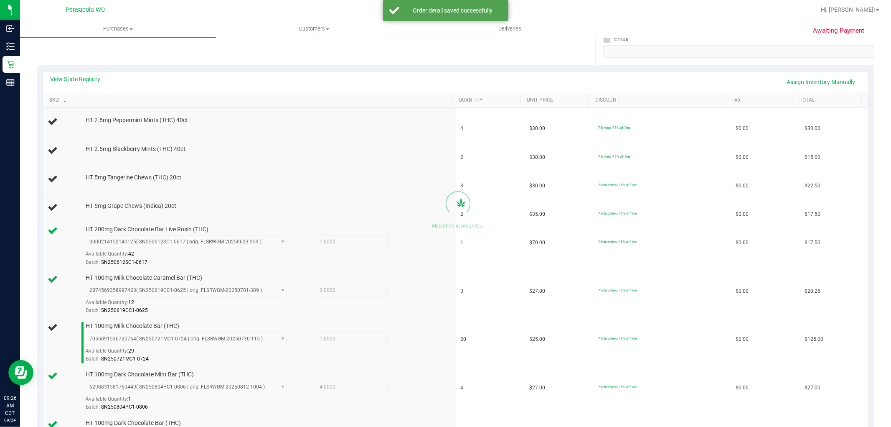
click at [49, 97] on link "SKU" at bounding box center [249, 100] width 400 height 7
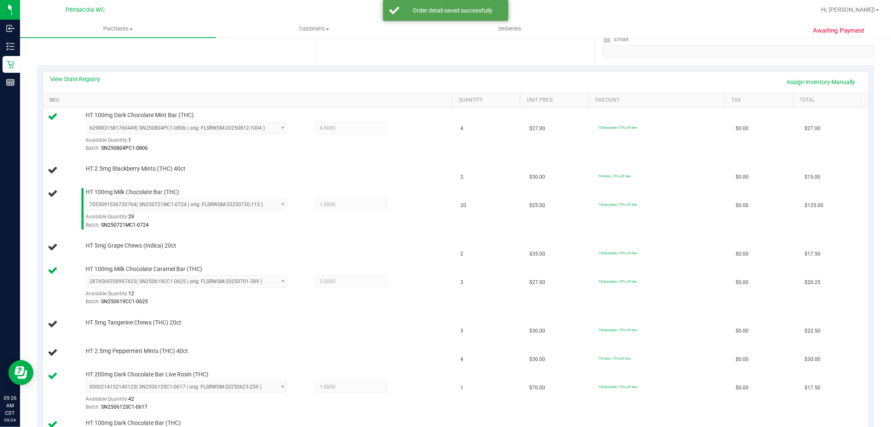
click at [49, 97] on link "SKU" at bounding box center [249, 100] width 400 height 7
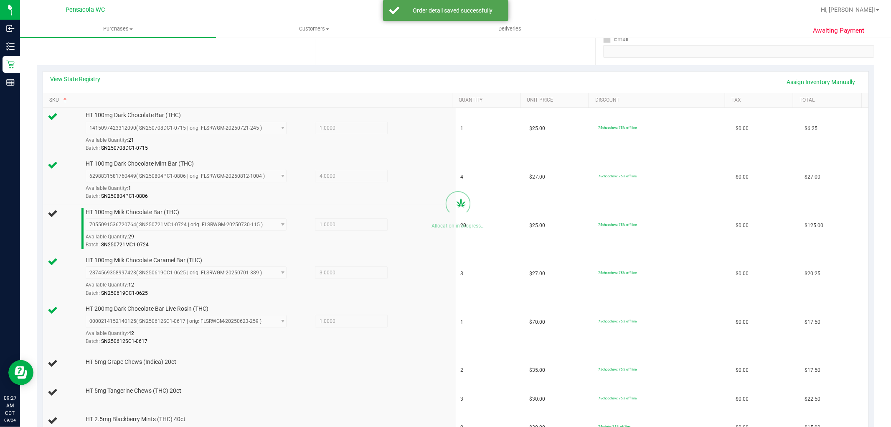
click at [49, 97] on link "SKU" at bounding box center [249, 100] width 400 height 7
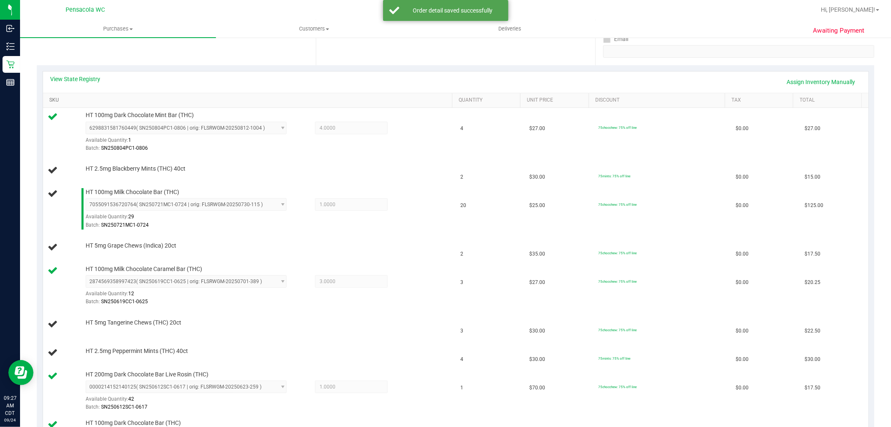
click at [49, 97] on link "SKU" at bounding box center [249, 100] width 400 height 7
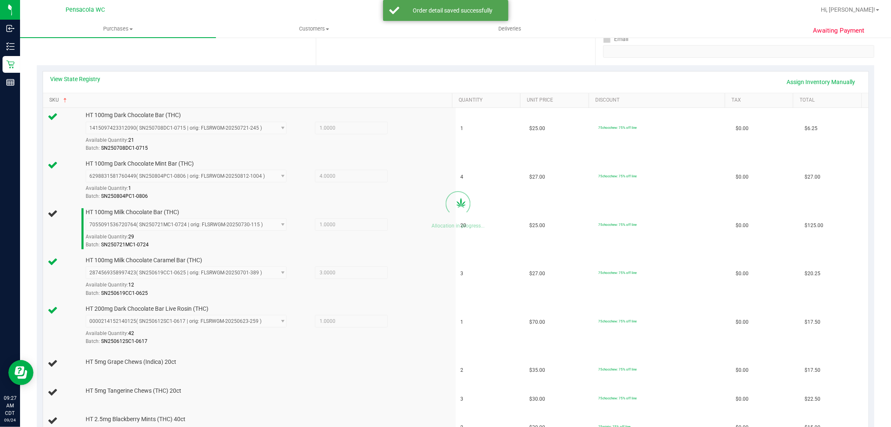
click at [49, 97] on link "SKU" at bounding box center [249, 100] width 400 height 7
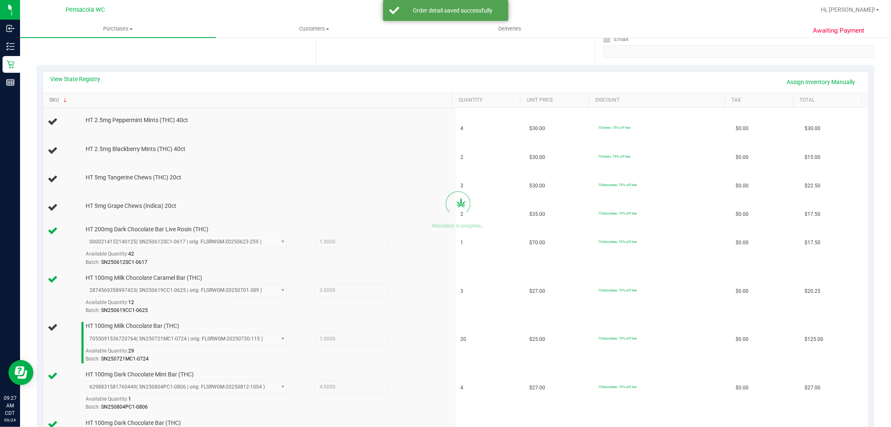
click at [49, 97] on link "SKU" at bounding box center [249, 100] width 400 height 7
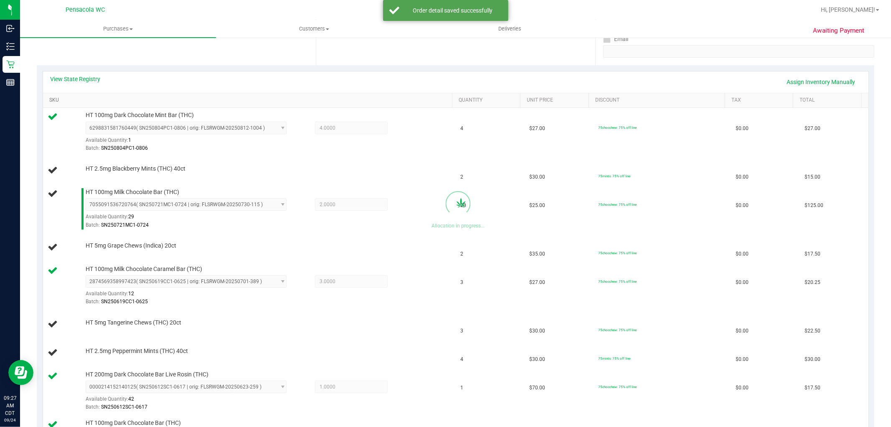
click at [49, 97] on link "SKU" at bounding box center [249, 100] width 400 height 7
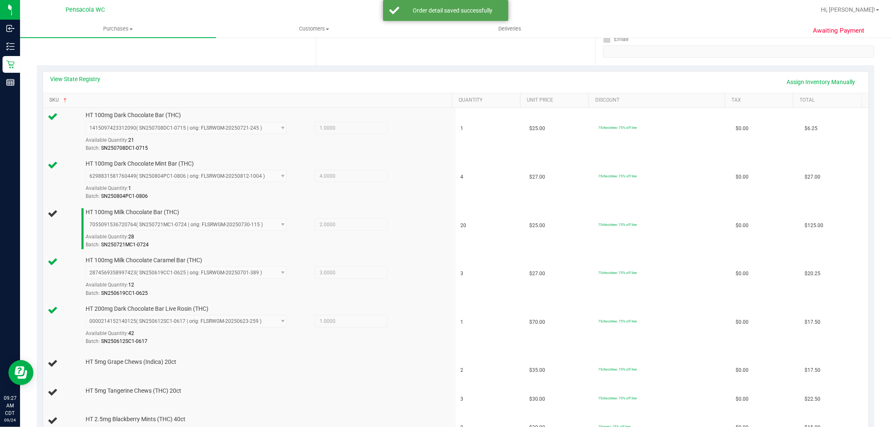
click at [49, 97] on link "SKU" at bounding box center [249, 100] width 400 height 7
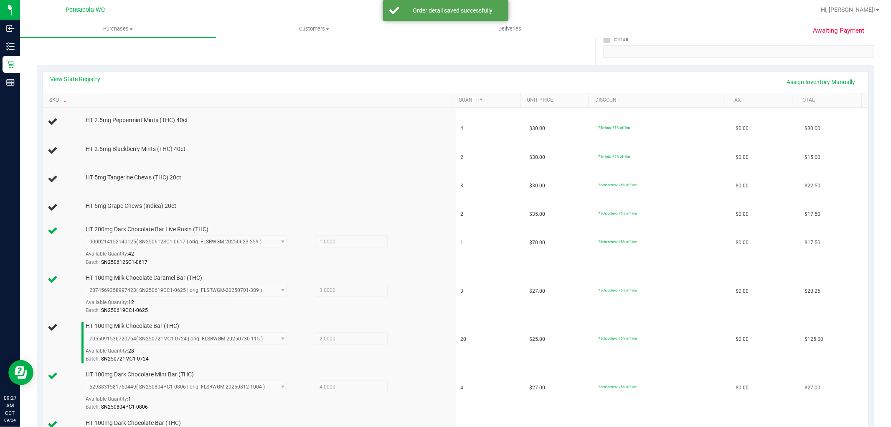
click at [49, 97] on link "SKU" at bounding box center [249, 100] width 400 height 7
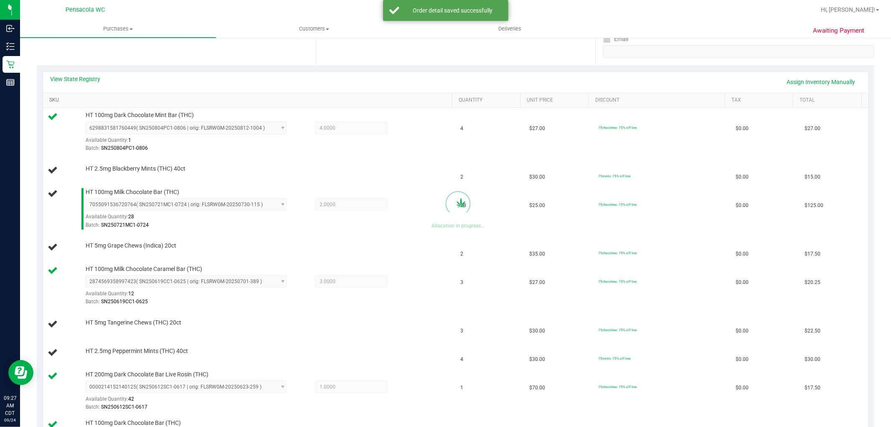
click at [49, 97] on link "SKU" at bounding box center [249, 100] width 400 height 7
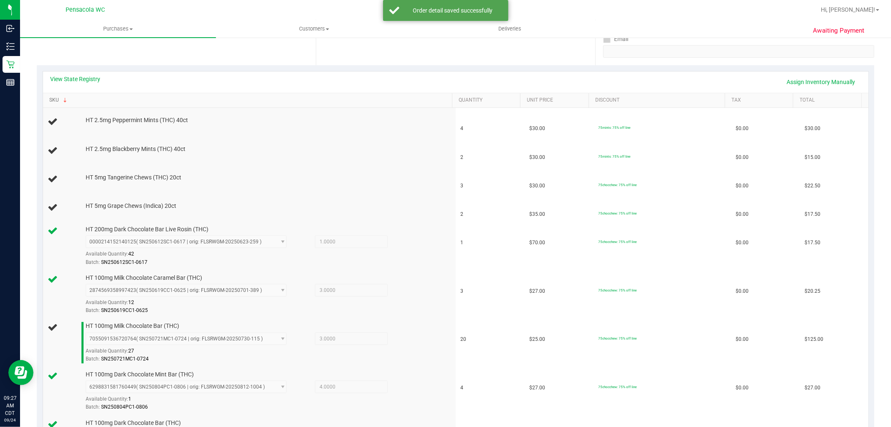
click at [49, 97] on link "SKU" at bounding box center [249, 100] width 400 height 7
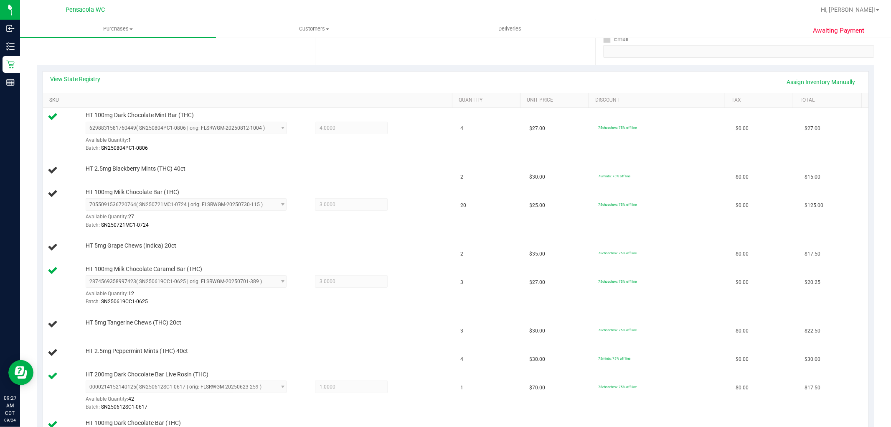
click at [241, 99] on link "SKU" at bounding box center [249, 100] width 400 height 7
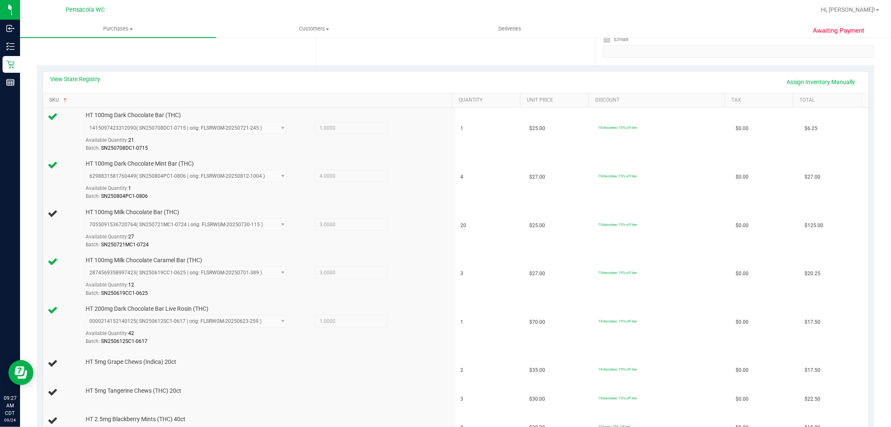
click at [49, 97] on link "SKU" at bounding box center [249, 100] width 400 height 7
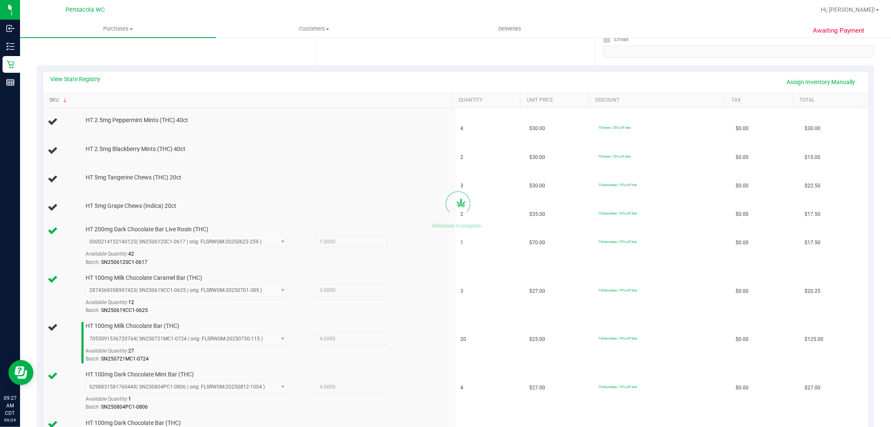
click at [49, 97] on link "SKU" at bounding box center [249, 100] width 400 height 7
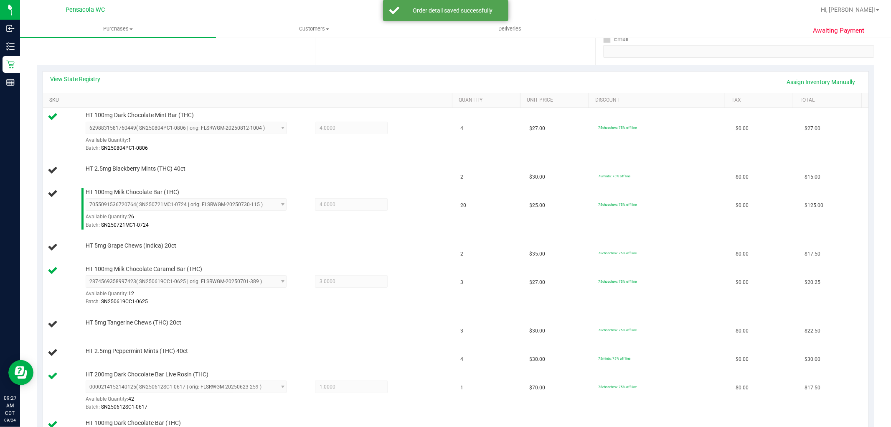
click at [49, 97] on link "SKU" at bounding box center [249, 100] width 400 height 7
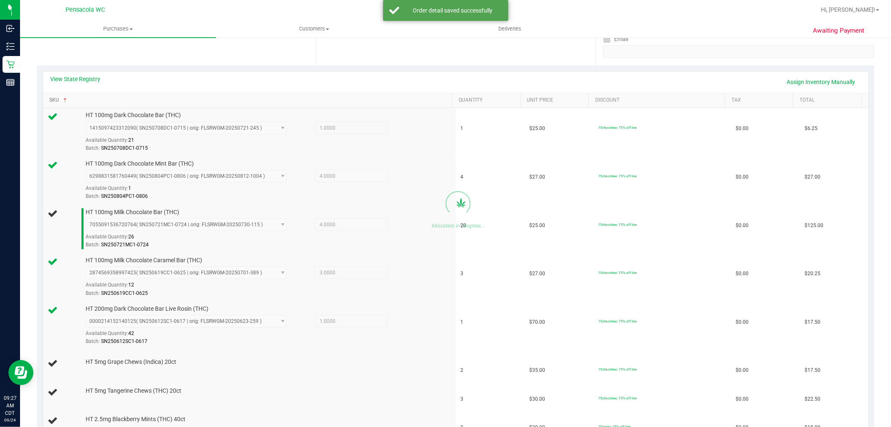
click at [49, 97] on link "SKU" at bounding box center [249, 100] width 400 height 7
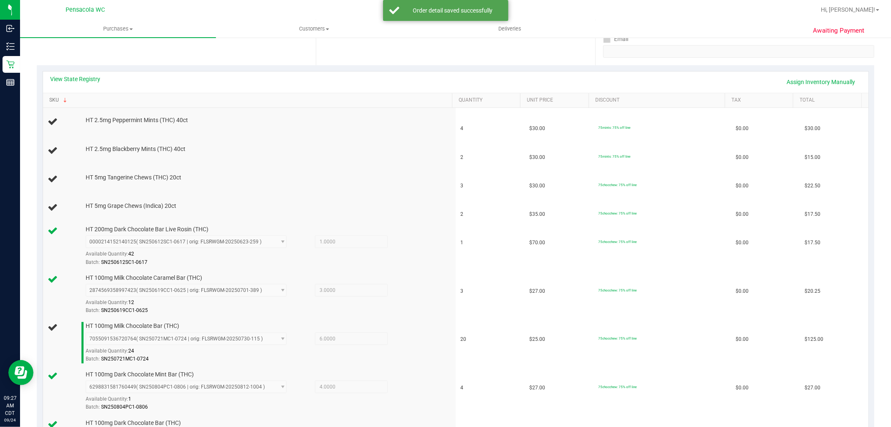
click at [49, 97] on link "SKU" at bounding box center [249, 100] width 400 height 7
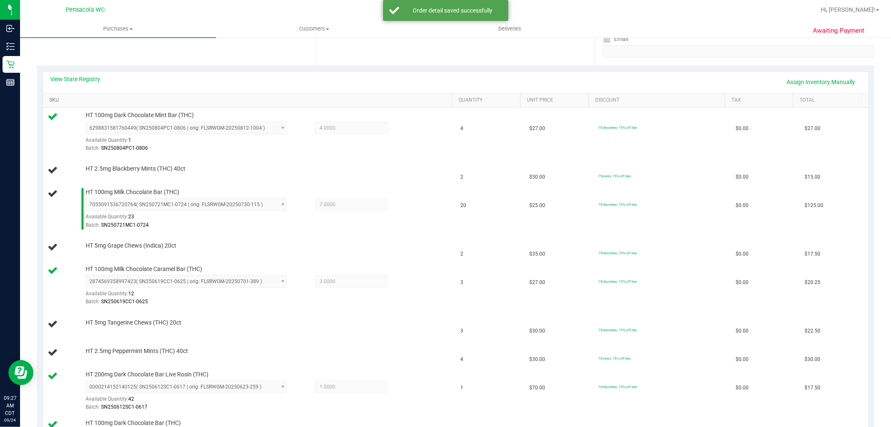
click at [49, 97] on link "SKU" at bounding box center [249, 100] width 400 height 7
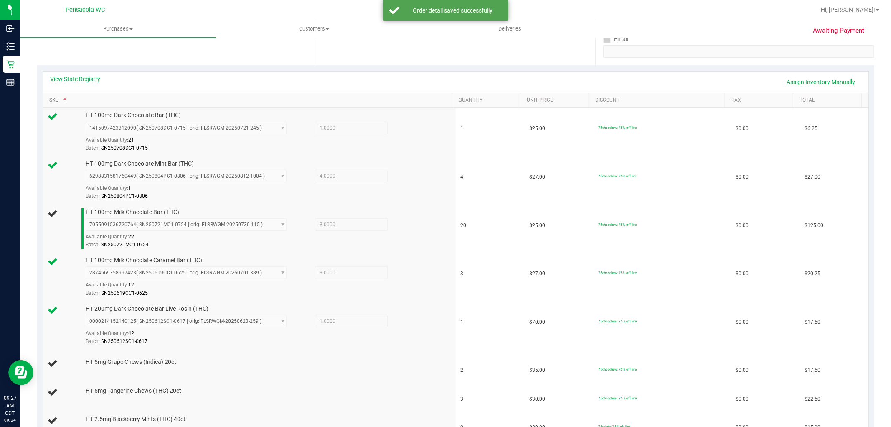
click at [49, 97] on link "SKU" at bounding box center [249, 100] width 400 height 7
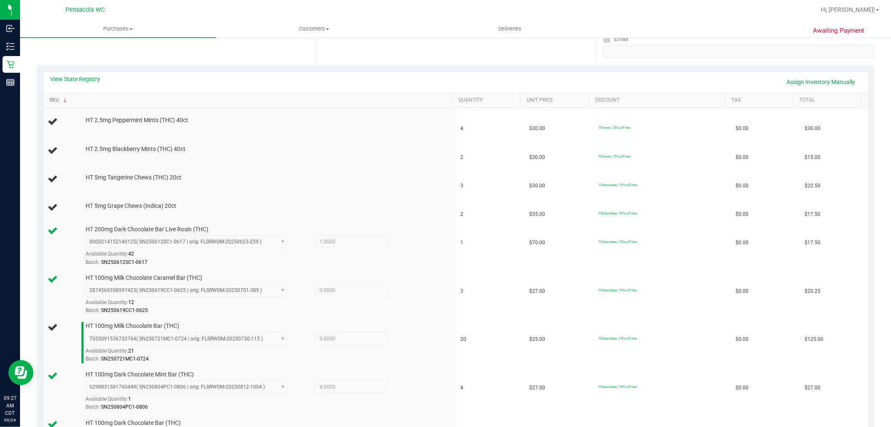
click at [49, 97] on link "SKU" at bounding box center [249, 100] width 400 height 7
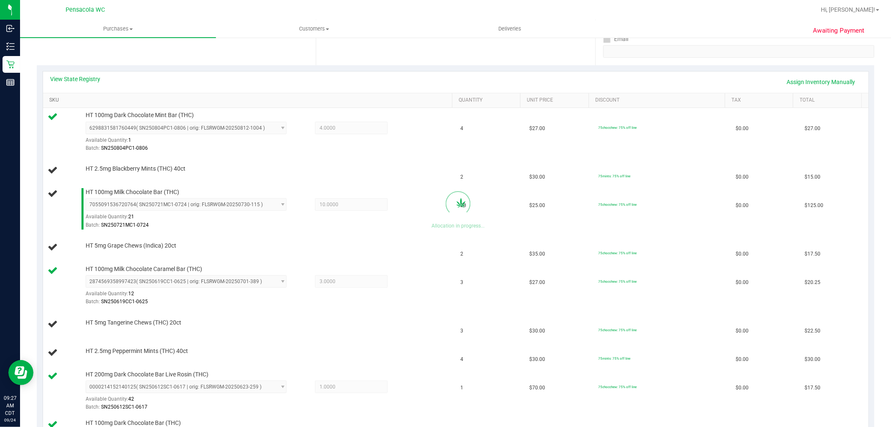
click at [49, 97] on link "SKU" at bounding box center [249, 100] width 400 height 7
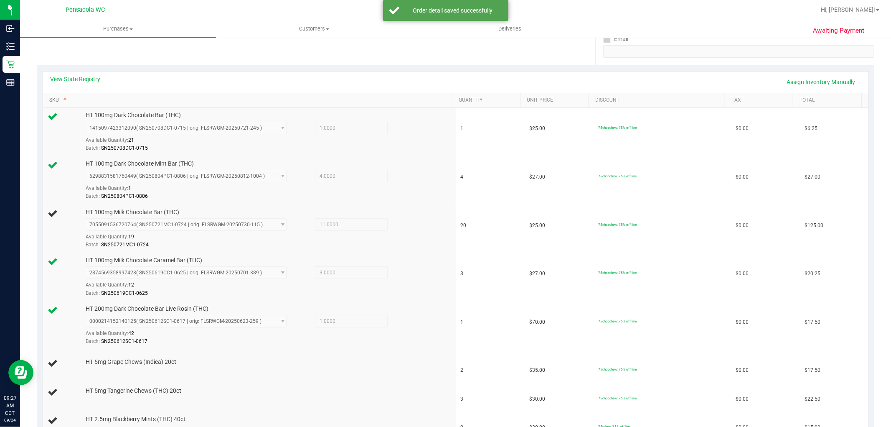
click at [49, 97] on link "SKU" at bounding box center [249, 100] width 400 height 7
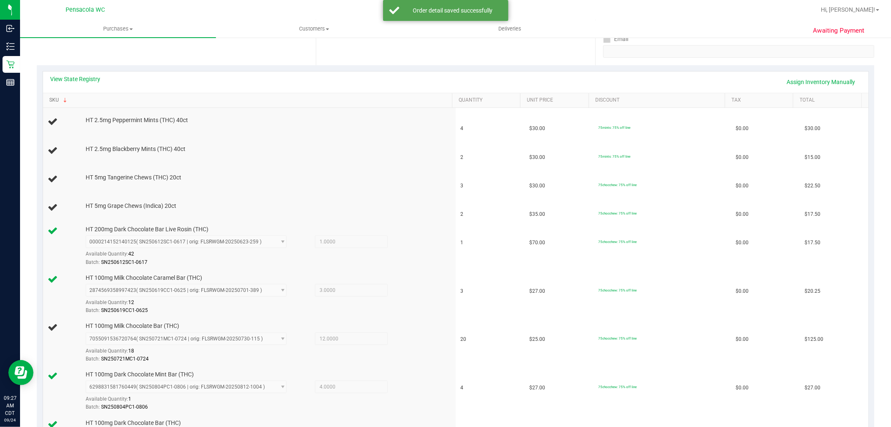
click at [49, 97] on link "SKU" at bounding box center [249, 100] width 400 height 7
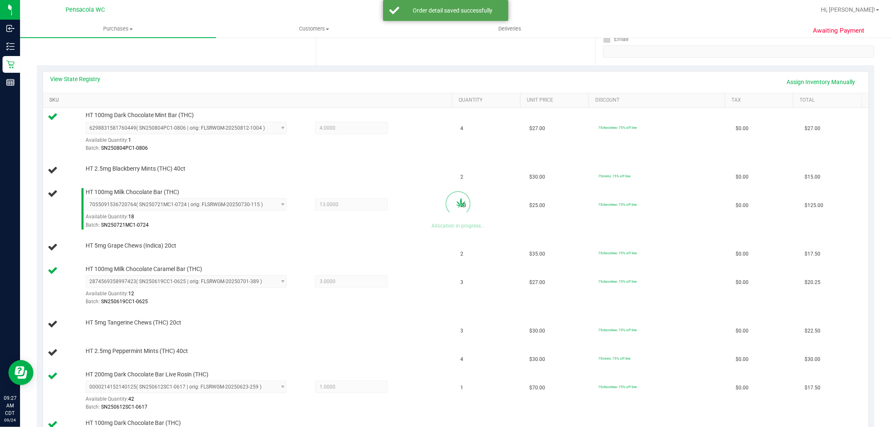
click at [49, 97] on link "SKU" at bounding box center [249, 100] width 400 height 7
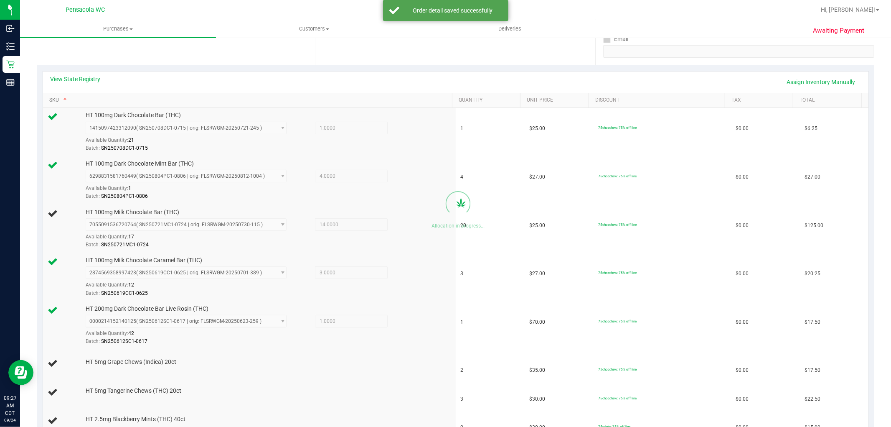
click at [49, 97] on link "SKU" at bounding box center [249, 100] width 400 height 7
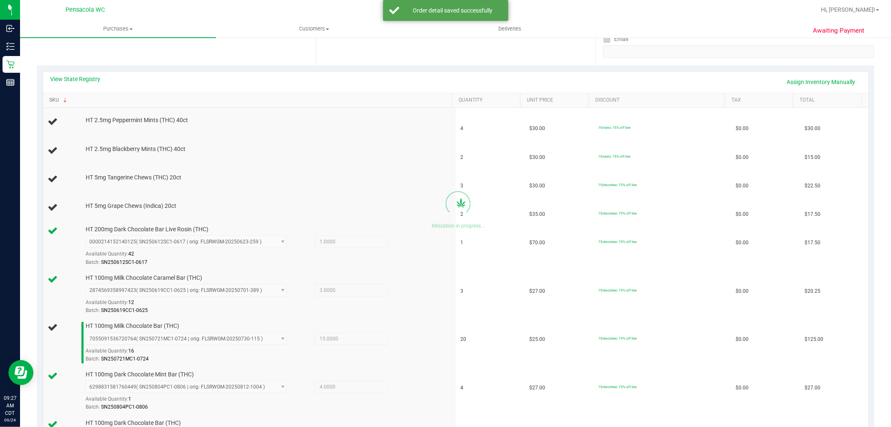
click at [49, 97] on link "SKU" at bounding box center [249, 100] width 400 height 7
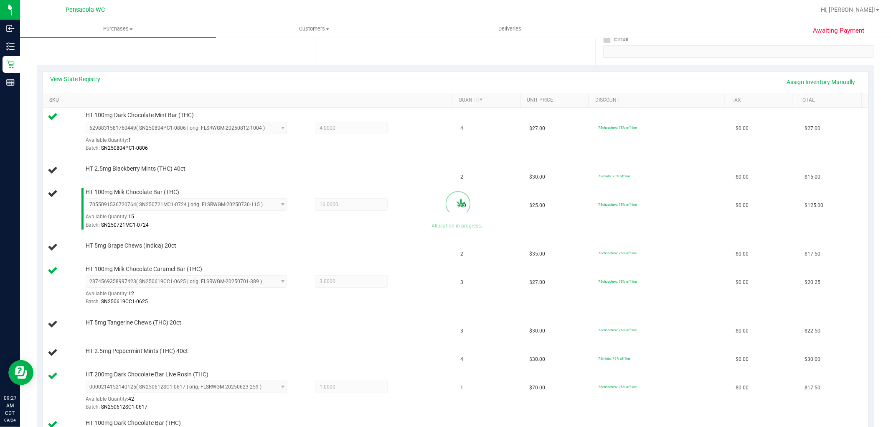
click at [49, 97] on link "SKU" at bounding box center [249, 100] width 400 height 7
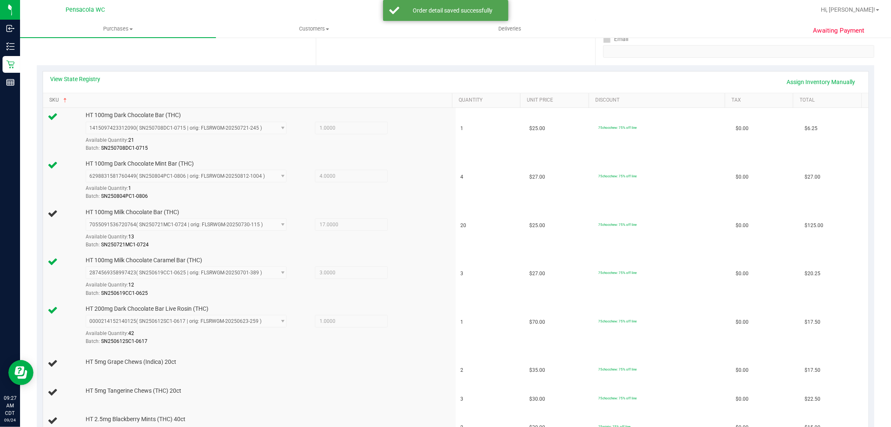
click at [49, 97] on link "SKU" at bounding box center [249, 100] width 400 height 7
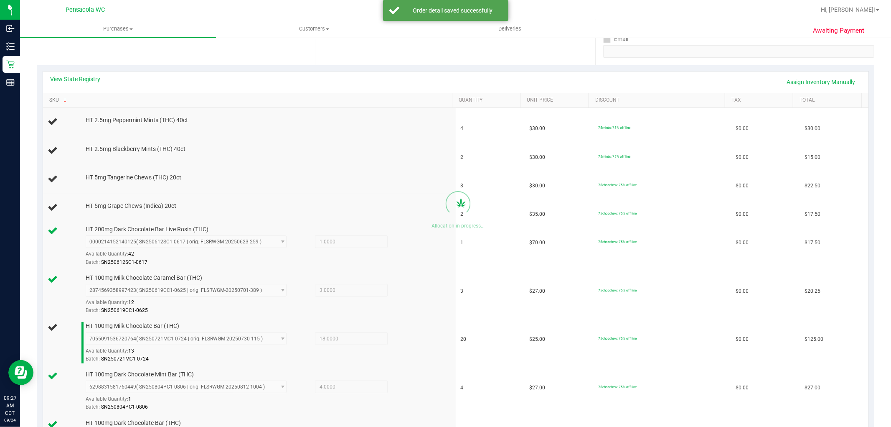
click at [49, 97] on link "SKU" at bounding box center [249, 100] width 400 height 7
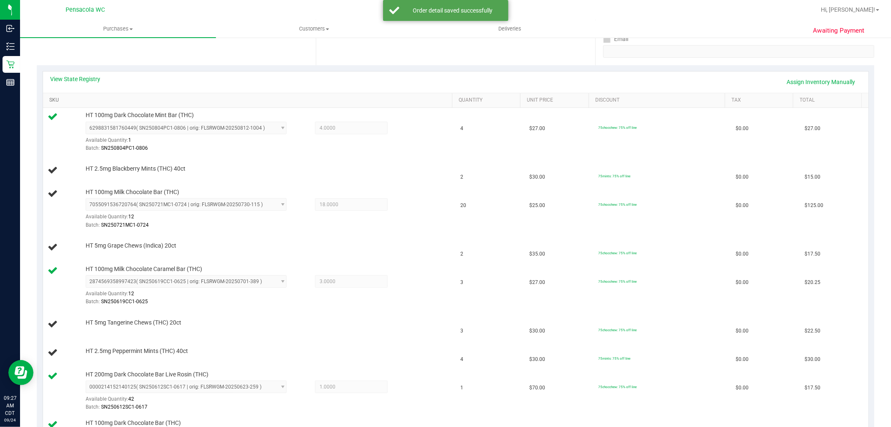
click at [49, 97] on link "SKU" at bounding box center [249, 100] width 400 height 7
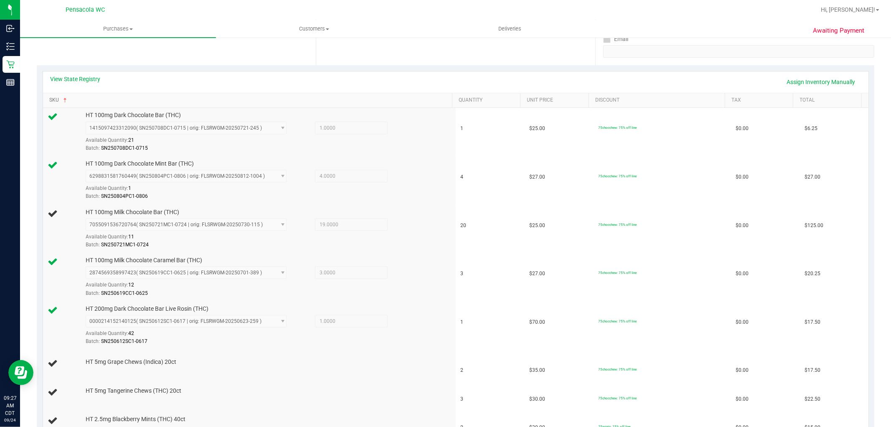
click at [49, 97] on link "SKU" at bounding box center [249, 100] width 400 height 7
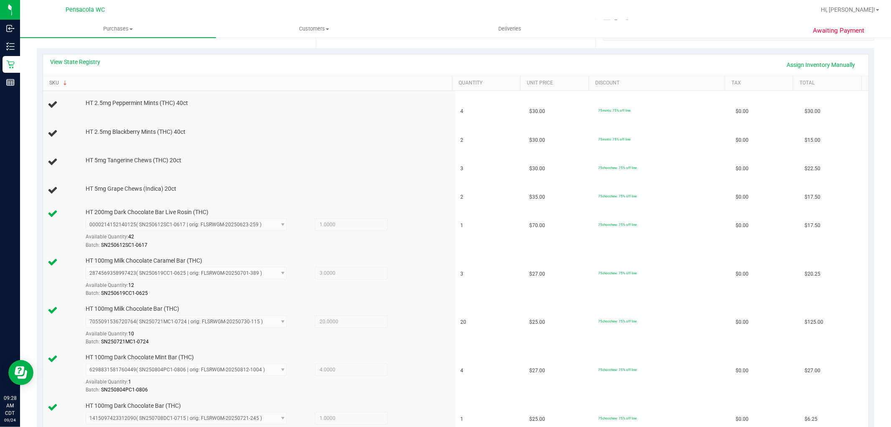
scroll to position [176, 0]
click at [49, 81] on link "SKU" at bounding box center [249, 84] width 400 height 7
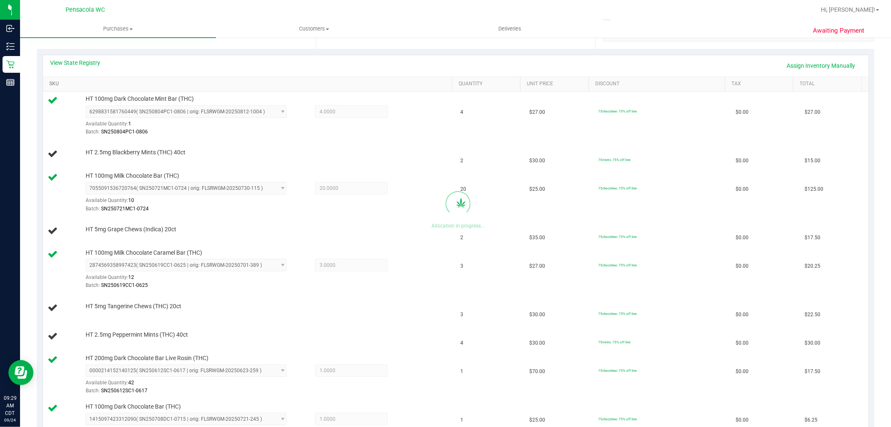
click at [49, 81] on link "SKU" at bounding box center [249, 84] width 400 height 7
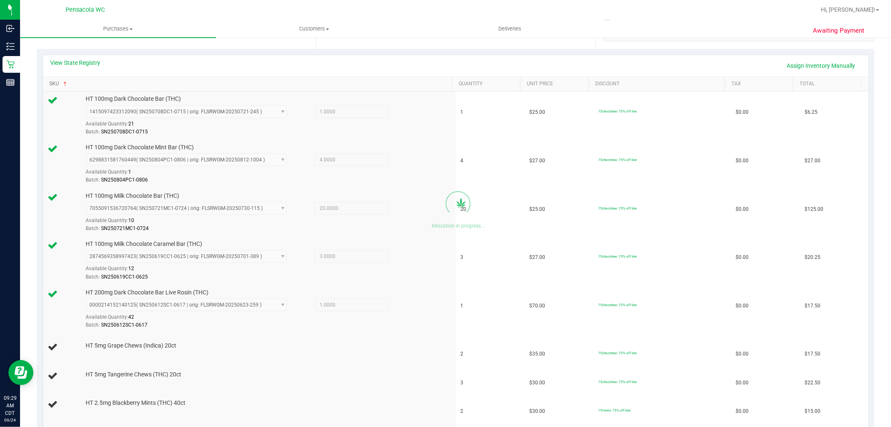
click at [49, 81] on link "SKU" at bounding box center [249, 84] width 400 height 7
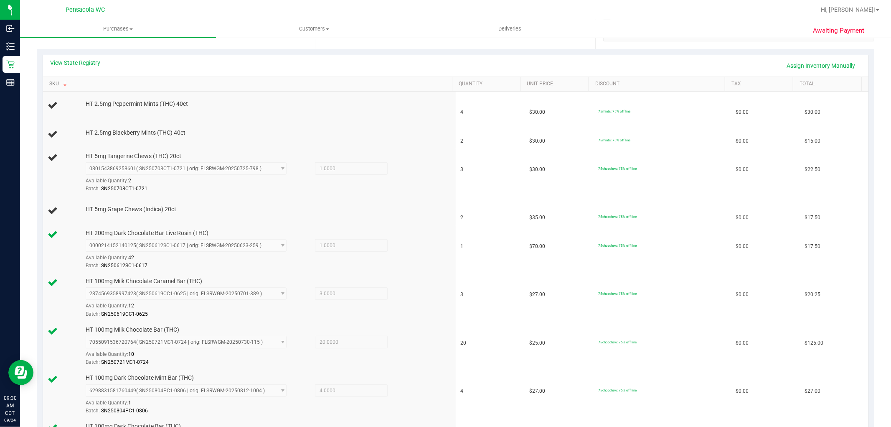
click at [49, 81] on link "SKU" at bounding box center [249, 84] width 400 height 7
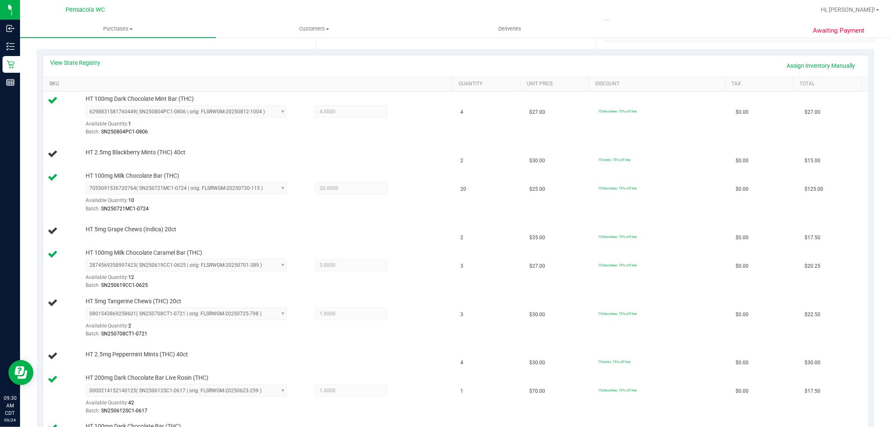
click at [49, 81] on link "SKU" at bounding box center [249, 84] width 400 height 7
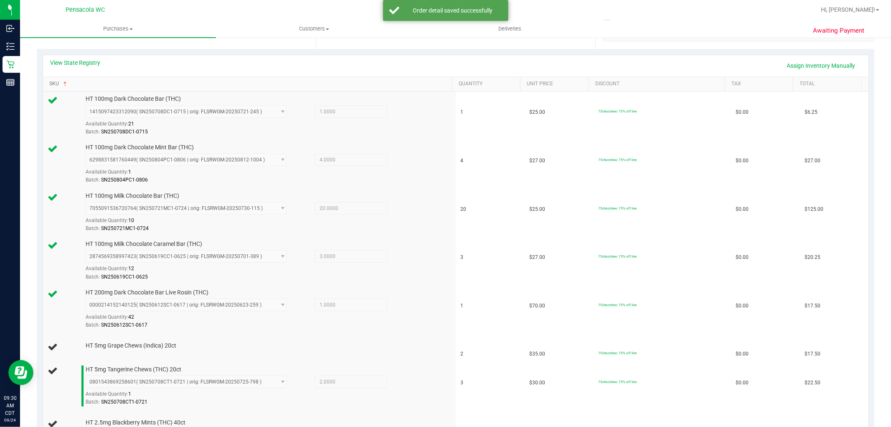
click at [49, 81] on link "SKU" at bounding box center [249, 84] width 400 height 7
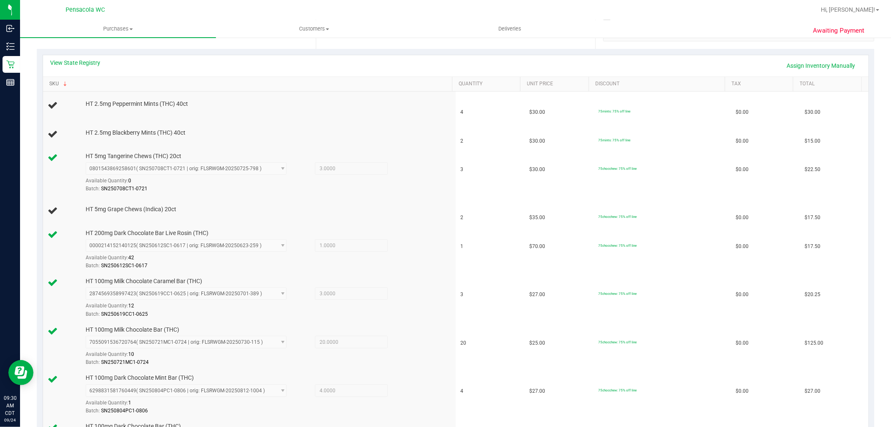
click at [49, 81] on link "SKU" at bounding box center [249, 84] width 400 height 7
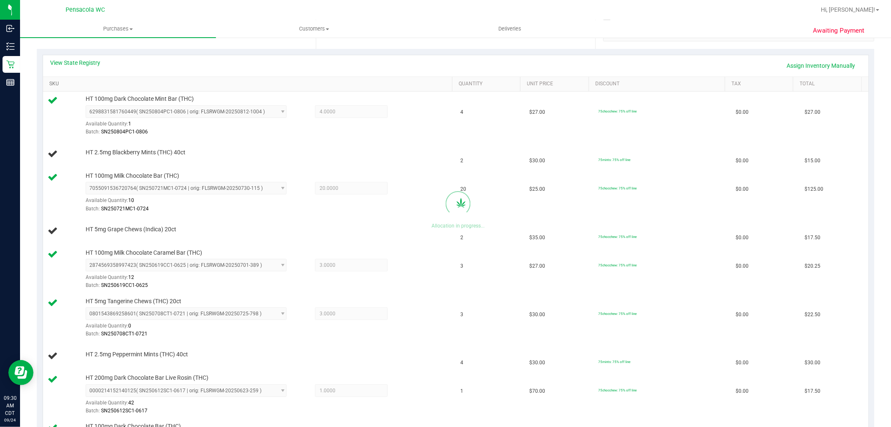
click at [49, 81] on link "SKU" at bounding box center [249, 84] width 400 height 7
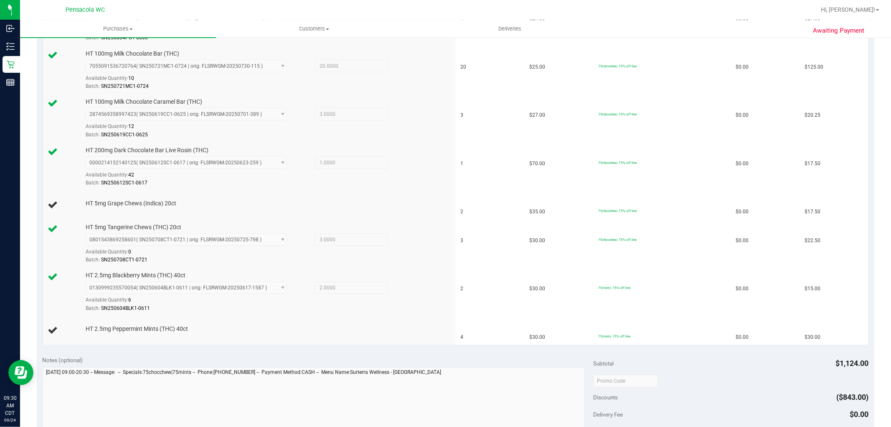
scroll to position [318, 0]
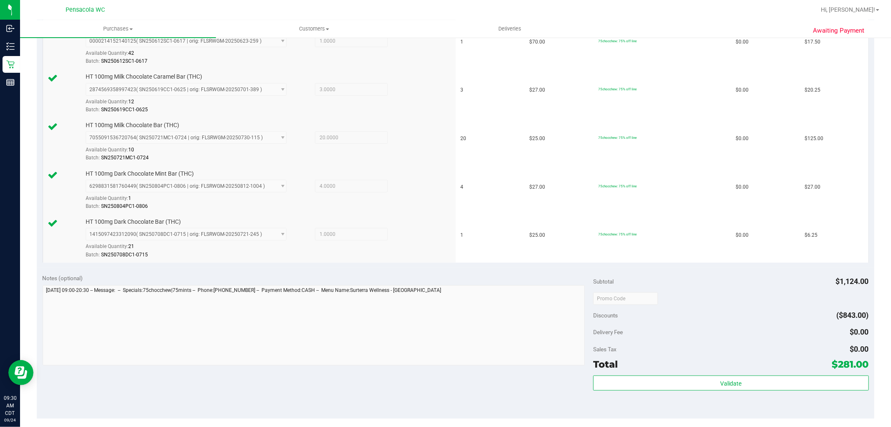
scroll to position [487, 0]
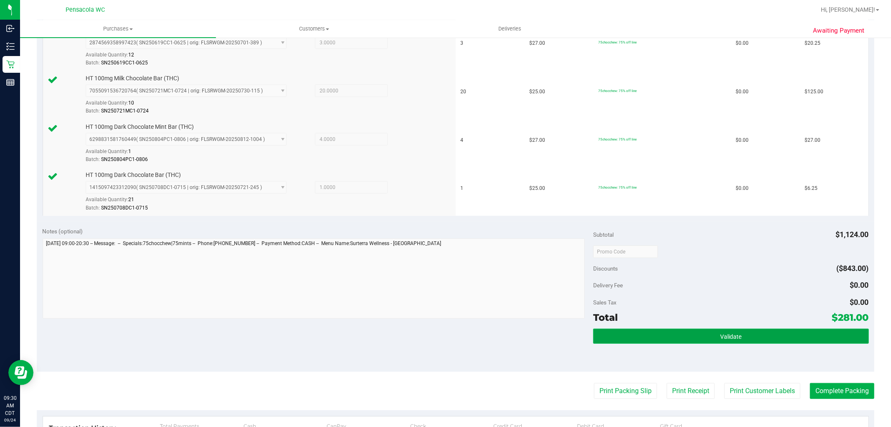
click at [694, 331] on button "Validate" at bounding box center [730, 335] width 275 height 15
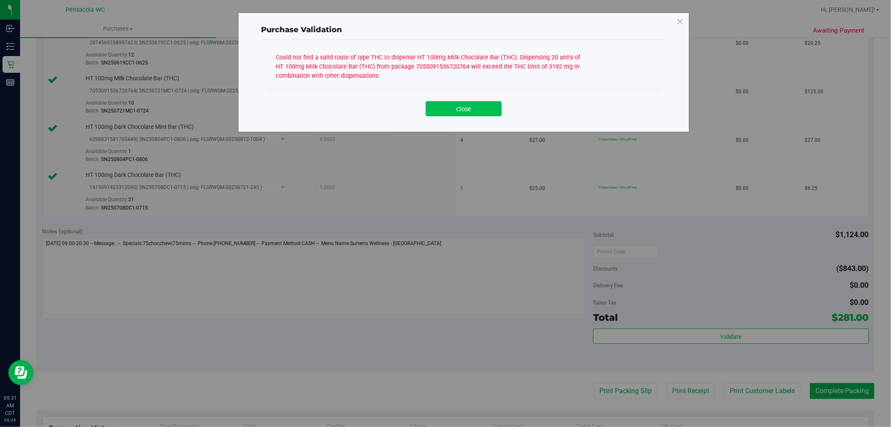
click at [460, 106] on button "Close" at bounding box center [464, 108] width 76 height 15
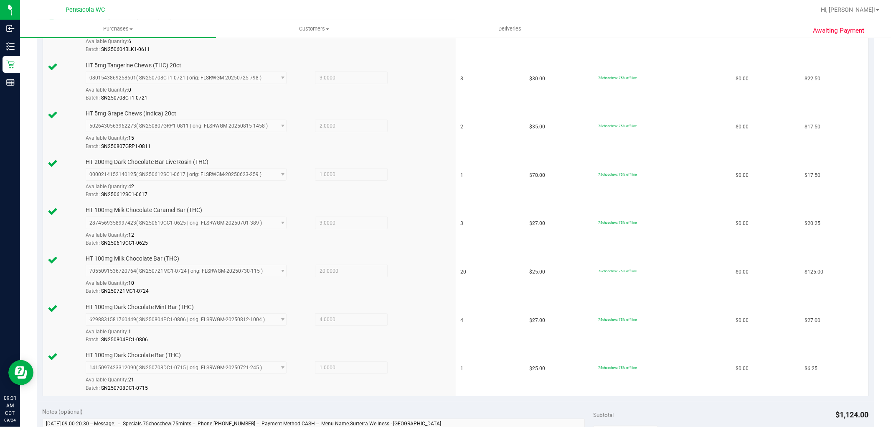
scroll to position [186, 0]
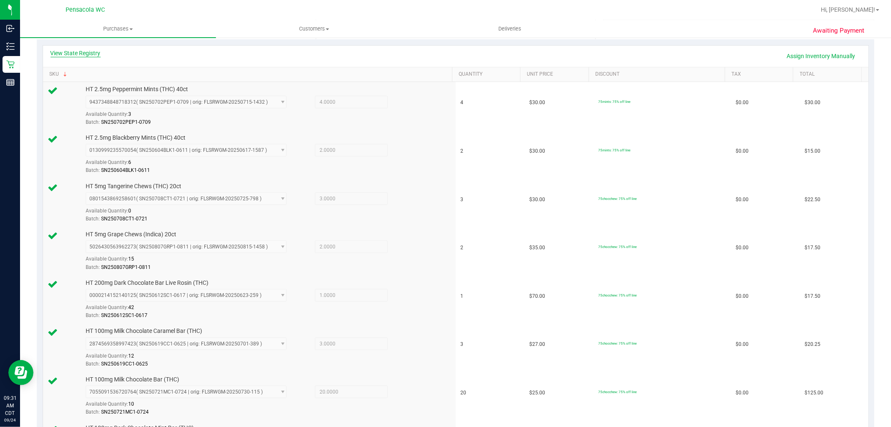
click at [78, 53] on link "View State Registry" at bounding box center [76, 53] width 50 height 8
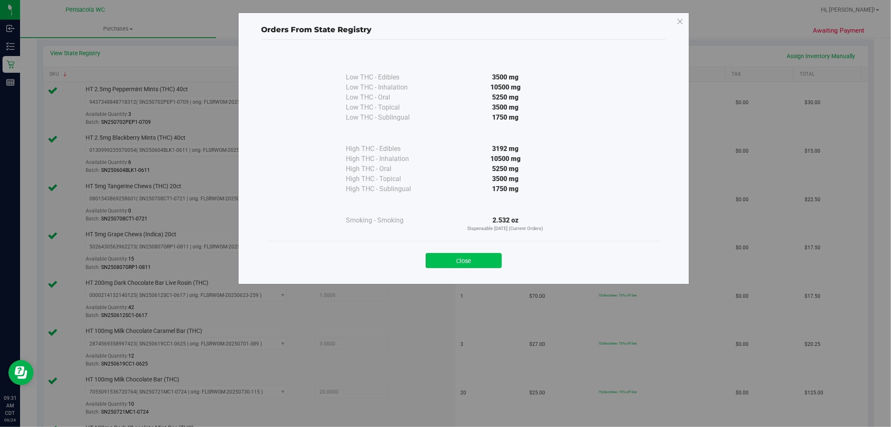
click at [482, 260] on button "Close" at bounding box center [464, 260] width 76 height 15
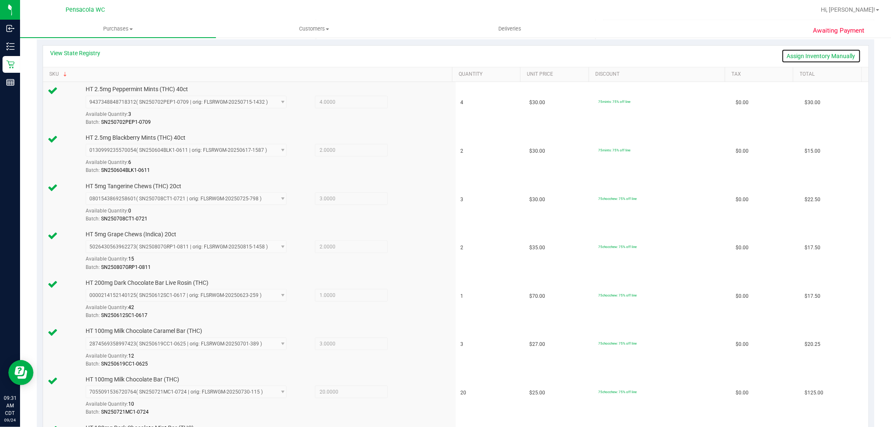
click at [800, 52] on link "Assign Inventory Manually" at bounding box center [821, 56] width 79 height 14
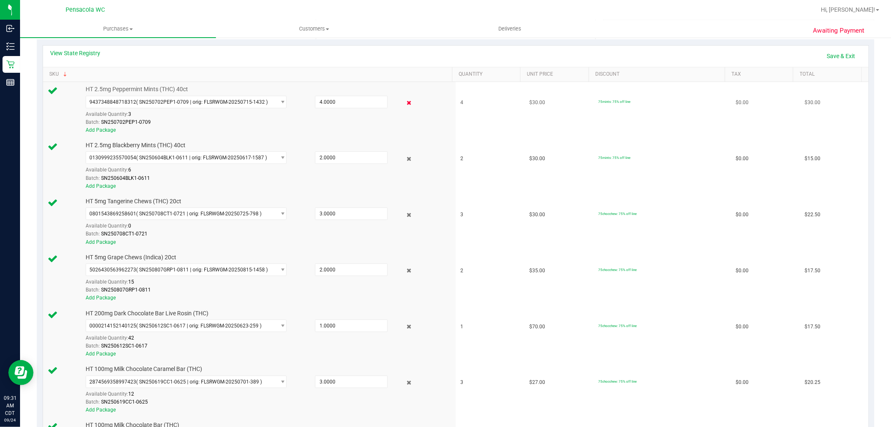
click at [405, 102] on icon at bounding box center [408, 103] width 9 height 10
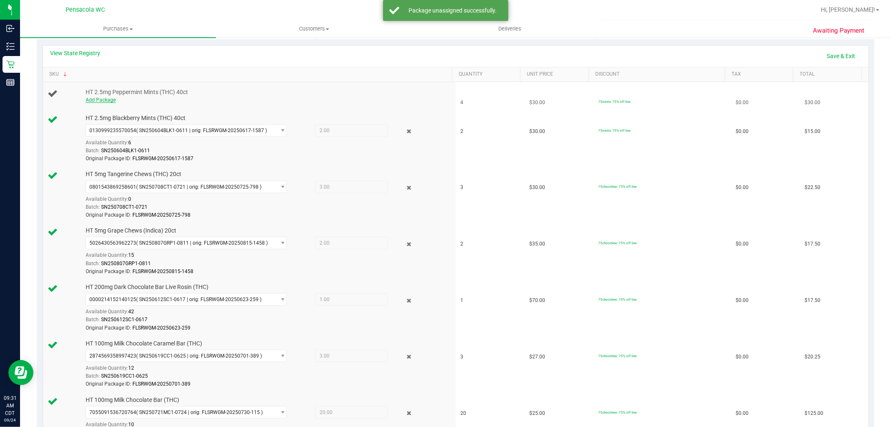
click at [95, 102] on link "Add Package" at bounding box center [101, 100] width 30 height 6
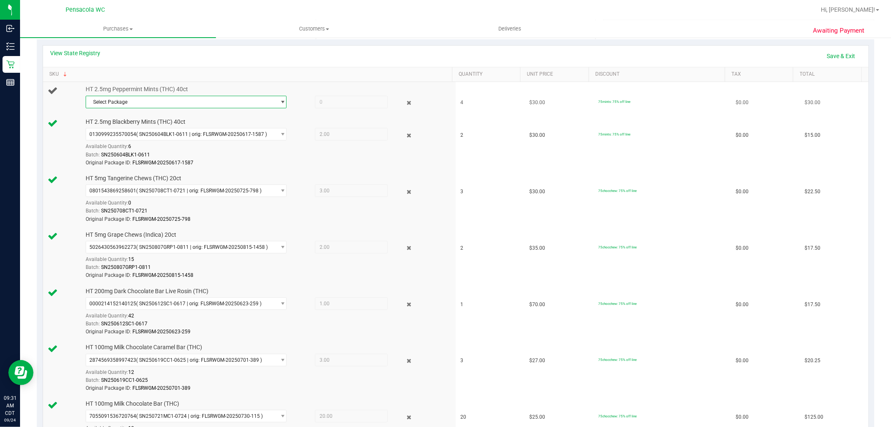
click at [131, 100] on span "Select Package" at bounding box center [181, 102] width 190 height 12
click at [151, 135] on span "( SN250702PEP1-0709 | orig: FLSRWGM-20250715-1432 )" at bounding box center [204, 136] width 132 height 6
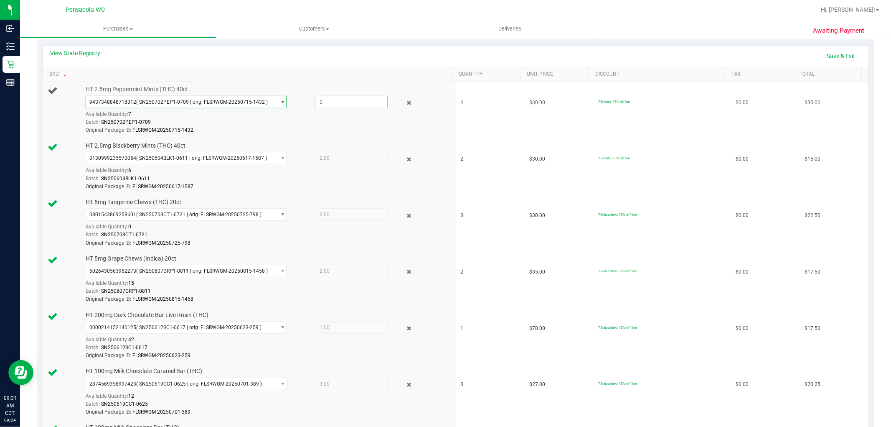
click at [335, 105] on span at bounding box center [351, 102] width 73 height 13
type input "7"
type input "4.0000"
click at [345, 114] on div "9437348848718312 ( SN250702PEP1-0709 | orig: FLSRWGM-20250715-1432 ) 9437348848…" at bounding box center [267, 115] width 363 height 39
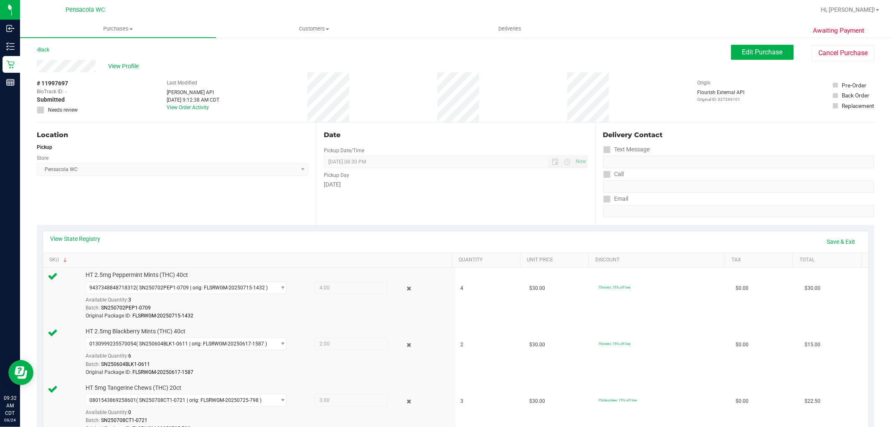
scroll to position [0, 0]
click at [772, 51] on span "Edit Purchase" at bounding box center [762, 52] width 41 height 8
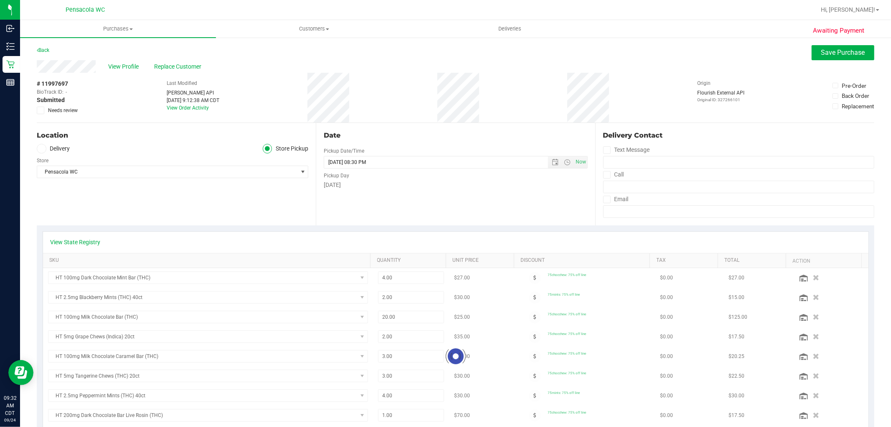
click at [56, 111] on span "Needs review" at bounding box center [63, 111] width 30 height 8
click at [0, 0] on input "Needs review" at bounding box center [0, 0] width 0 height 0
click at [832, 47] on button "Save Purchase" at bounding box center [843, 52] width 63 height 15
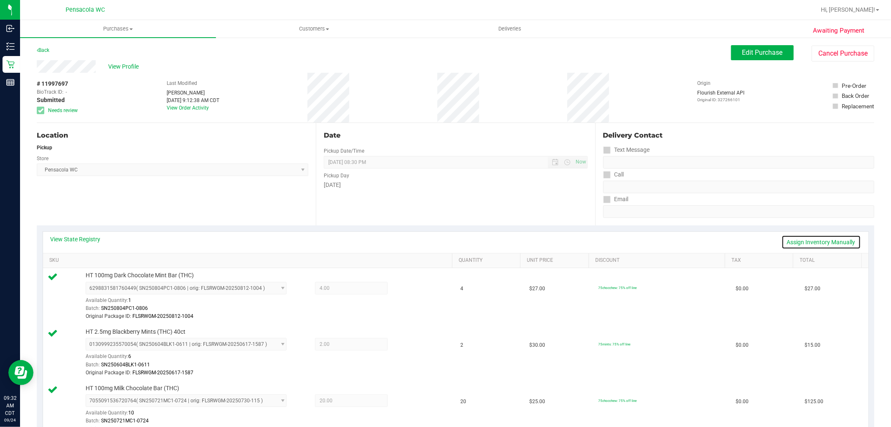
click at [792, 241] on link "Assign Inventory Manually" at bounding box center [821, 242] width 79 height 14
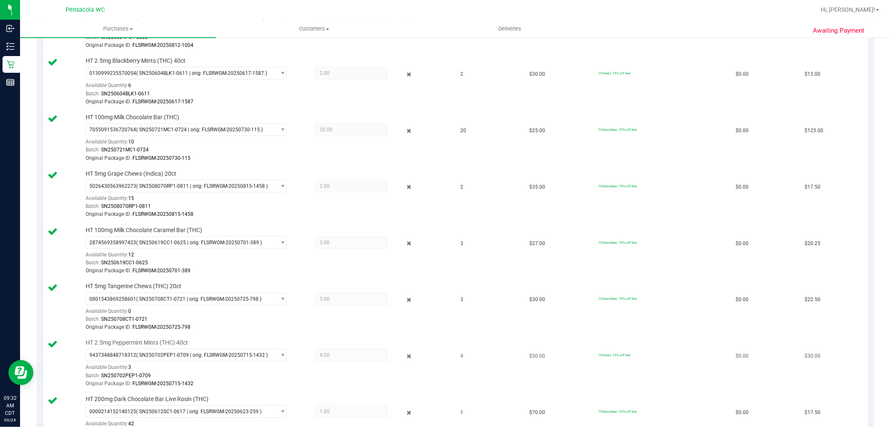
scroll to position [185, 0]
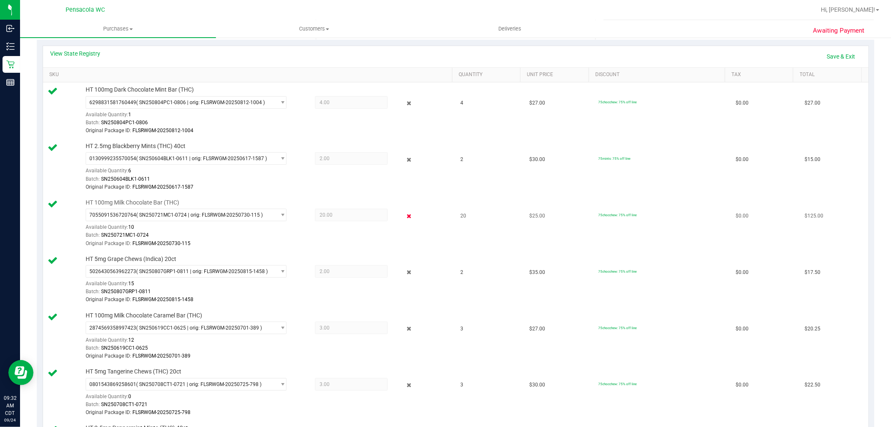
click at [404, 218] on icon at bounding box center [408, 216] width 9 height 10
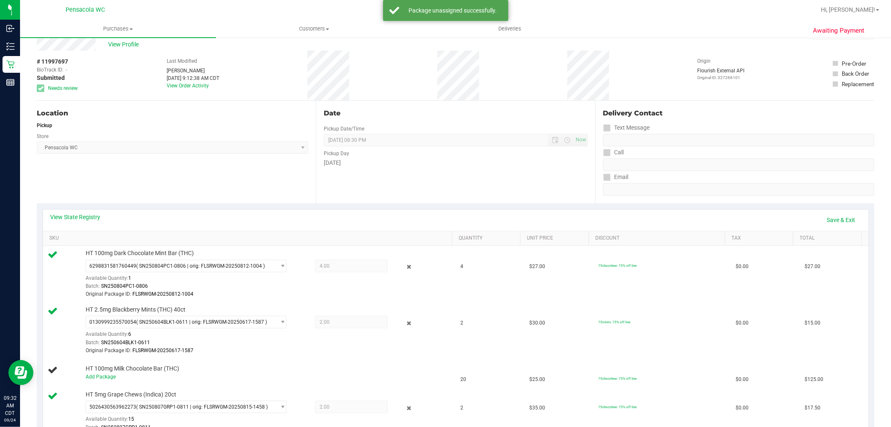
scroll to position [0, 0]
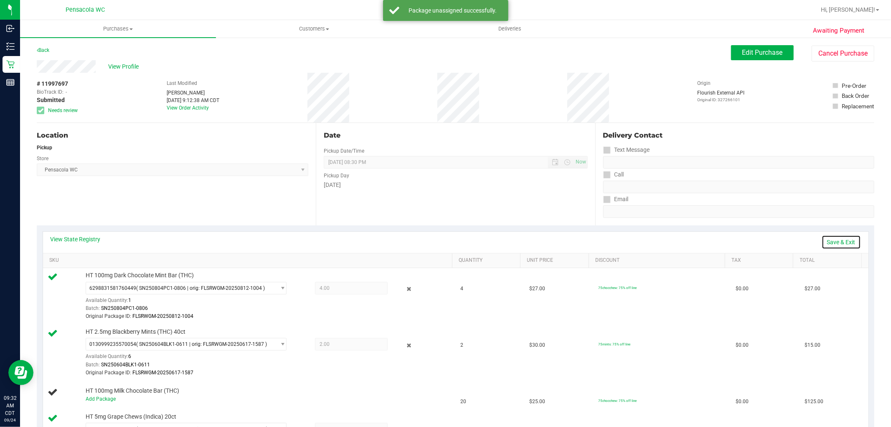
click at [824, 239] on link "Save & Exit" at bounding box center [841, 242] width 39 height 14
click at [761, 53] on span "Edit Purchase" at bounding box center [762, 52] width 41 height 8
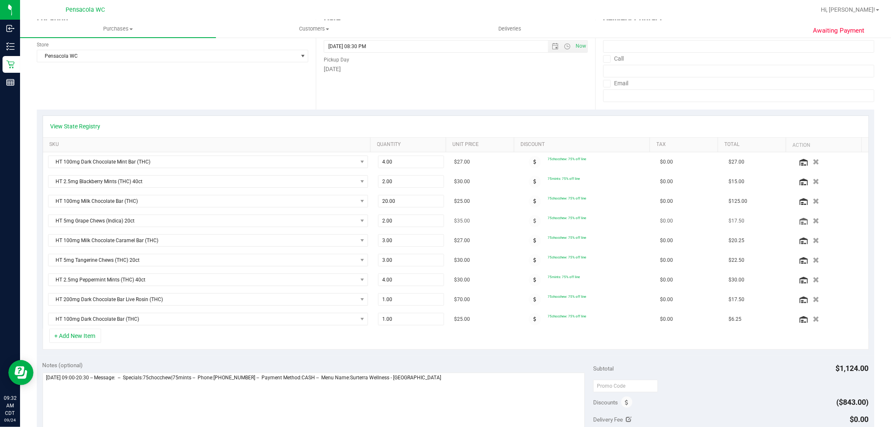
scroll to position [139, 0]
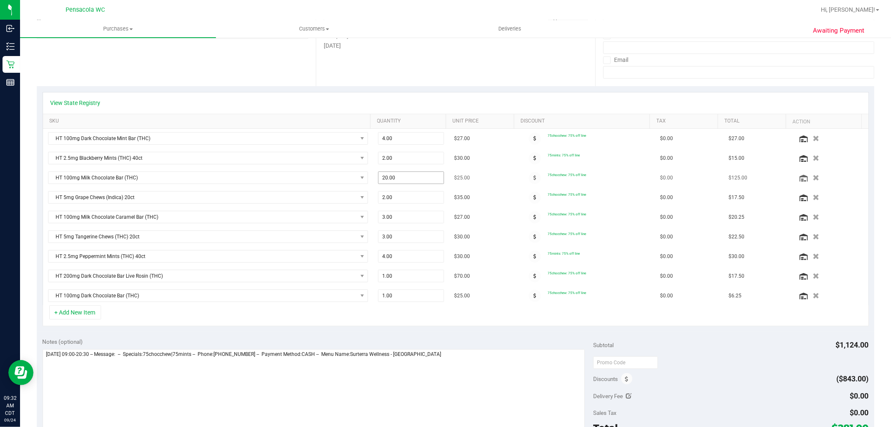
drag, startPoint x: 397, startPoint y: 167, endPoint x: 399, endPoint y: 177, distance: 10.2
click at [399, 167] on td "2.00 2" at bounding box center [411, 158] width 76 height 20
click at [399, 183] on span "20.00 20" at bounding box center [411, 177] width 66 height 13
type input "2"
type input "11"
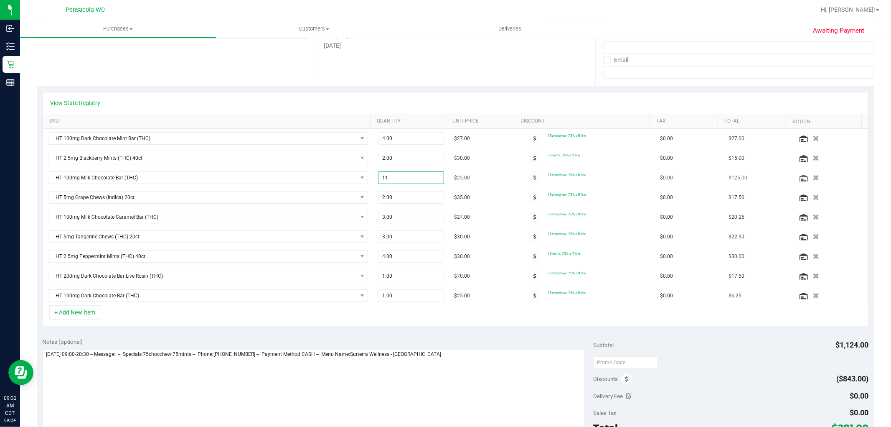
type input "11.00"
click at [505, 177] on td "$25.00" at bounding box center [483, 178] width 69 height 20
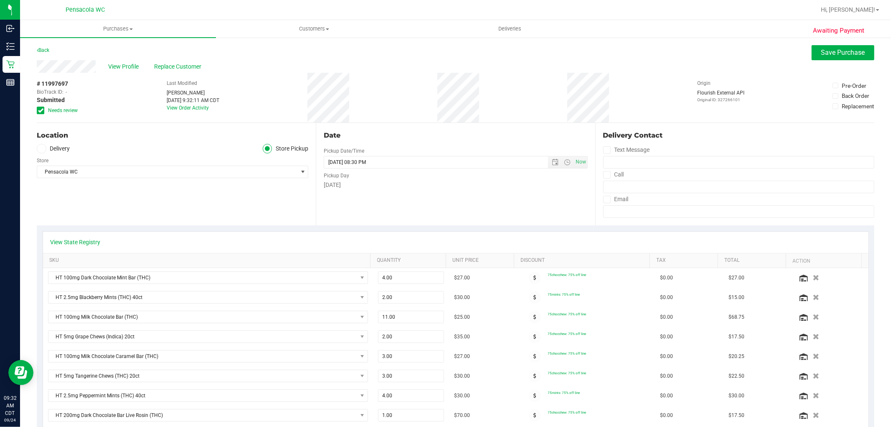
scroll to position [232, 0]
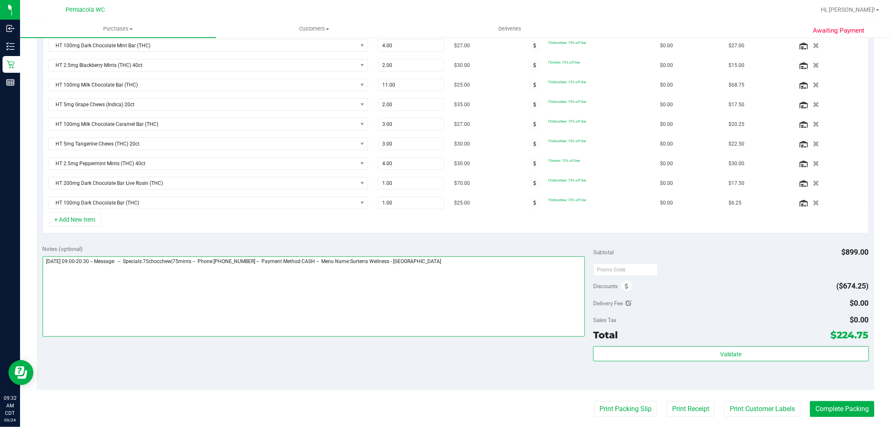
click at [551, 295] on textarea at bounding box center [314, 296] width 543 height 80
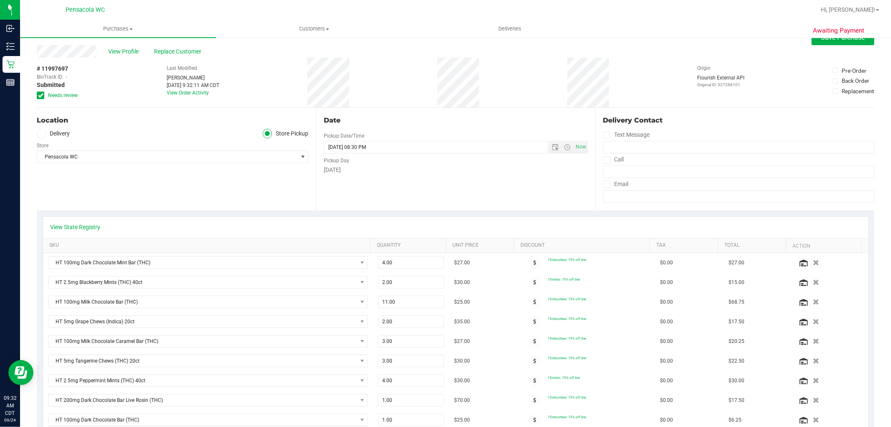
scroll to position [0, 0]
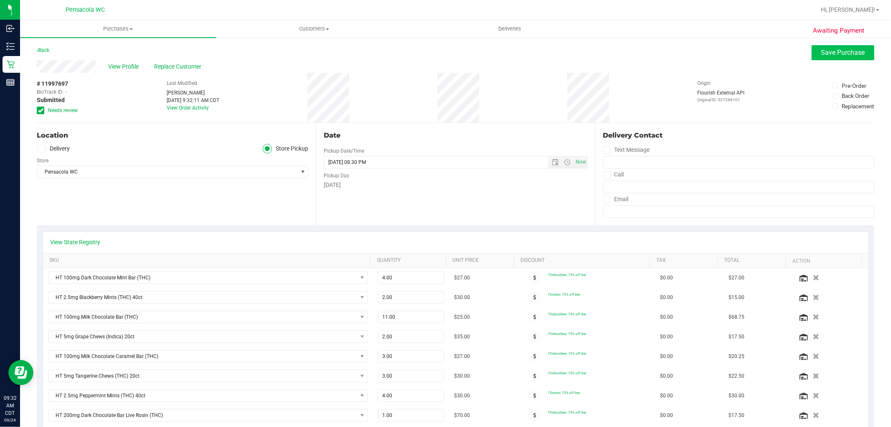
type textarea "Wednesday 09/24/2025 09:00-20:30 -- Message: -- Specials:75chocchew|75mints -- …"
click at [812, 52] on button "Save Purchase" at bounding box center [843, 52] width 63 height 15
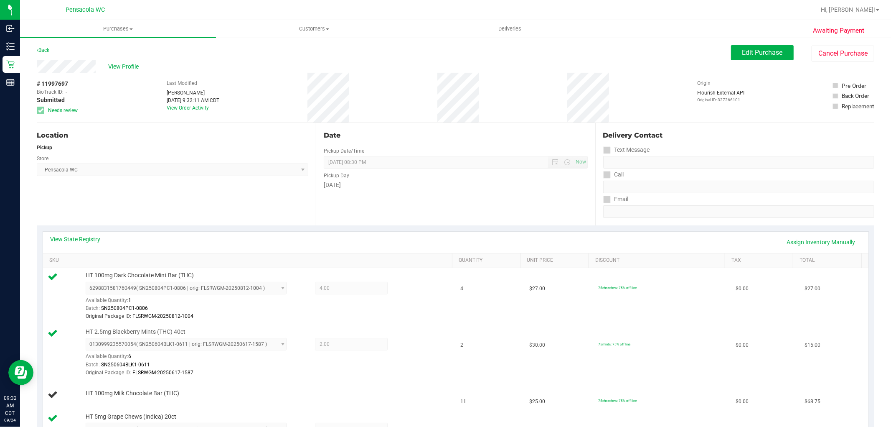
scroll to position [46, 0]
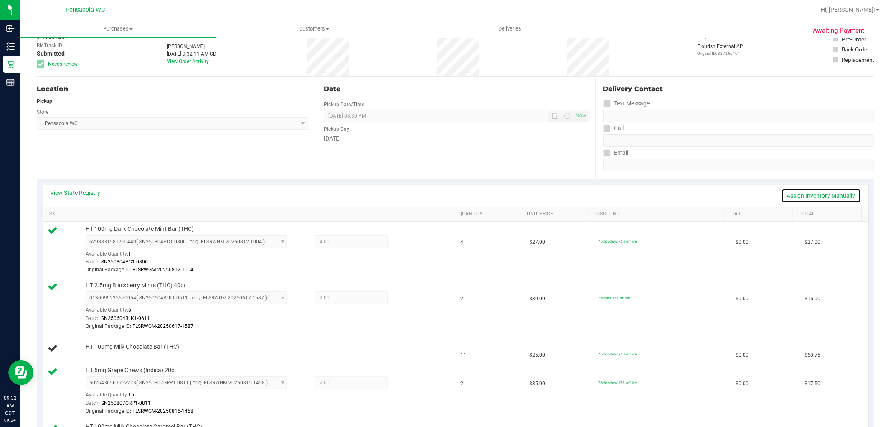
click at [797, 193] on link "Assign Inventory Manually" at bounding box center [821, 195] width 79 height 14
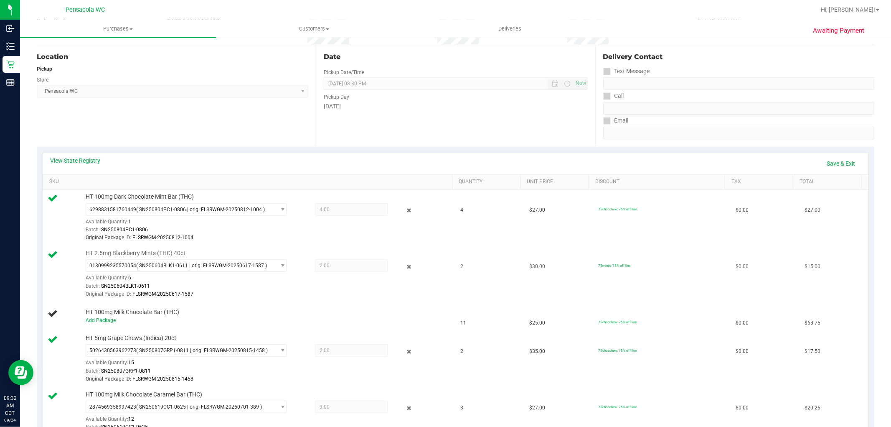
scroll to position [93, 0]
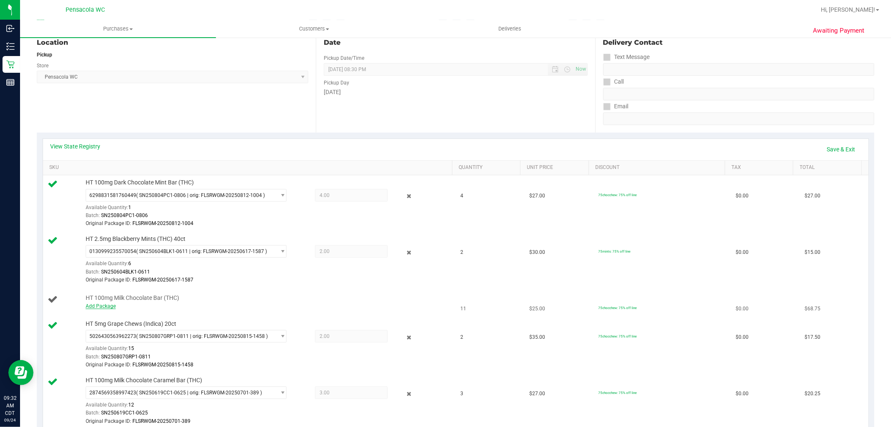
click at [103, 307] on link "Add Package" at bounding box center [101, 306] width 30 height 6
click at [233, 310] on span "Select Package" at bounding box center [181, 308] width 190 height 12
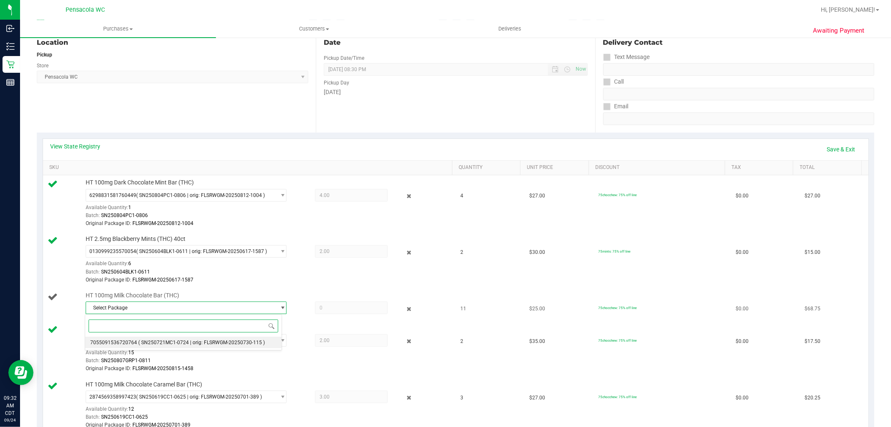
drag, startPoint x: 197, startPoint y: 343, endPoint x: 201, endPoint y: 342, distance: 4.4
click at [198, 343] on span "( SN250721MC1-0724 | orig: FLSRWGM-20250730-115 )" at bounding box center [201, 342] width 127 height 6
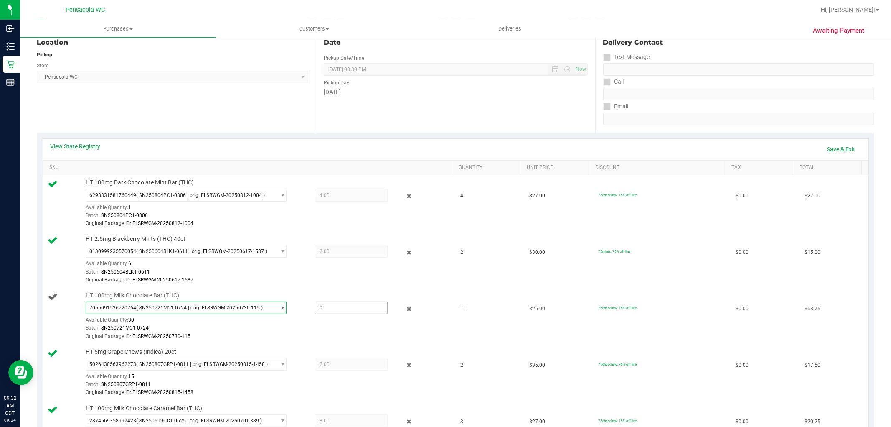
click at [327, 307] on span at bounding box center [351, 307] width 73 height 13
type input "11"
type input "11.0000"
click at [270, 285] on td "HT 2.5mg Blackberry Mints (THC) 40ct 0130999235570054 ( SN250604BLK1-0611 | ori…" at bounding box center [249, 259] width 413 height 56
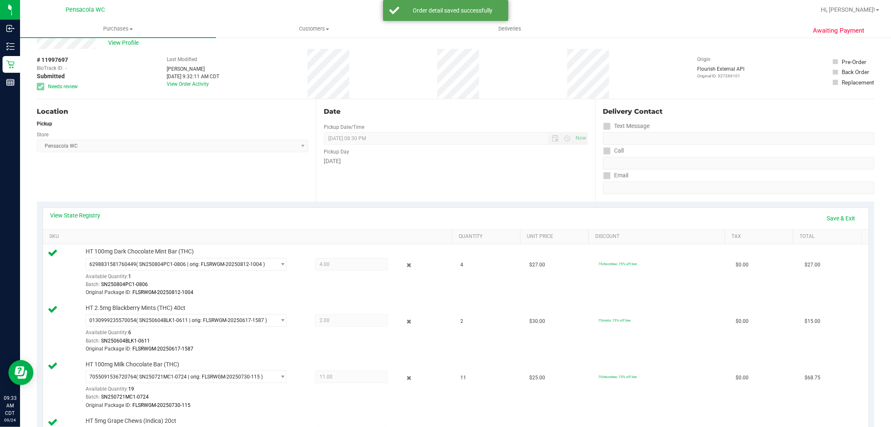
scroll to position [46, 0]
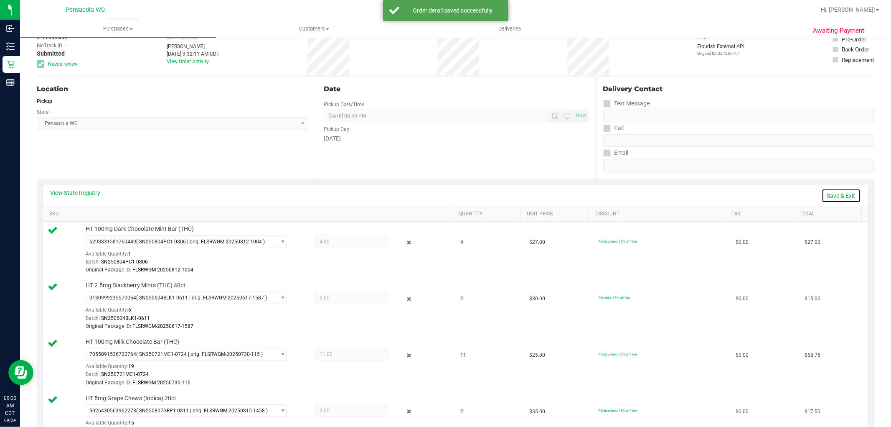
click at [828, 196] on link "Save & Exit" at bounding box center [841, 195] width 39 height 14
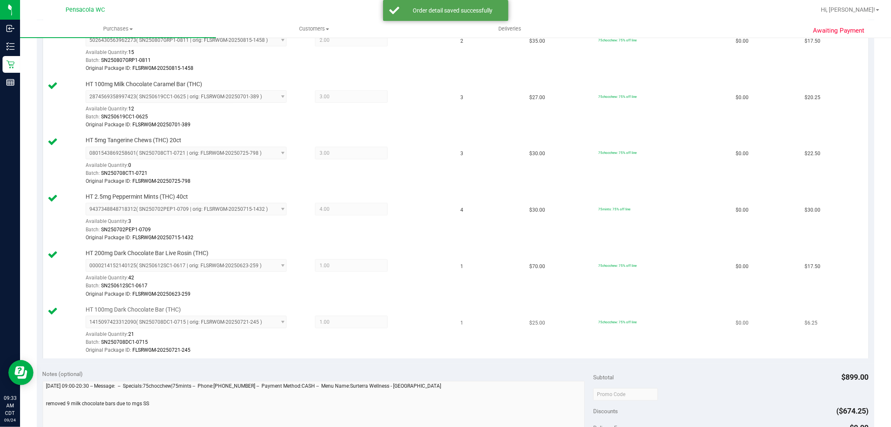
scroll to position [510, 0]
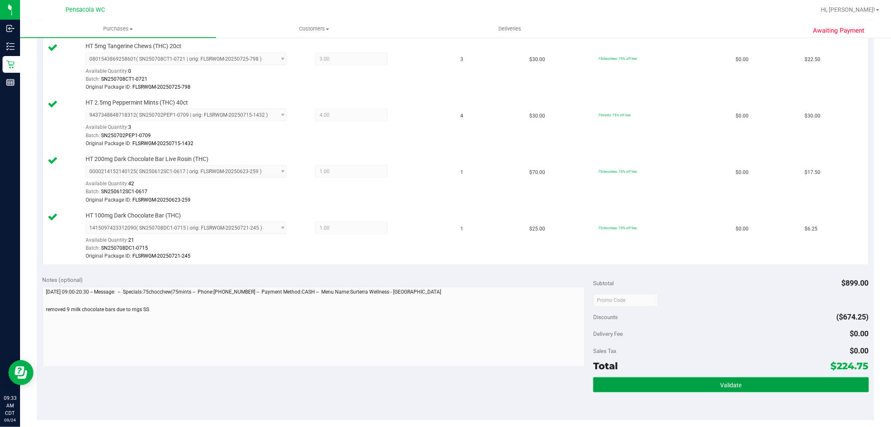
click at [738, 383] on button "Validate" at bounding box center [730, 384] width 275 height 15
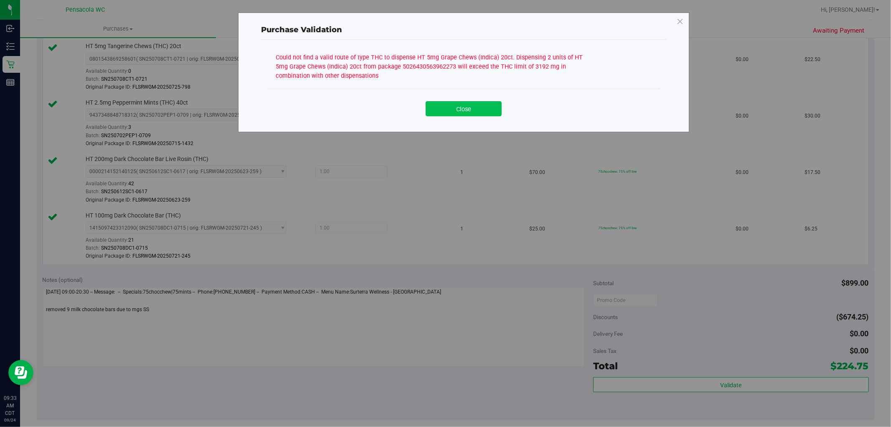
click at [449, 109] on button "Close" at bounding box center [464, 108] width 76 height 15
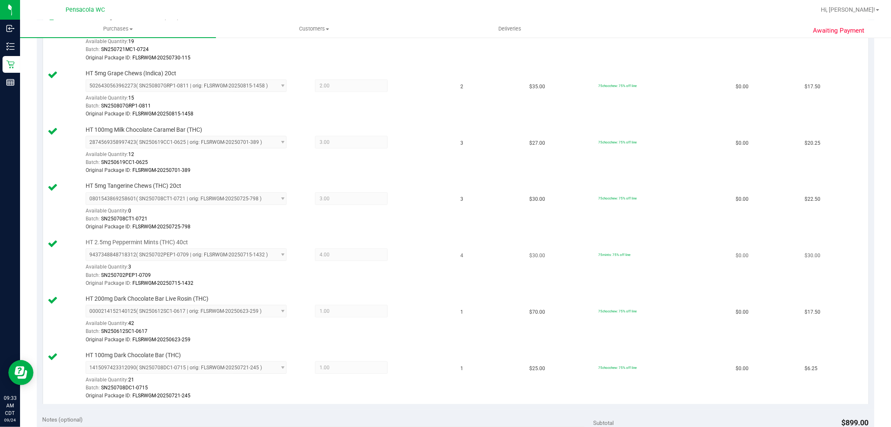
scroll to position [557, 0]
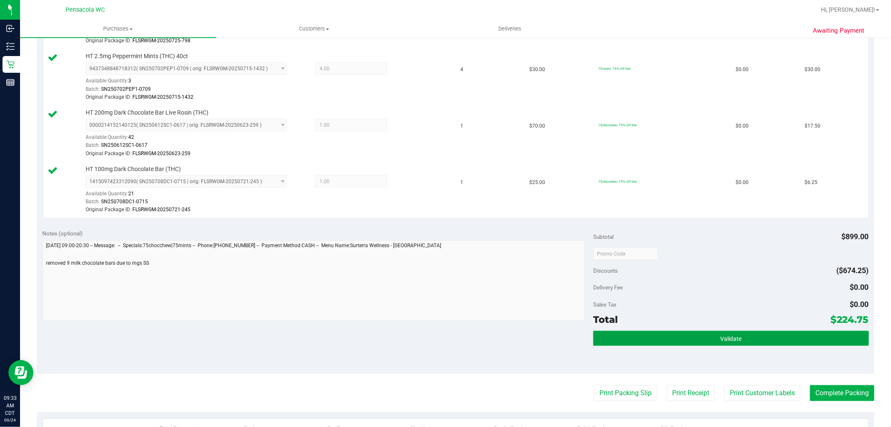
click at [658, 345] on button "Validate" at bounding box center [730, 337] width 275 height 15
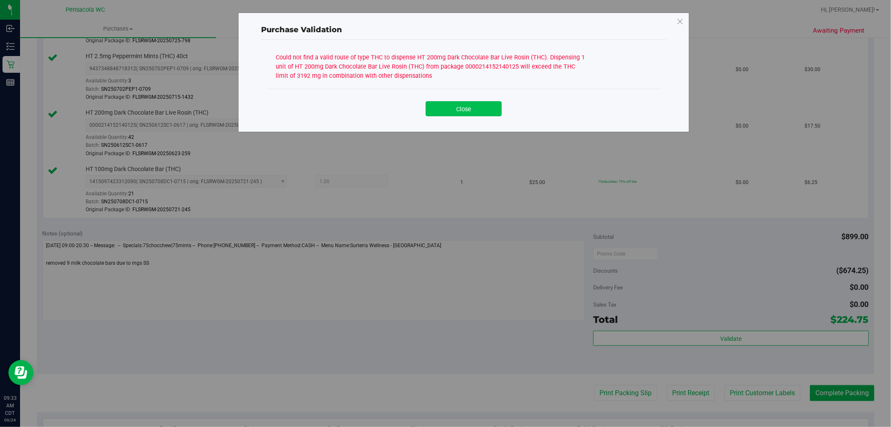
click at [469, 109] on button "Close" at bounding box center [464, 108] width 76 height 15
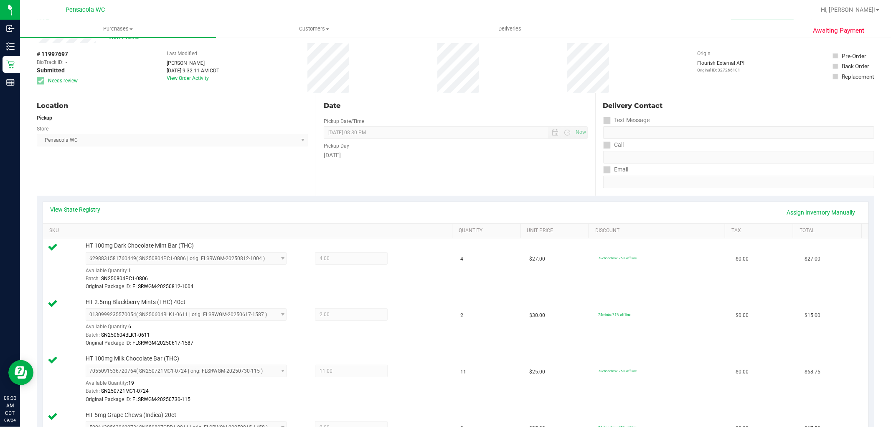
scroll to position [0, 0]
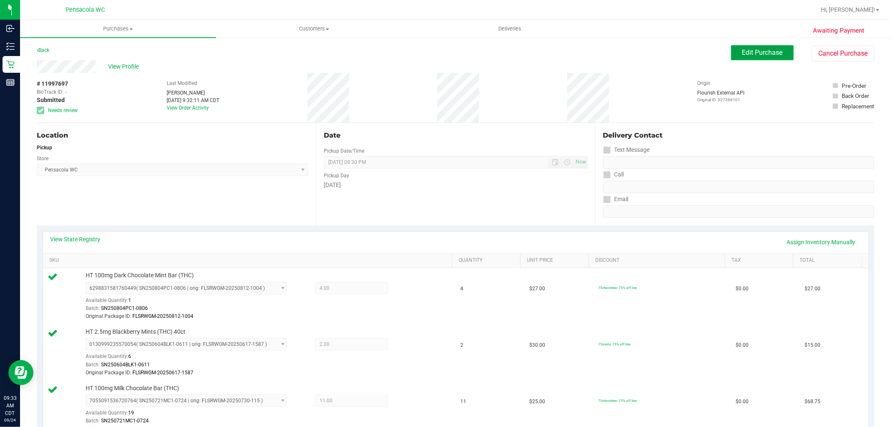
click at [769, 53] on span "Edit Purchase" at bounding box center [762, 52] width 41 height 8
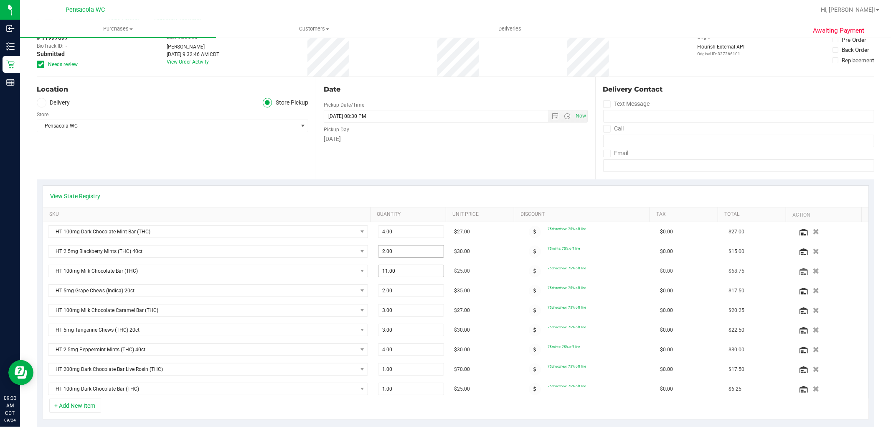
scroll to position [46, 0]
drag, startPoint x: 402, startPoint y: 257, endPoint x: 403, endPoint y: 264, distance: 7.6
click at [402, 259] on td "2.00 2" at bounding box center [411, 251] width 76 height 20
click at [398, 274] on span "11.00 11" at bounding box center [411, 270] width 66 height 13
type input "10"
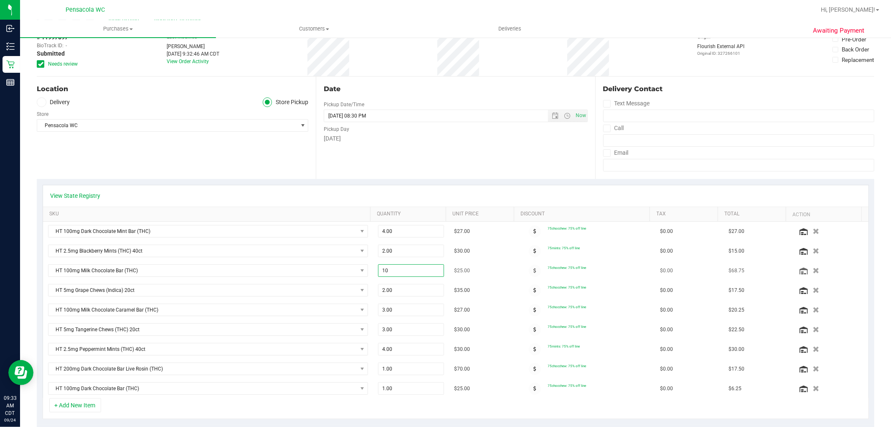
type input "11.00"
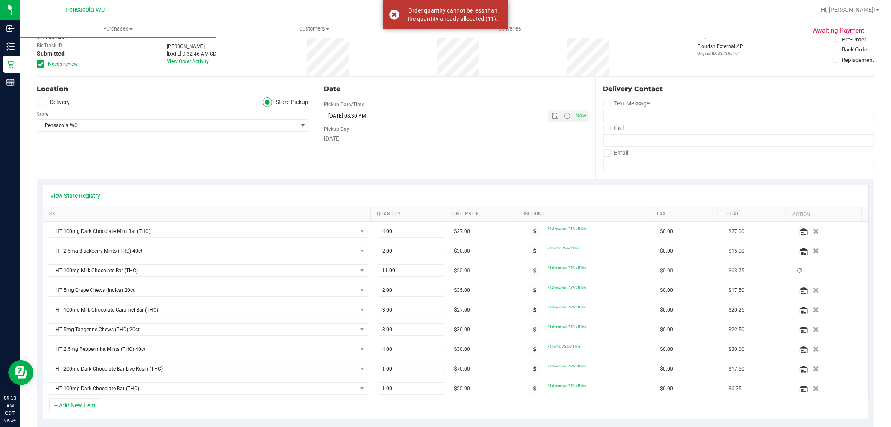
click at [494, 271] on td "$25.00" at bounding box center [483, 271] width 69 height 20
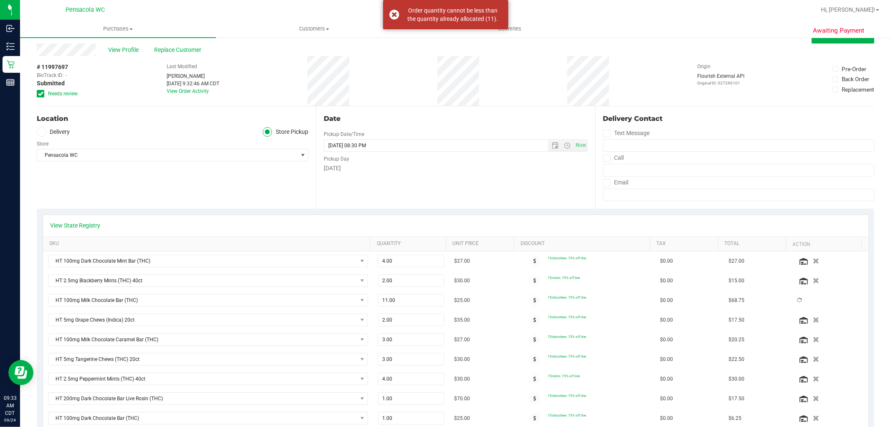
scroll to position [0, 0]
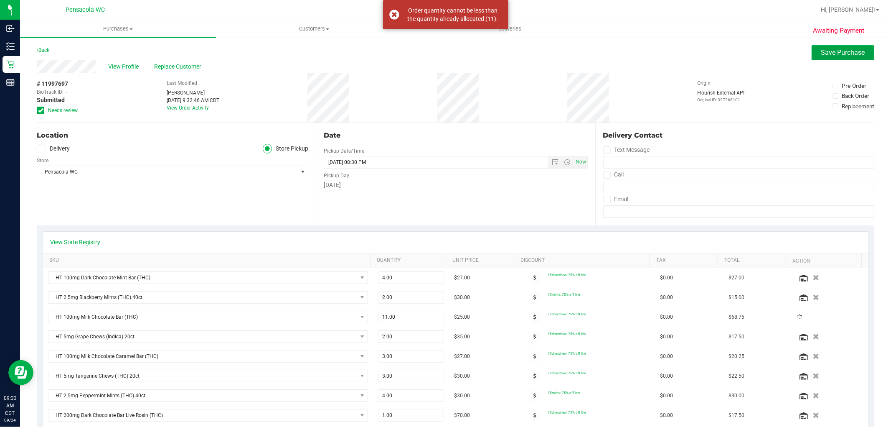
click at [844, 57] on button "Save Purchase" at bounding box center [843, 52] width 63 height 15
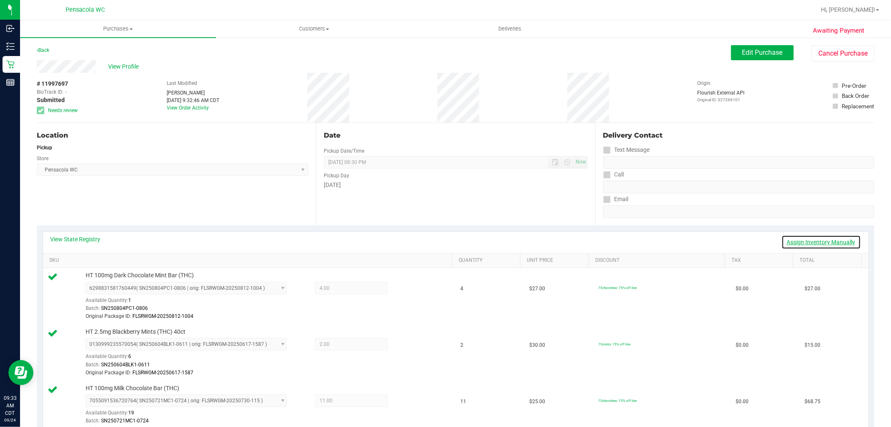
click at [805, 241] on link "Assign Inventory Manually" at bounding box center [821, 242] width 79 height 14
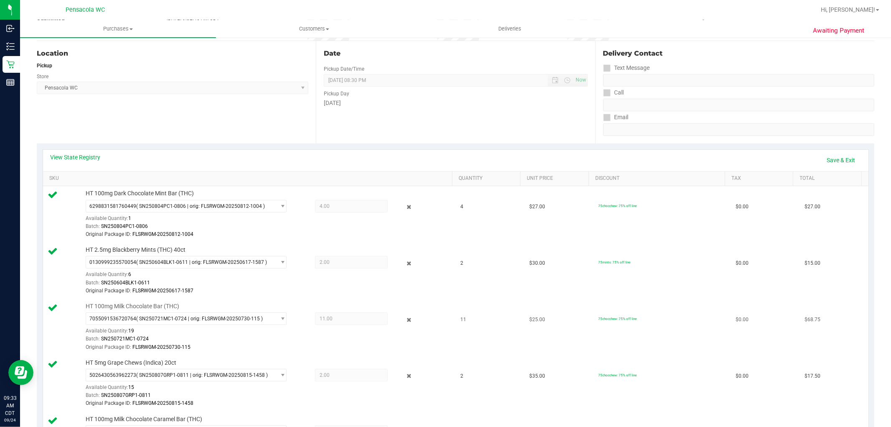
scroll to position [93, 0]
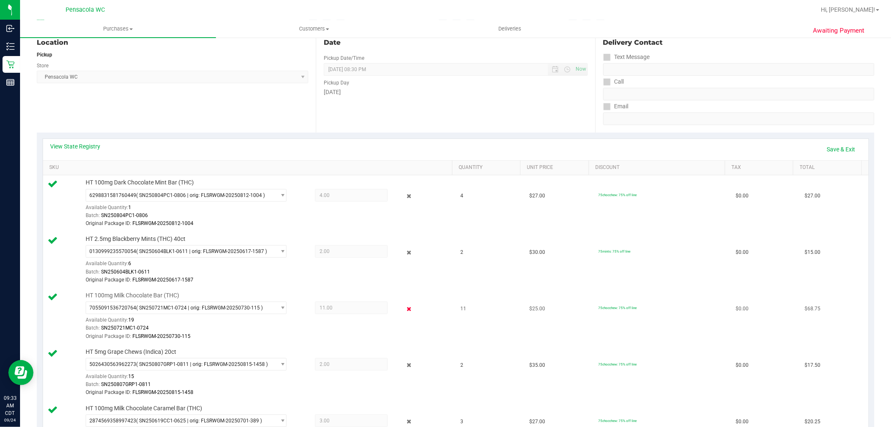
click at [404, 310] on icon at bounding box center [408, 309] width 9 height 10
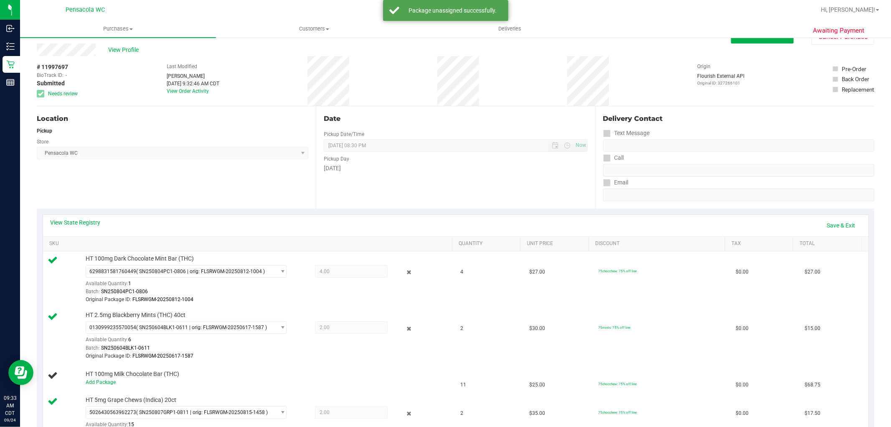
scroll to position [0, 0]
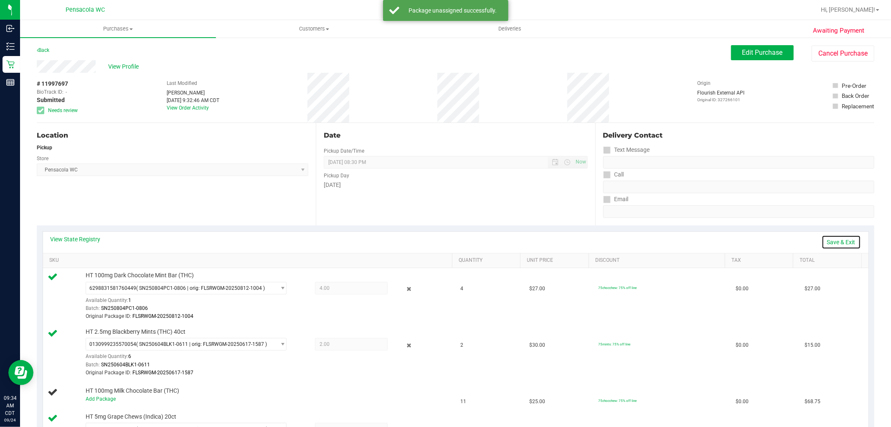
click at [828, 239] on link "Save & Exit" at bounding box center [841, 242] width 39 height 14
click at [770, 45] on button "Edit Purchase" at bounding box center [762, 52] width 63 height 15
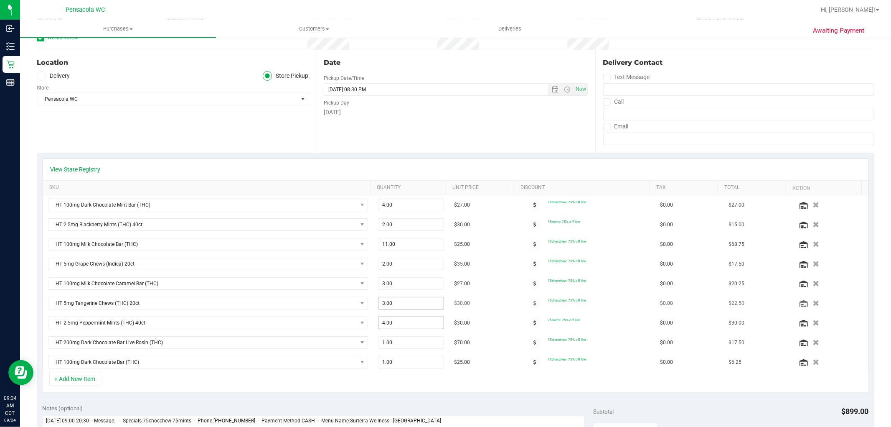
scroll to position [93, 0]
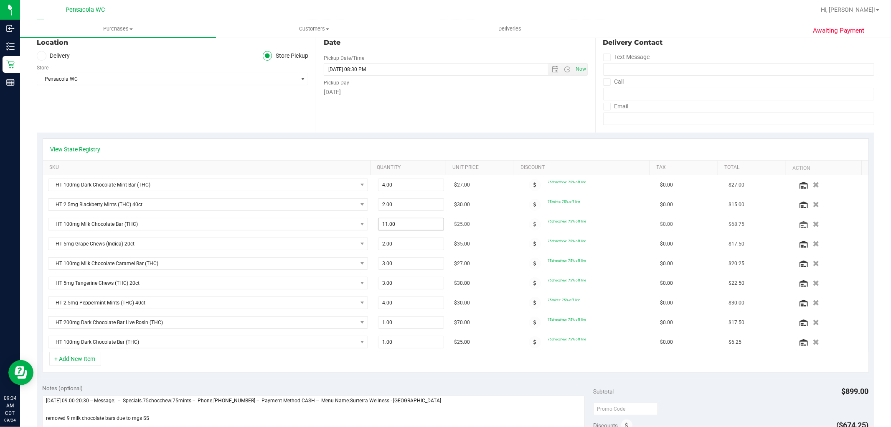
click at [404, 218] on span "11.00 11" at bounding box center [411, 224] width 66 height 13
type input "10"
type input "10.00"
click at [485, 245] on td "$35.00" at bounding box center [483, 244] width 69 height 20
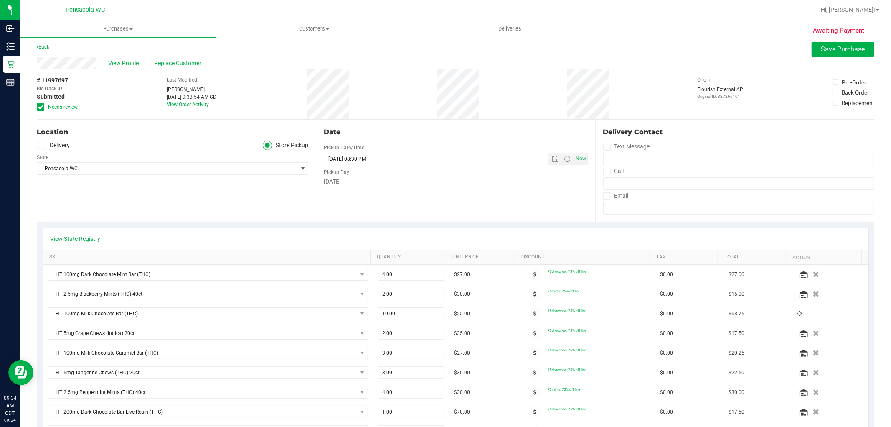
scroll to position [0, 0]
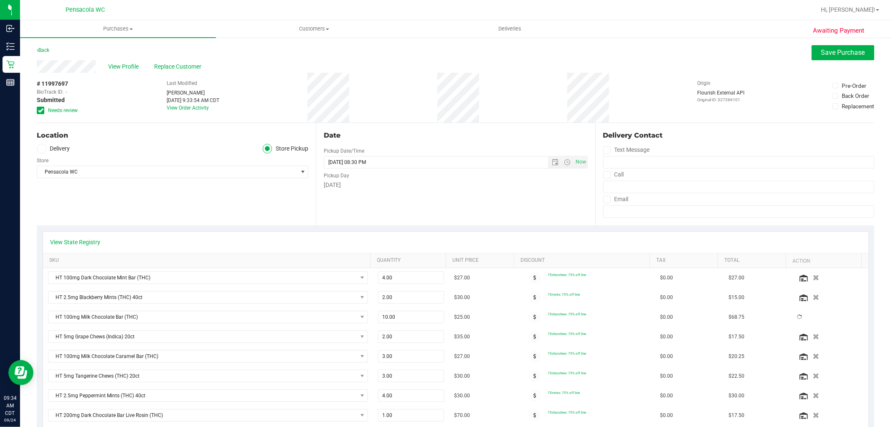
click at [841, 39] on div "Awaiting Payment Back Save Purchase View Profile Replace Customer # 11997697 Bi…" at bounding box center [455, 435] width 871 height 796
click at [843, 52] on span "Save Purchase" at bounding box center [843, 52] width 44 height 8
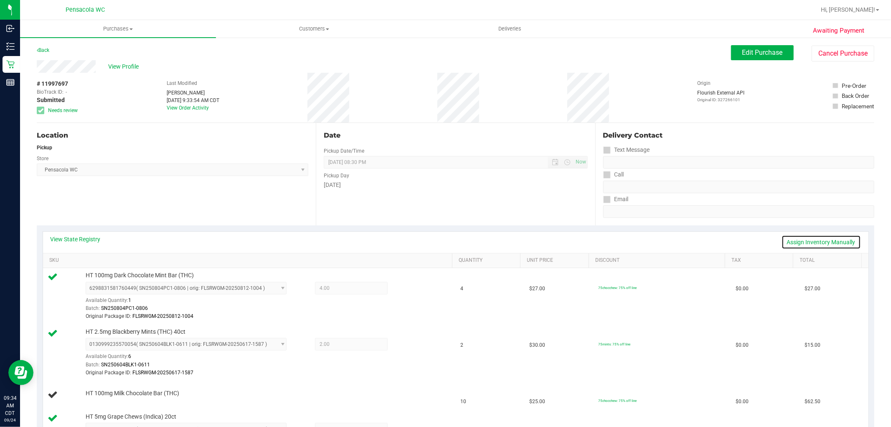
click at [797, 240] on link "Assign Inventory Manually" at bounding box center [821, 242] width 79 height 14
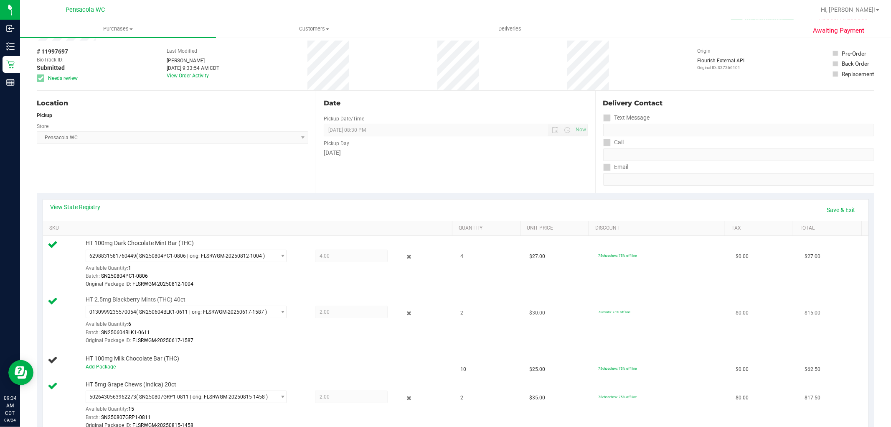
scroll to position [93, 0]
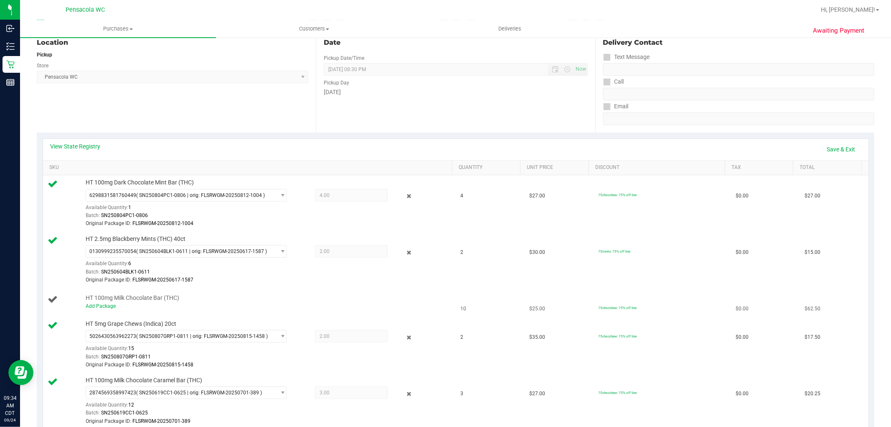
click at [97, 311] on td "HT 100mg Milk Chocolate Bar (THC) Add Package" at bounding box center [249, 302] width 413 height 28
click at [95, 309] on div "Add Package" at bounding box center [267, 306] width 363 height 8
click at [94, 308] on link "Add Package" at bounding box center [101, 306] width 30 height 6
click at [236, 312] on span "Select Package" at bounding box center [181, 308] width 190 height 12
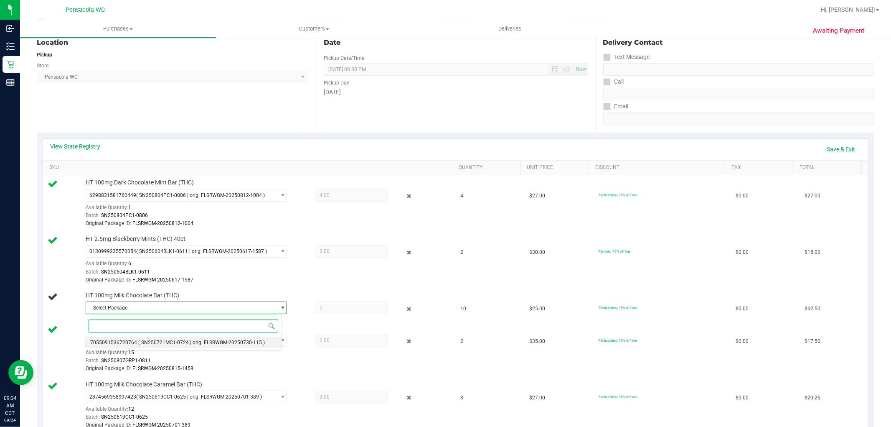
drag, startPoint x: 207, startPoint y: 345, endPoint x: 218, endPoint y: 338, distance: 12.8
click at [207, 345] on span "( SN250721MC1-0724 | orig: FLSRWGM-20250730-115 )" at bounding box center [201, 342] width 127 height 6
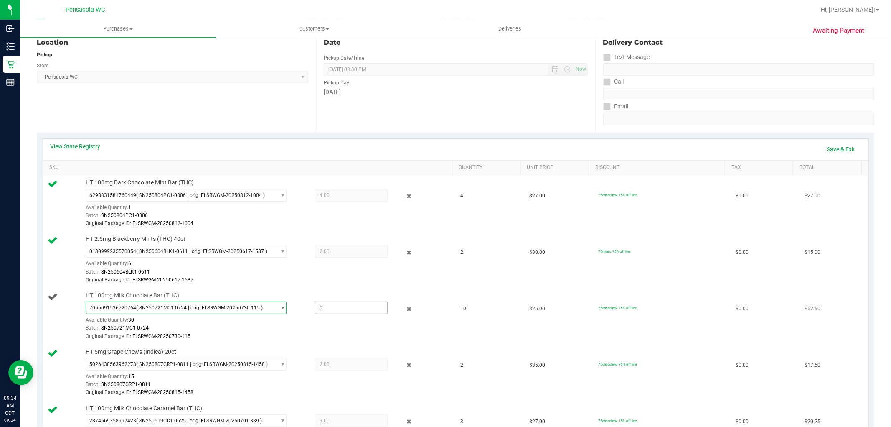
click at [335, 314] on span at bounding box center [351, 307] width 73 height 13
click at [341, 307] on span at bounding box center [351, 307] width 73 height 13
type input "10"
type input "10.0000"
click at [352, 295] on div "HT 100mg Milk Chocolate Bar (THC) 7055091536720764 ( SN250721MC1-0724 | orig: F…" at bounding box center [264, 315] width 367 height 49
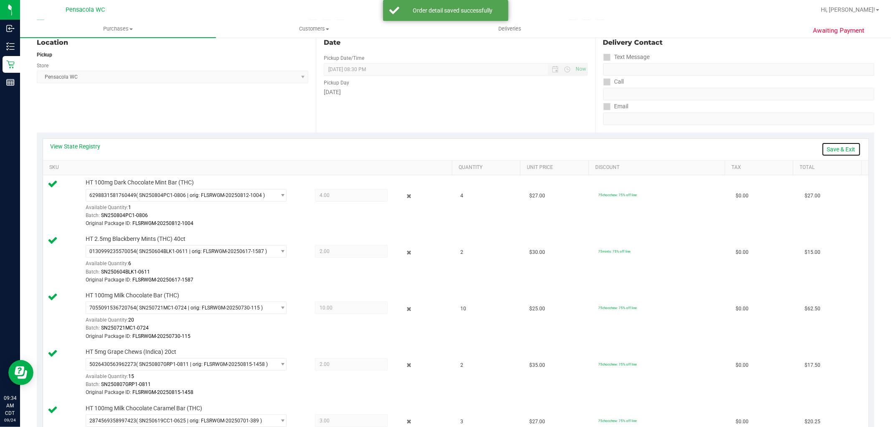
click at [824, 148] on link "Save & Exit" at bounding box center [841, 149] width 39 height 14
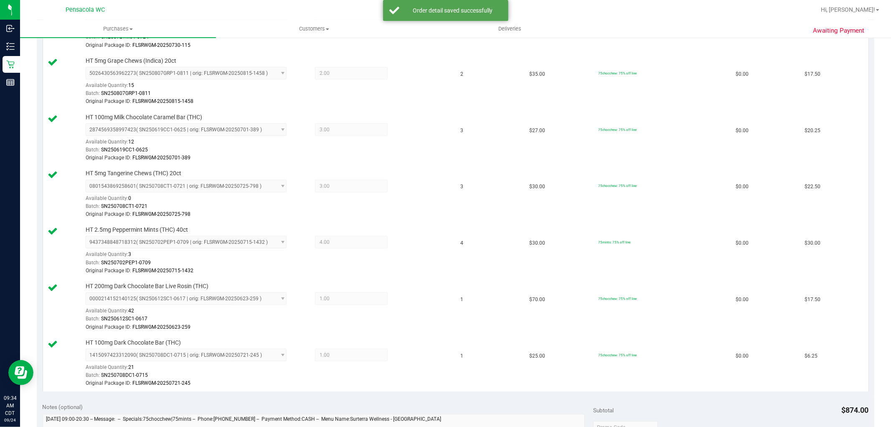
scroll to position [557, 0]
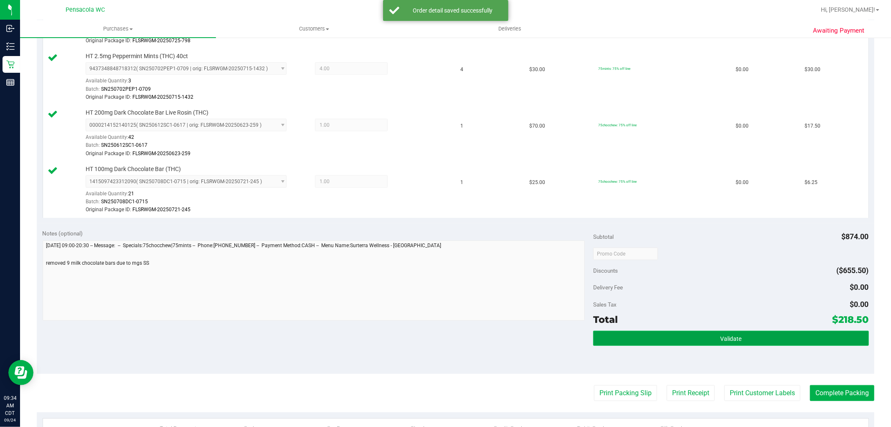
click at [679, 335] on button "Validate" at bounding box center [730, 337] width 275 height 15
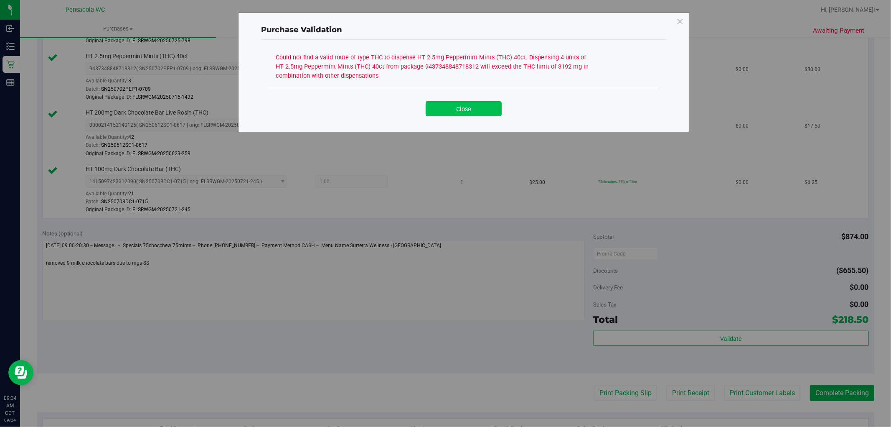
click at [483, 107] on button "Close" at bounding box center [464, 108] width 76 height 15
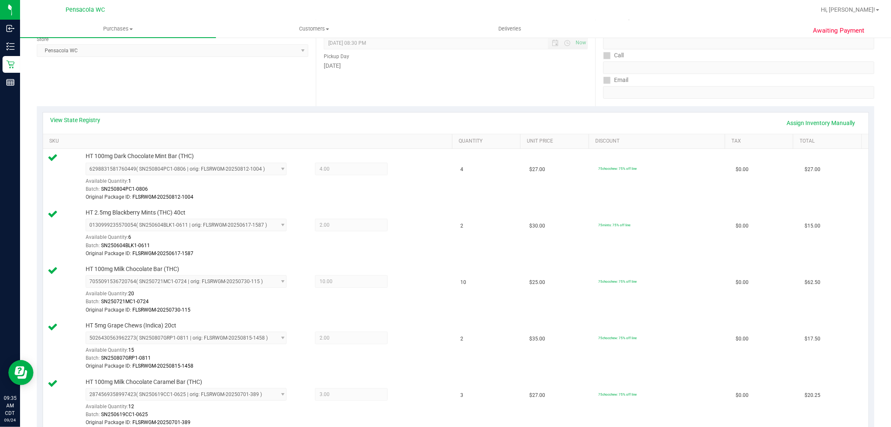
scroll to position [0, 0]
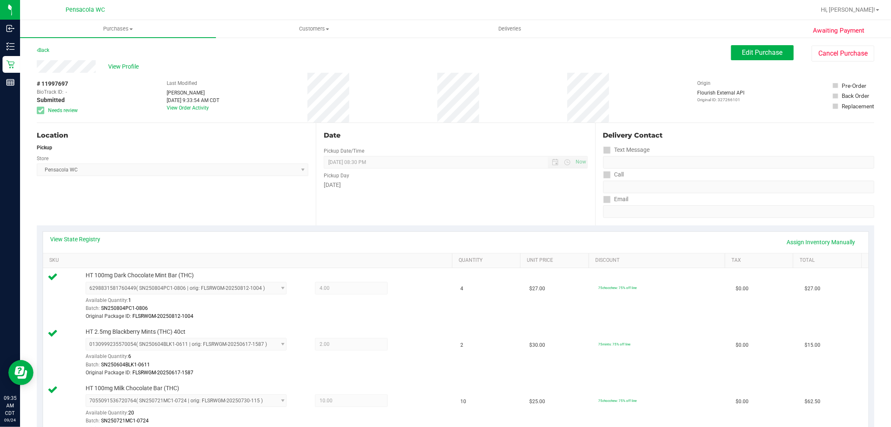
click at [759, 52] on span "Edit Purchase" at bounding box center [762, 52] width 41 height 8
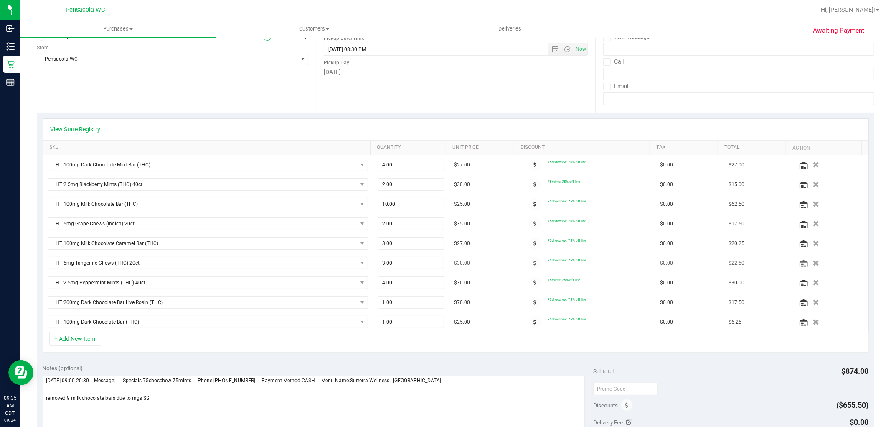
scroll to position [139, 0]
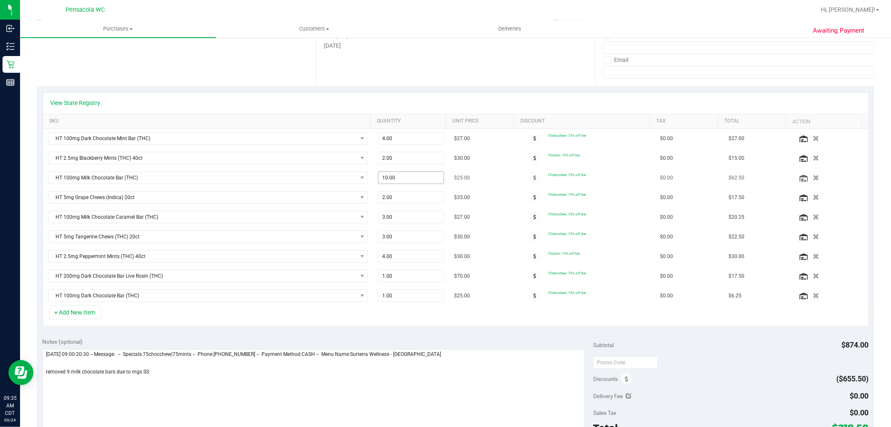
click at [406, 181] on span "10.00 10" at bounding box center [411, 177] width 66 height 13
type input "1"
type input "9"
type input "10.00"
click at [474, 173] on td "$25.00" at bounding box center [483, 178] width 69 height 20
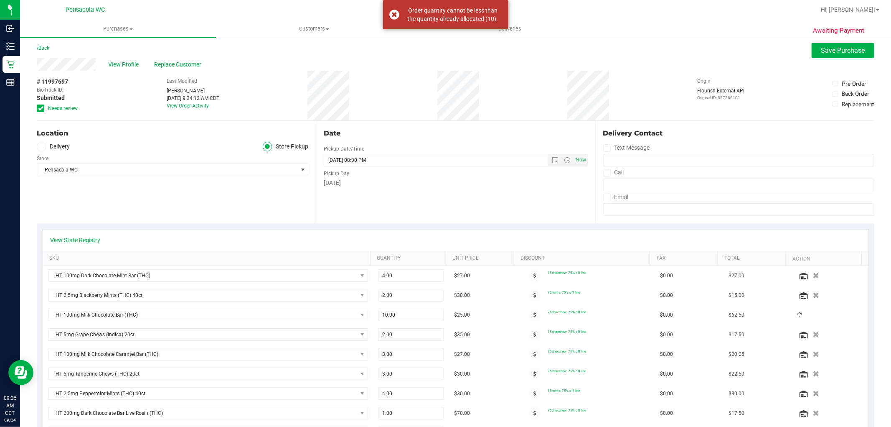
scroll to position [0, 0]
click at [822, 55] on span "Save Purchase" at bounding box center [843, 52] width 44 height 8
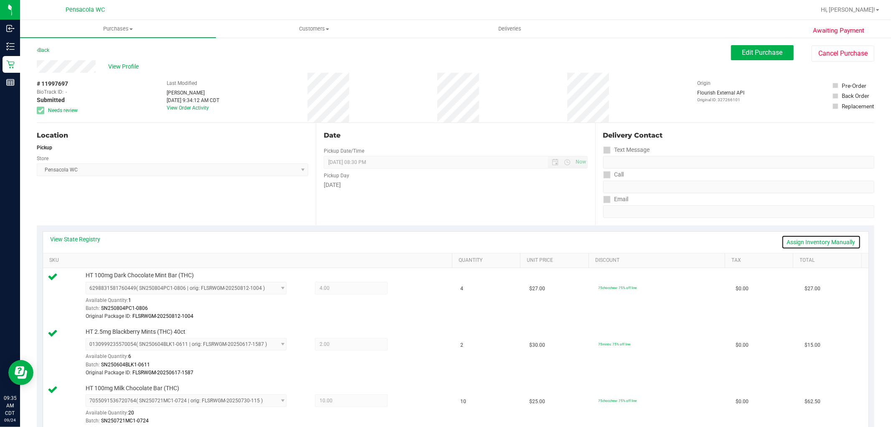
click at [784, 240] on link "Assign Inventory Manually" at bounding box center [821, 242] width 79 height 14
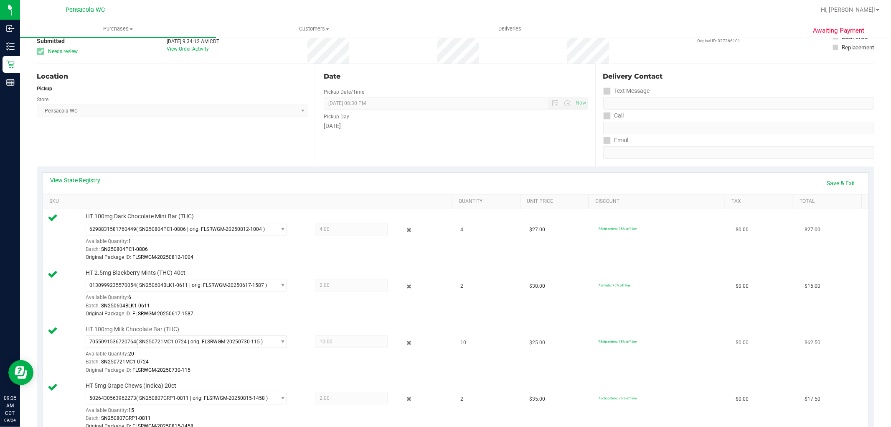
scroll to position [93, 0]
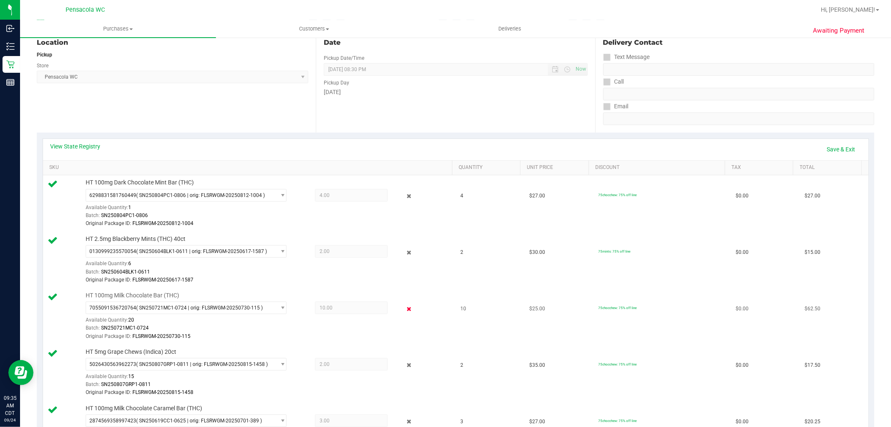
click at [406, 309] on icon at bounding box center [408, 309] width 9 height 10
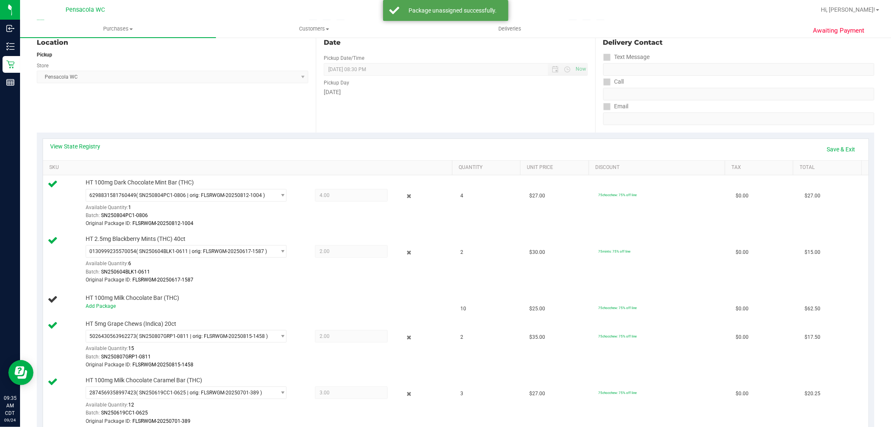
scroll to position [0, 0]
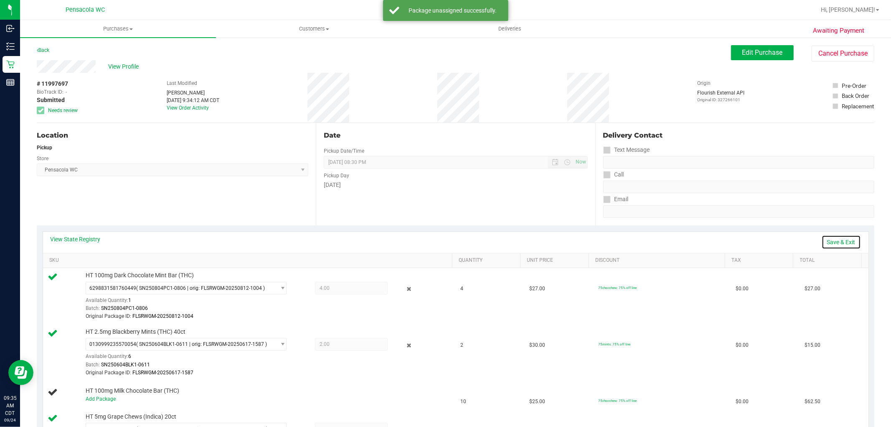
click at [839, 245] on link "Save & Exit" at bounding box center [841, 242] width 39 height 14
click at [752, 56] on span "Edit Purchase" at bounding box center [762, 52] width 41 height 8
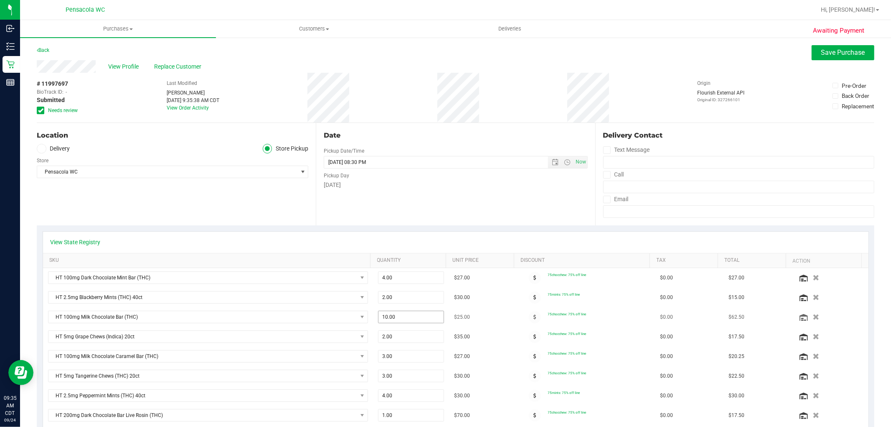
click at [399, 320] on span "10.00 10" at bounding box center [411, 316] width 66 height 13
type input "1"
type input "9"
type input "9.00"
click at [471, 311] on td "$25.00" at bounding box center [483, 317] width 69 height 20
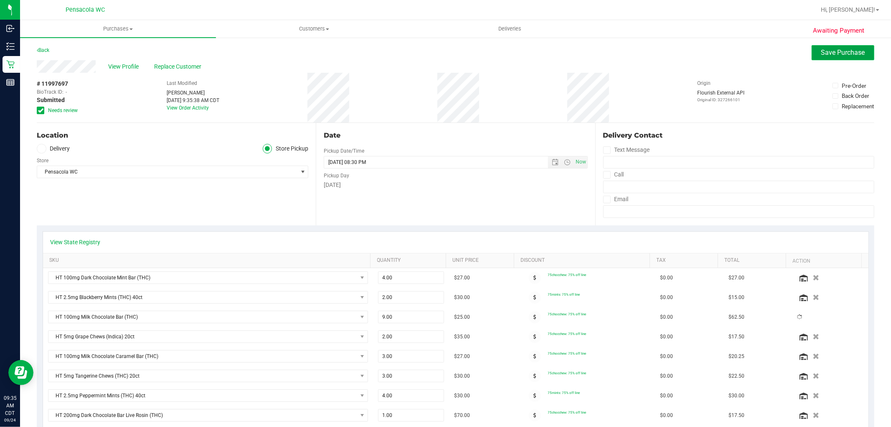
click at [841, 53] on span "Save Purchase" at bounding box center [843, 52] width 44 height 8
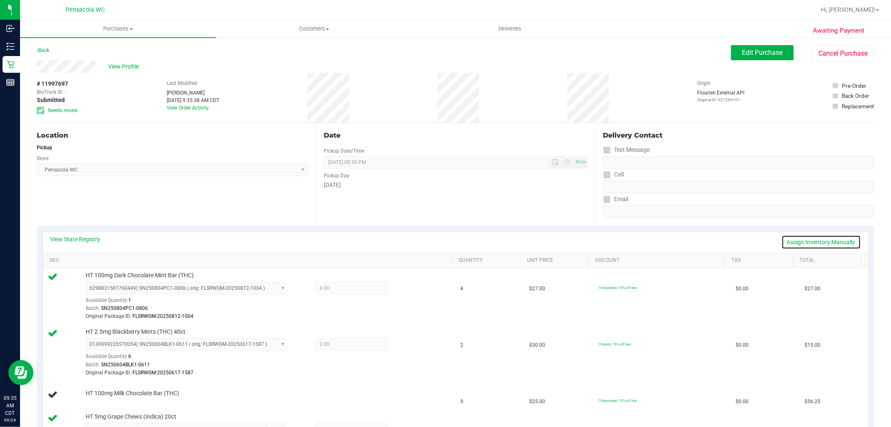
click at [795, 243] on link "Assign Inventory Manually" at bounding box center [821, 242] width 79 height 14
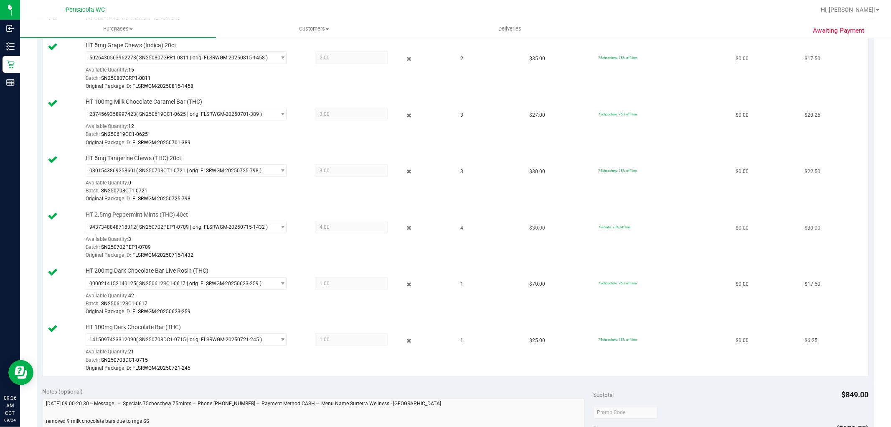
scroll to position [185, 0]
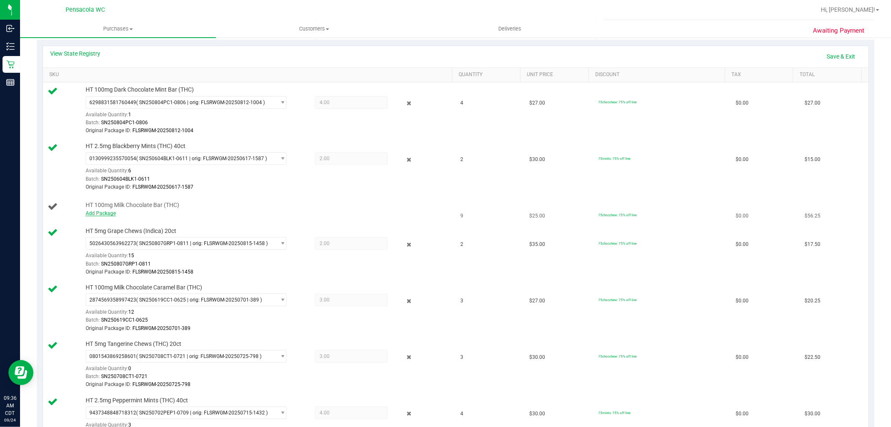
click at [110, 216] on link "Add Package" at bounding box center [101, 213] width 30 height 6
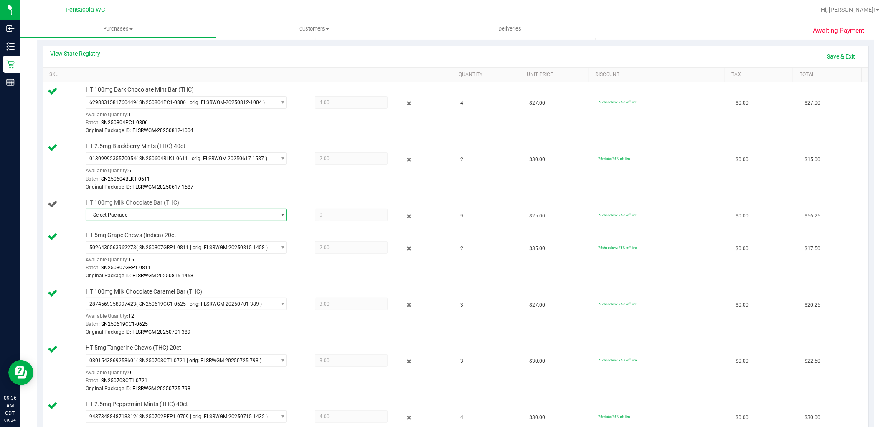
click at [236, 216] on span "Select Package" at bounding box center [181, 215] width 190 height 12
click at [206, 248] on span "( SN250721MC1-0724 | orig: FLSRWGM-20250730-115 )" at bounding box center [201, 249] width 127 height 6
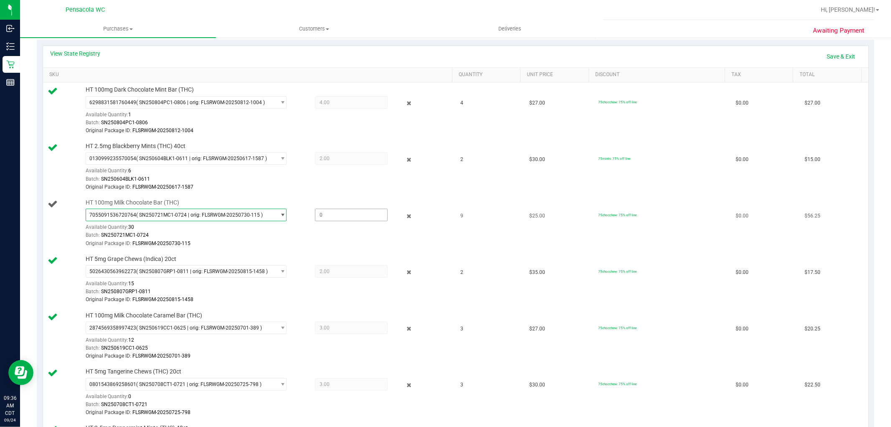
click at [347, 209] on span at bounding box center [351, 214] width 73 height 13
type input "9"
type input "9.0000"
click at [374, 252] on td "HT 5mg Grape Chews (Indica) 20ct 5026430563962273 ( SN250807GRP1-0811 | orig: F…" at bounding box center [249, 279] width 413 height 56
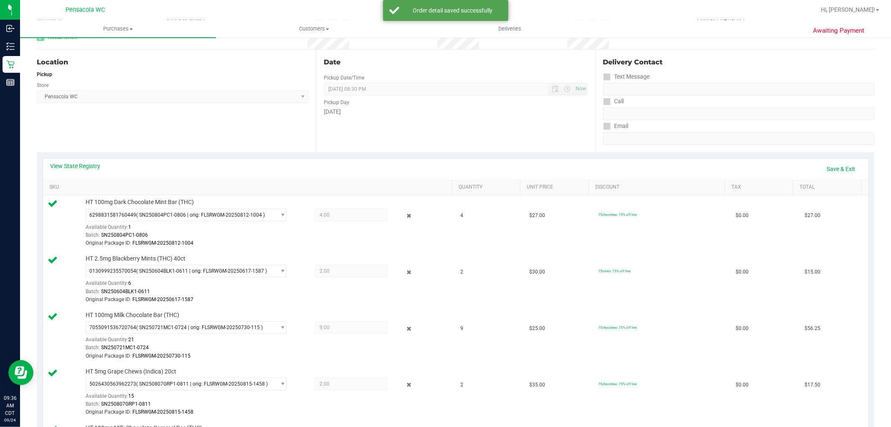
scroll to position [0, 0]
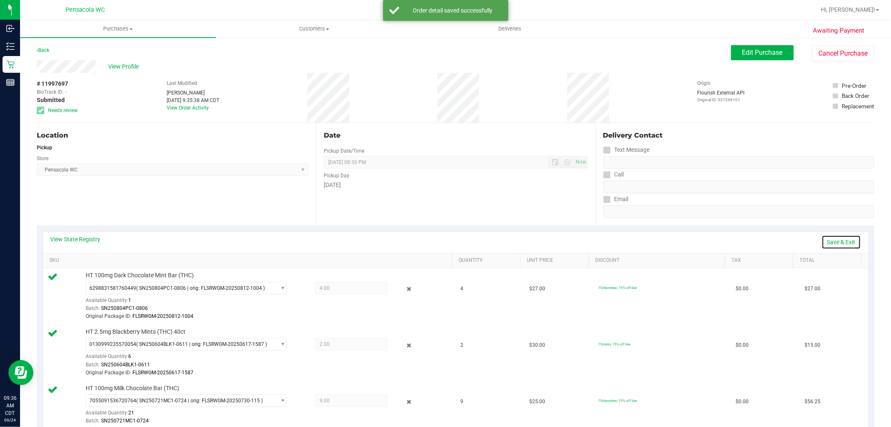
click at [825, 237] on link "Save & Exit" at bounding box center [841, 242] width 39 height 14
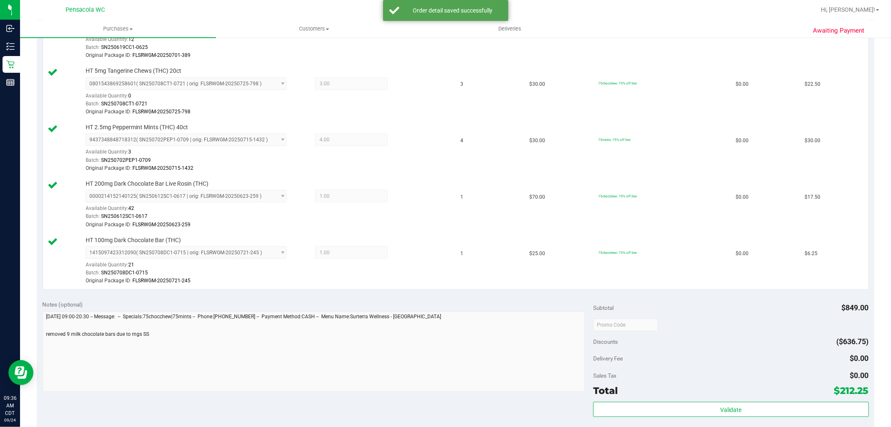
scroll to position [603, 0]
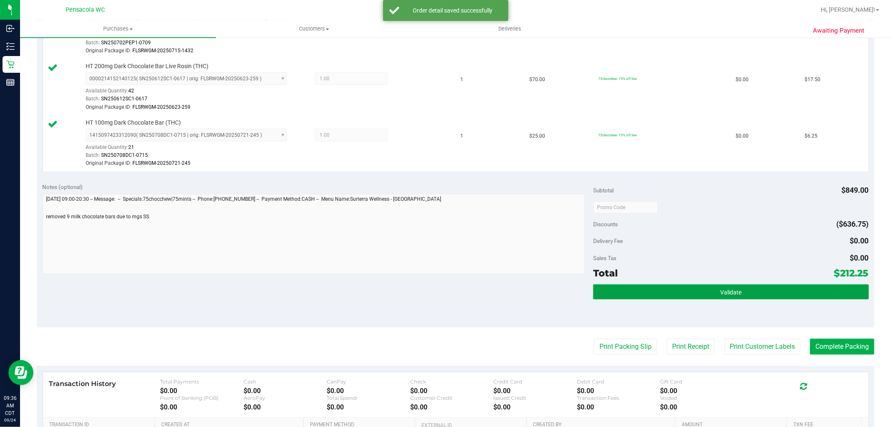
click at [670, 287] on button "Validate" at bounding box center [730, 291] width 275 height 15
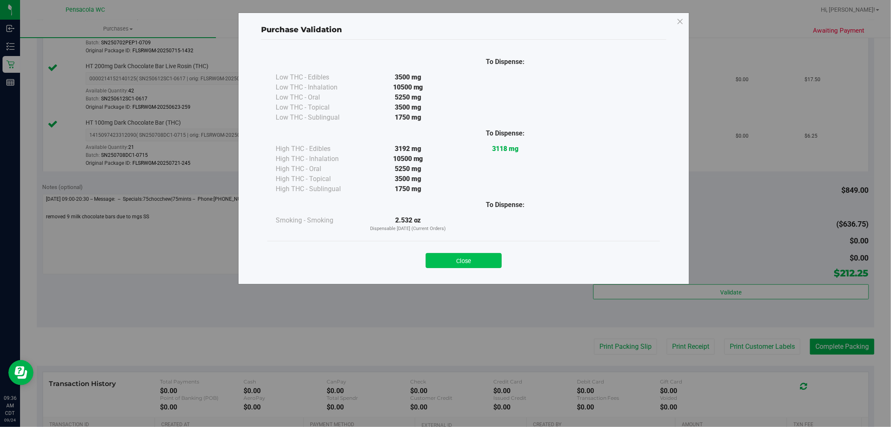
click at [456, 262] on button "Close" at bounding box center [464, 260] width 76 height 15
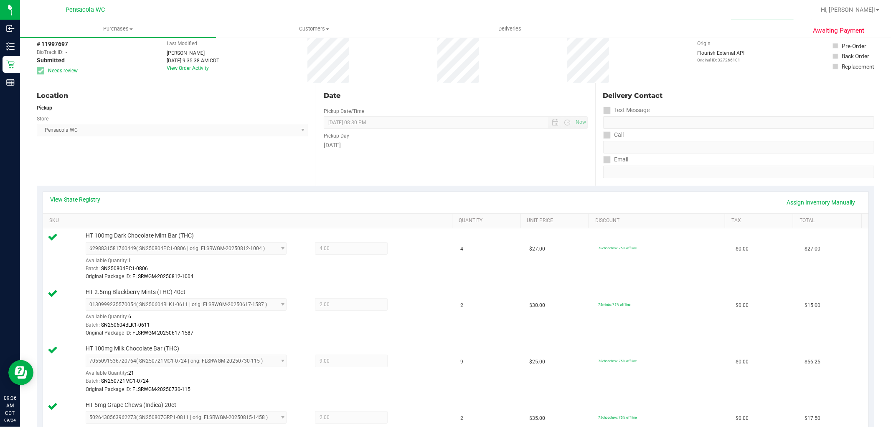
scroll to position [0, 0]
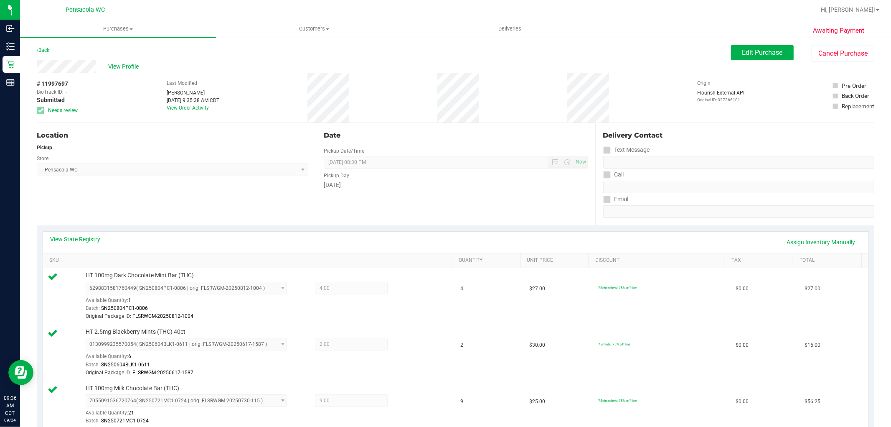
click at [130, 60] on div "View Profile" at bounding box center [384, 66] width 694 height 13
click at [128, 69] on span "View Profile" at bounding box center [124, 66] width 33 height 9
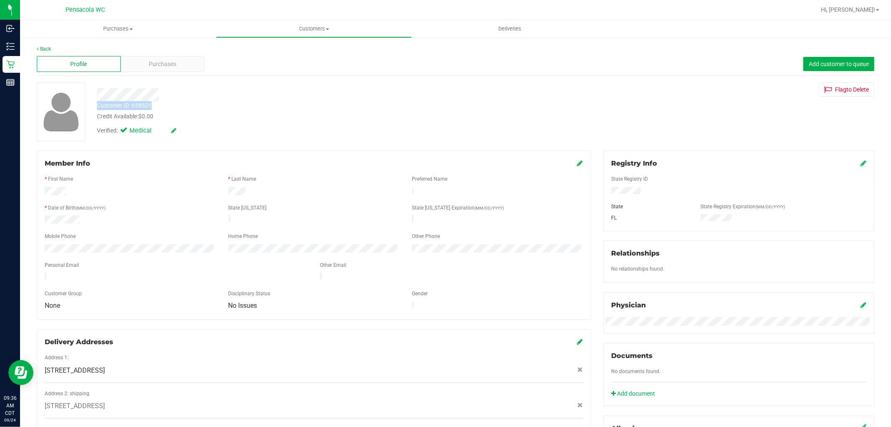
drag, startPoint x: 178, startPoint y: 104, endPoint x: 90, endPoint y: 107, distance: 87.4
click at [91, 107] on div "Customer ID: 658521 Credit Available: $0.00" at bounding box center [303, 111] width 425 height 20
copy div "Customer ID: 658521"
click at [48, 47] on link "Back" at bounding box center [44, 49] width 14 height 6
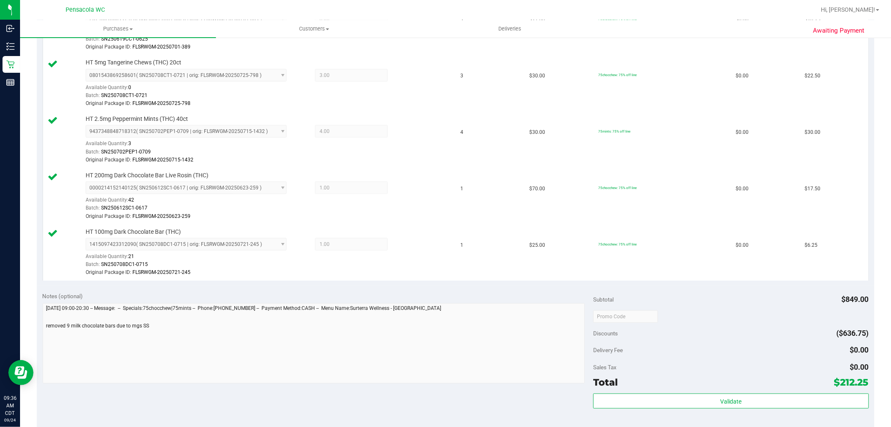
scroll to position [510, 0]
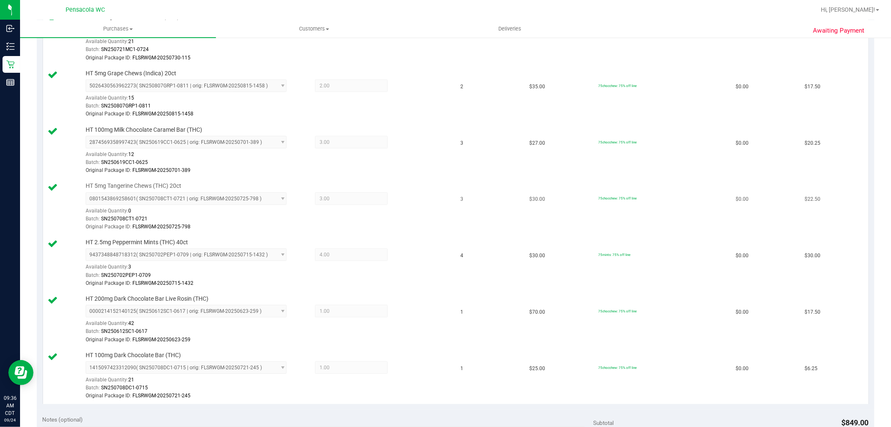
click at [343, 206] on div "0801543869258601 ( SN250708CT1-0721 | orig: FLSRWGM-20250725-798 ) 080154386925…" at bounding box center [267, 211] width 363 height 39
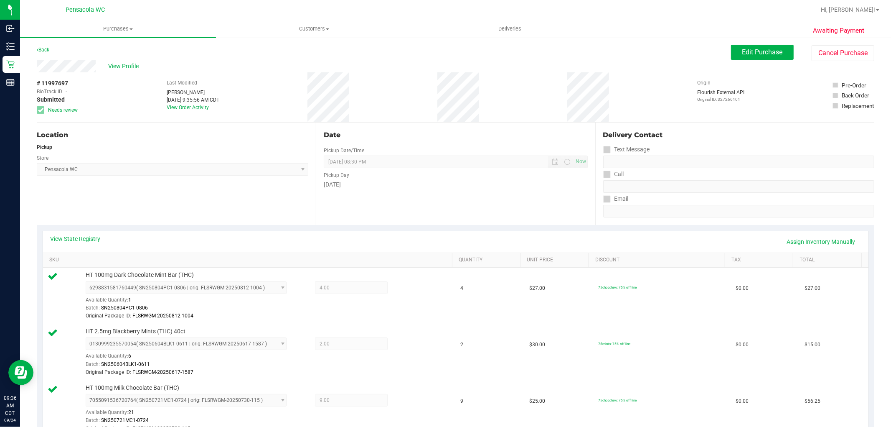
scroll to position [0, 0]
click at [757, 51] on span "Edit Purchase" at bounding box center [762, 52] width 41 height 8
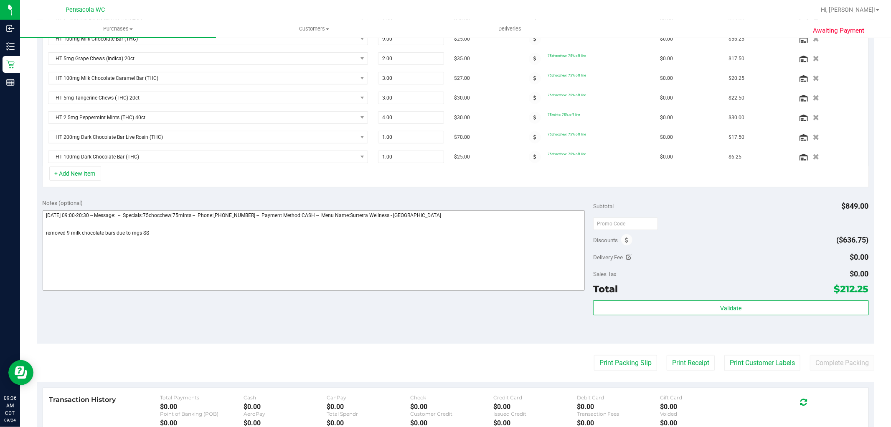
scroll to position [278, 0]
click at [275, 243] on textarea at bounding box center [314, 250] width 543 height 80
click at [69, 232] on textarea at bounding box center [314, 250] width 543 height 80
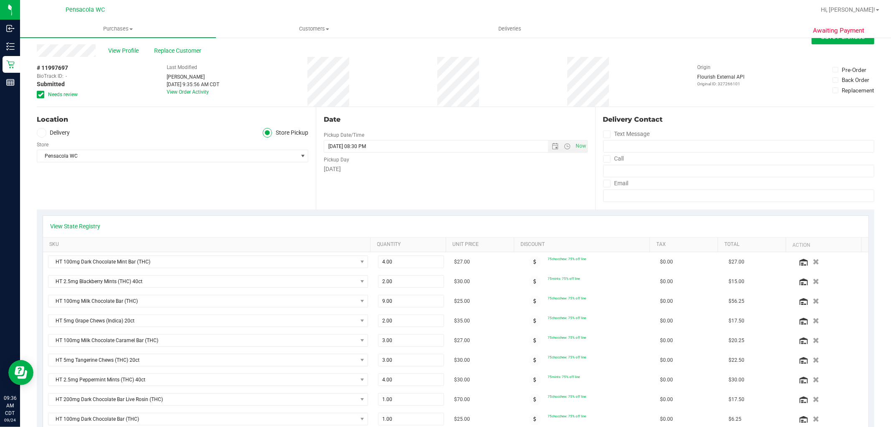
scroll to position [0, 0]
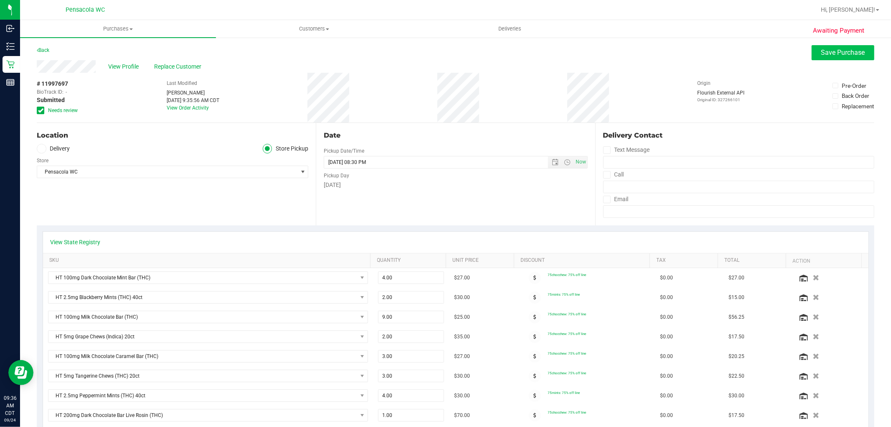
type textarea "Wednesday 09/24/2025 09:00-20:30 -- Message: -- Specials:75chocchew|75mints -- …"
click at [822, 46] on button "Save Purchase" at bounding box center [843, 52] width 63 height 15
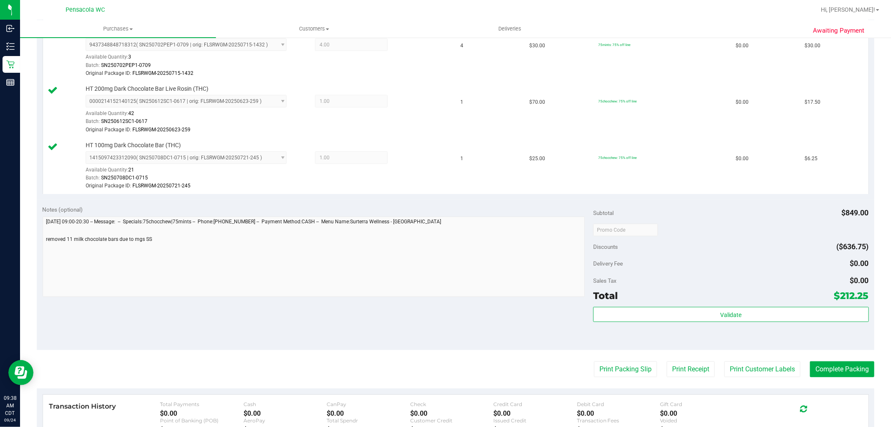
scroll to position [585, 0]
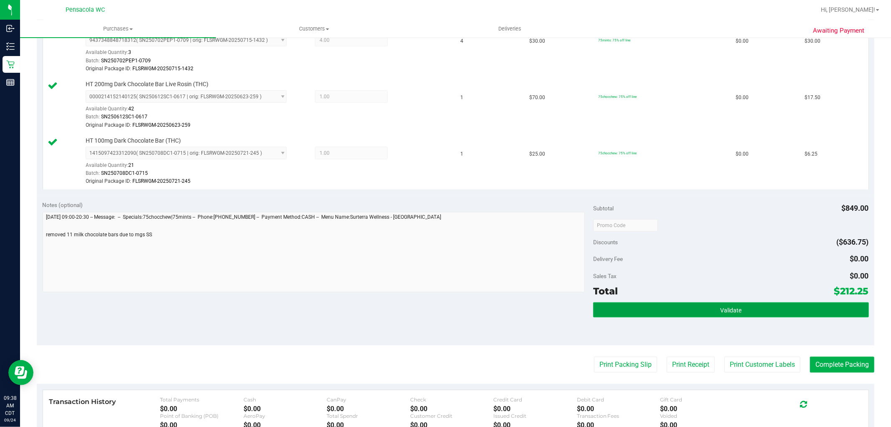
click at [698, 316] on button "Validate" at bounding box center [730, 309] width 275 height 15
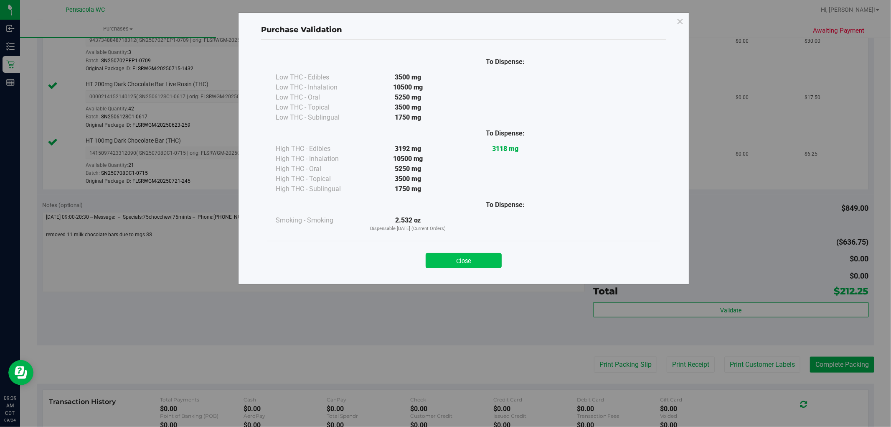
click at [468, 263] on button "Close" at bounding box center [464, 260] width 76 height 15
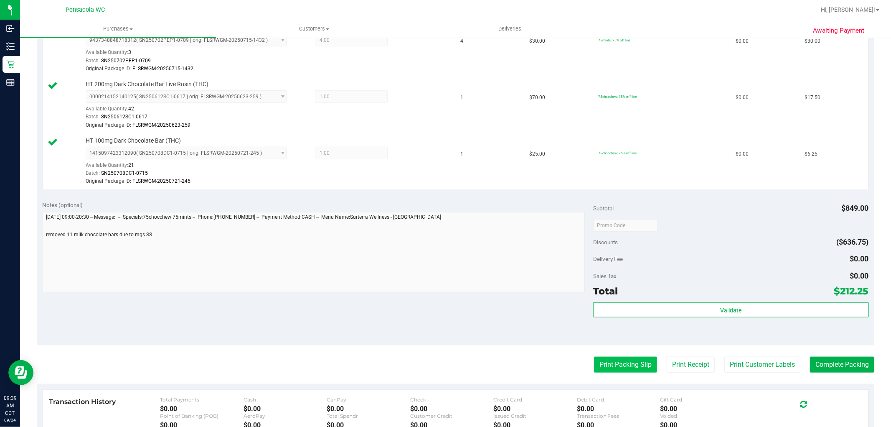
click at [626, 367] on button "Print Packing Slip" at bounding box center [625, 364] width 63 height 16
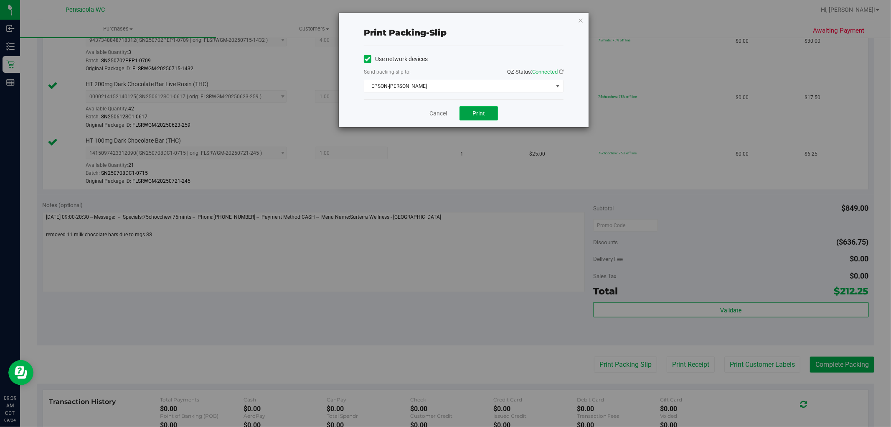
click at [480, 113] on span "Print" at bounding box center [478, 113] width 13 height 7
click at [579, 22] on icon "button" at bounding box center [581, 20] width 6 height 10
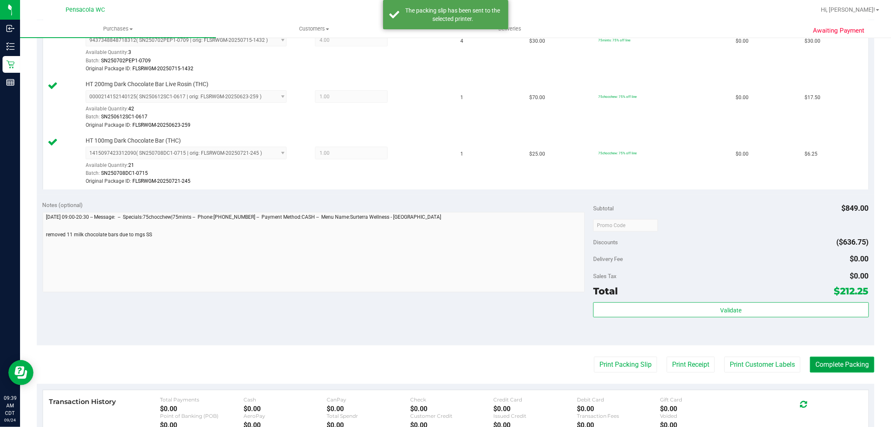
click at [837, 368] on button "Complete Packing" at bounding box center [842, 364] width 64 height 16
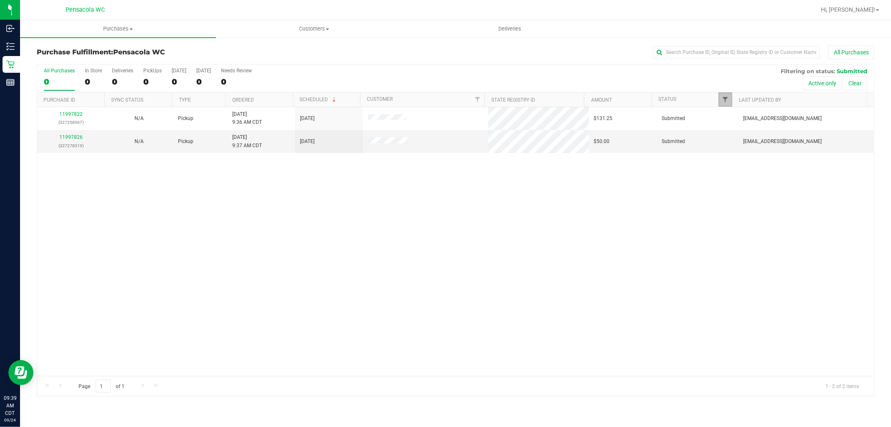
click at [728, 96] on span "Filter" at bounding box center [725, 99] width 7 height 7
click at [742, 193] on span "Packed" at bounding box center [744, 191] width 16 height 5
click at [732, 193] on input "Packed" at bounding box center [729, 191] width 5 height 5
checkbox input "true"
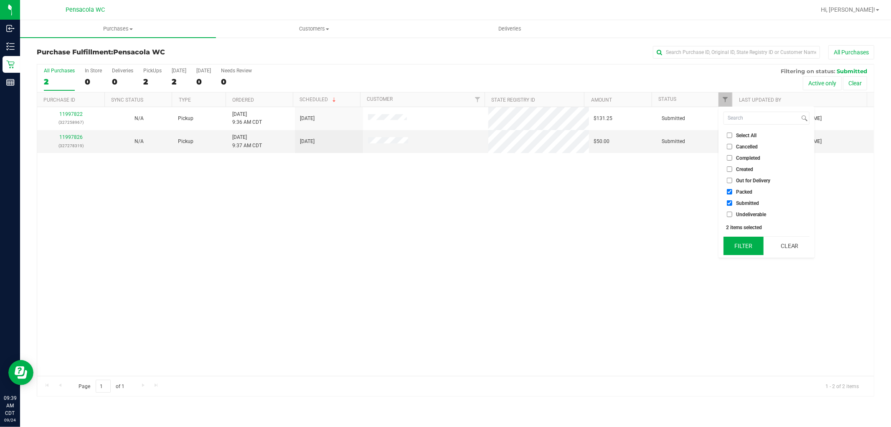
click at [736, 247] on button "Filter" at bounding box center [744, 245] width 40 height 18
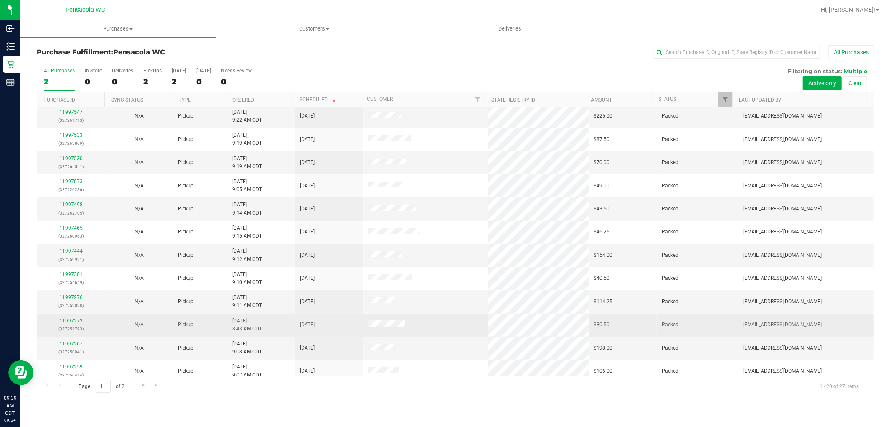
scroll to position [194, 0]
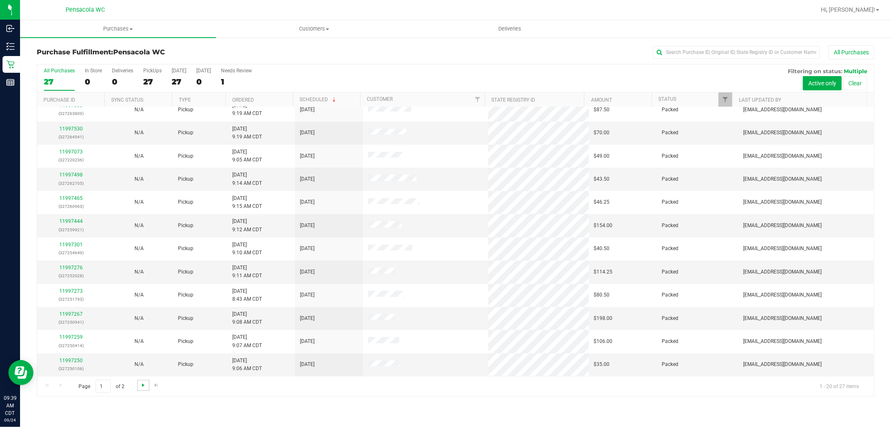
click at [145, 386] on span "Go to the next page" at bounding box center [143, 384] width 7 height 7
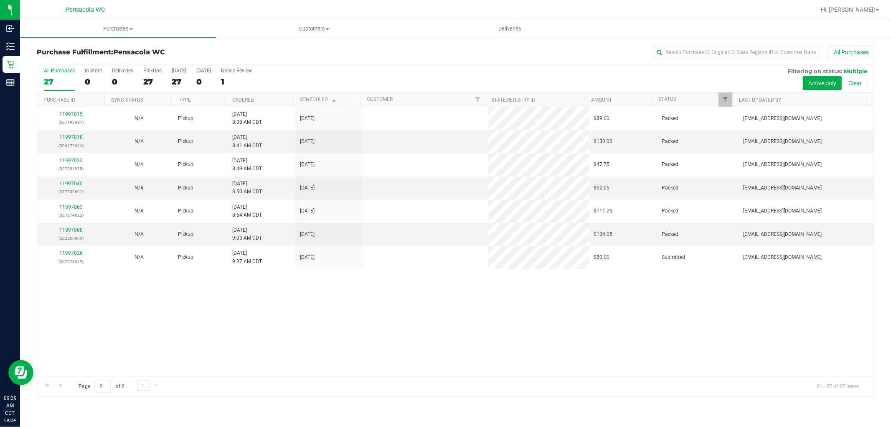
scroll to position [0, 0]
click at [59, 383] on span "Go to the previous page" at bounding box center [60, 384] width 7 height 7
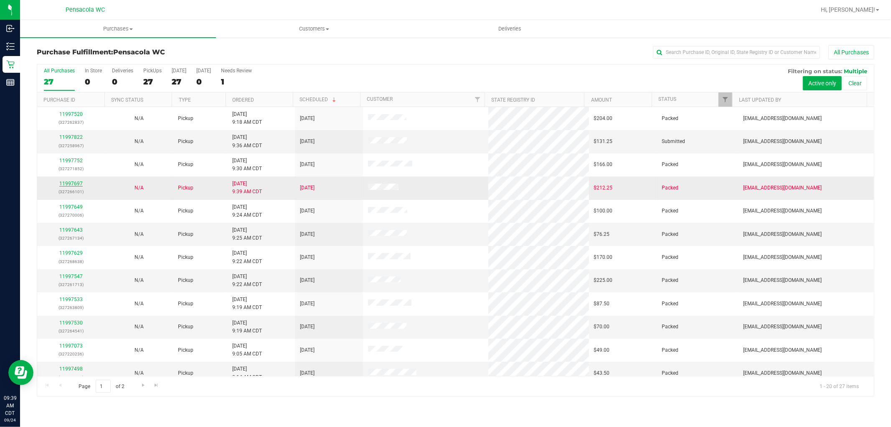
click at [64, 184] on link "11997697" at bounding box center [70, 183] width 23 height 6
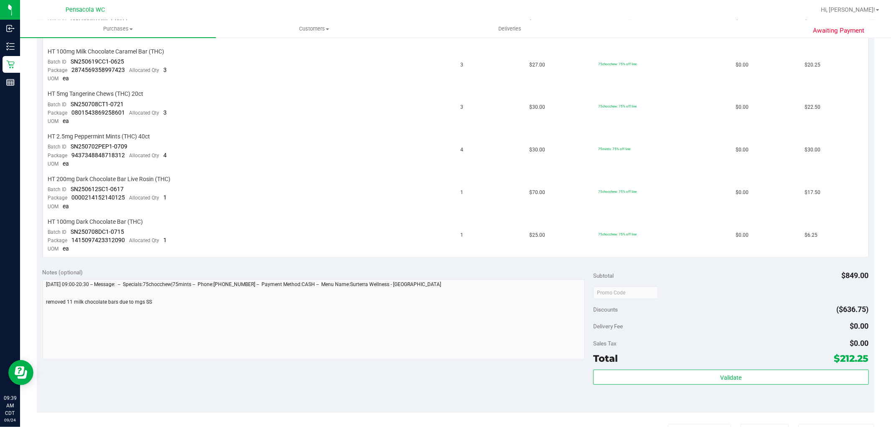
scroll to position [510, 0]
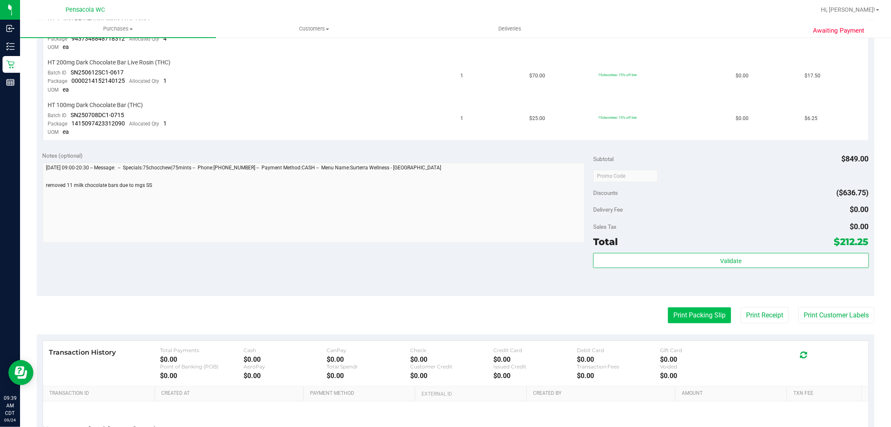
click at [683, 311] on button "Print Packing Slip" at bounding box center [699, 315] width 63 height 16
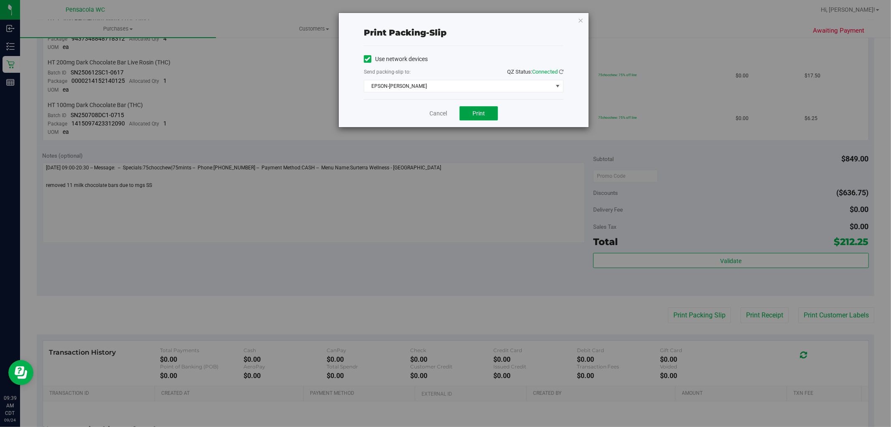
click at [492, 113] on button "Print" at bounding box center [479, 113] width 38 height 14
click at [579, 19] on icon "button" at bounding box center [581, 20] width 6 height 10
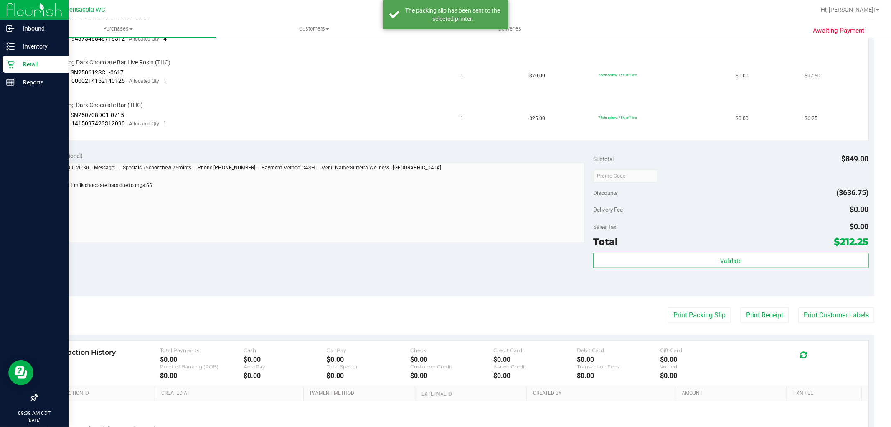
click at [39, 61] on p "Retail" at bounding box center [40, 64] width 50 height 10
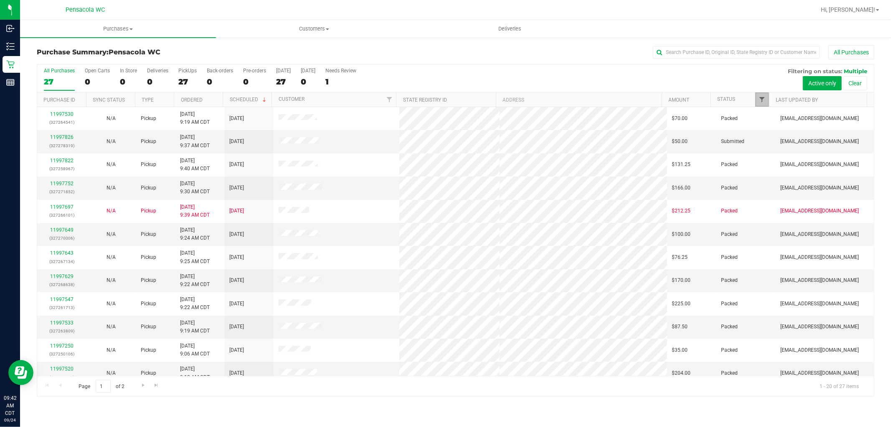
click at [762, 100] on span "Filter" at bounding box center [762, 99] width 7 height 7
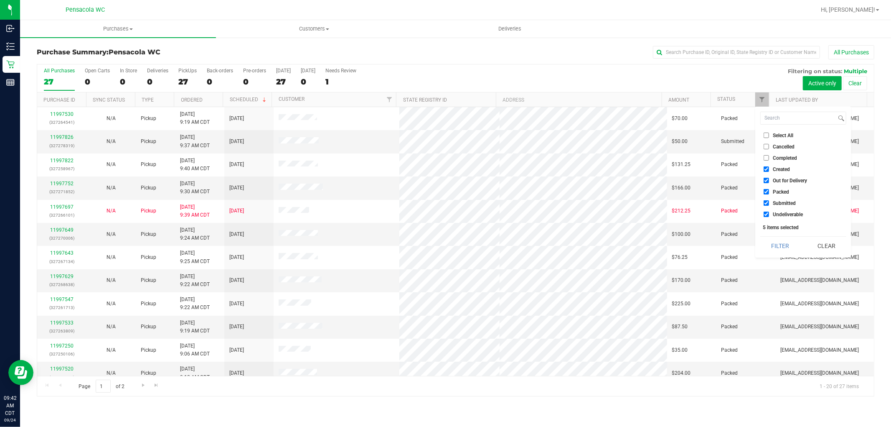
click at [784, 134] on span "Select All" at bounding box center [783, 135] width 20 height 5
click at [769, 134] on input "Select All" at bounding box center [766, 134] width 5 height 5
checkbox input "true"
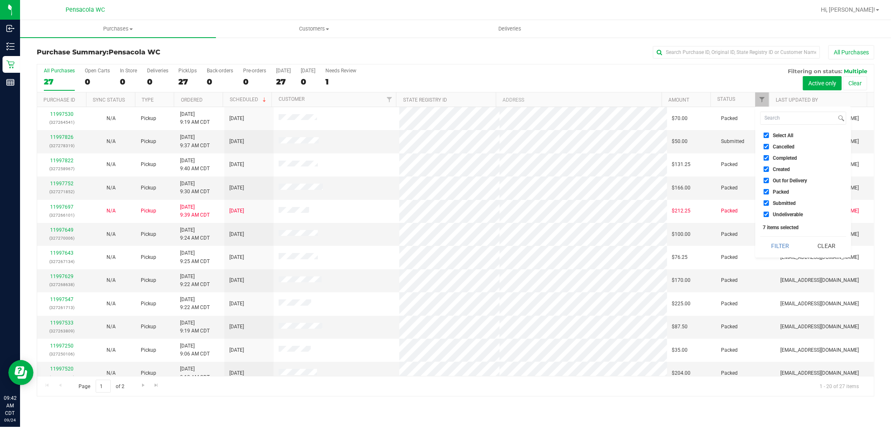
click at [782, 135] on span "Select All" at bounding box center [783, 135] width 20 height 5
click at [769, 135] on input "Select All" at bounding box center [766, 134] width 5 height 5
checkbox input "false"
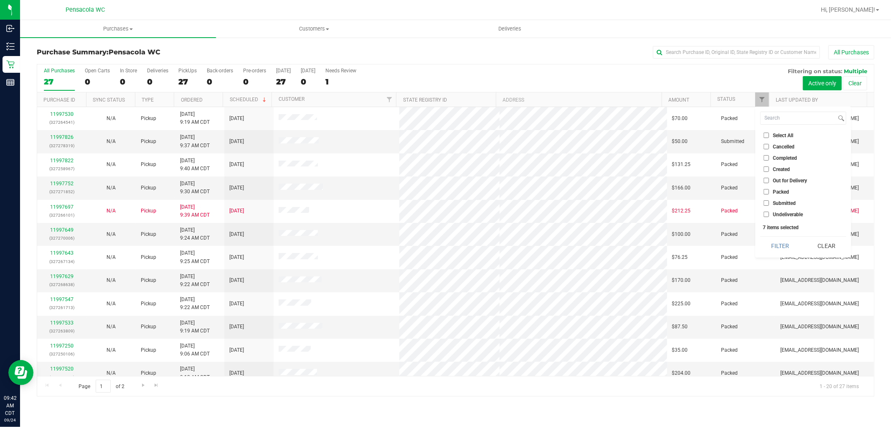
checkbox input "false"
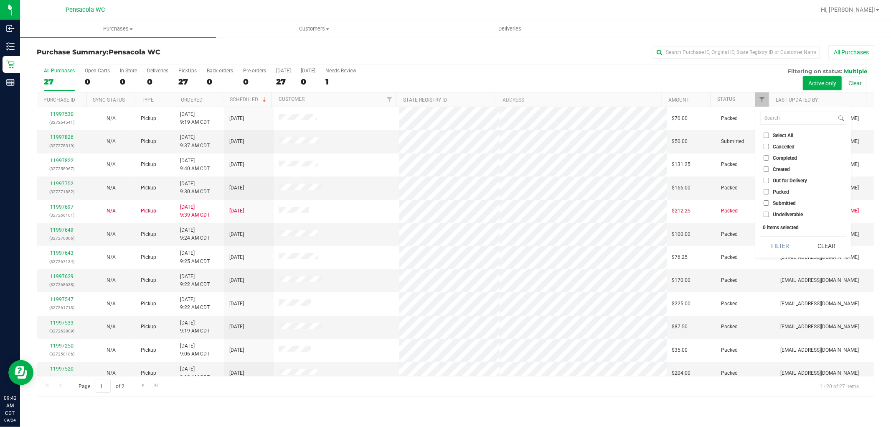
click at [787, 201] on span "Submitted" at bounding box center [784, 203] width 23 height 5
click at [769, 200] on input "Submitted" at bounding box center [766, 202] width 5 height 5
checkbox input "true"
click at [781, 253] on button "Filter" at bounding box center [780, 245] width 40 height 18
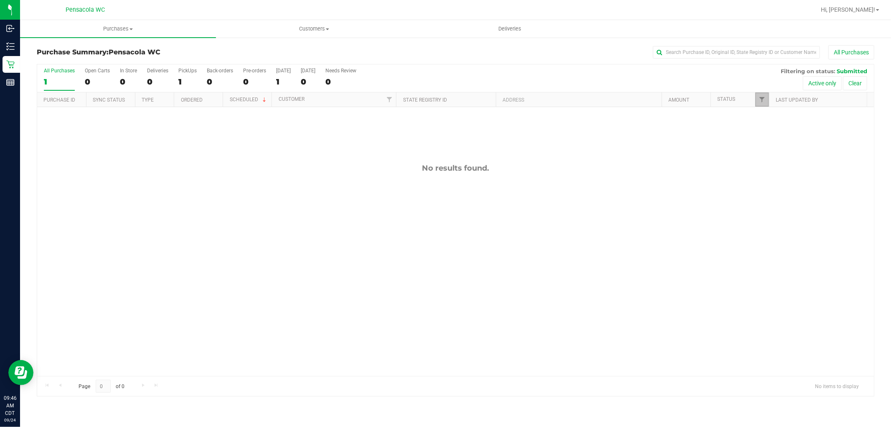
click at [757, 101] on link "Filter" at bounding box center [762, 99] width 14 height 14
click at [773, 190] on span "Packed" at bounding box center [781, 191] width 16 height 5
click at [769, 190] on input "Packed" at bounding box center [766, 191] width 5 height 5
checkbox input "true"
drag, startPoint x: 782, startPoint y: 249, endPoint x: 780, endPoint y: 254, distance: 5.8
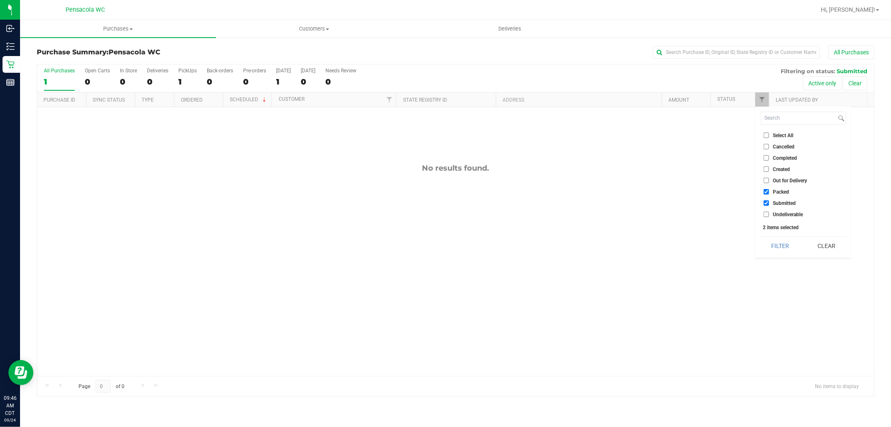
click at [782, 249] on button "Filter" at bounding box center [780, 245] width 40 height 18
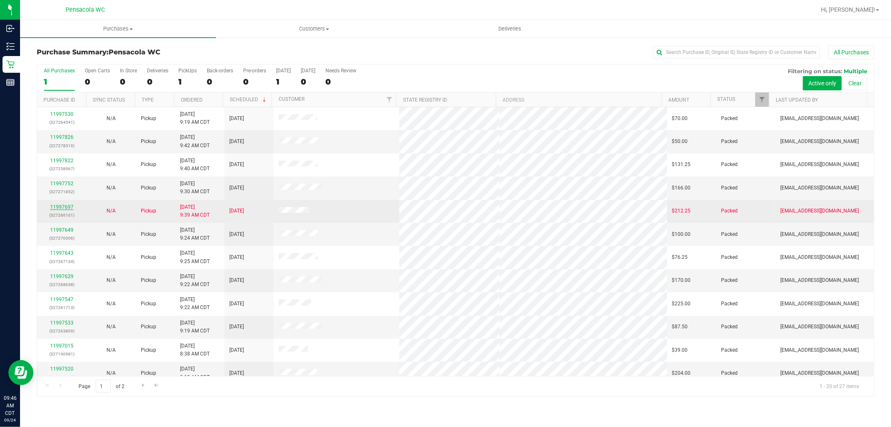
click at [69, 207] on link "11997697" at bounding box center [61, 207] width 23 height 6
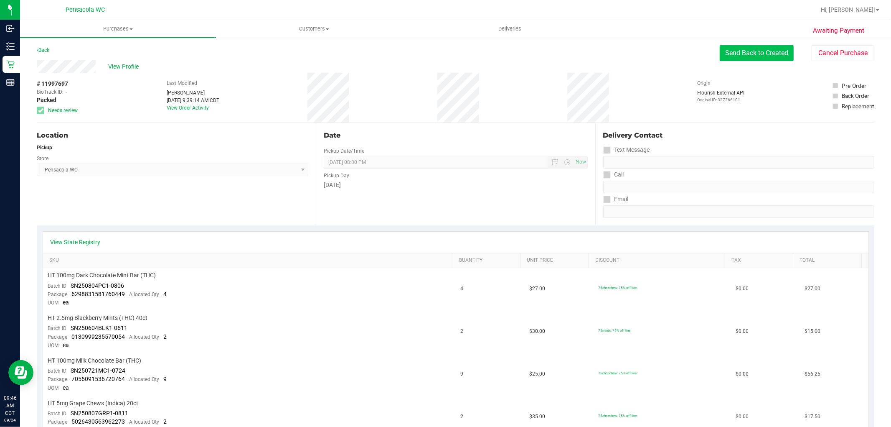
click at [761, 46] on button "Send Back to Created" at bounding box center [757, 53] width 74 height 16
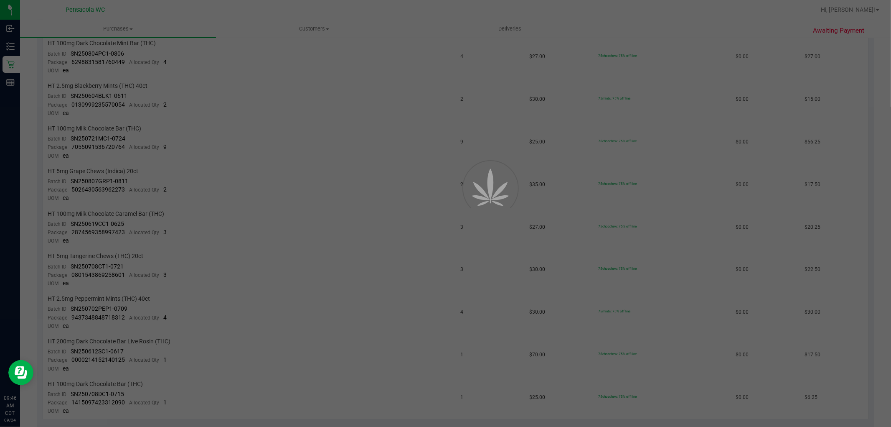
scroll to position [464, 0]
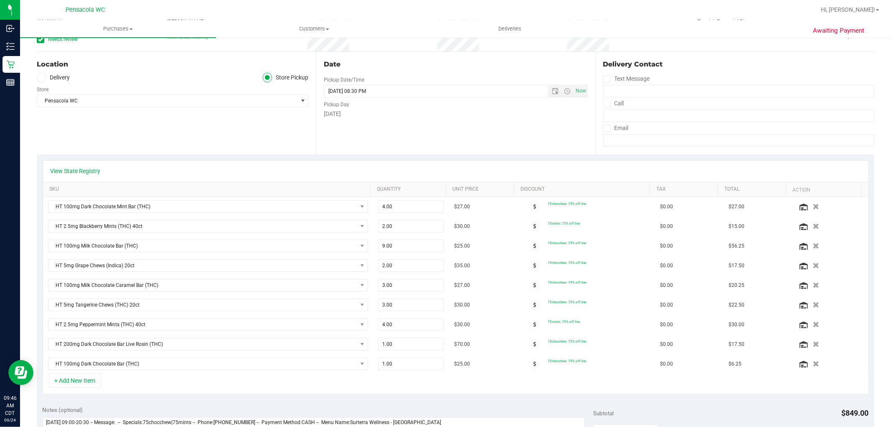
scroll to position [185, 0]
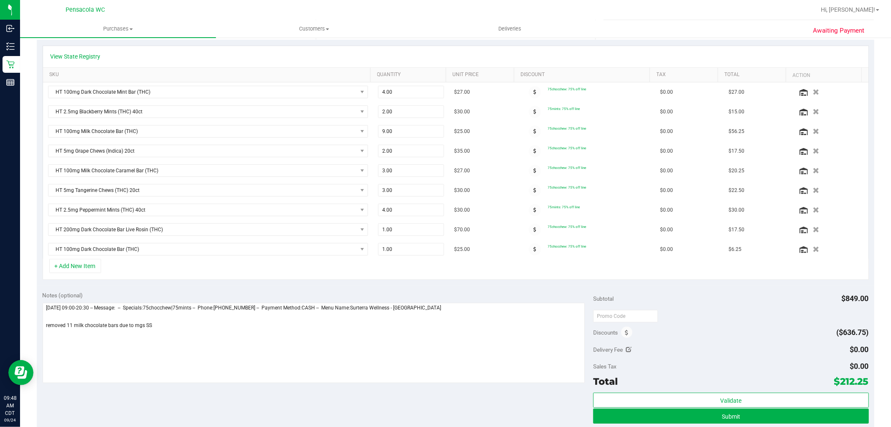
click at [283, 289] on div "Notes (optional) Subtotal $849.00 Discounts ($636.75) Delivery Fee $0.00 Sales …" at bounding box center [456, 360] width 838 height 150
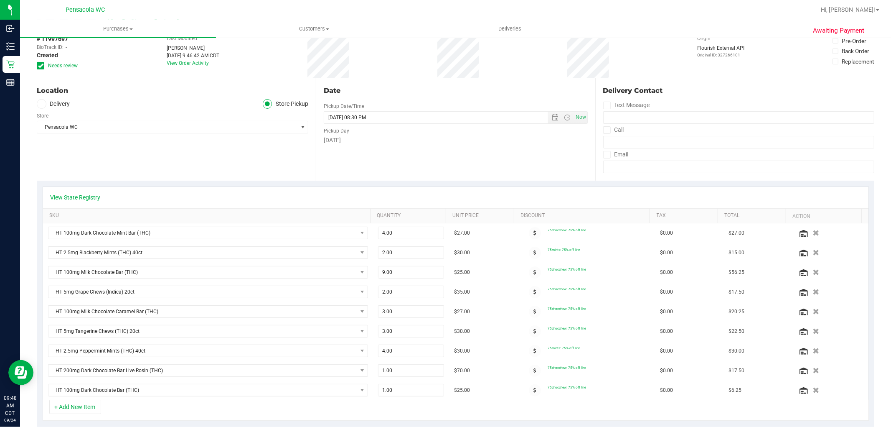
scroll to position [0, 0]
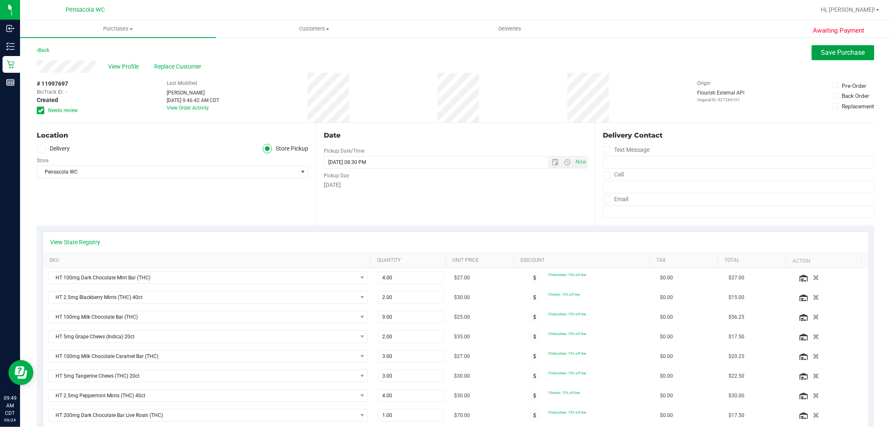
click at [828, 54] on span "Save Purchase" at bounding box center [843, 52] width 44 height 8
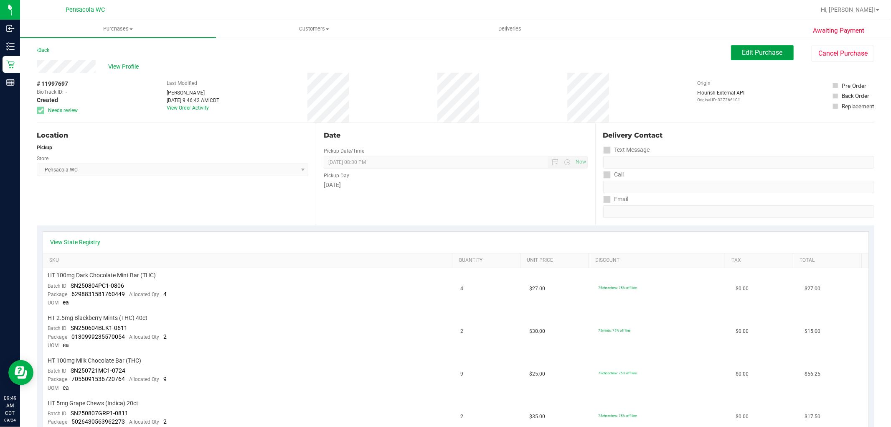
click at [754, 55] on span "Edit Purchase" at bounding box center [762, 52] width 41 height 8
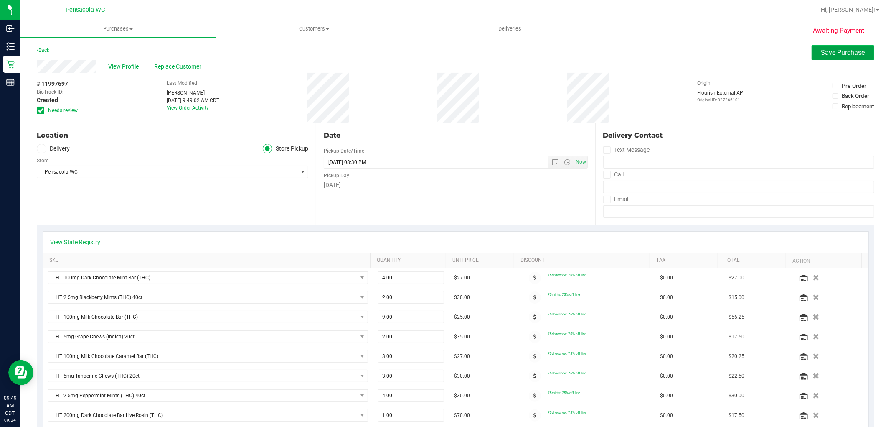
click at [813, 53] on button "Save Purchase" at bounding box center [843, 52] width 63 height 15
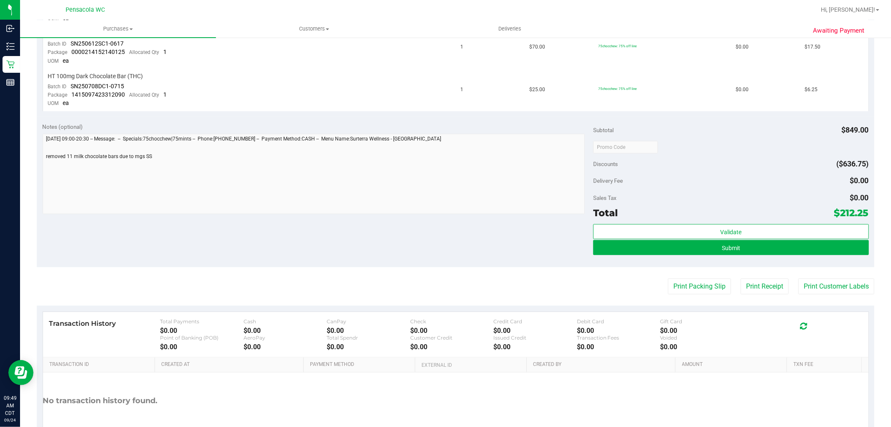
scroll to position [557, 0]
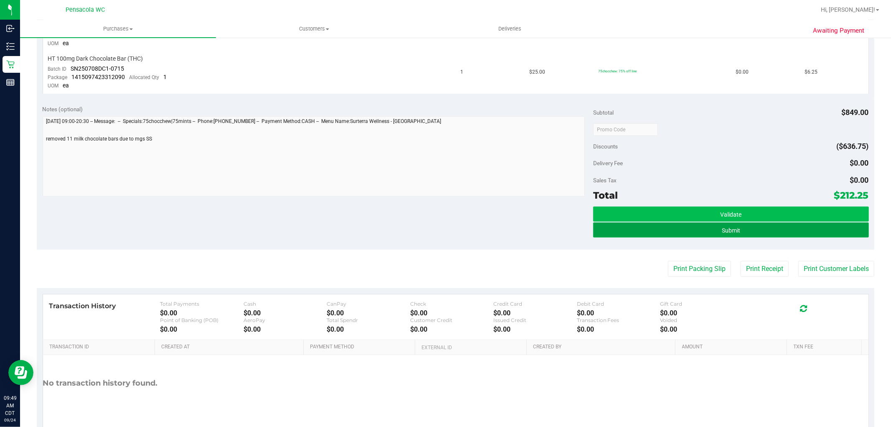
click at [702, 234] on button "Submit" at bounding box center [730, 229] width 275 height 15
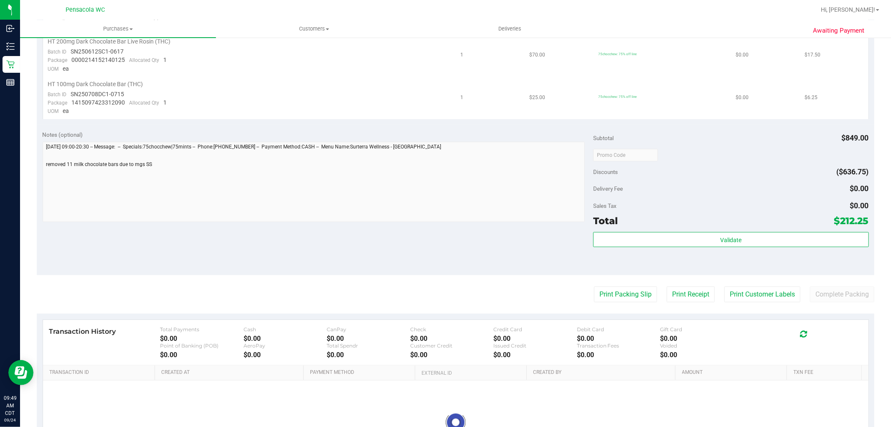
scroll to position [0, 0]
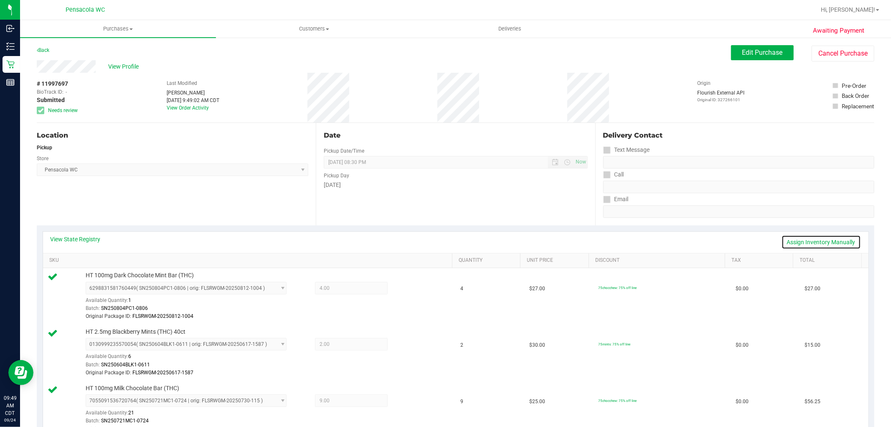
click at [809, 244] on link "Assign Inventory Manually" at bounding box center [821, 242] width 79 height 14
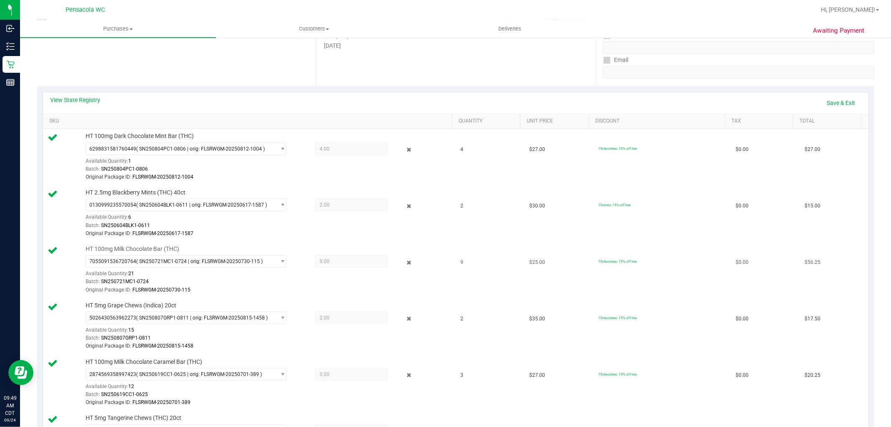
scroll to position [185, 0]
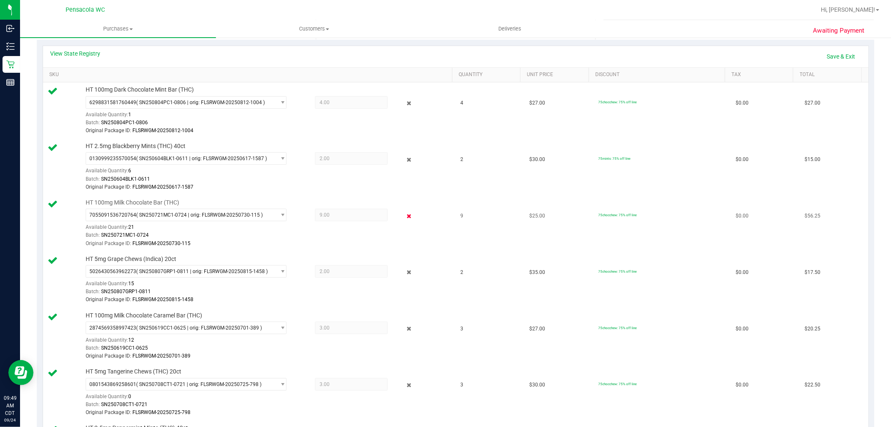
click at [405, 214] on icon at bounding box center [408, 216] width 9 height 10
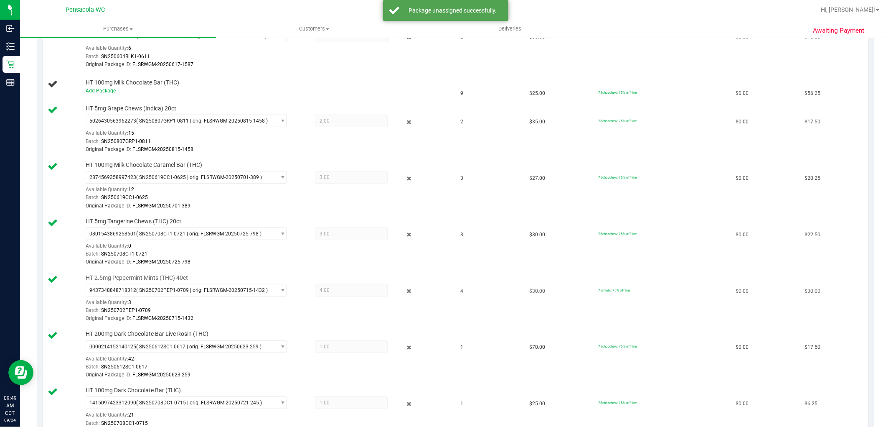
scroll to position [325, 0]
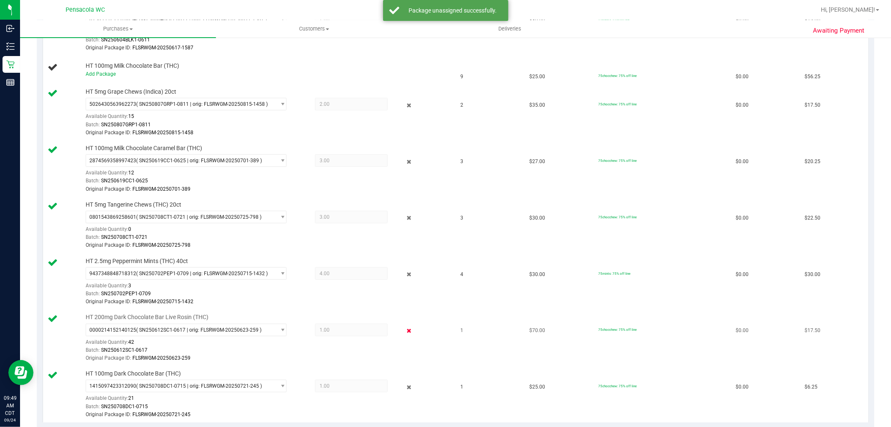
click at [404, 328] on icon at bounding box center [408, 331] width 9 height 10
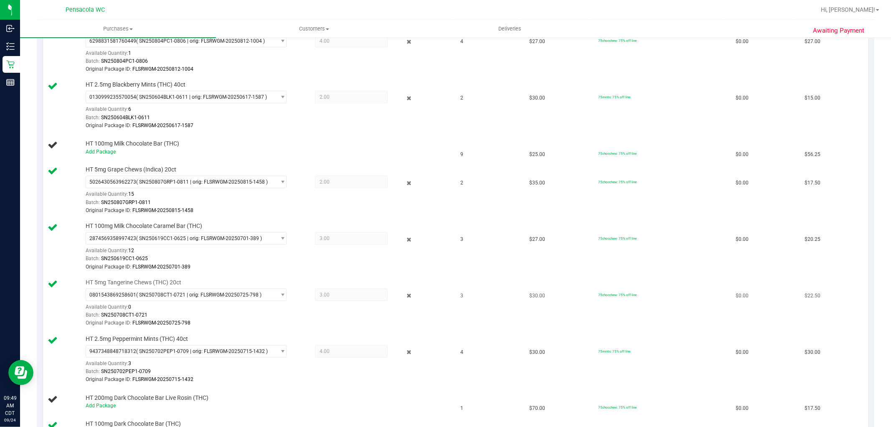
scroll to position [185, 0]
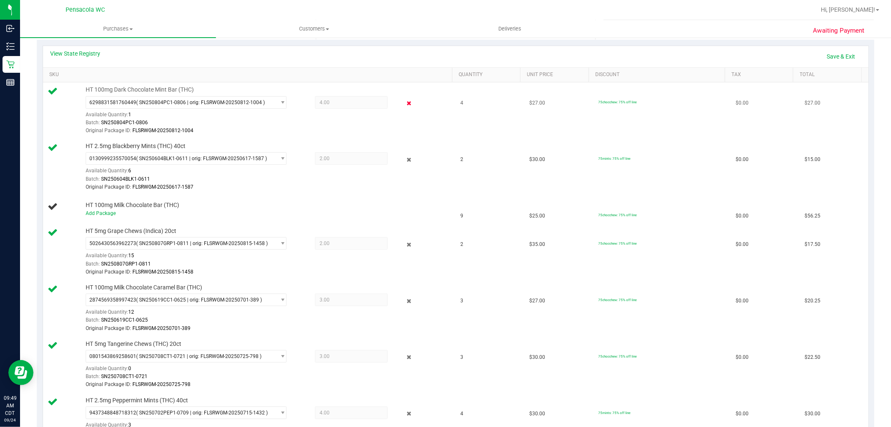
click at [407, 103] on icon at bounding box center [408, 104] width 9 height 10
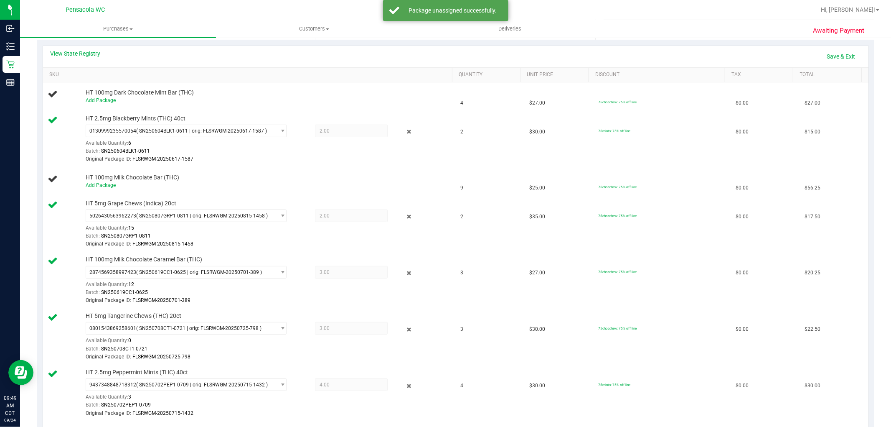
scroll to position [0, 0]
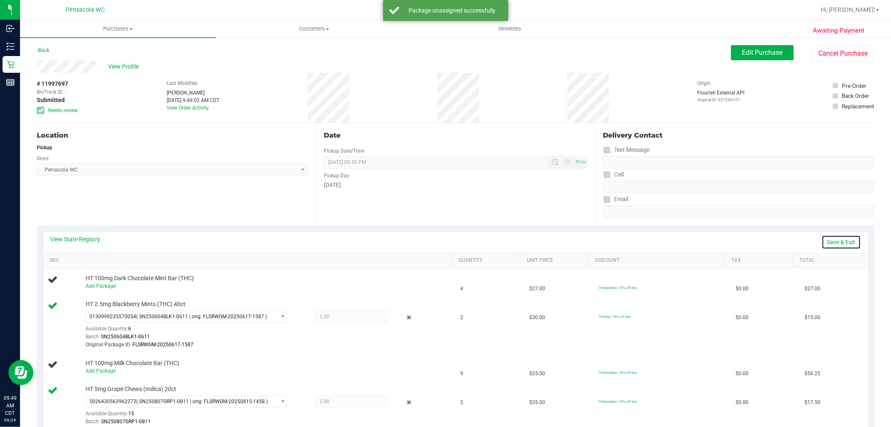
click at [824, 244] on link "Save & Exit" at bounding box center [841, 242] width 39 height 14
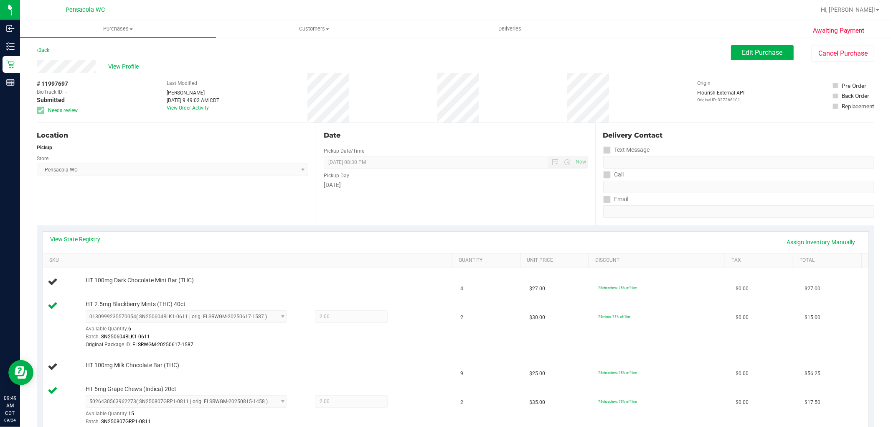
click at [764, 64] on div "View Profile # 11997697 BioTrack ID: - Submitted Needs review Last Modified Mal…" at bounding box center [456, 91] width 838 height 63
click at [761, 59] on button "Edit Purchase" at bounding box center [762, 52] width 63 height 15
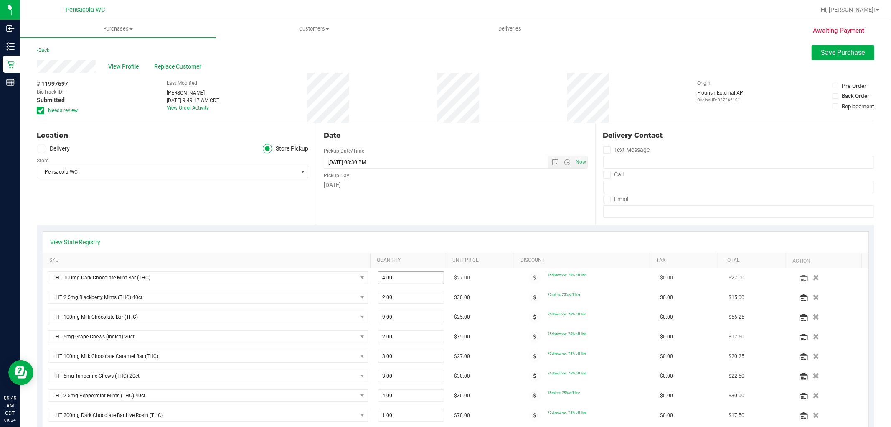
click at [387, 279] on span "4.00 4" at bounding box center [411, 277] width 66 height 13
type input "2"
type input "2.00"
click at [488, 294] on td "$30.00" at bounding box center [483, 297] width 69 height 20
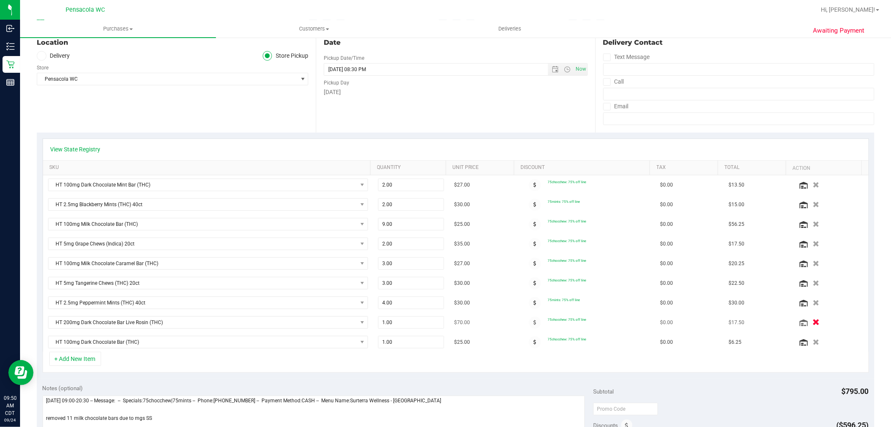
click at [813, 323] on icon "button" at bounding box center [816, 322] width 7 height 6
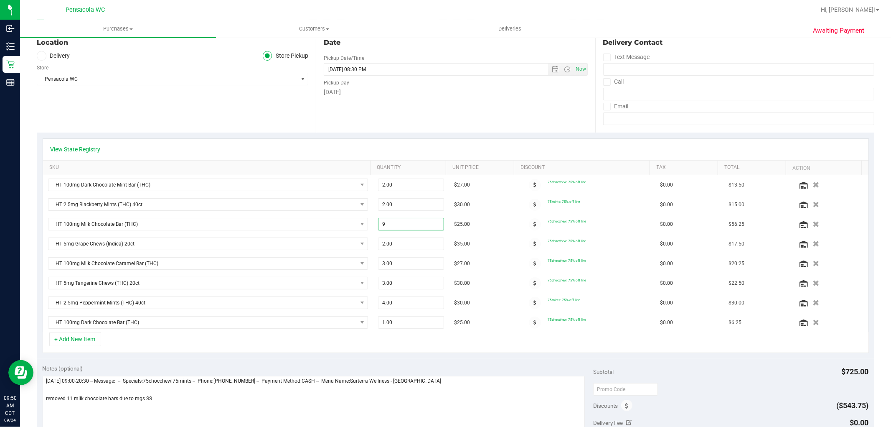
click at [398, 224] on span "9.00 9" at bounding box center [411, 224] width 66 height 13
type input "13"
type input "13.00"
click at [489, 231] on td "$25.00" at bounding box center [483, 224] width 69 height 20
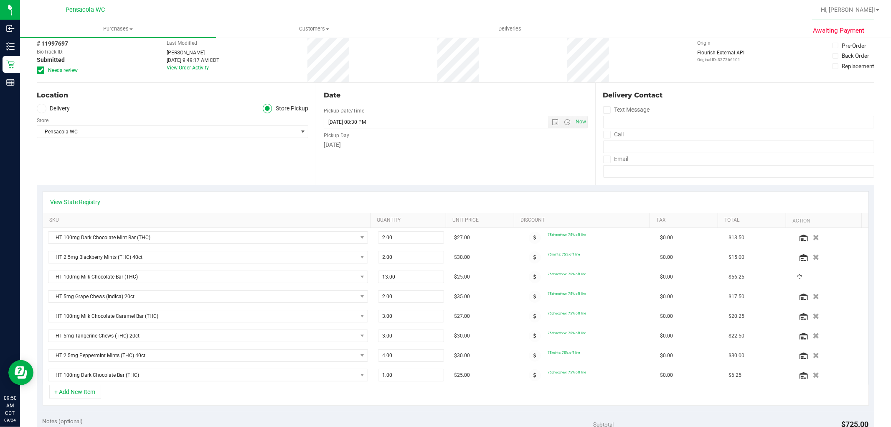
scroll to position [0, 0]
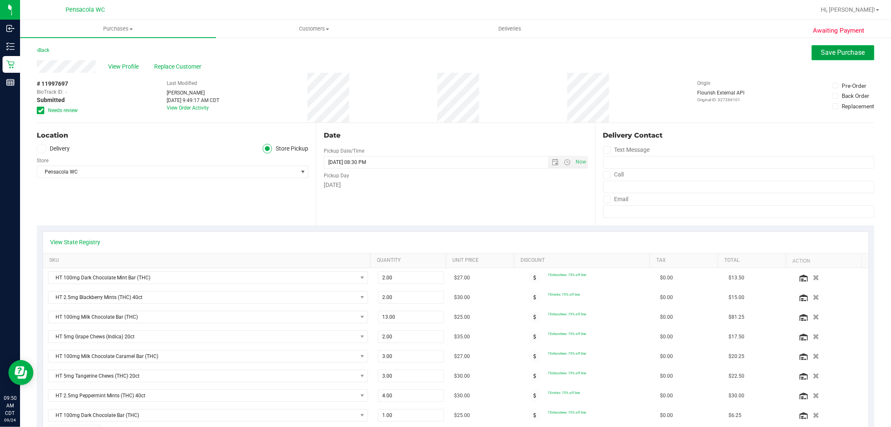
click at [841, 52] on span "Save Purchase" at bounding box center [843, 52] width 44 height 8
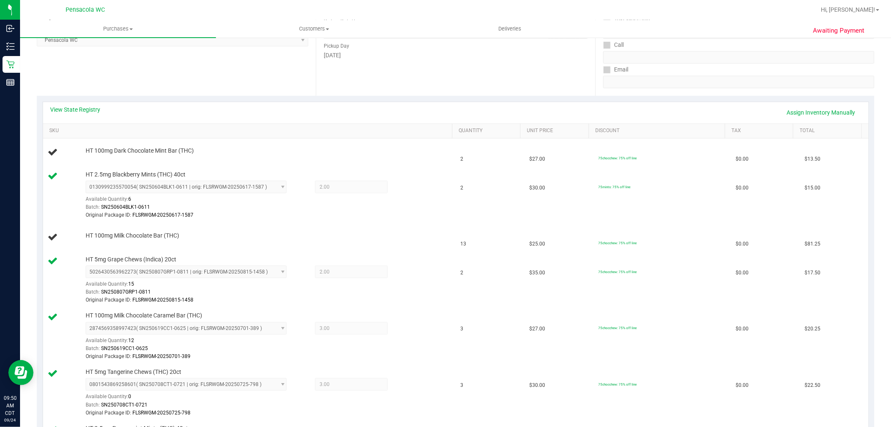
scroll to position [132, 0]
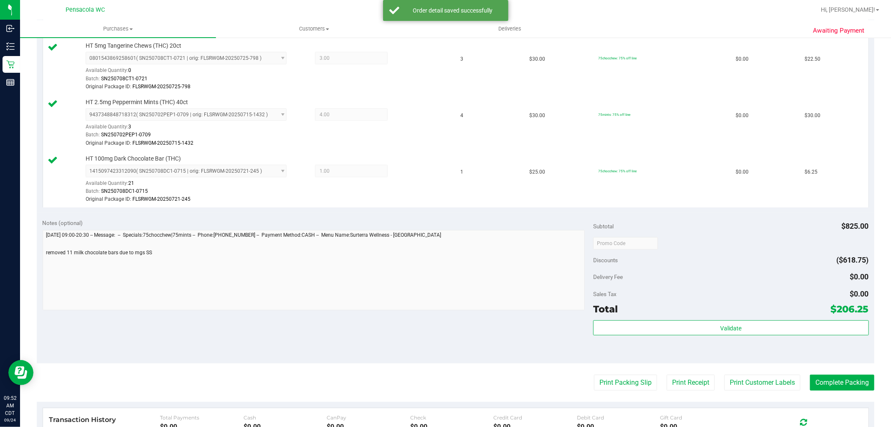
scroll to position [500, 0]
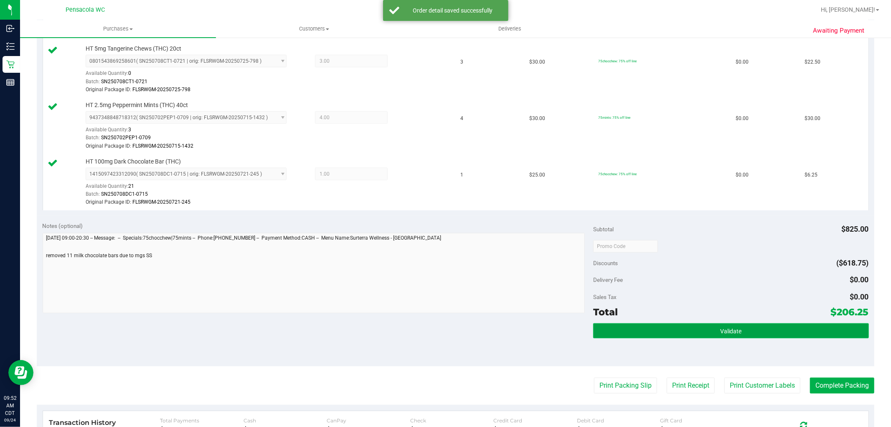
click at [712, 327] on button "Validate" at bounding box center [730, 330] width 275 height 15
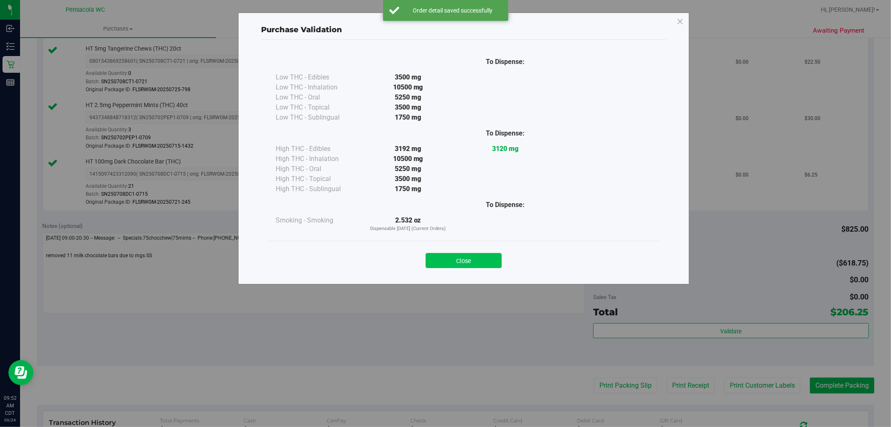
click at [471, 260] on button "Close" at bounding box center [464, 260] width 76 height 15
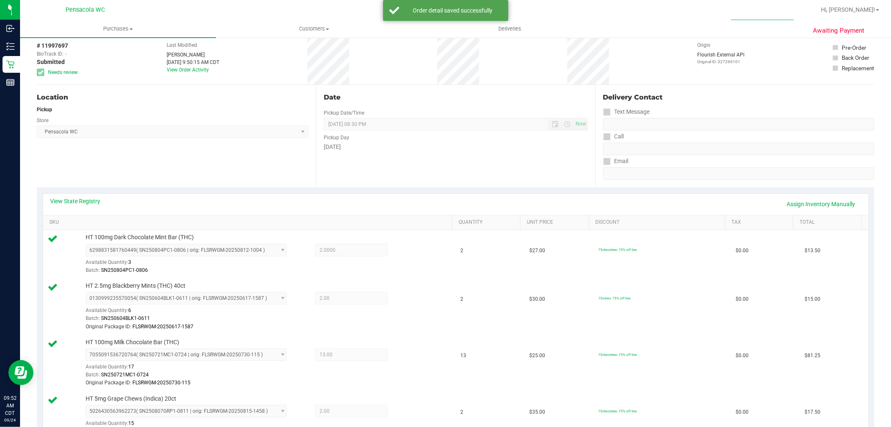
scroll to position [0, 0]
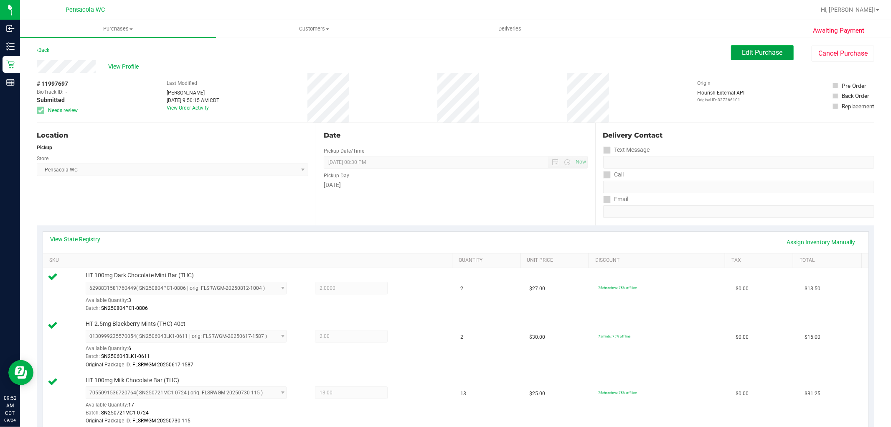
click at [757, 57] on button "Edit Purchase" at bounding box center [762, 52] width 63 height 15
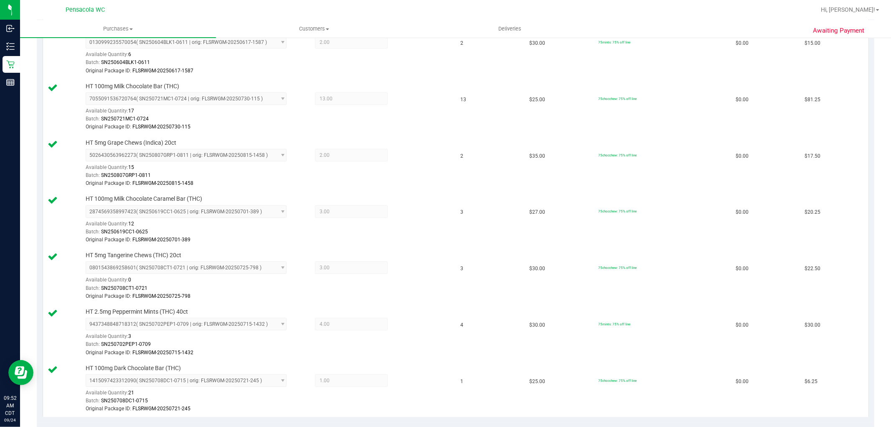
scroll to position [302, 0]
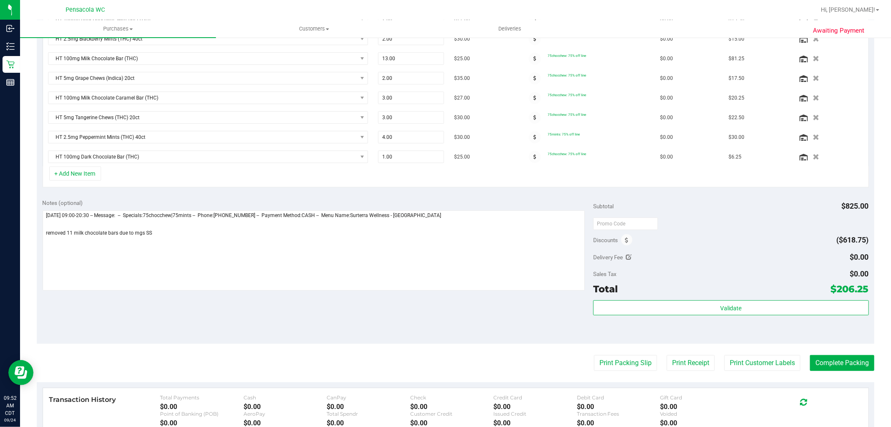
scroll to position [259, 0]
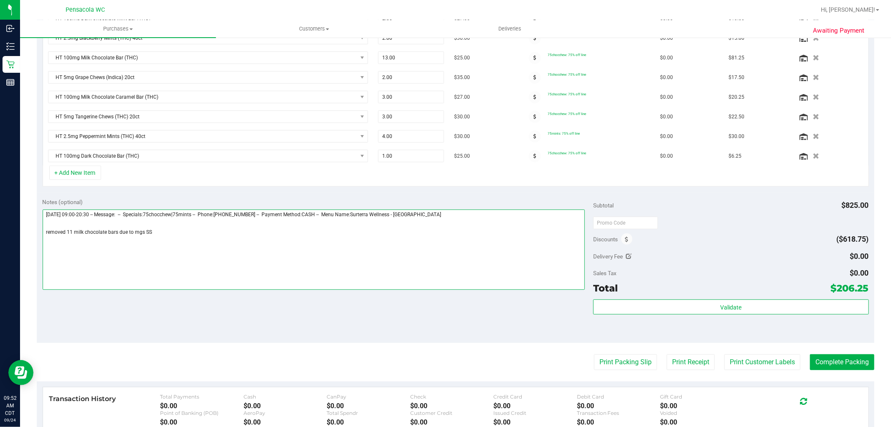
click at [66, 231] on textarea at bounding box center [314, 249] width 543 height 80
click at [74, 236] on textarea at bounding box center [314, 249] width 543 height 80
click at [102, 232] on textarea at bounding box center [314, 249] width 543 height 80
click at [116, 231] on textarea at bounding box center [314, 249] width 543 height 80
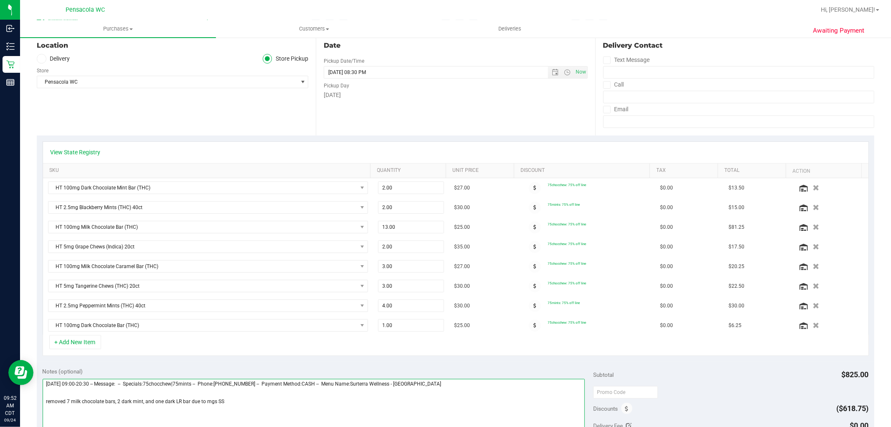
scroll to position [0, 0]
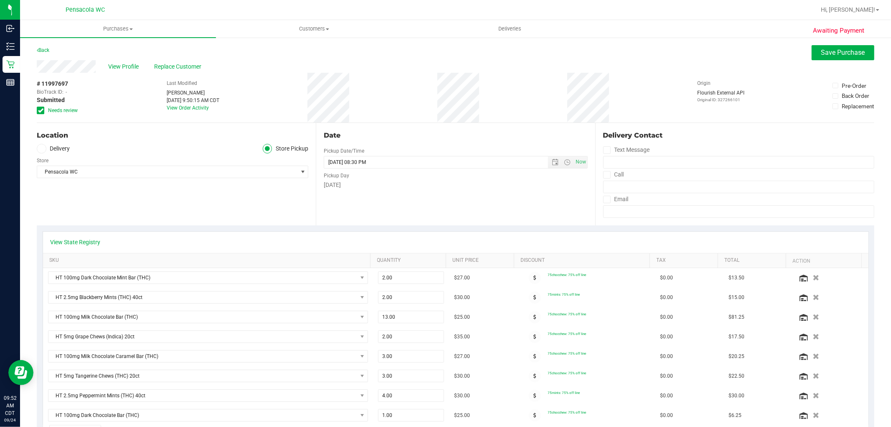
type textarea "Wednesday 09/24/2025 09:00-20:30 -- Message: -- Specials:75chocchew|75mints -- …"
click at [836, 52] on span "Save Purchase" at bounding box center [843, 52] width 44 height 8
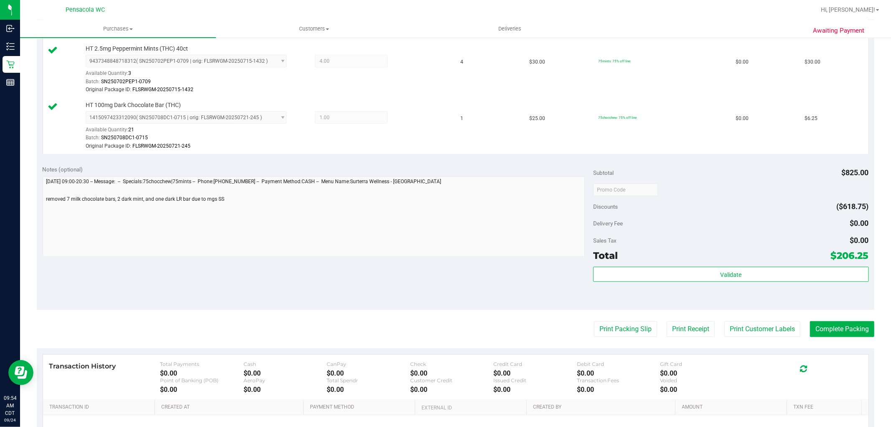
scroll to position [660, 0]
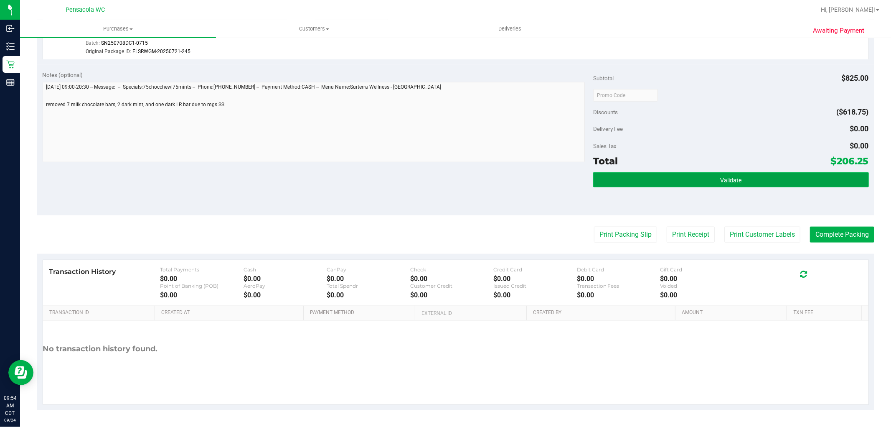
click at [682, 173] on button "Validate" at bounding box center [730, 179] width 275 height 15
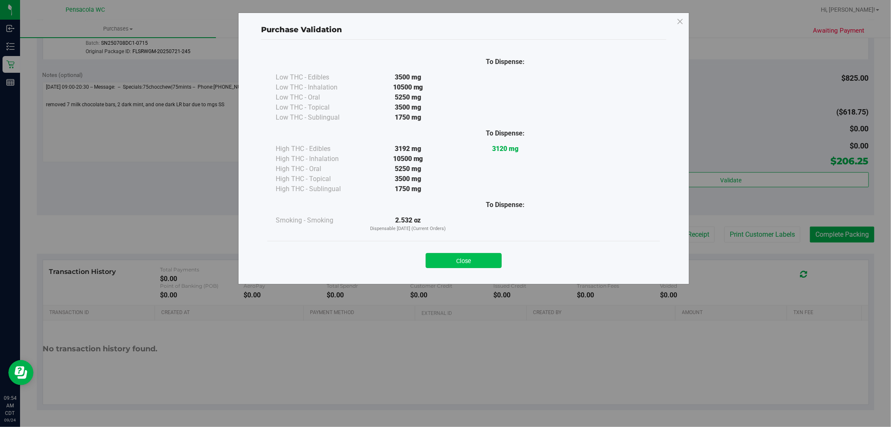
click at [475, 260] on button "Close" at bounding box center [464, 260] width 76 height 15
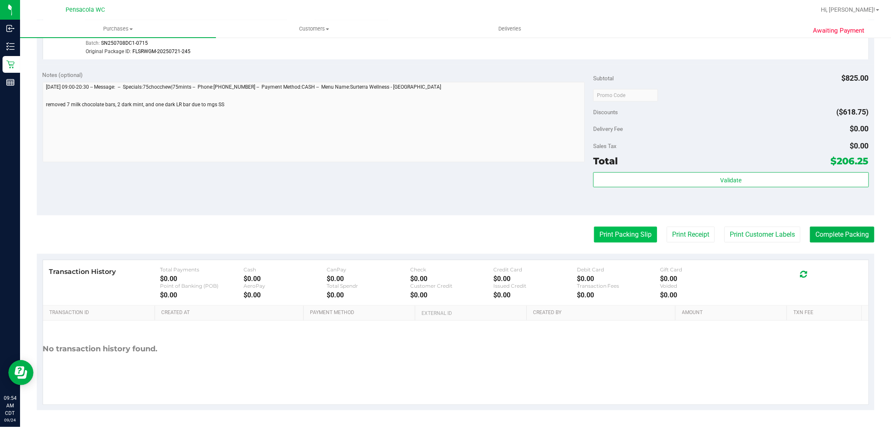
click at [636, 229] on button "Print Packing Slip" at bounding box center [625, 234] width 63 height 16
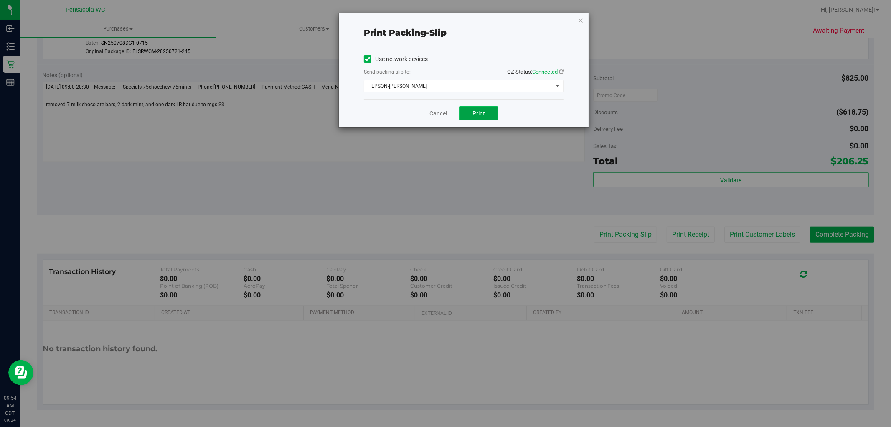
click at [493, 114] on button "Print" at bounding box center [479, 113] width 38 height 14
click at [581, 19] on icon "button" at bounding box center [581, 20] width 6 height 10
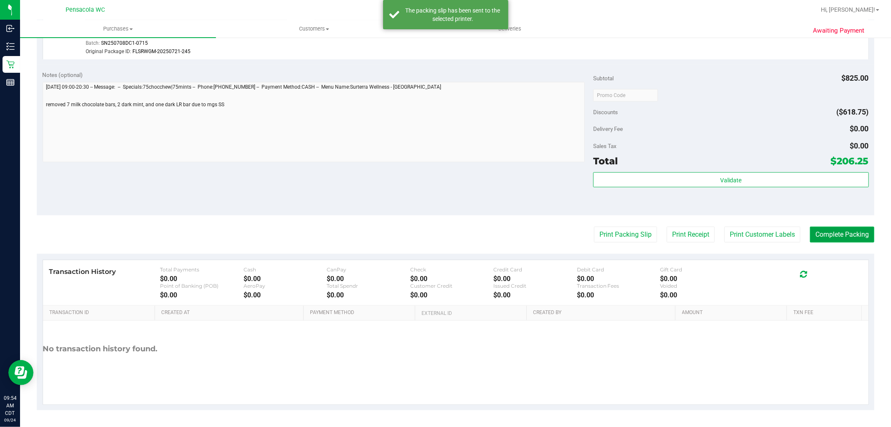
click at [851, 235] on button "Complete Packing" at bounding box center [842, 234] width 64 height 16
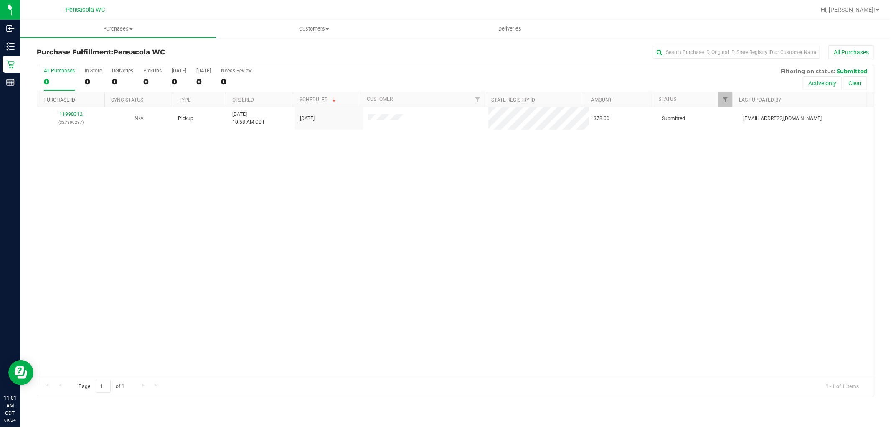
click at [74, 99] on link "Purchase ID" at bounding box center [59, 100] width 32 height 6
click at [73, 116] on div at bounding box center [455, 229] width 837 height 331
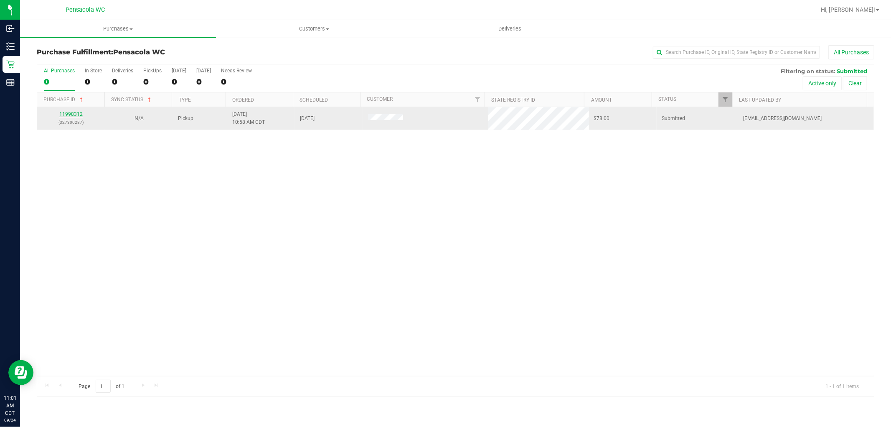
click at [79, 114] on link "11998312" at bounding box center [70, 114] width 23 height 6
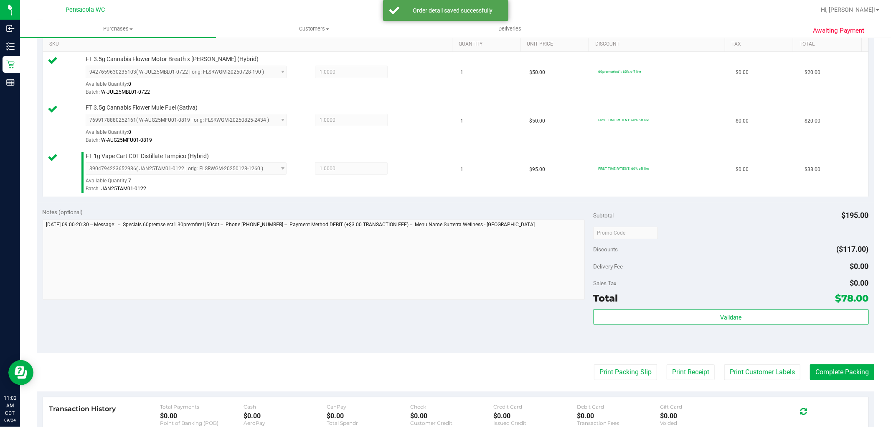
scroll to position [225, 0]
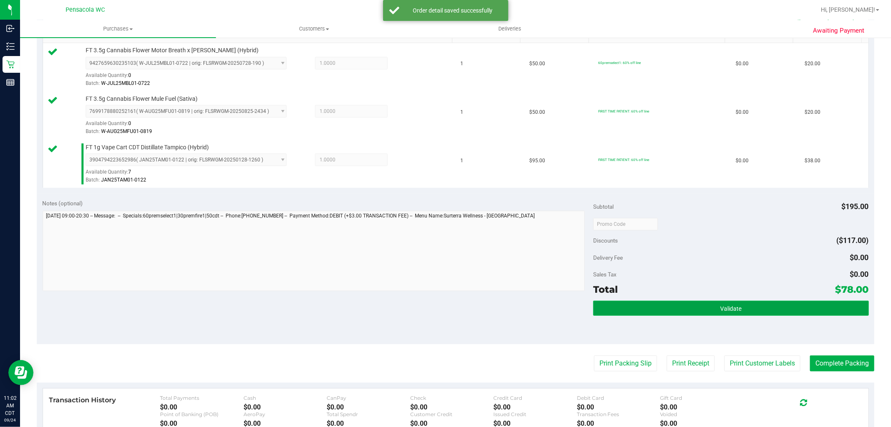
click at [672, 306] on button "Validate" at bounding box center [730, 307] width 275 height 15
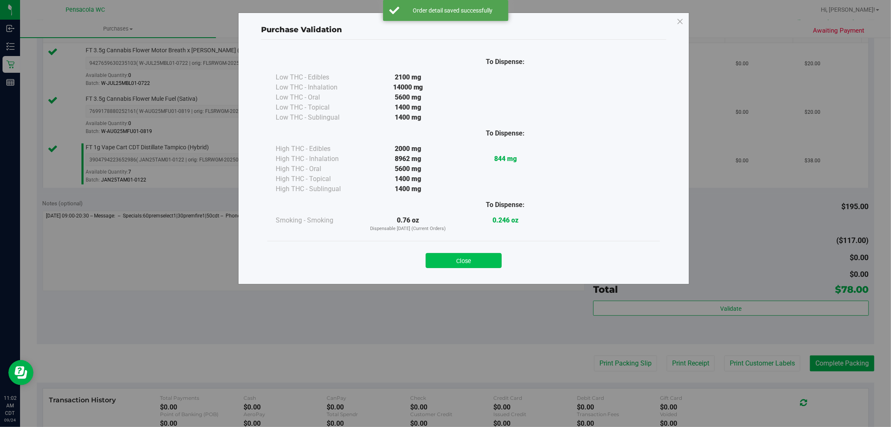
click at [478, 254] on button "Close" at bounding box center [464, 260] width 76 height 15
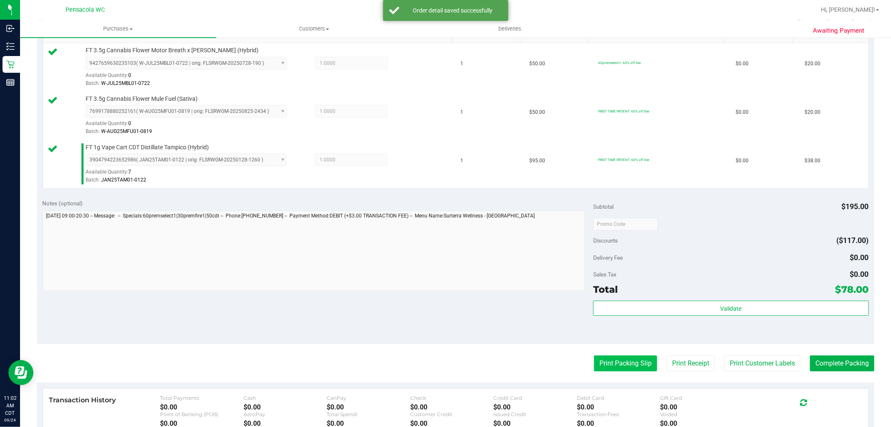
click at [630, 362] on button "Print Packing Slip" at bounding box center [625, 363] width 63 height 16
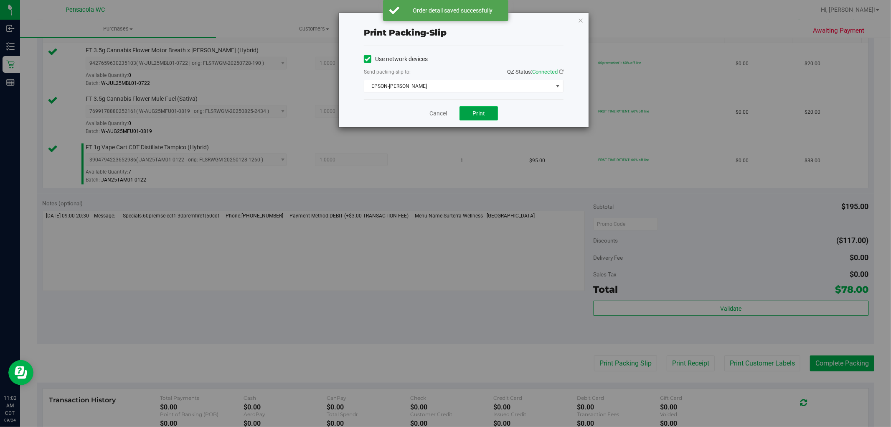
click at [488, 112] on button "Print" at bounding box center [479, 113] width 38 height 14
click at [583, 22] on icon "button" at bounding box center [581, 20] width 6 height 10
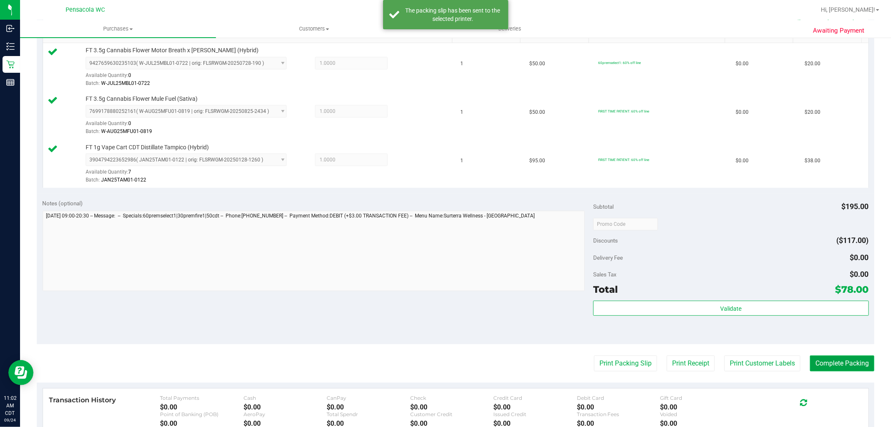
click at [856, 361] on button "Complete Packing" at bounding box center [842, 363] width 64 height 16
